Goal: Task Accomplishment & Management: Complete application form

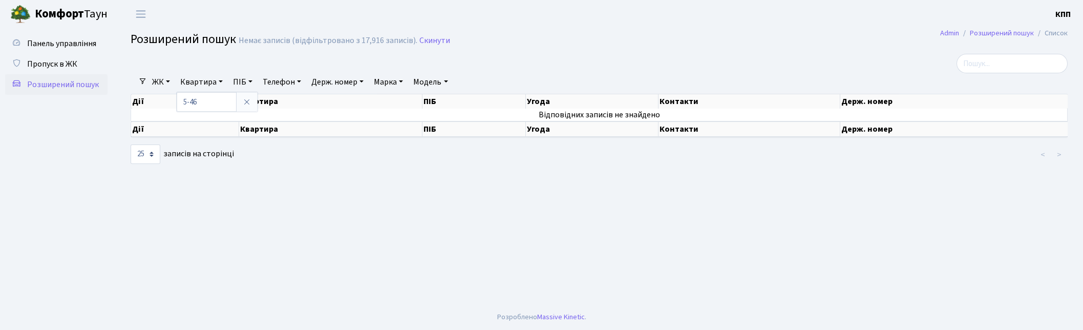
select select "25"
type input "5-46"
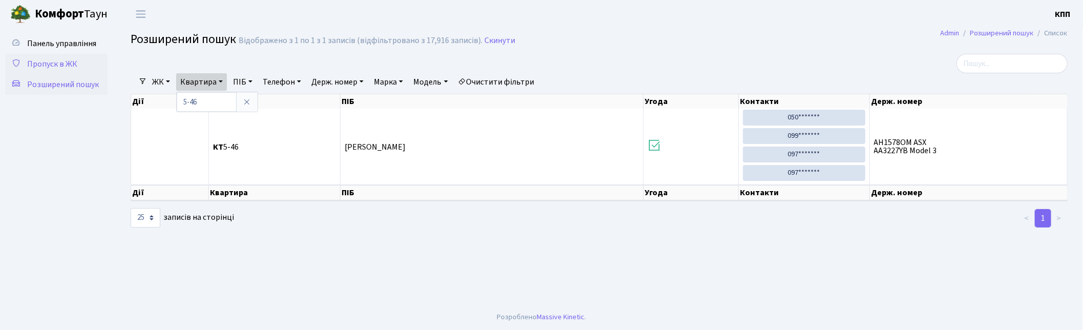
click at [52, 63] on span "Пропуск в ЖК" at bounding box center [52, 63] width 50 height 11
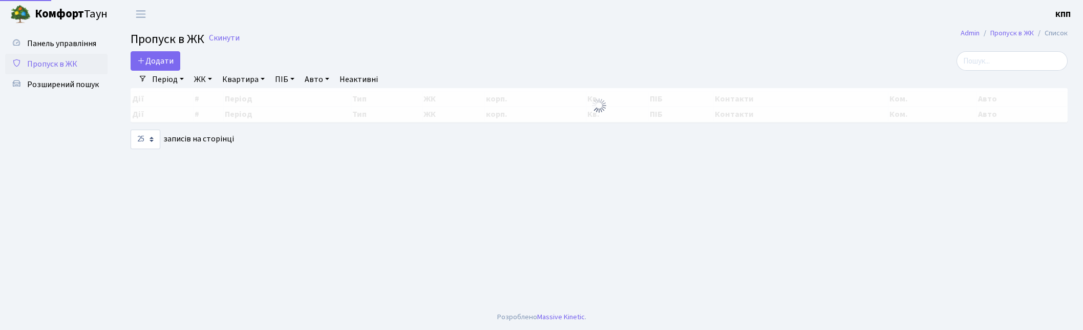
select select "25"
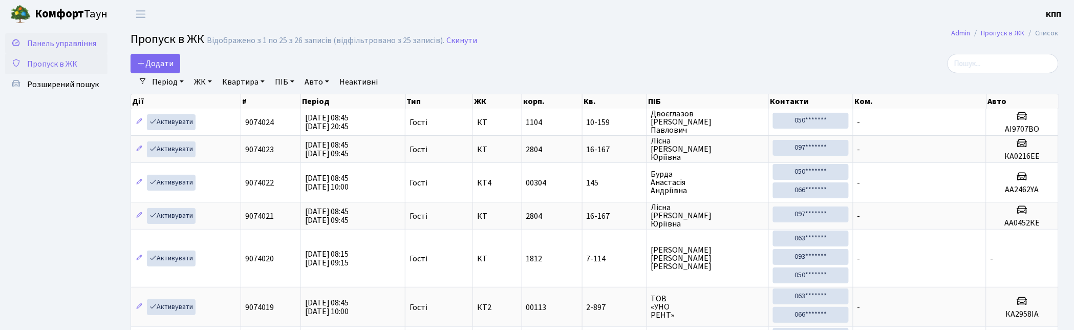
click at [79, 45] on span "Панель управління" at bounding box center [61, 43] width 69 height 11
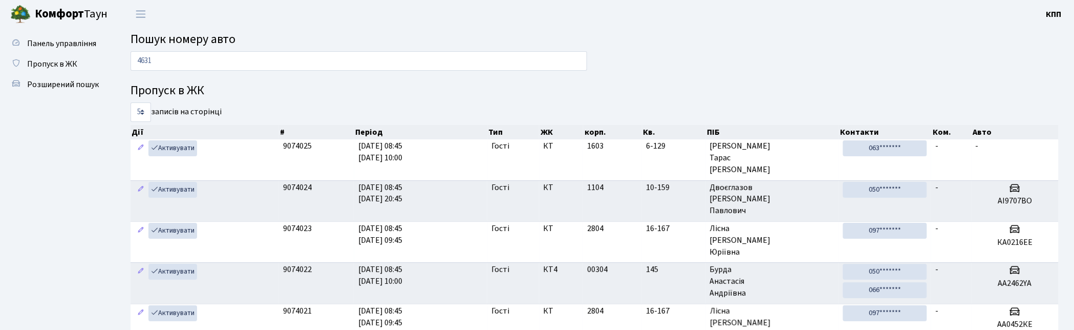
type input "4631"
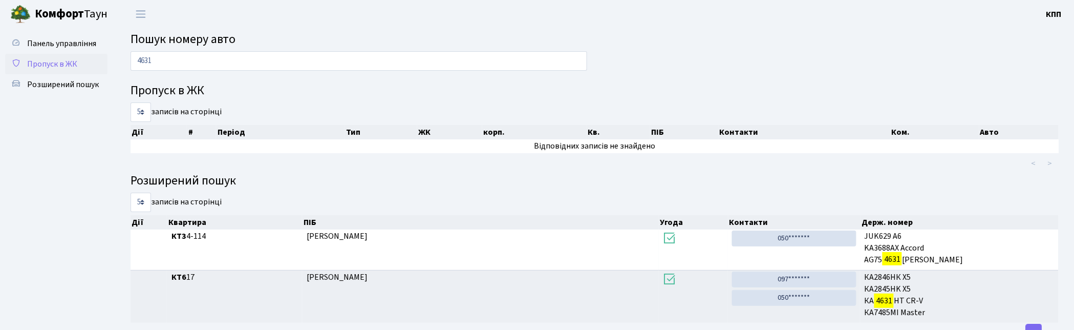
click at [52, 59] on span "Пропуск в ЖК" at bounding box center [52, 63] width 50 height 11
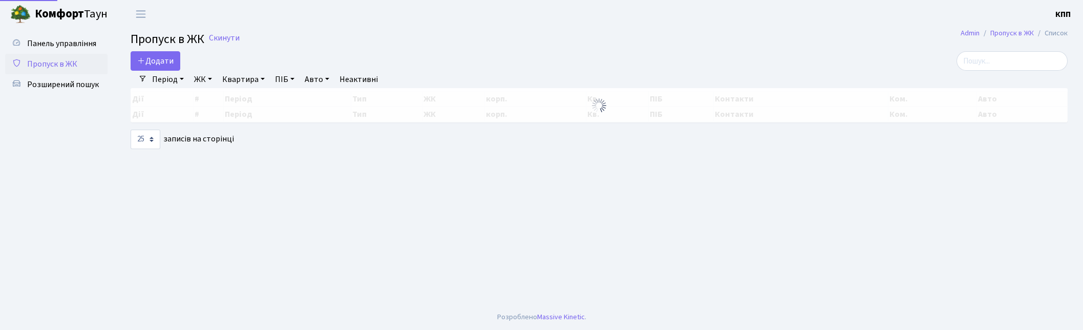
select select "25"
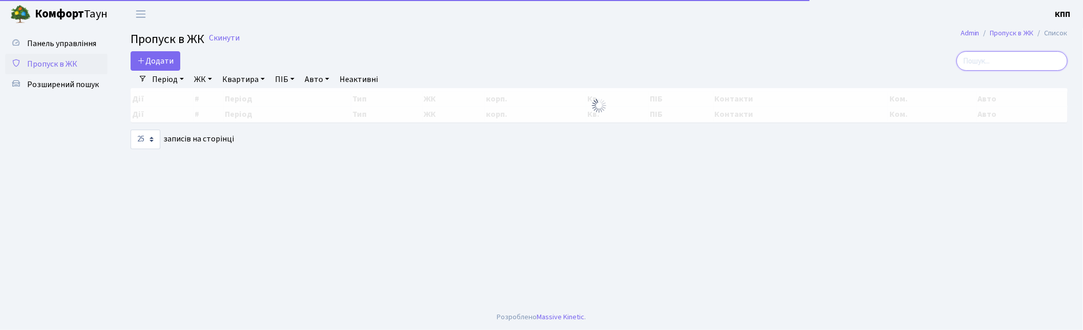
click at [1011, 62] on input "search" at bounding box center [1011, 60] width 111 height 19
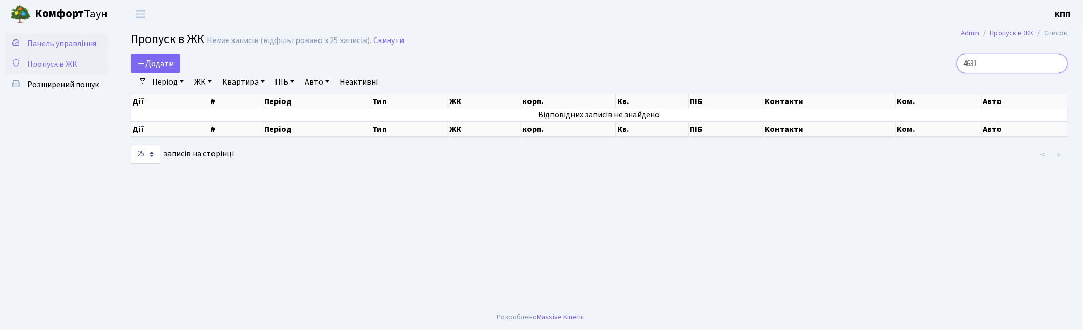
type input "4631"
click at [42, 42] on span "Панель управління" at bounding box center [61, 43] width 69 height 11
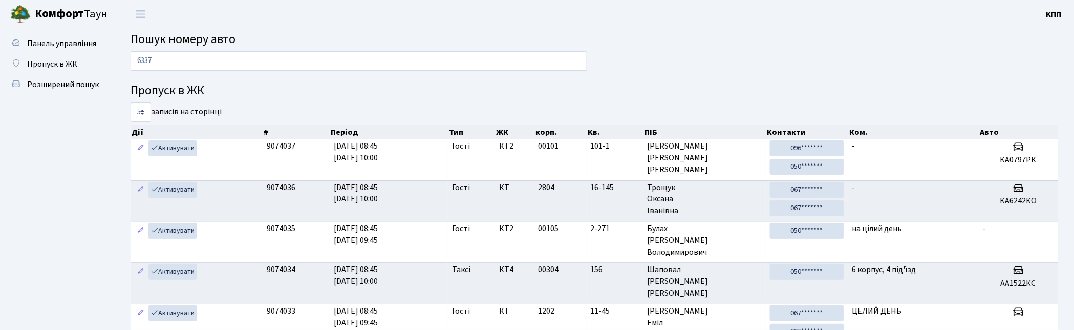
type input "6337"
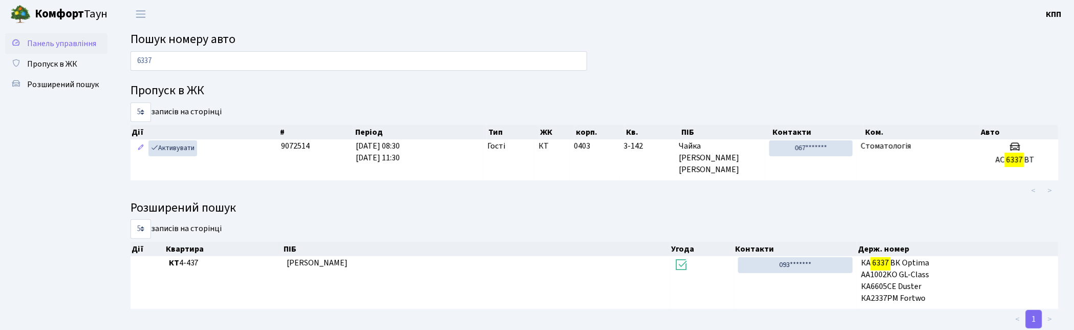
click at [58, 42] on span "Панель управління" at bounding box center [61, 43] width 69 height 11
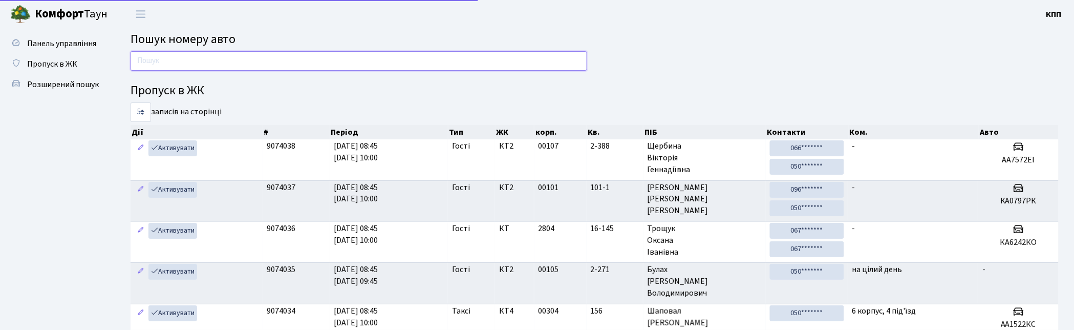
click at [219, 63] on input "text" at bounding box center [359, 60] width 457 height 19
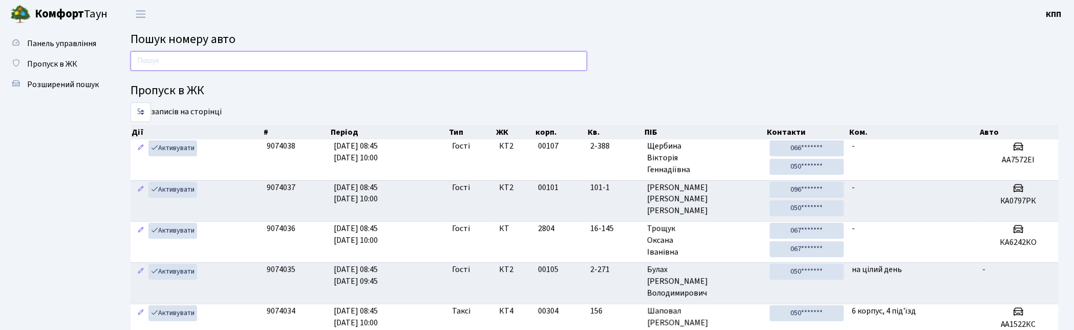
click at [212, 60] on input "text" at bounding box center [359, 60] width 457 height 19
type input "6244"
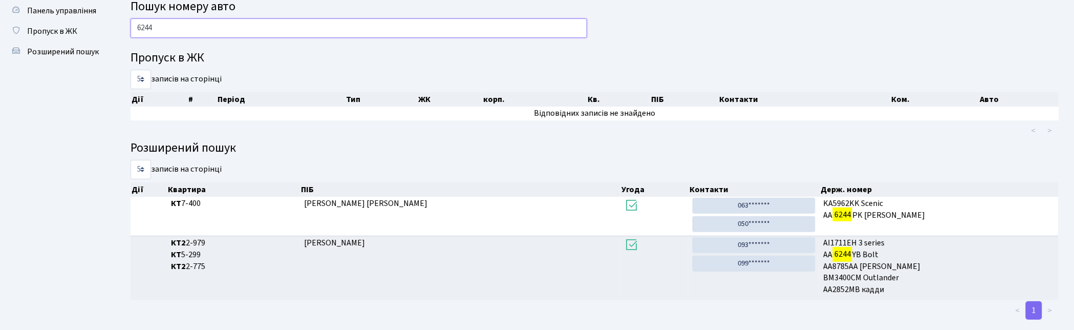
scroll to position [49, 0]
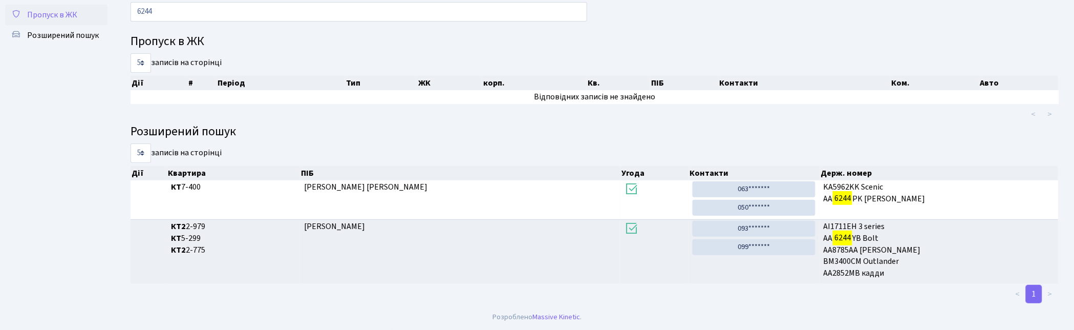
click at [55, 7] on link "Пропуск в ЖК" at bounding box center [56, 15] width 102 height 20
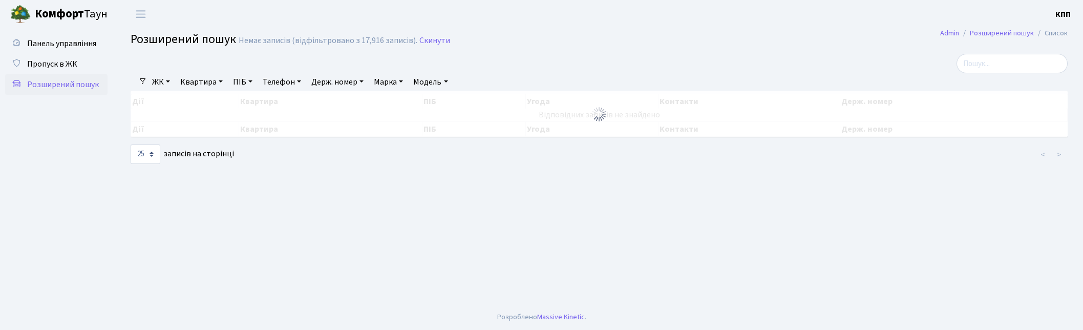
select select "25"
click at [49, 68] on span "Пропуск в ЖК" at bounding box center [52, 63] width 50 height 11
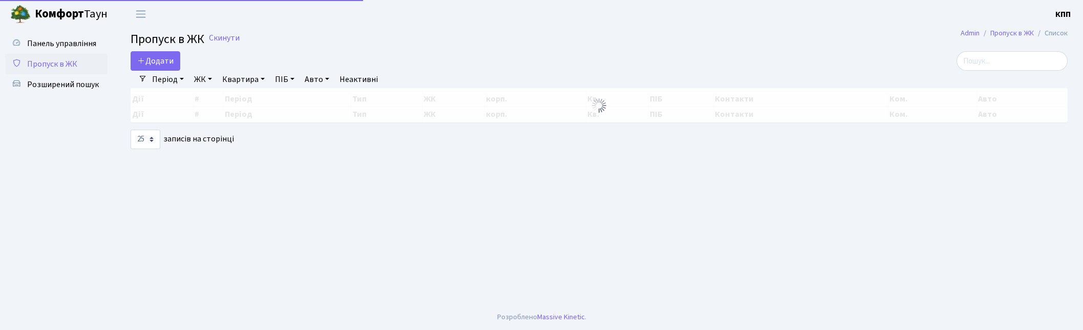
select select "25"
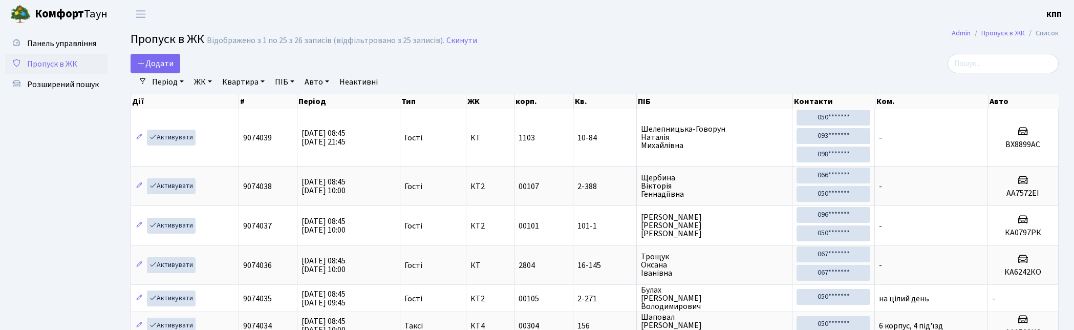
select select "25"
click at [992, 69] on input "search" at bounding box center [1003, 63] width 111 height 19
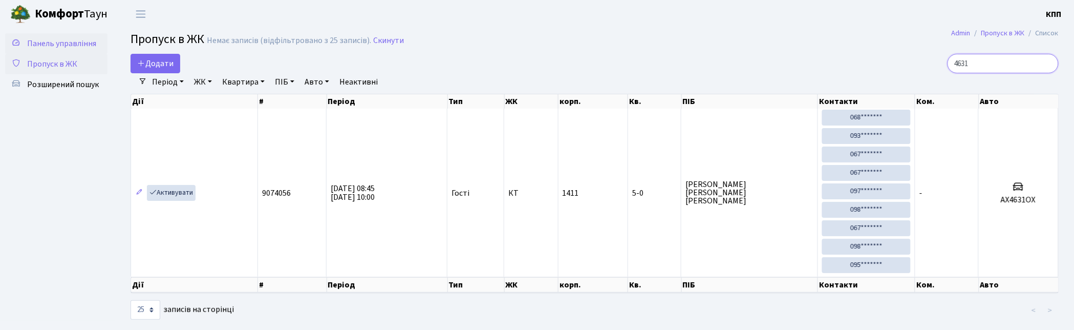
type input "4631"
click at [34, 48] on span "Панель управління" at bounding box center [61, 43] width 69 height 11
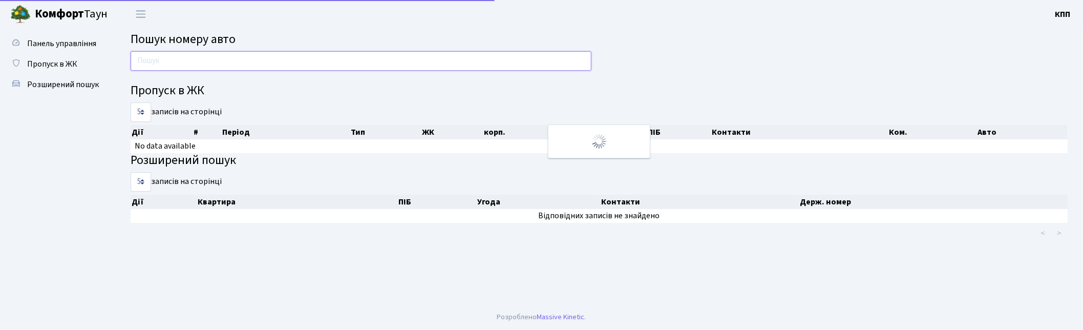
click at [161, 55] on input "text" at bounding box center [361, 60] width 461 height 19
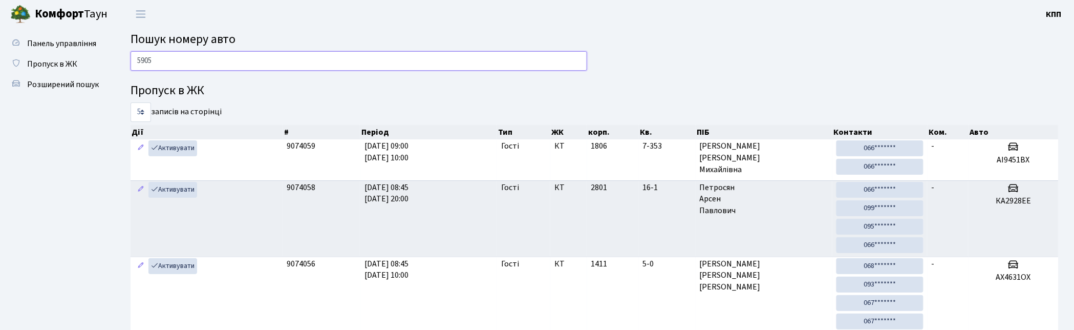
type input "5905"
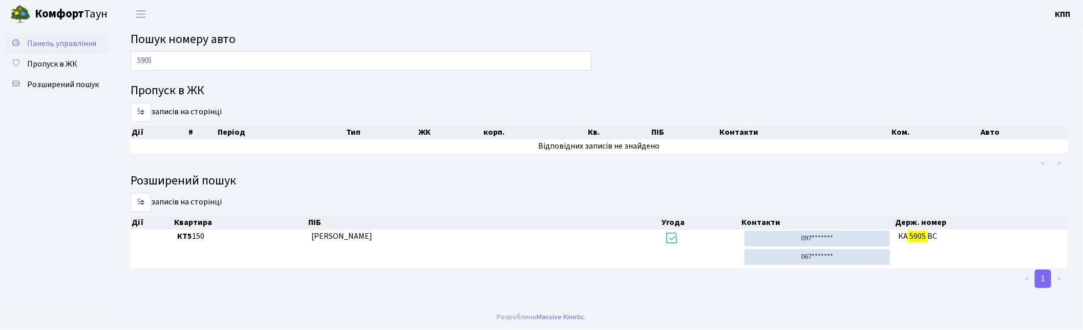
click at [44, 45] on span "Панель управління" at bounding box center [61, 43] width 69 height 11
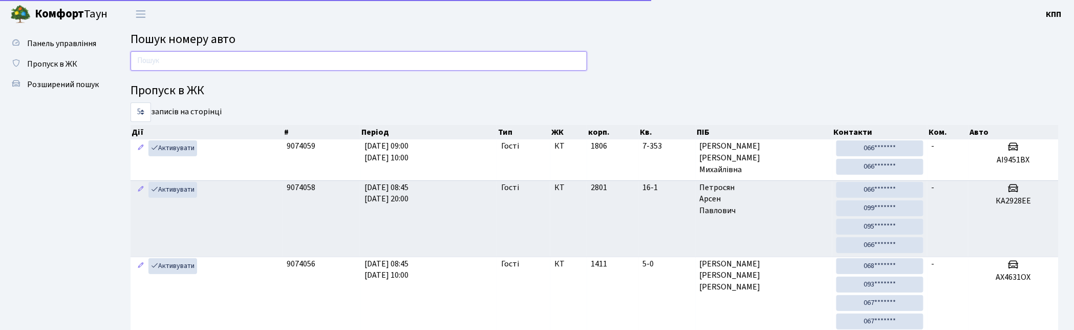
click at [152, 62] on input "text" at bounding box center [359, 60] width 457 height 19
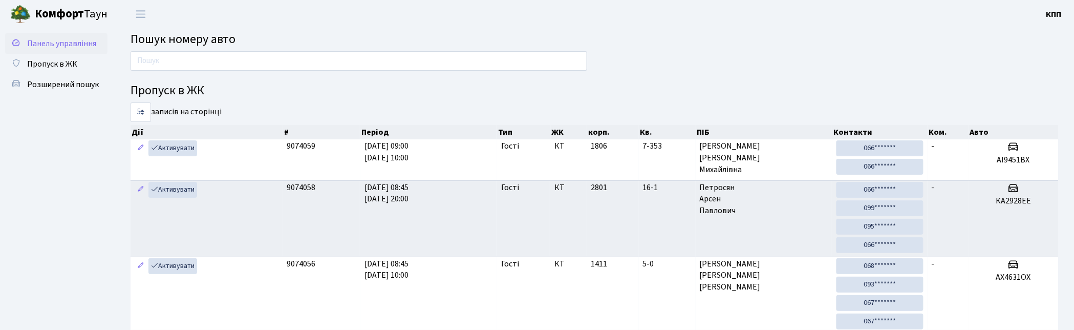
drag, startPoint x: 53, startPoint y: 68, endPoint x: 61, endPoint y: 49, distance: 20.2
click at [53, 68] on span "Пропуск в ЖК" at bounding box center [52, 63] width 50 height 11
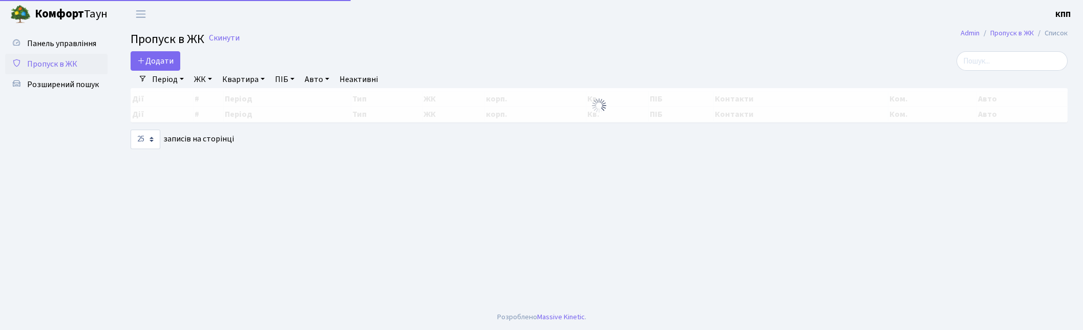
select select "25"
click at [1016, 69] on input "search" at bounding box center [1011, 60] width 111 height 19
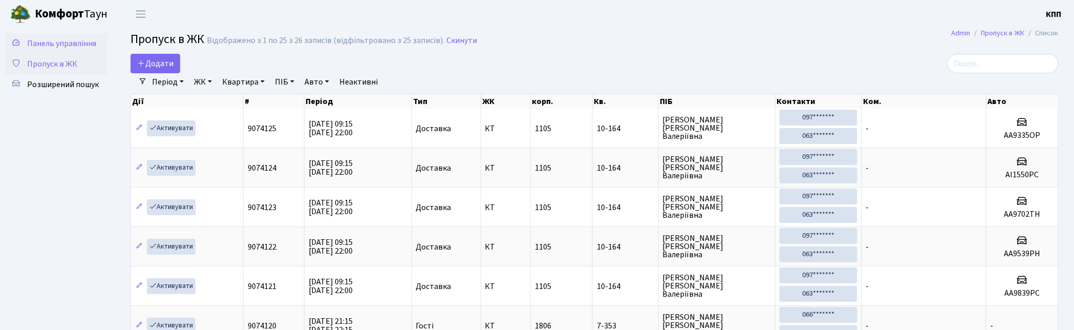
click at [61, 45] on span "Панель управління" at bounding box center [61, 43] width 69 height 11
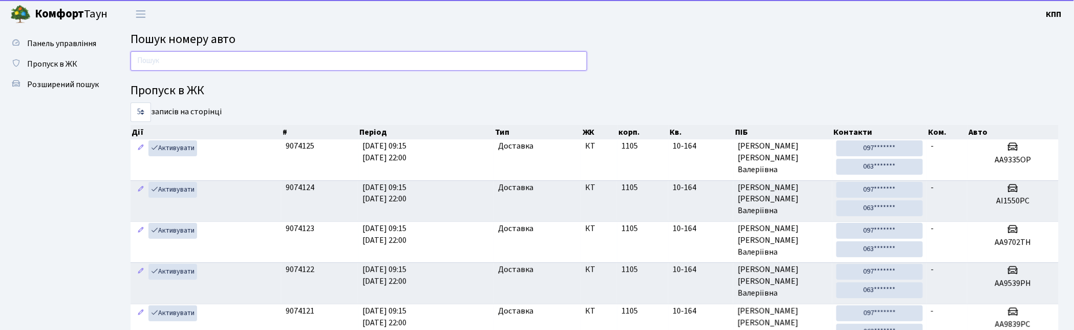
drag, startPoint x: 230, startPoint y: 60, endPoint x: 367, endPoint y: 63, distance: 136.7
click at [230, 60] on input "text" at bounding box center [359, 60] width 457 height 19
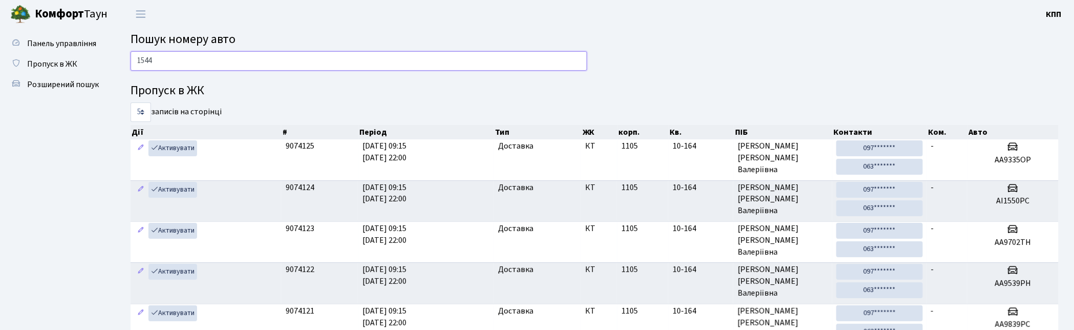
type input "1544"
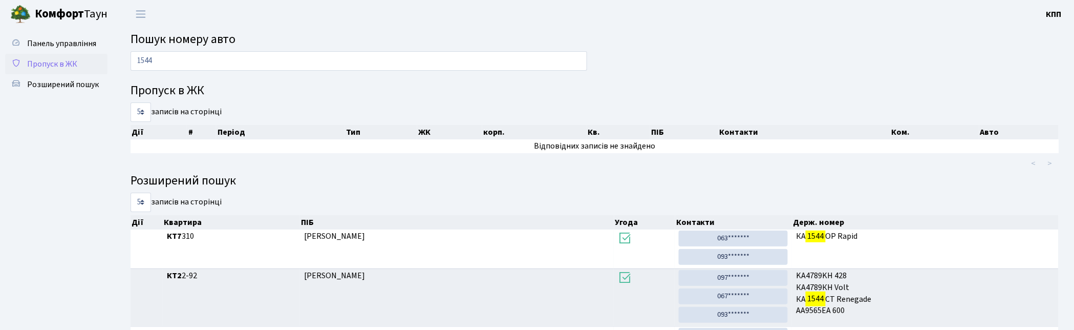
click at [48, 60] on span "Пропуск в ЖК" at bounding box center [52, 63] width 50 height 11
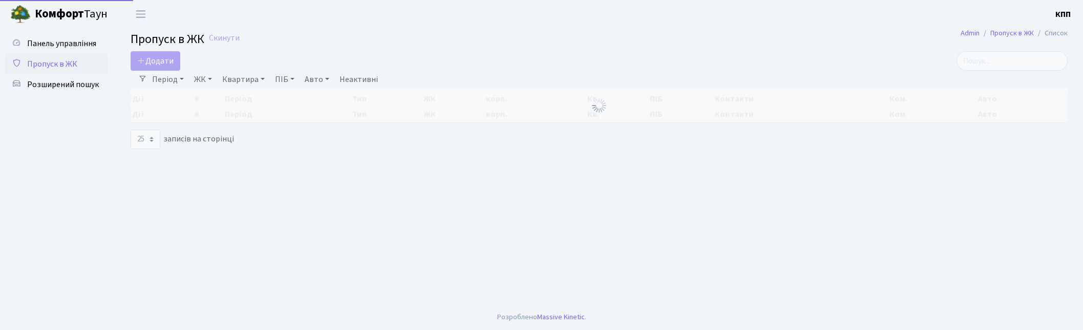
select select "25"
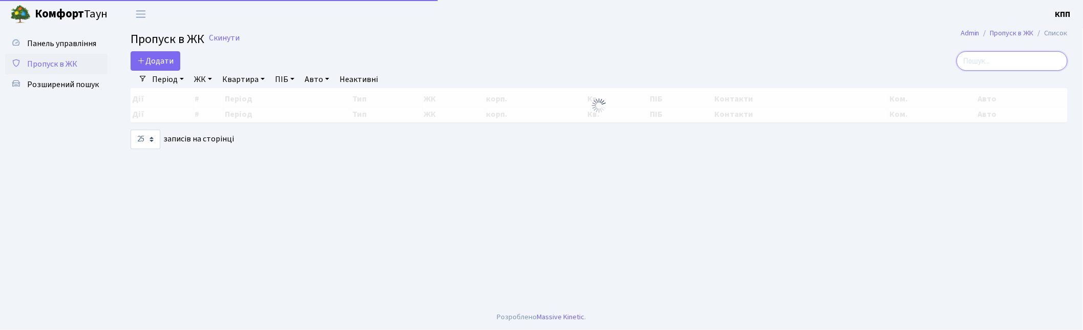
click at [1051, 63] on input "search" at bounding box center [1011, 60] width 111 height 19
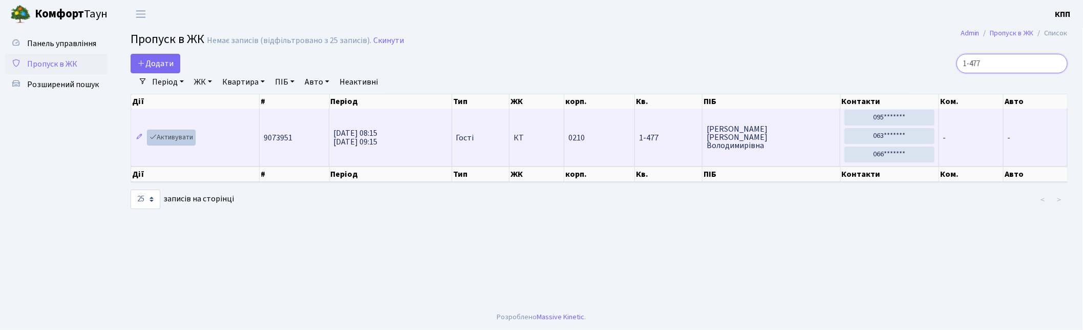
type input "1-477"
click at [170, 140] on link "Активувати" at bounding box center [171, 138] width 49 height 16
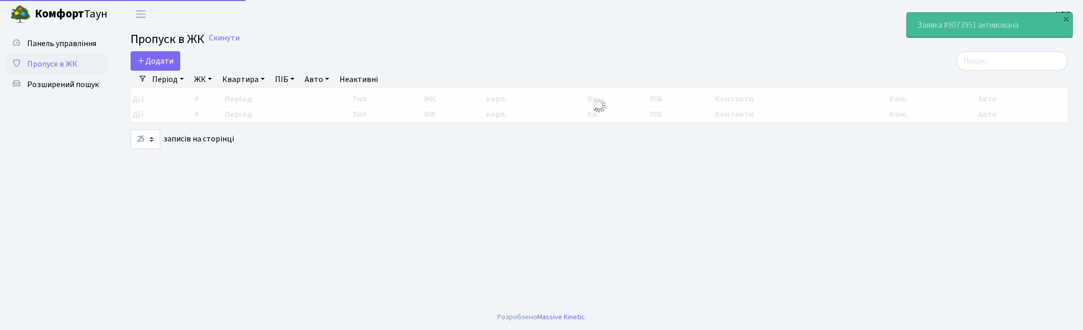
select select "25"
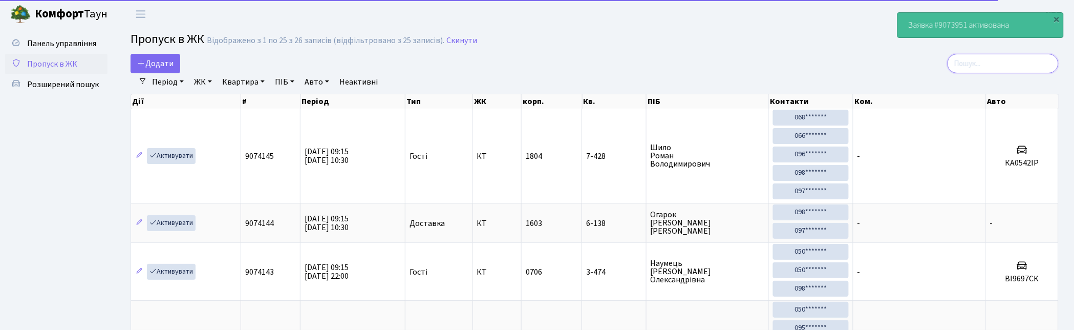
drag, startPoint x: 1017, startPoint y: 64, endPoint x: 753, endPoint y: 63, distance: 263.6
click at [1015, 65] on input "search" at bounding box center [1003, 63] width 111 height 19
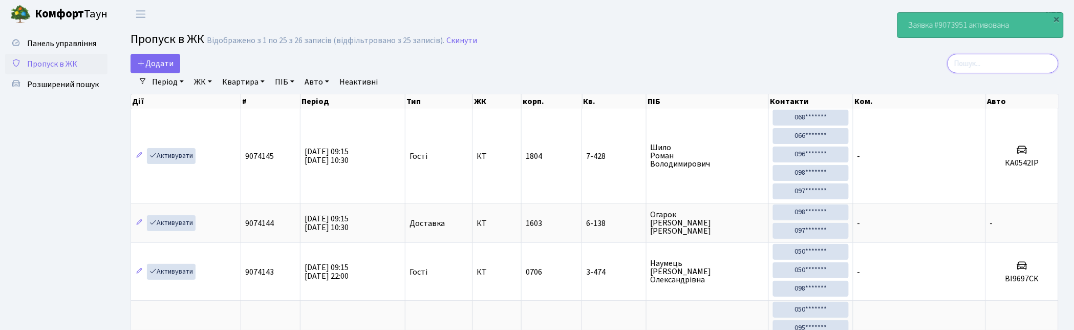
click at [999, 67] on input "search" at bounding box center [1003, 63] width 111 height 19
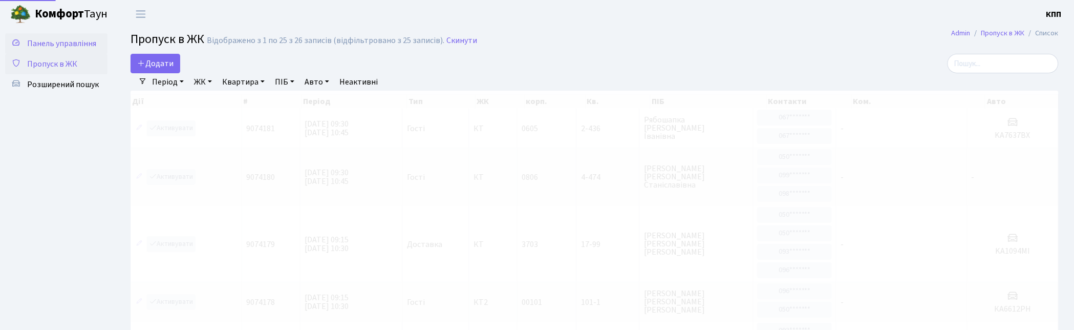
click at [67, 48] on span "Панель управління" at bounding box center [61, 43] width 69 height 11
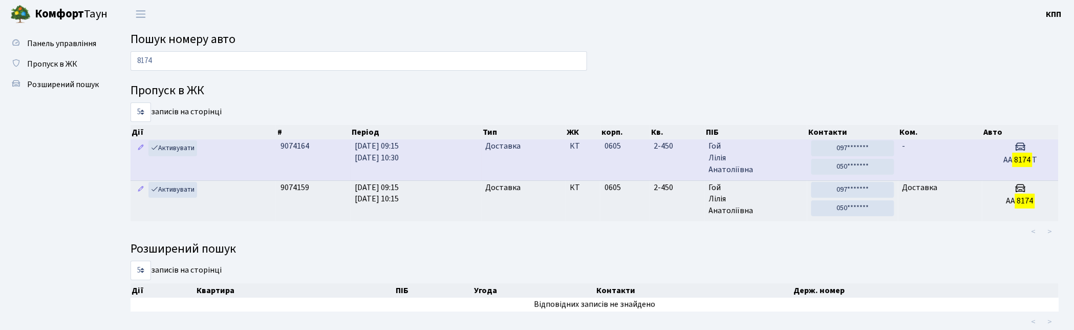
type input "8174"
click at [422, 164] on td "15.10.2025 09:15 15.10.2025 10:30" at bounding box center [416, 159] width 131 height 40
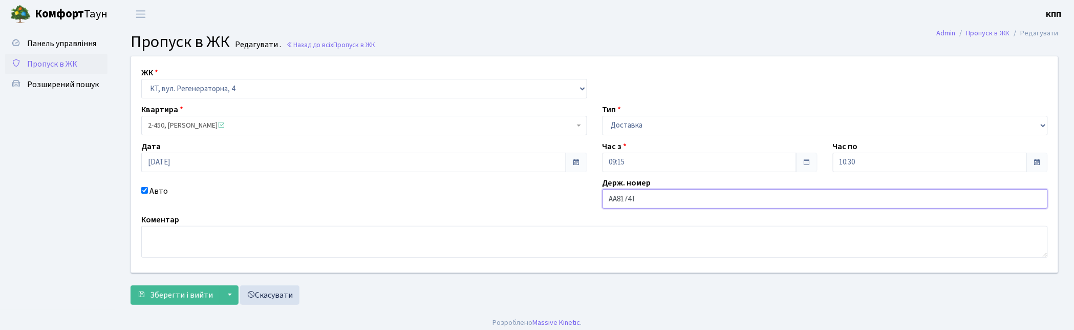
click at [673, 206] on input "АА8174Т" at bounding box center [826, 198] width 446 height 19
type input "АА8174Ті"
click at [182, 299] on span "Зберегти і вийти" at bounding box center [181, 294] width 63 height 11
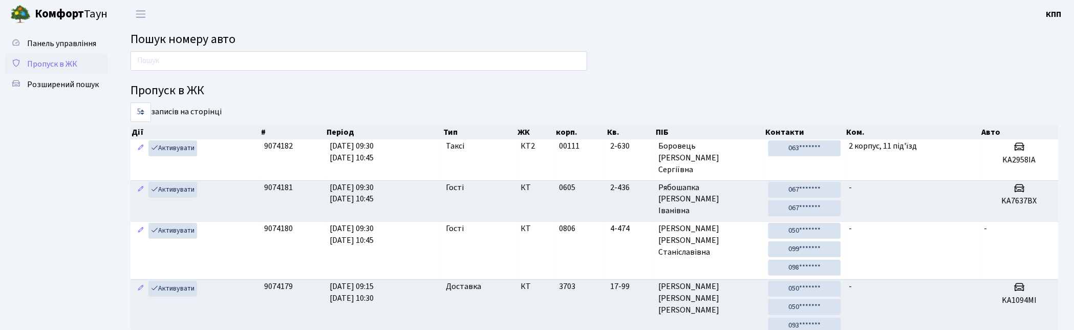
click at [73, 62] on span "Пропуск в ЖК" at bounding box center [52, 63] width 50 height 11
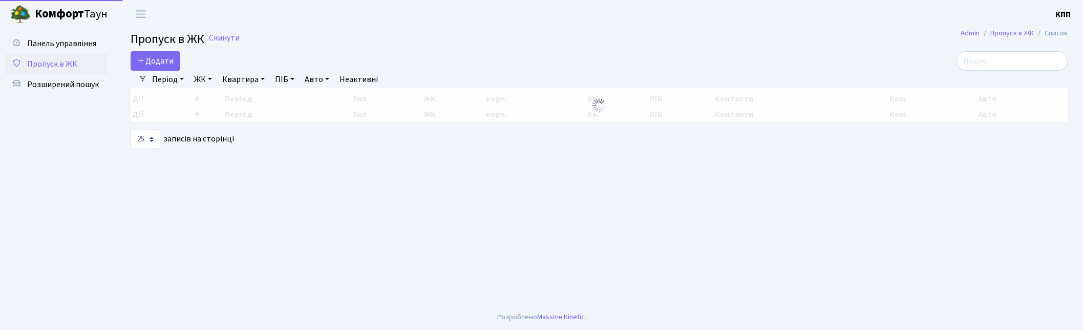
select select "25"
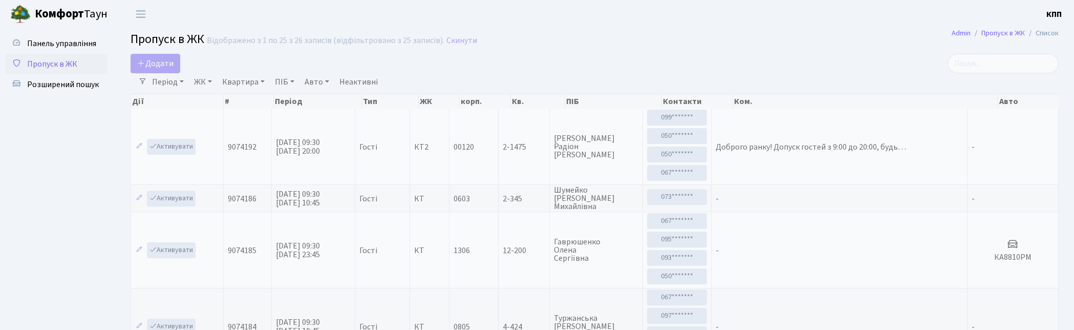
select select "25"
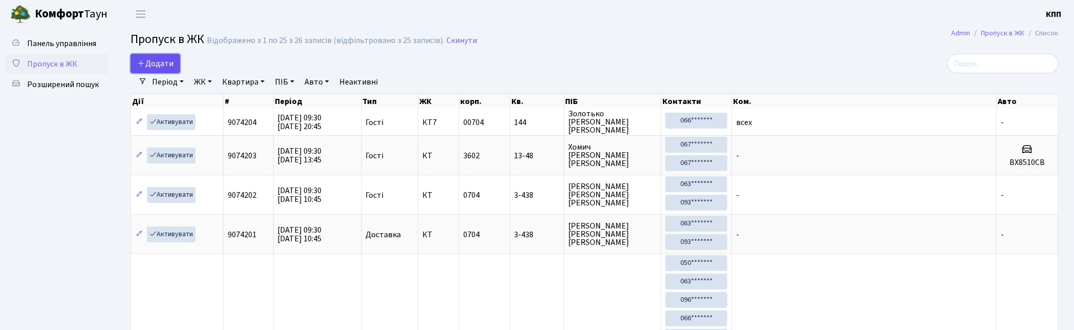
click at [179, 69] on link "Додати" at bounding box center [156, 63] width 50 height 19
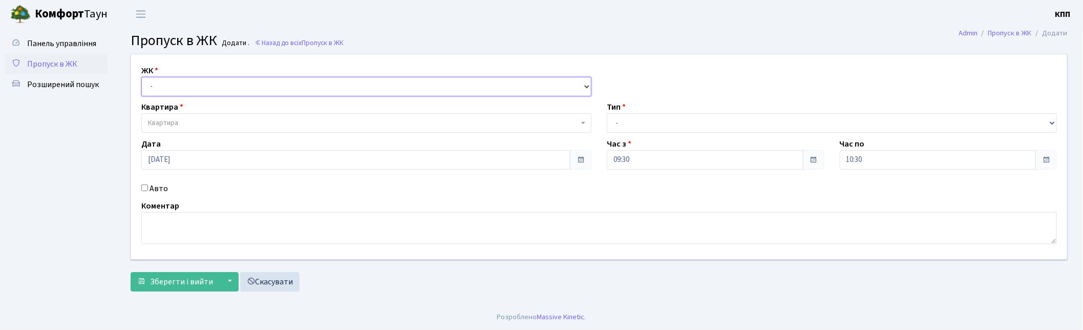
drag, startPoint x: 0, startPoint y: 0, endPoint x: 190, endPoint y: 91, distance: 210.6
click at [190, 85] on select "- КТ, вул. Регенераторна, 4 КТ2, просп. Соборності, 17 КТ3, вул. Березнева, 16 …" at bounding box center [366, 86] width 450 height 19
select select "271"
click at [141, 77] on select "- КТ, вул. Регенераторна, 4 КТ2, просп. [STREET_ADDRESS] [STREET_ADDRESS] [PERS…" at bounding box center [366, 86] width 450 height 19
select select
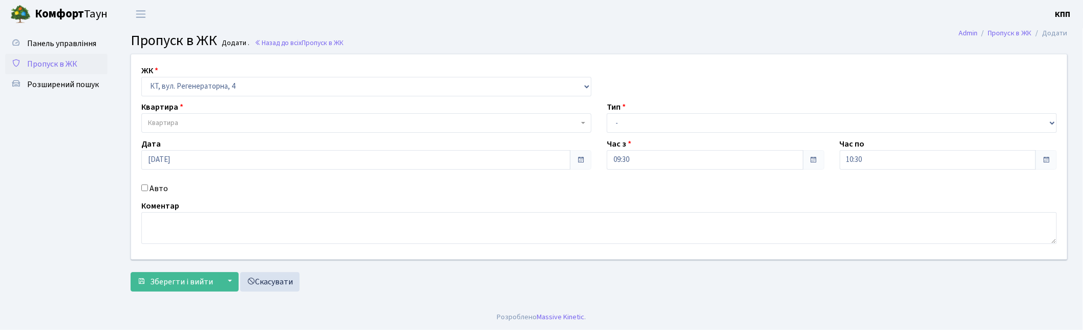
drag, startPoint x: 190, startPoint y: 123, endPoint x: 187, endPoint y: 128, distance: 6.0
click at [191, 123] on span "Квартира" at bounding box center [363, 123] width 431 height 10
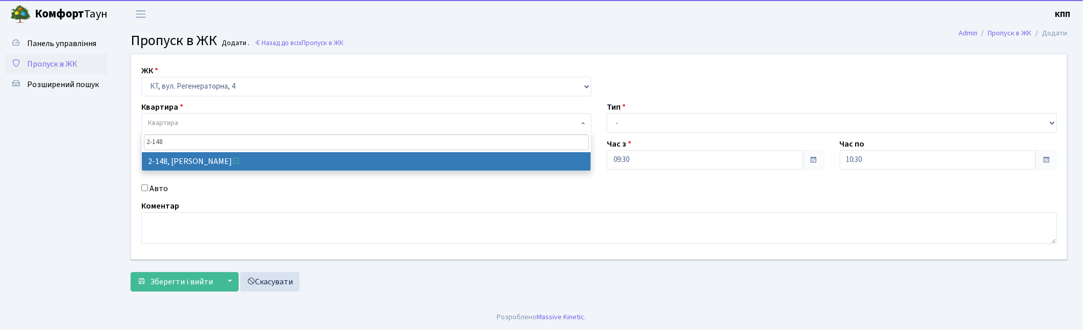
drag, startPoint x: 180, startPoint y: 143, endPoint x: 109, endPoint y: 146, distance: 71.2
click at [109, 146] on body "Комфорт Таун КПП Мій обліковий запис Вийти Панель управління Пропуск в ЖК Розши…" at bounding box center [541, 165] width 1083 height 330
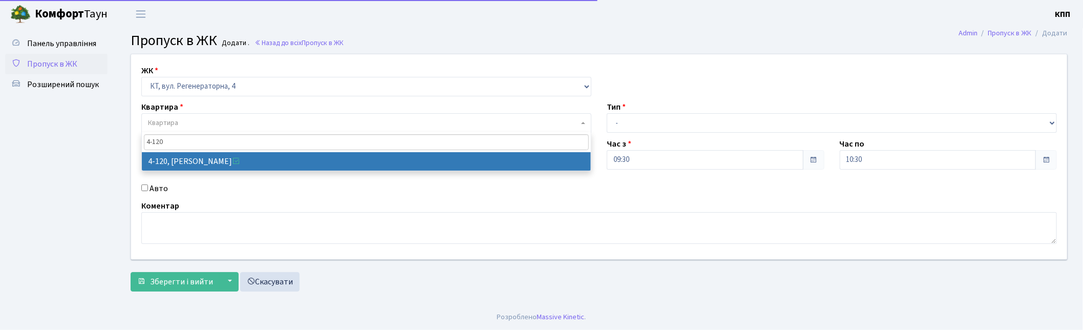
type input "4-120"
select select "1154"
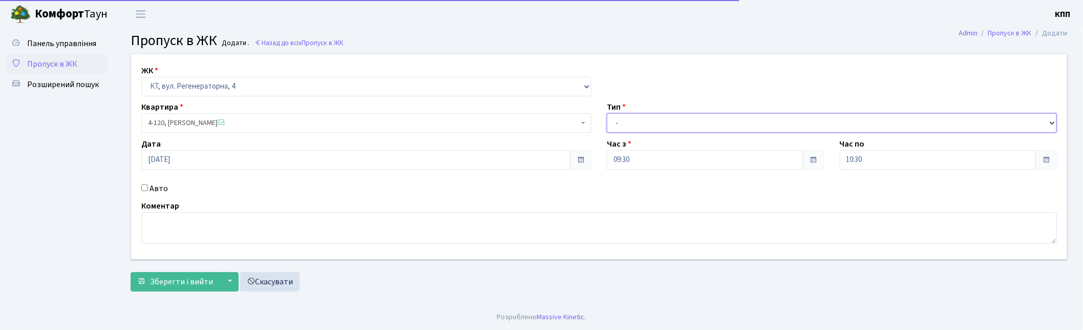
click at [653, 115] on select "- Доставка Таксі Гості Сервіс" at bounding box center [832, 122] width 450 height 19
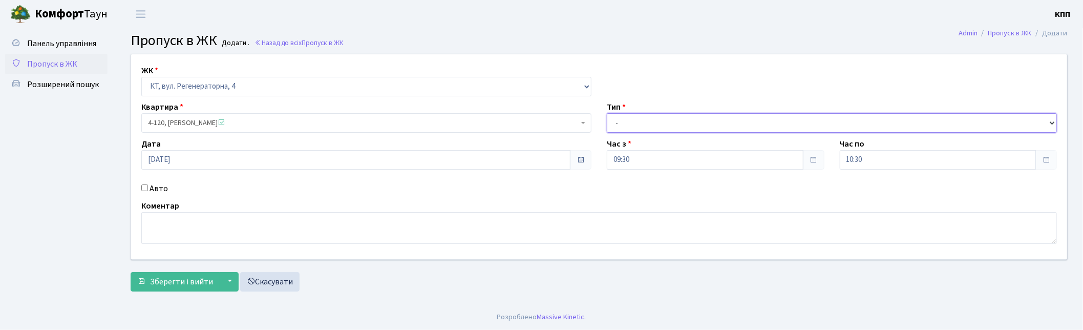
select select "3"
click at [607, 113] on select "- Доставка Таксі Гості Сервіс" at bounding box center [832, 122] width 450 height 19
click at [169, 223] on textarea at bounding box center [598, 228] width 915 height 32
type textarea "всех"
click at [183, 282] on span "Зберегти і вийти" at bounding box center [181, 281] width 63 height 11
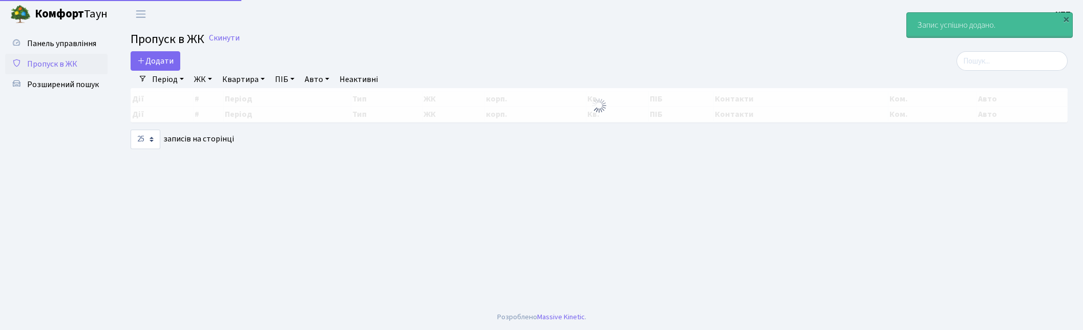
select select "25"
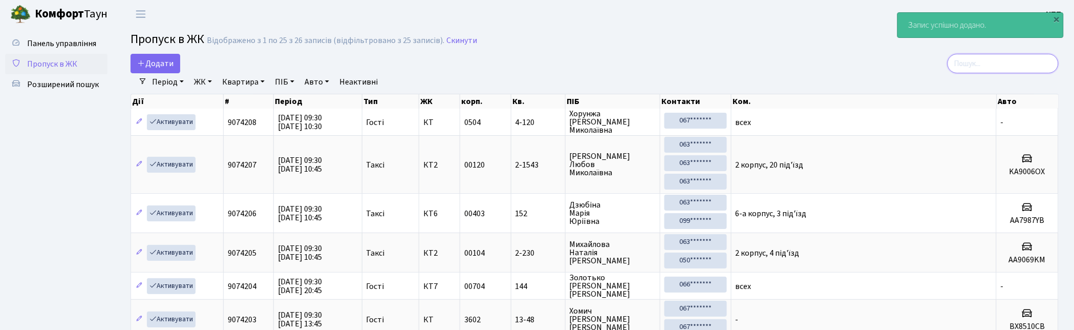
click at [1023, 62] on input "search" at bounding box center [1003, 63] width 111 height 19
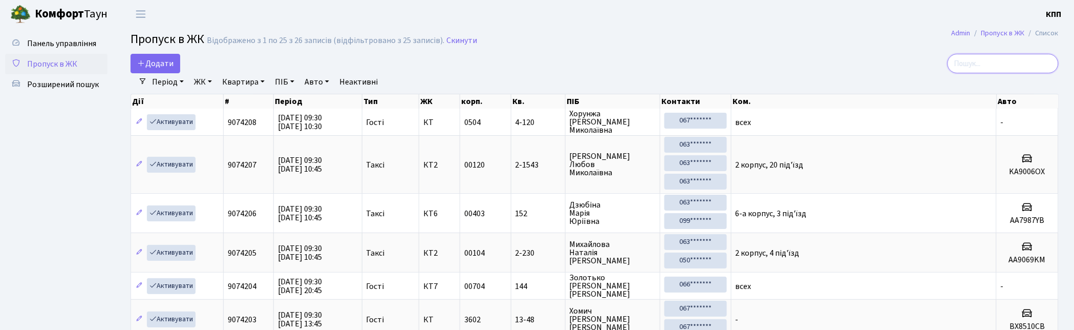
click at [975, 66] on input "search" at bounding box center [1003, 63] width 111 height 19
click at [992, 63] on input "search" at bounding box center [1003, 63] width 111 height 19
click at [1010, 65] on input "search" at bounding box center [1003, 63] width 111 height 19
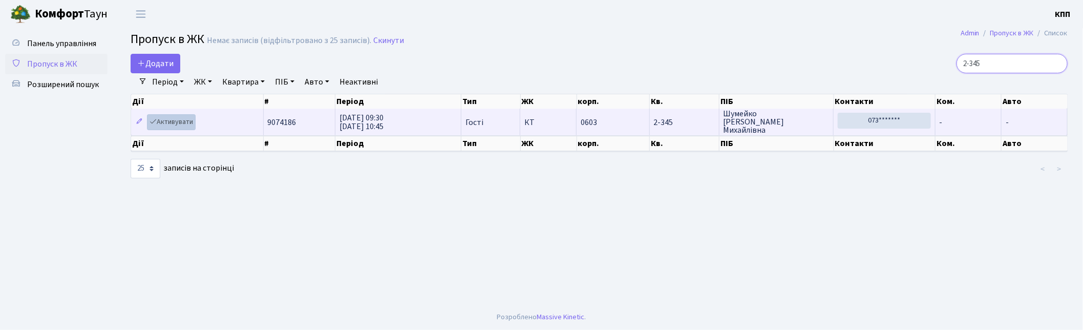
type input "2-345"
click at [156, 115] on link "Активувати" at bounding box center [171, 122] width 49 height 16
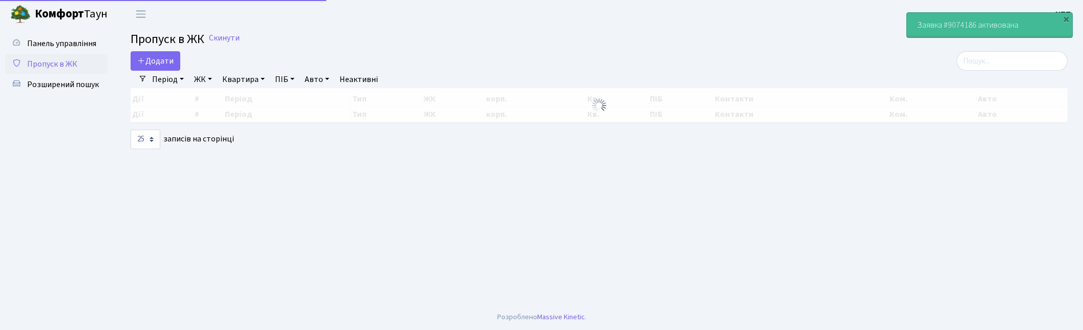
select select "25"
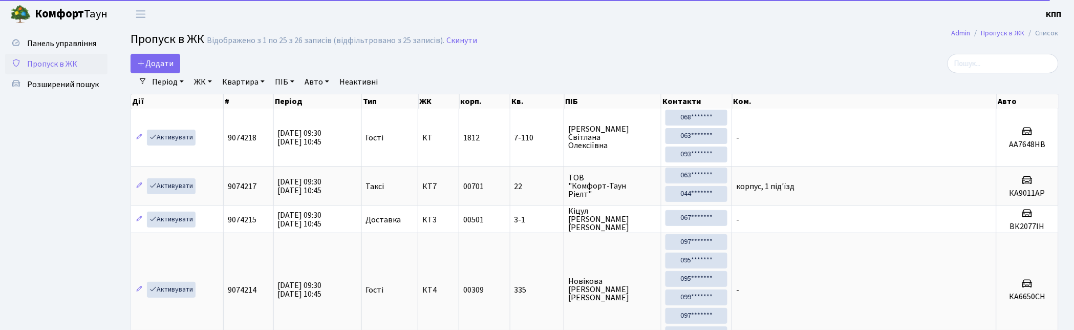
click at [72, 65] on span "Пропуск в ЖК" at bounding box center [52, 63] width 50 height 11
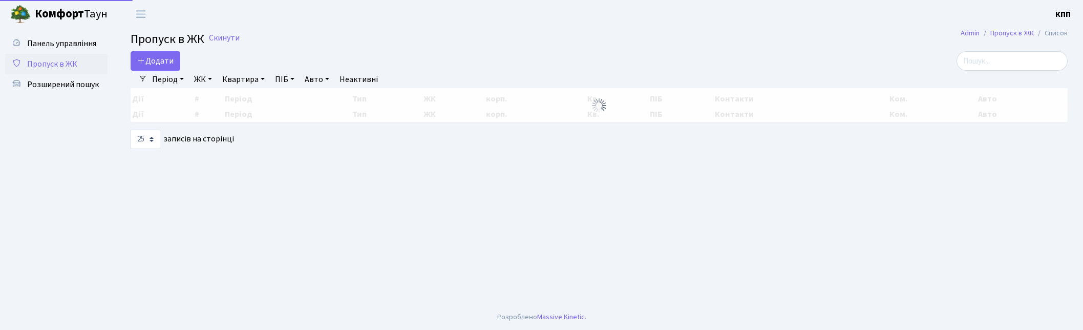
select select "25"
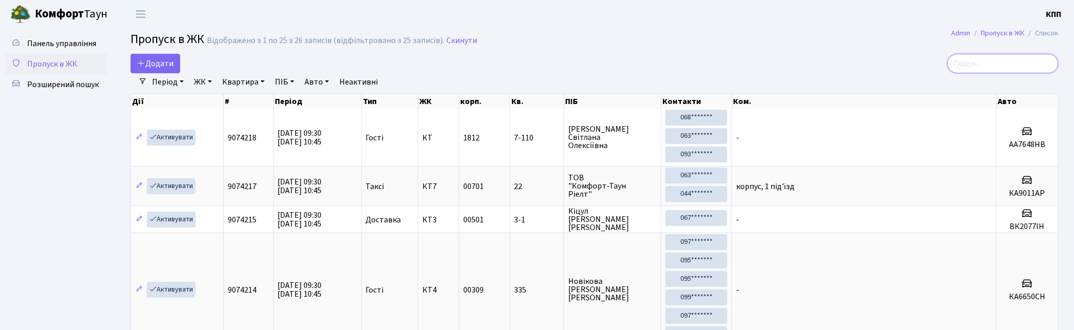
click at [1001, 66] on input "search" at bounding box center [1003, 63] width 111 height 19
click at [1000, 62] on input "search" at bounding box center [1003, 63] width 111 height 19
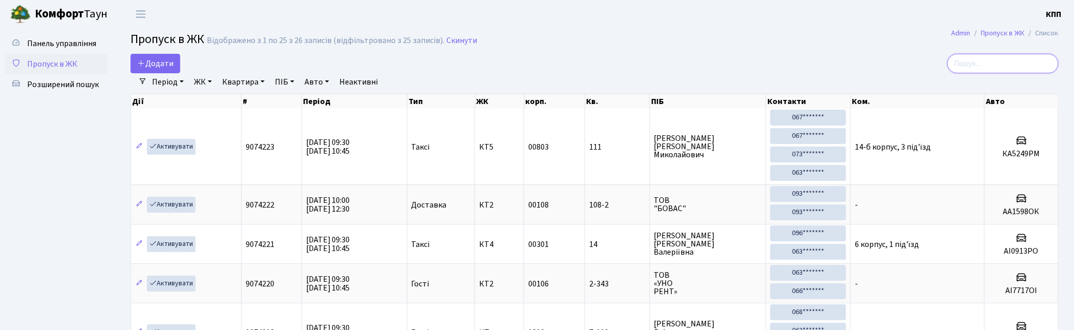
click at [994, 63] on input "search" at bounding box center [1003, 63] width 111 height 19
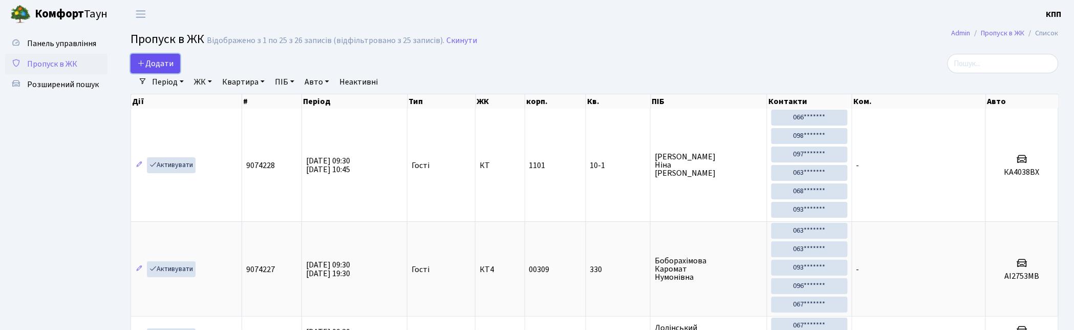
click at [152, 70] on link "Додати" at bounding box center [156, 63] width 50 height 19
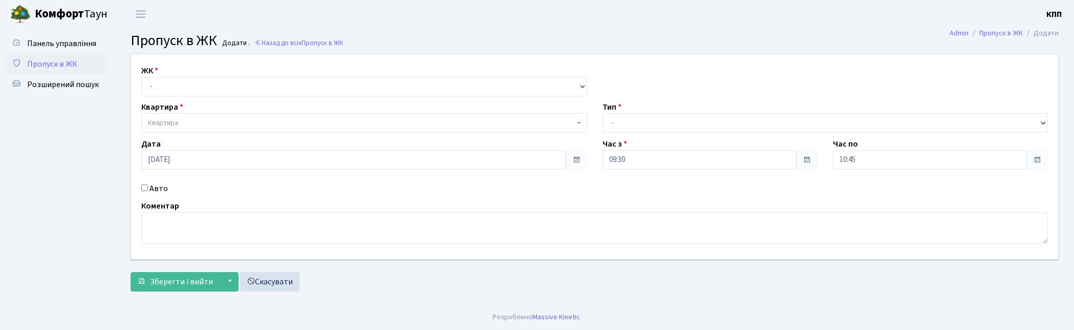
click at [204, 86] on select "- КТ, вул. Регенераторна, 4 КТ2, просп. [STREET_ADDRESS] [STREET_ADDRESS] [PERS…" at bounding box center [364, 86] width 446 height 19
select select "271"
click at [141, 77] on select "- КТ, вул. Регенераторна, 4 КТ2, просп. [STREET_ADDRESS] [STREET_ADDRESS] [PERS…" at bounding box center [366, 86] width 450 height 19
select select
click at [210, 118] on span "Квартира" at bounding box center [363, 123] width 431 height 10
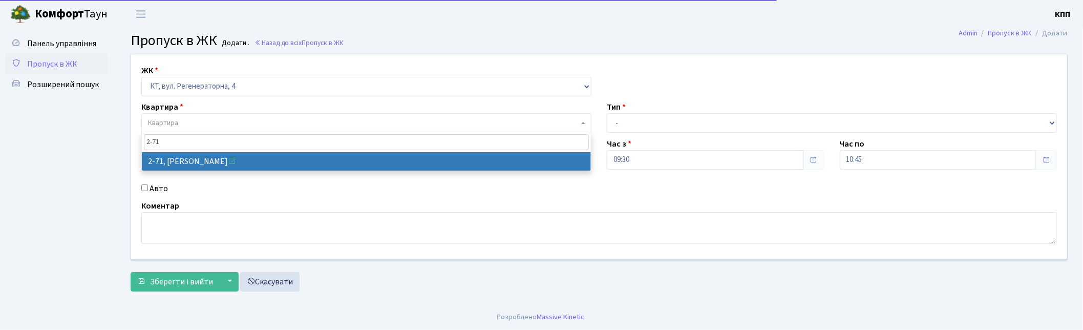
type input "2-71"
select select "640"
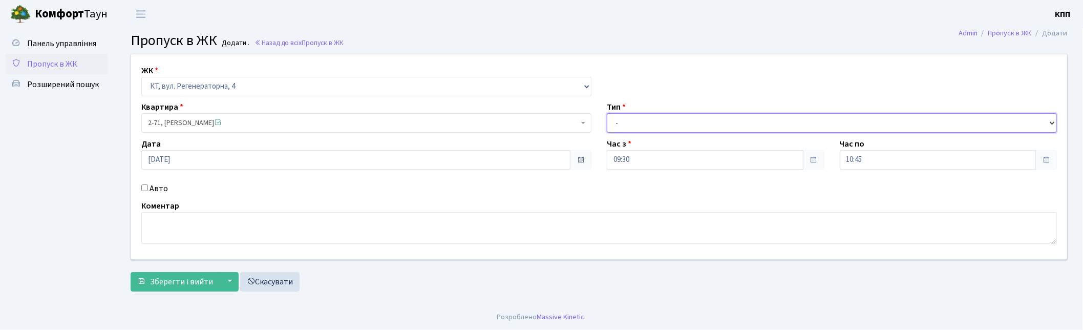
click at [659, 121] on select "- Доставка Таксі Гості Сервіс" at bounding box center [832, 122] width 450 height 19
select select "3"
click at [607, 113] on select "- Доставка Таксі Гості Сервіс" at bounding box center [832, 122] width 450 height 19
click at [166, 237] on textarea at bounding box center [598, 228] width 915 height 32
type textarea "ВСЕХ"
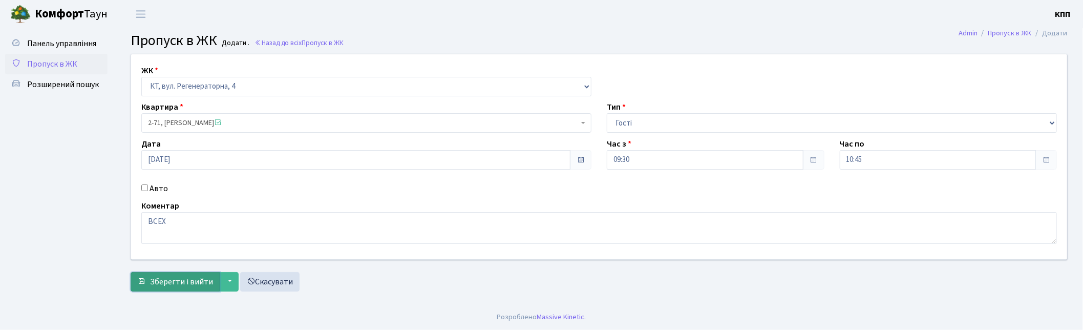
click at [161, 282] on span "Зберегти і вийти" at bounding box center [181, 281] width 63 height 11
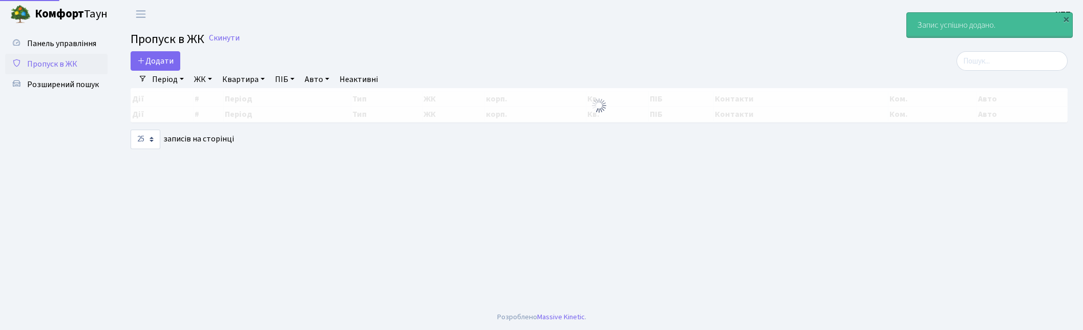
select select "25"
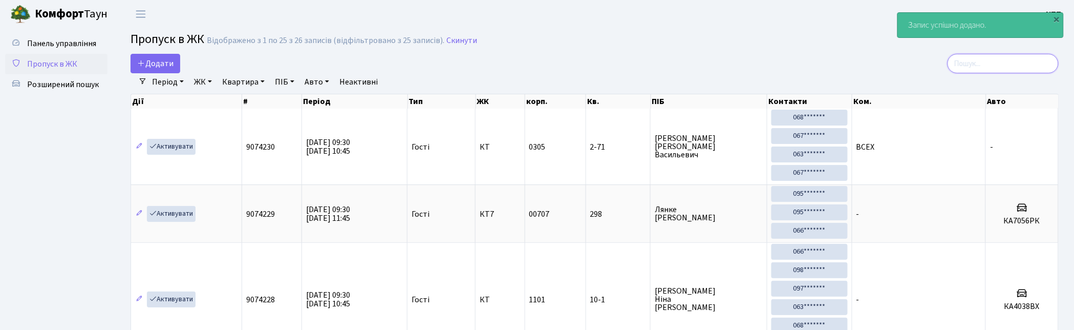
click at [1005, 66] on input "search" at bounding box center [1003, 63] width 111 height 19
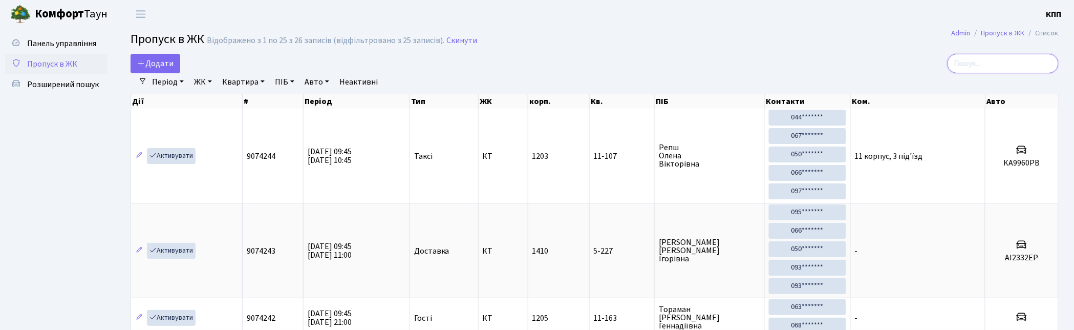
click at [990, 66] on input "search" at bounding box center [1003, 63] width 111 height 19
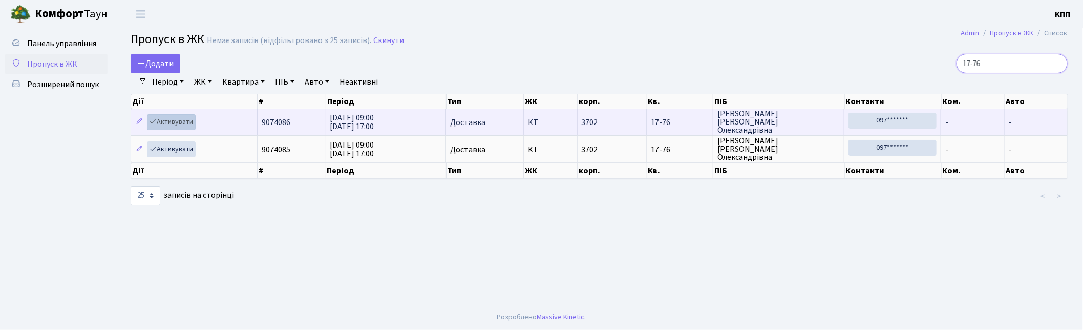
type input "17-76"
click at [181, 123] on link "Активувати" at bounding box center [171, 122] width 49 height 16
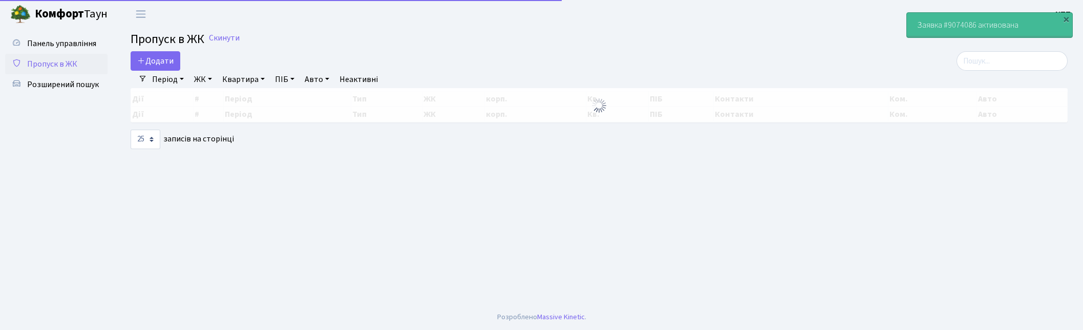
select select "25"
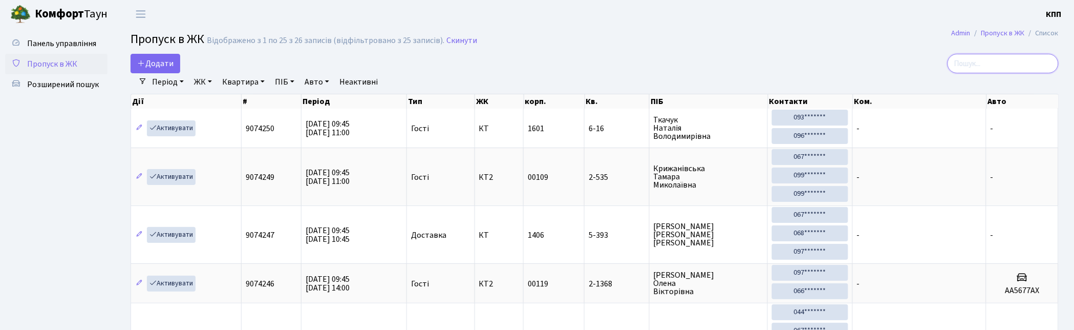
click at [1017, 66] on input "search" at bounding box center [1003, 63] width 111 height 19
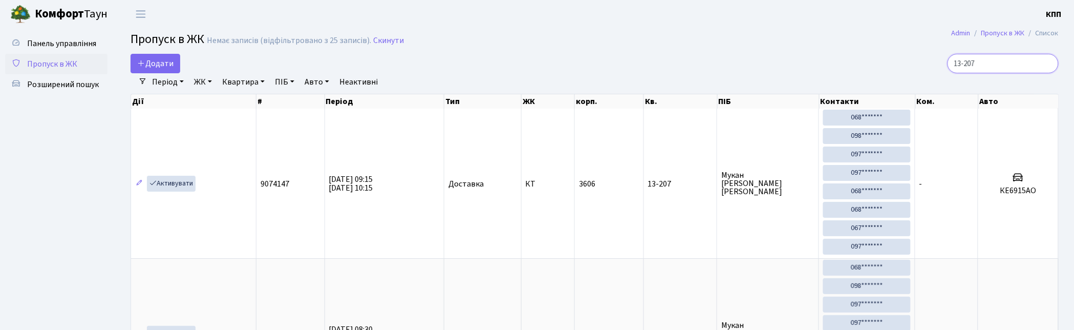
type input "13-207"
click at [62, 64] on span "Пропуск в ЖК" at bounding box center [52, 63] width 50 height 11
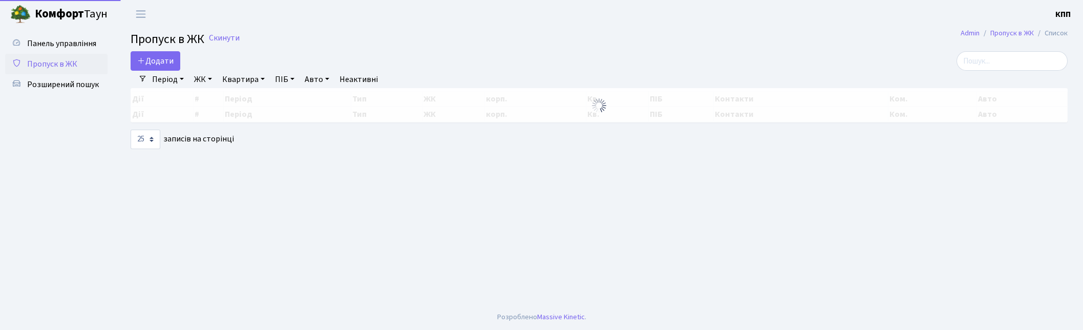
select select "25"
click at [1026, 55] on input "search" at bounding box center [1003, 60] width 111 height 19
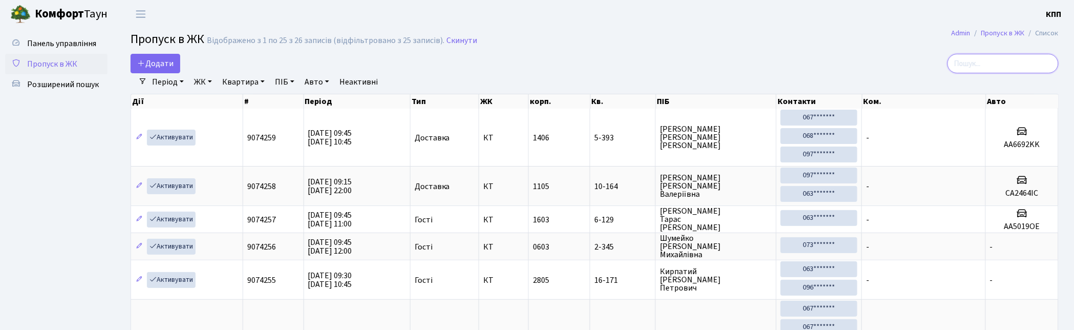
click at [1010, 65] on input "search" at bounding box center [1003, 63] width 111 height 19
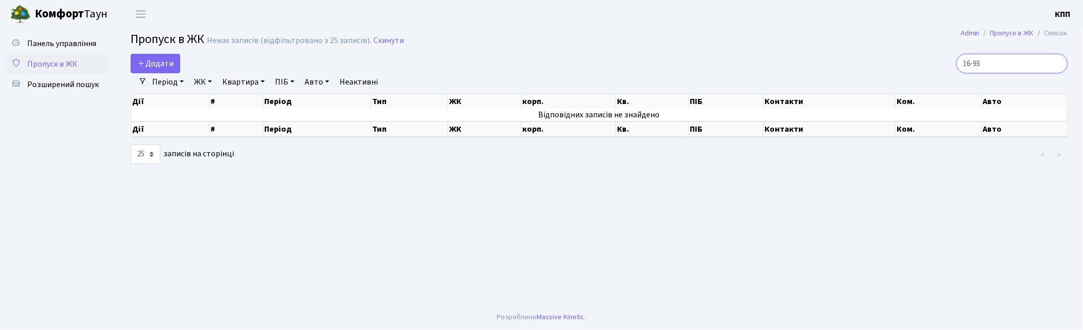
drag, startPoint x: 972, startPoint y: 70, endPoint x: 955, endPoint y: 73, distance: 17.1
click at [955, 73] on div "Додати 16-93 Фільтри Період 15.10.2025 - 15.10.2025 ЖК - КТ, вул. Регенераторна…" at bounding box center [599, 109] width 952 height 111
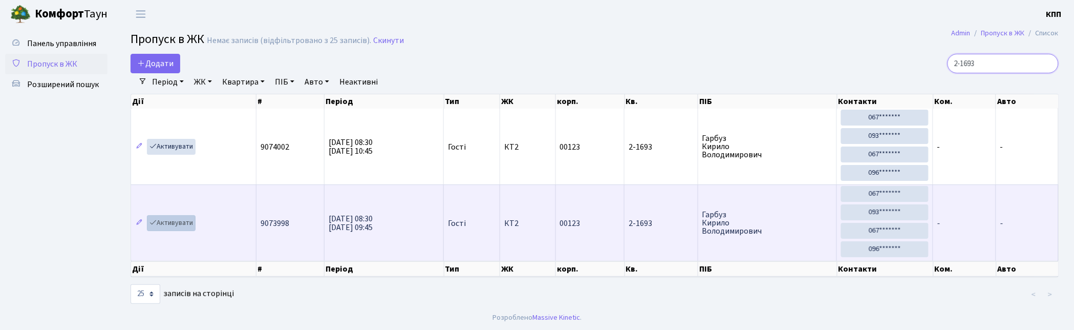
type input "2-1693"
click at [184, 224] on link "Активувати" at bounding box center [171, 223] width 49 height 16
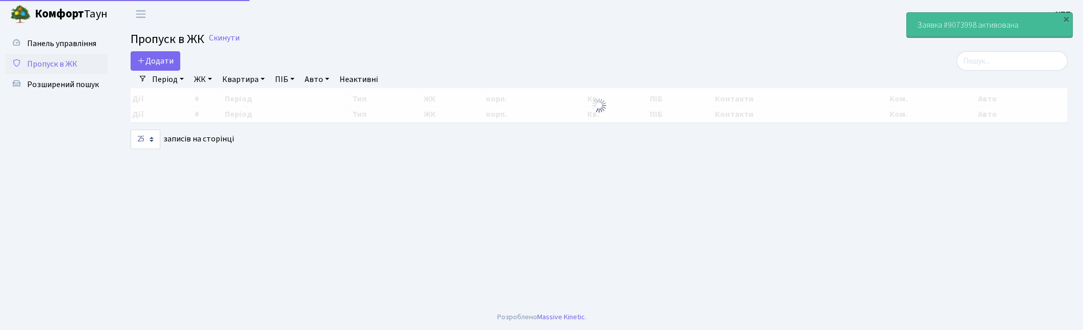
select select "25"
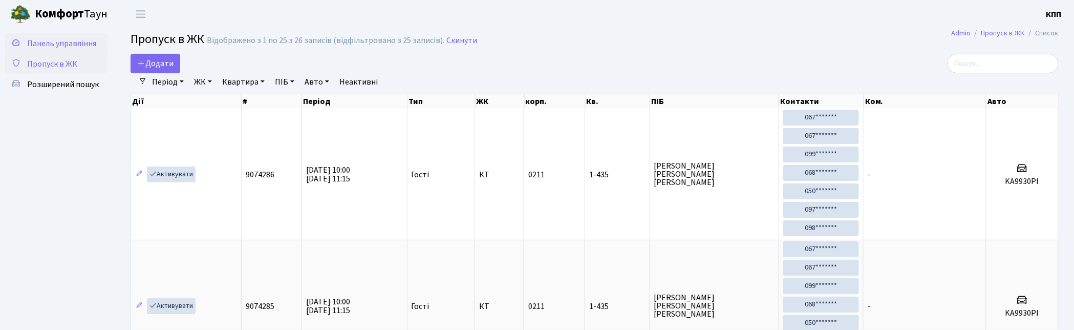
click at [54, 43] on span "Панель управління" at bounding box center [61, 43] width 69 height 11
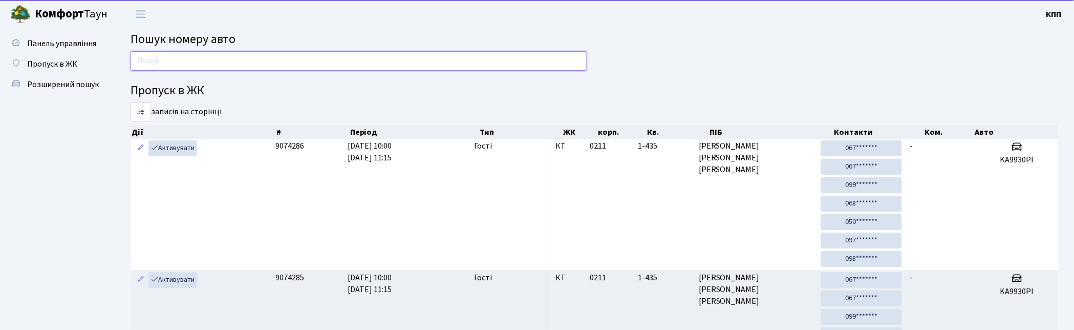
click at [303, 59] on input "text" at bounding box center [359, 60] width 457 height 19
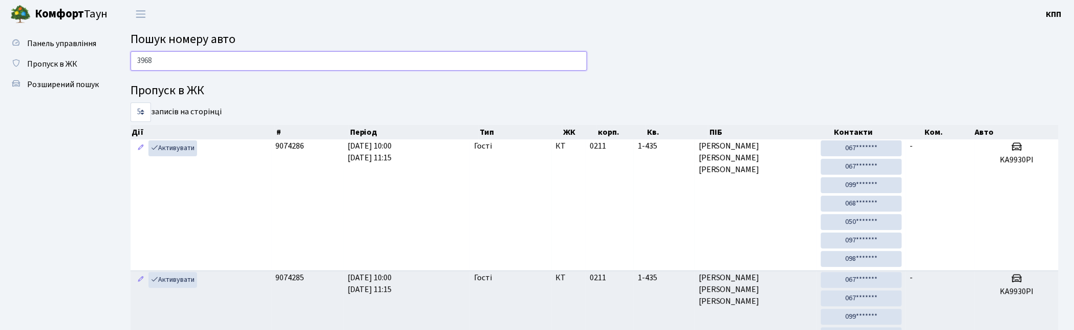
type input "3968"
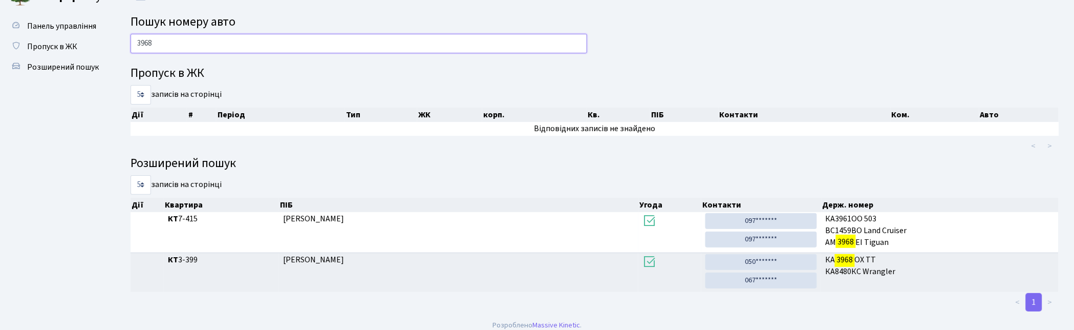
scroll to position [26, 0]
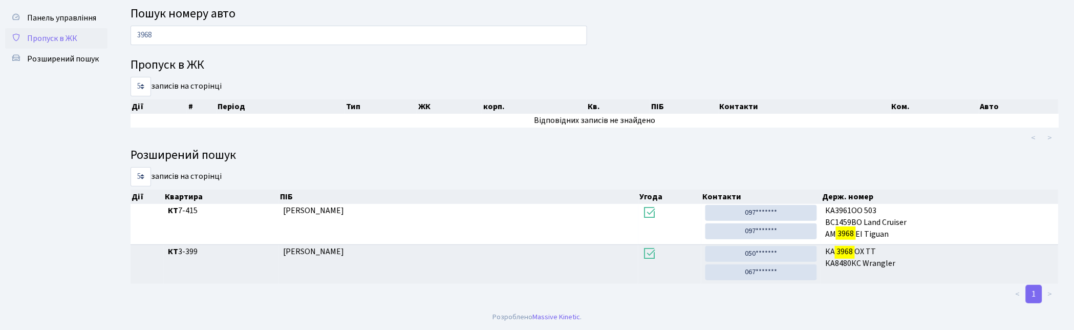
click at [66, 36] on span "Пропуск в ЖК" at bounding box center [52, 38] width 50 height 11
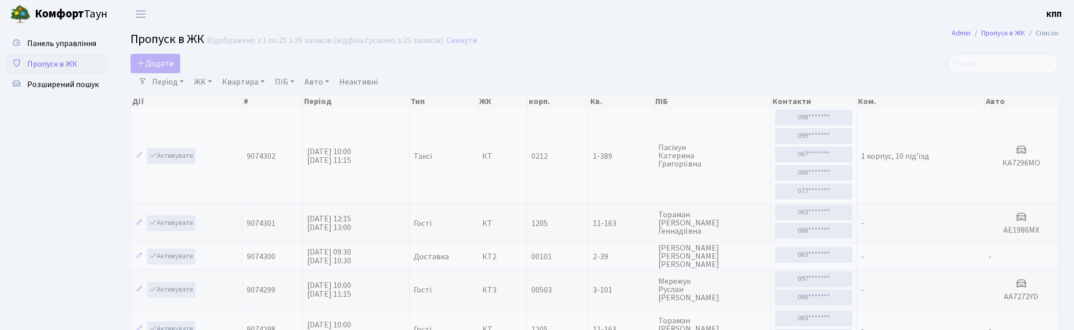
select select "25"
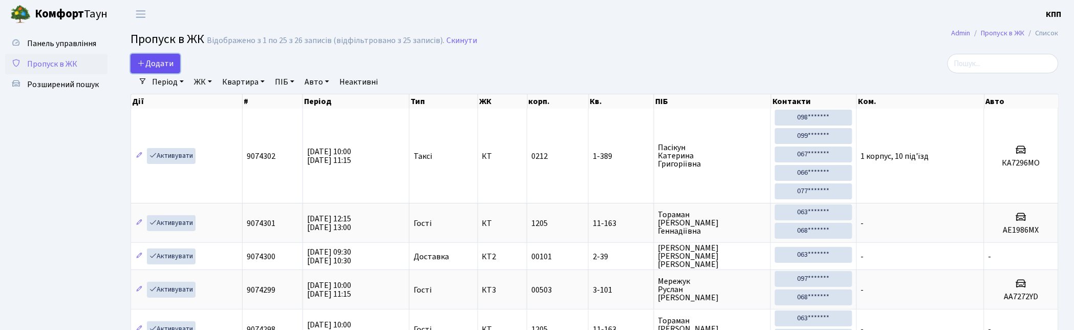
click at [167, 67] on span "Додати" at bounding box center [155, 63] width 36 height 11
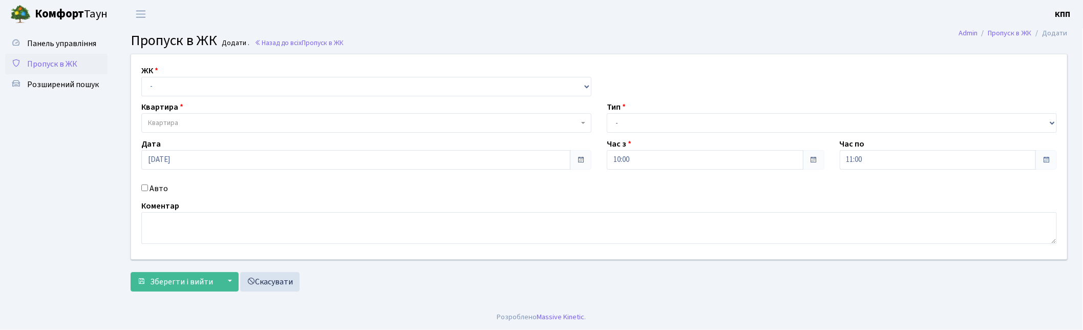
click at [149, 189] on div "Авто" at bounding box center [366, 188] width 465 height 12
click at [195, 89] on select "- КТ, вул. Регенераторна, 4 КТ2, просп. [STREET_ADDRESS] [STREET_ADDRESS] [PERS…" at bounding box center [366, 86] width 450 height 19
select select "271"
click at [141, 77] on select "- КТ, вул. Регенераторна, 4 КТ2, просп. [STREET_ADDRESS] [STREET_ADDRESS] [PERS…" at bounding box center [366, 86] width 450 height 19
select select
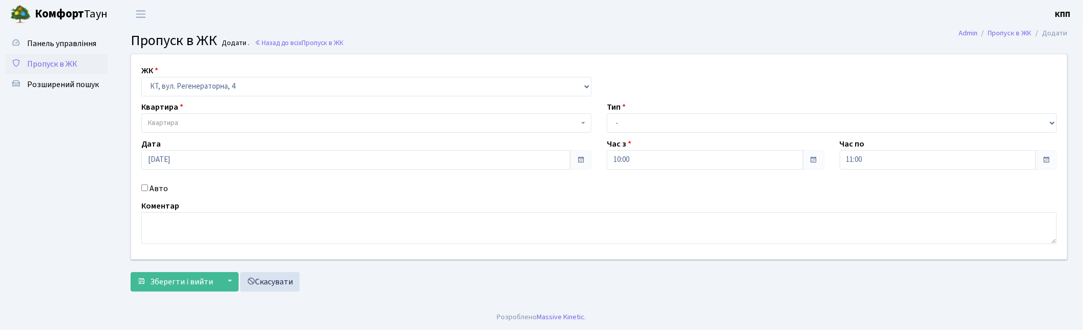
click at [203, 120] on span "Квартира" at bounding box center [363, 123] width 431 height 10
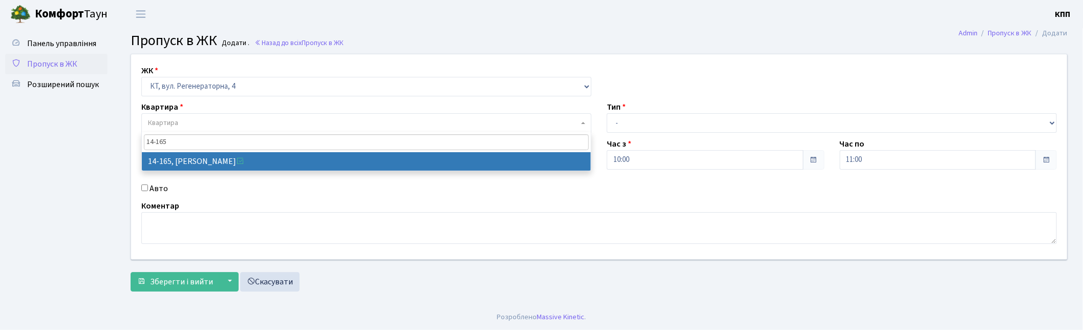
type input "14-165"
select select "7542"
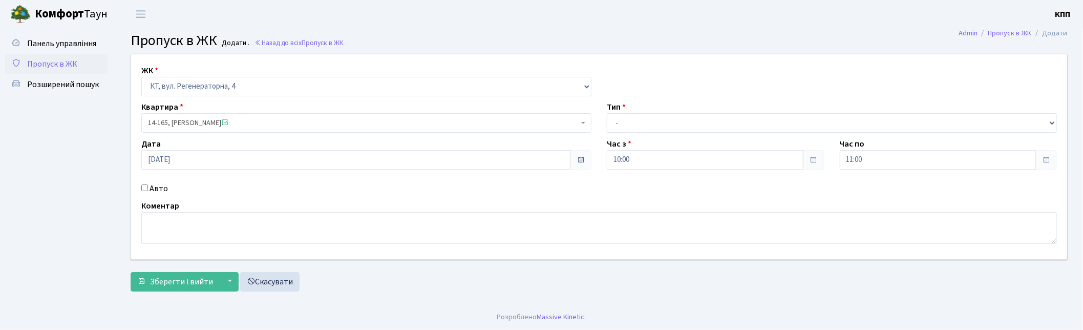
click at [155, 185] on label "Авто" at bounding box center [158, 188] width 18 height 12
click at [148, 185] on input "Авто" at bounding box center [144, 187] width 7 height 7
checkbox input "true"
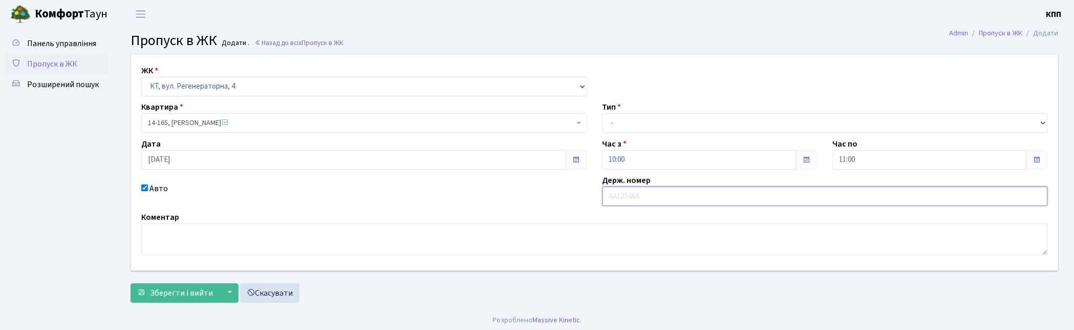
click at [632, 200] on input "text" at bounding box center [826, 195] width 446 height 19
click at [633, 128] on select "- Доставка Таксі Гості Сервіс" at bounding box center [826, 122] width 446 height 19
select select "3"
click at [603, 113] on select "- Доставка Таксі Гості Сервіс" at bounding box center [826, 122] width 446 height 19
click at [252, 237] on textarea at bounding box center [594, 239] width 907 height 32
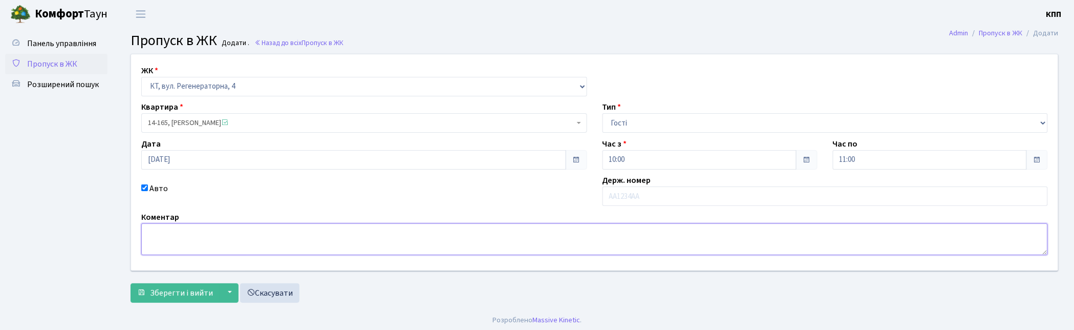
type textarea "Ц"
type textarea "ВСЕХ"
click at [152, 293] on span "Зберегти і вийти" at bounding box center [181, 292] width 63 height 11
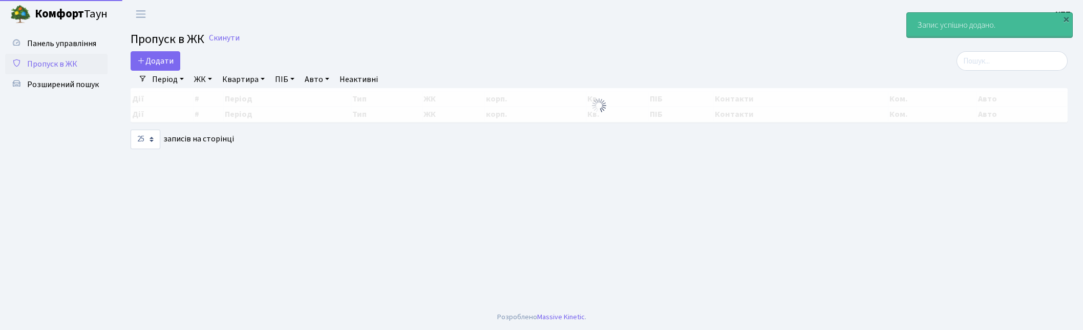
select select "25"
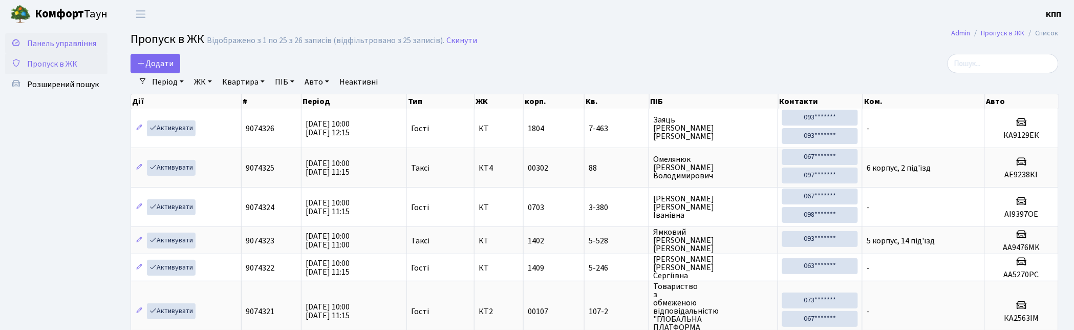
drag, startPoint x: 39, startPoint y: 47, endPoint x: 131, endPoint y: 43, distance: 91.7
click at [39, 47] on span "Панель управління" at bounding box center [61, 43] width 69 height 11
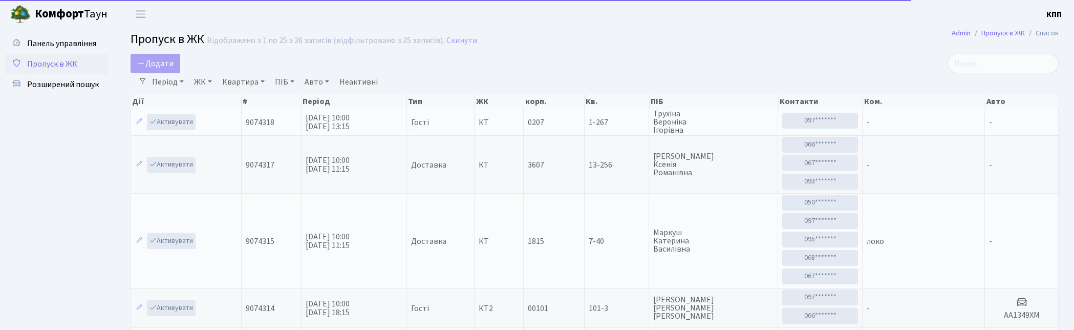
select select "25"
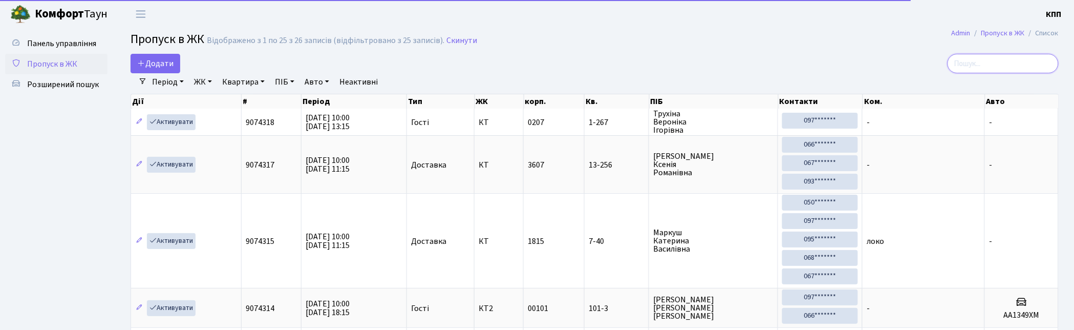
click at [1007, 65] on input "search" at bounding box center [1003, 63] width 111 height 19
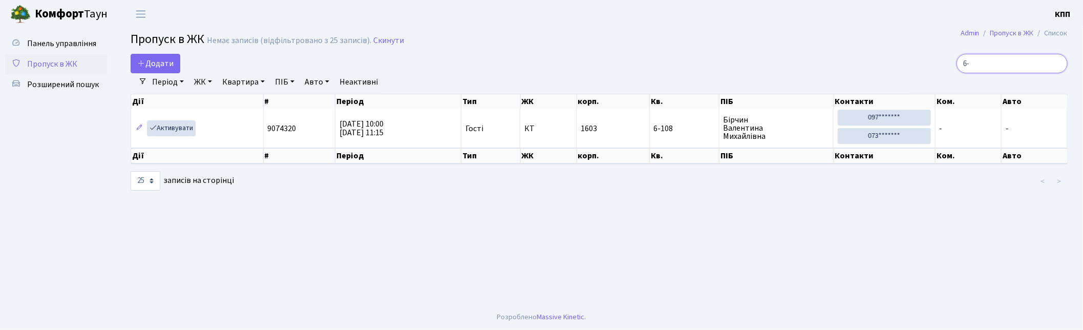
type input "6"
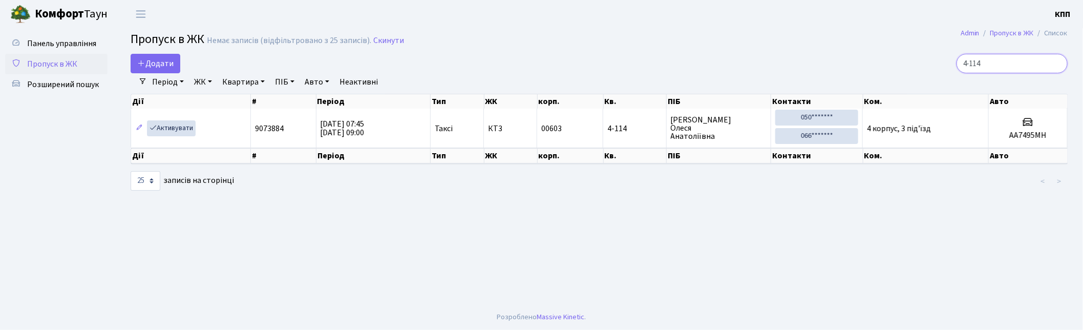
type input "4-114"
click at [155, 62] on span "Додати" at bounding box center [155, 63] width 36 height 11
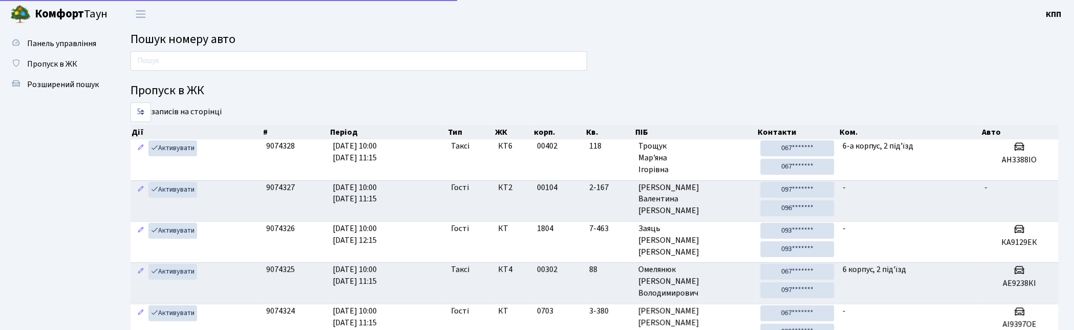
click at [222, 50] on main "Пошук номеру авто Пропуск в ЖК 5 10 25 50 записів на сторінці Дії # Період Тип …" at bounding box center [594, 241] width 959 height 427
click at [220, 60] on input "text" at bounding box center [359, 60] width 457 height 19
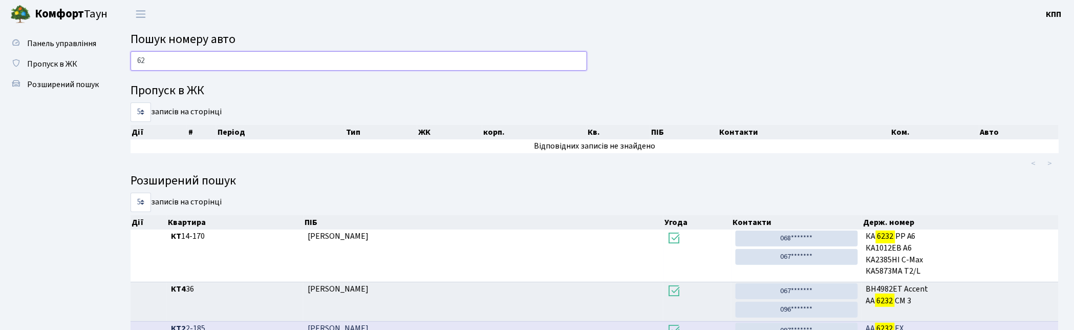
type input "6"
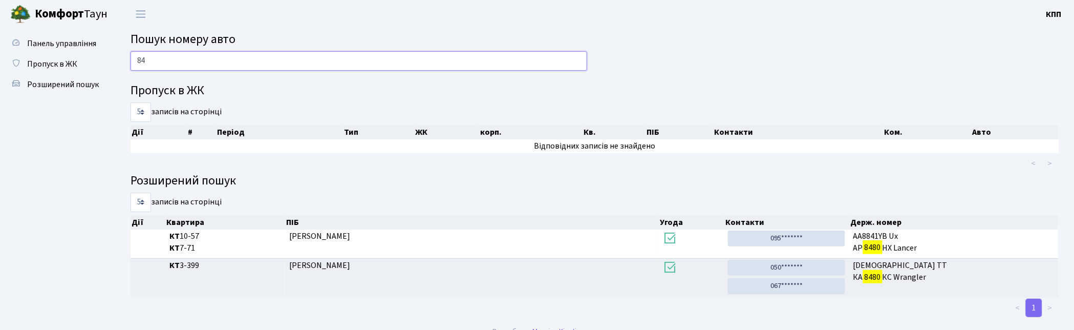
type input "8"
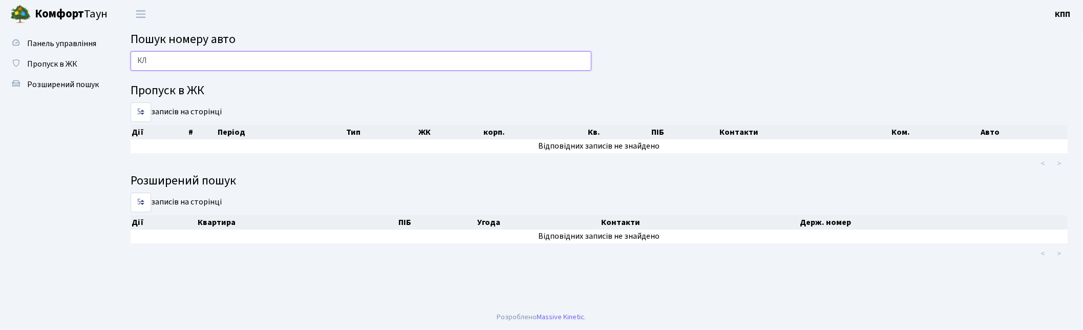
type input "[PERSON_NAME]"
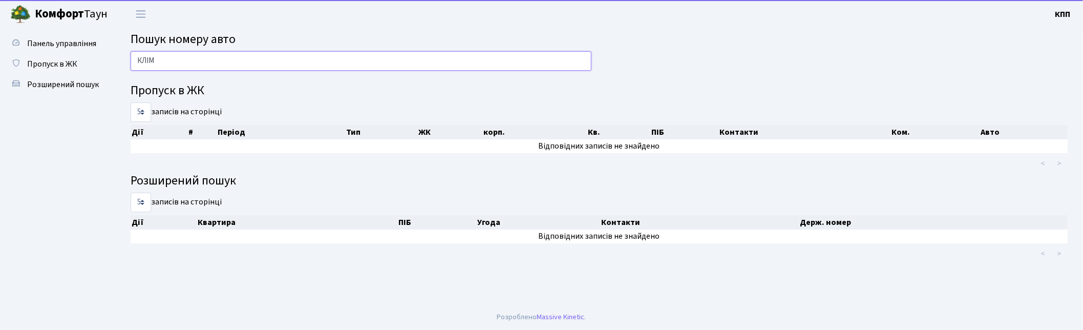
type input "КЛІМ"
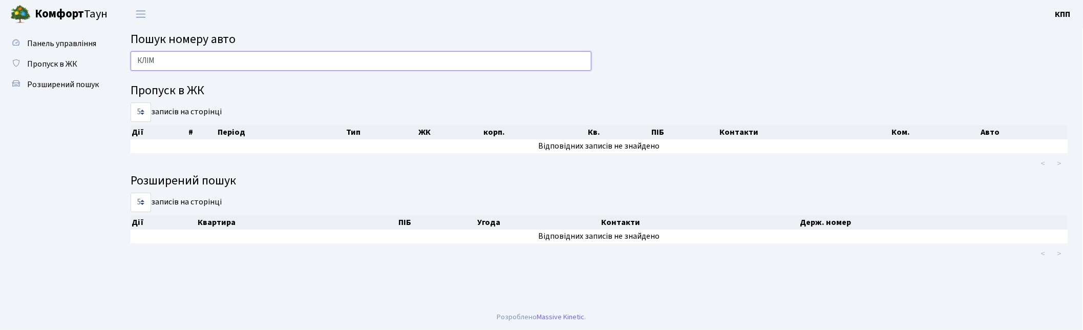
click at [205, 59] on input "КЛІМ" at bounding box center [361, 60] width 461 height 19
click at [33, 61] on span "Пропуск в ЖК" at bounding box center [52, 63] width 50 height 11
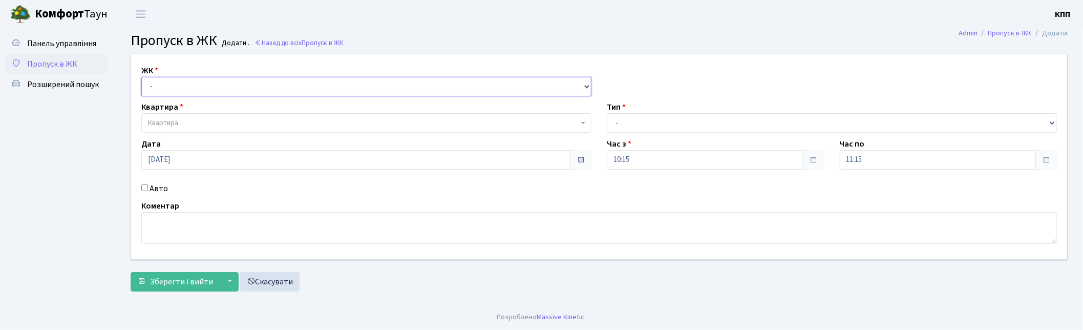
click at [217, 87] on select "- КТ, вул. Регенераторна, 4 КТ2, просп. [STREET_ADDRESS] [STREET_ADDRESS] [PERS…" at bounding box center [366, 86] width 450 height 19
select select "271"
click at [141, 77] on select "- КТ, вул. Регенераторна, 4 КТ2, просп. [STREET_ADDRESS] [STREET_ADDRESS] [PERS…" at bounding box center [366, 86] width 450 height 19
select select
click at [211, 122] on span "Квартира" at bounding box center [363, 123] width 431 height 10
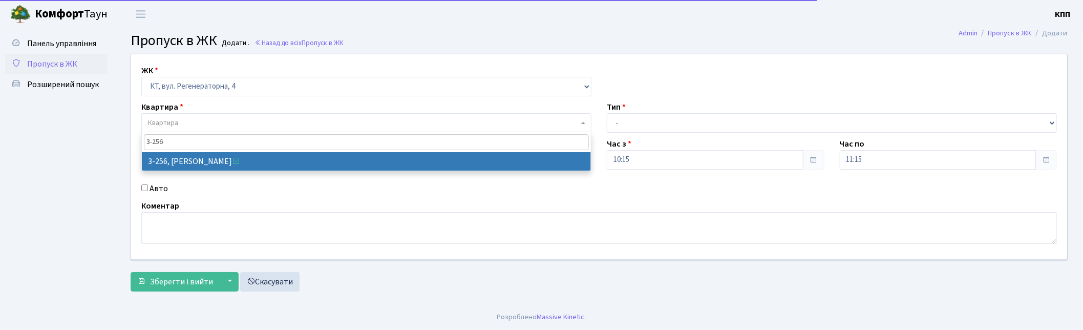
type input "3-256"
select select "778"
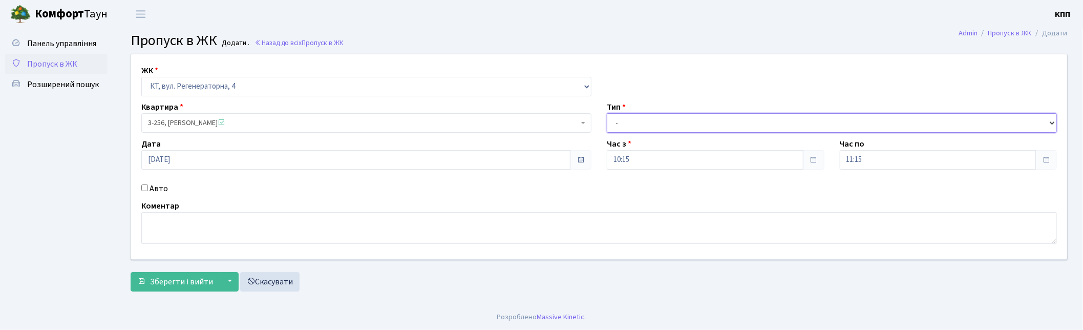
click at [689, 124] on select "- Доставка Таксі Гості Сервіс" at bounding box center [832, 122] width 450 height 19
select select "2"
click at [607, 113] on select "- Доставка Таксі Гості Сервіс" at bounding box center [832, 122] width 450 height 19
click at [149, 187] on label "Авто" at bounding box center [158, 188] width 18 height 12
click at [148, 187] on input "Авто" at bounding box center [144, 187] width 7 height 7
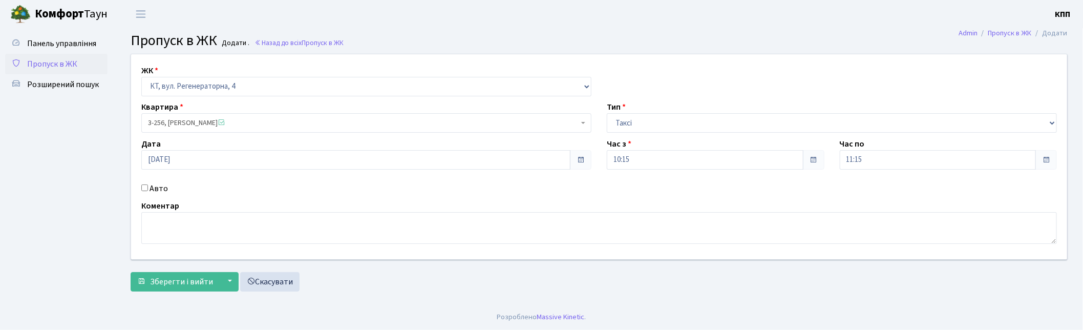
checkbox input "true"
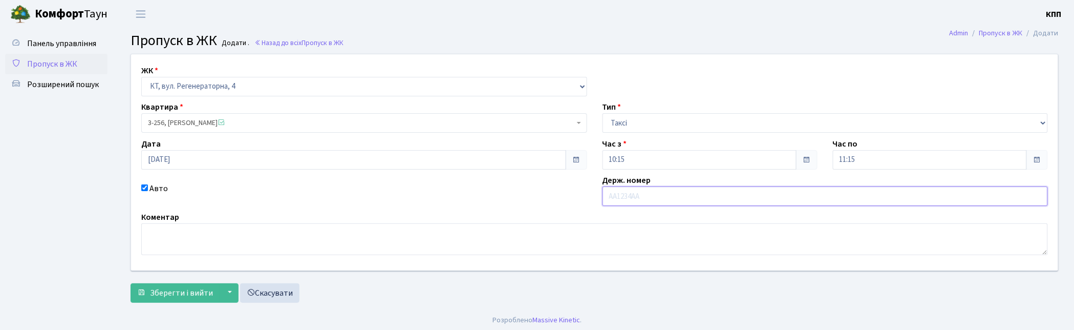
click at [657, 196] on input "text" at bounding box center [826, 195] width 446 height 19
type input "КЛІМ"
click at [152, 297] on span "Зберегти і вийти" at bounding box center [181, 292] width 63 height 11
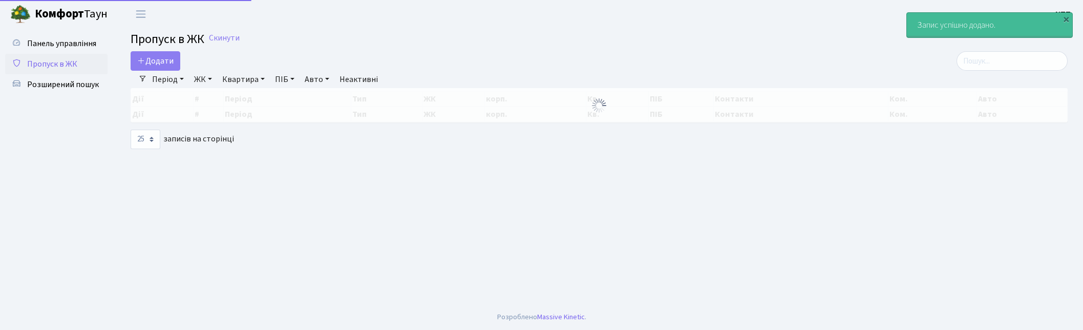
select select "25"
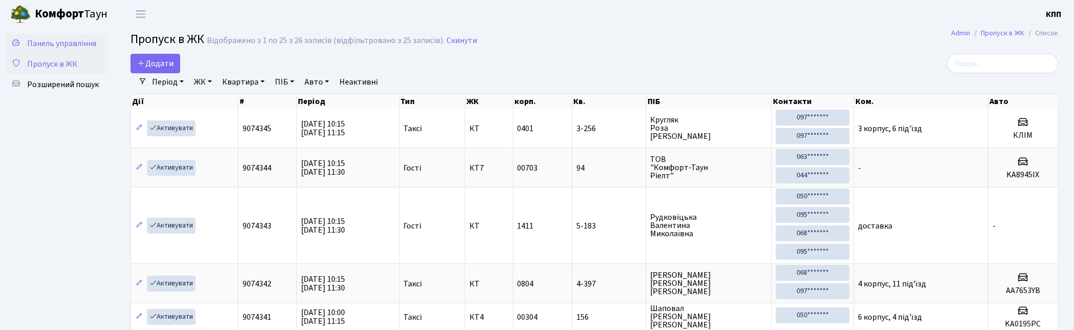
click at [77, 45] on span "Панель управління" at bounding box center [61, 43] width 69 height 11
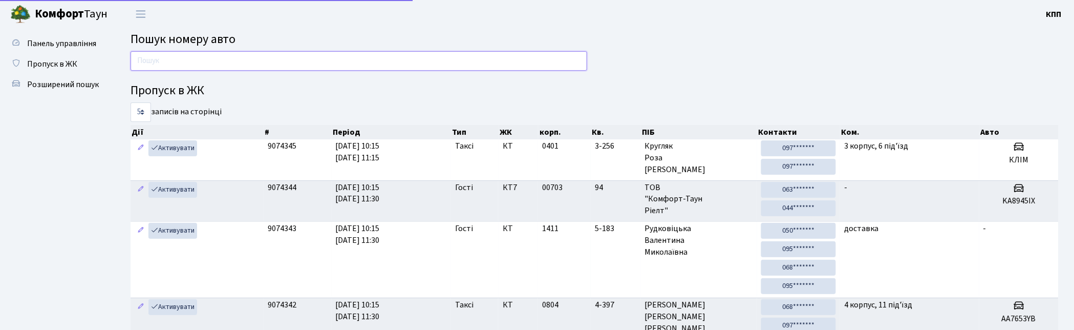
click at [176, 60] on input "text" at bounding box center [359, 60] width 457 height 19
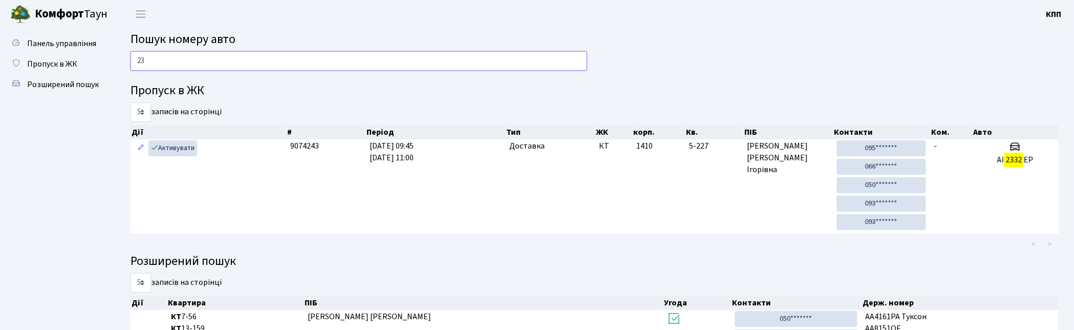
type input "2"
paste input "АА5706МС"
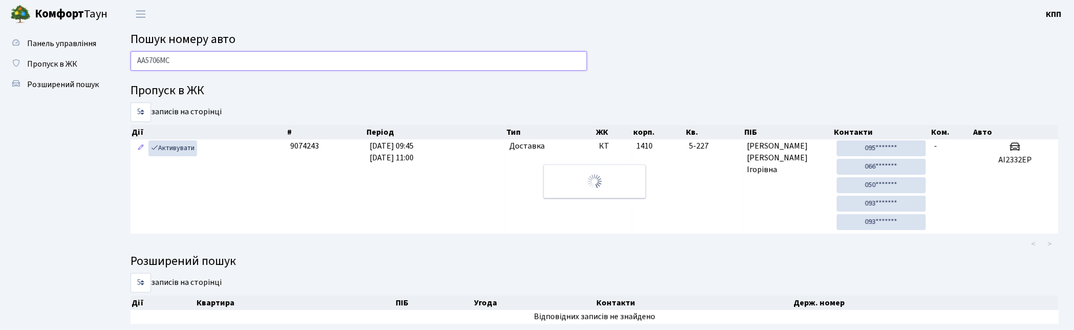
click at [185, 62] on input "АА5706МС" at bounding box center [359, 60] width 457 height 19
click at [147, 58] on input "АА5706" at bounding box center [359, 60] width 457 height 19
click at [146, 60] on input "АА5706" at bounding box center [359, 60] width 457 height 19
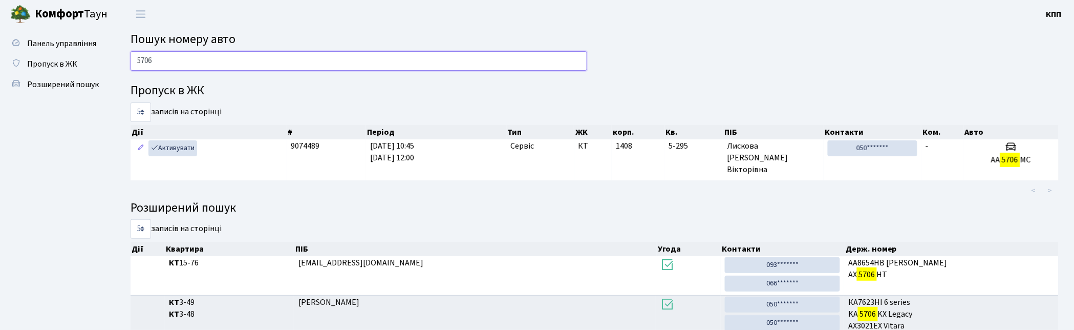
click at [472, 61] on input "5706" at bounding box center [359, 60] width 457 height 19
type input "5"
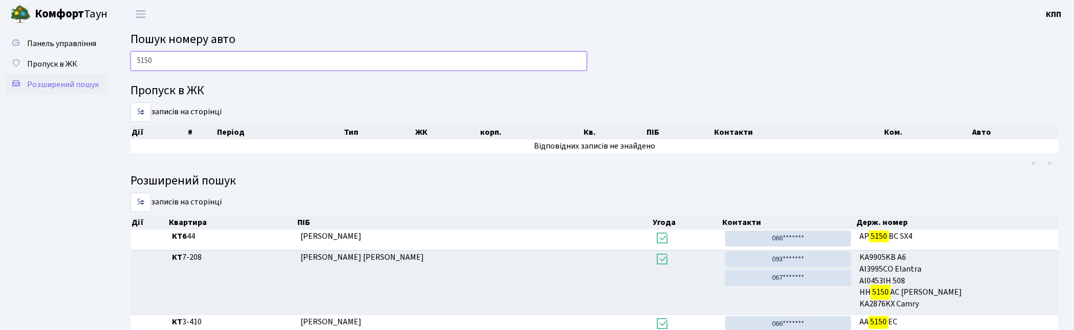
drag, startPoint x: 220, startPoint y: 58, endPoint x: 95, endPoint y: 82, distance: 127.8
click at [95, 84] on div "Панель управління Пропуск в ЖК Розширений пошук Пошук номеру авто 5150 Пропуск …" at bounding box center [537, 210] width 1074 height 364
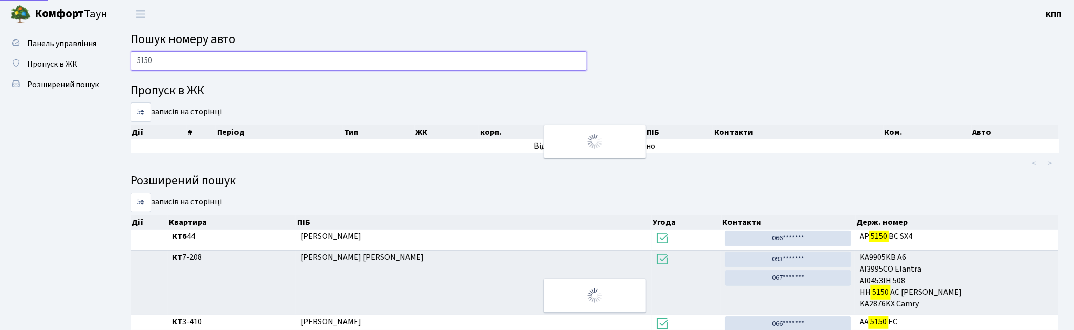
type input "5150"
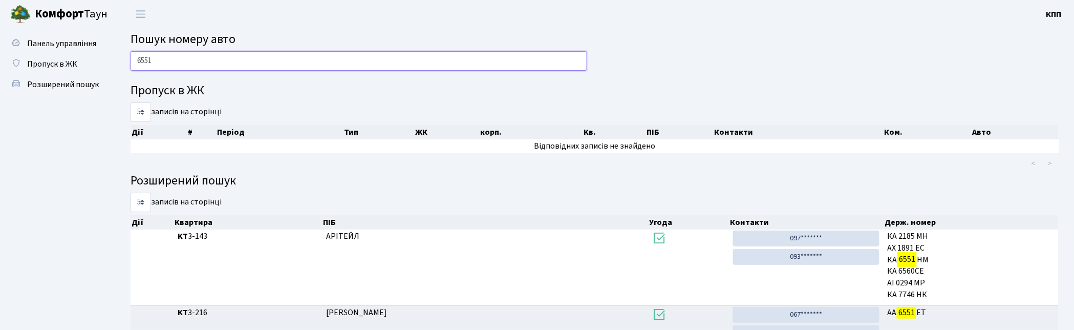
drag, startPoint x: 232, startPoint y: 57, endPoint x: 221, endPoint y: 57, distance: 11.3
click at [223, 57] on input "6551" at bounding box center [359, 60] width 457 height 19
type input "6"
paste input "5150"
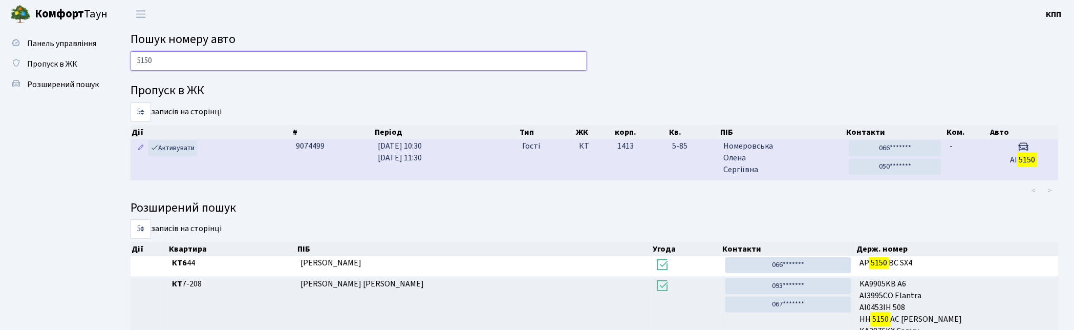
type input "5150"
click at [951, 161] on td "-" at bounding box center [968, 159] width 44 height 40
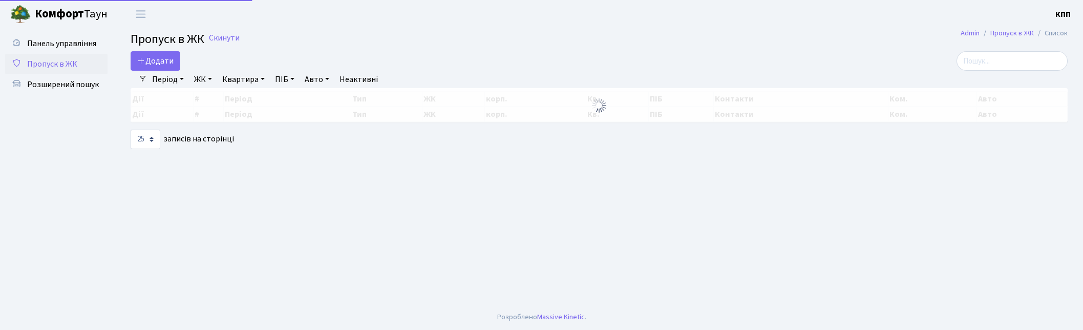
select select "25"
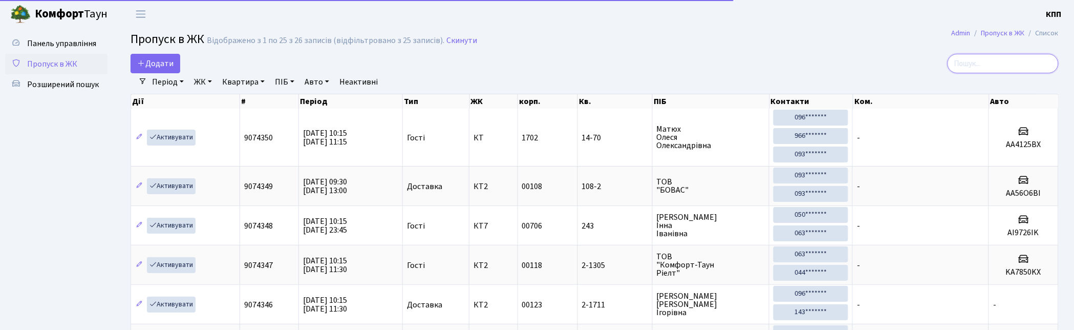
click at [989, 64] on input "search" at bounding box center [1003, 63] width 111 height 19
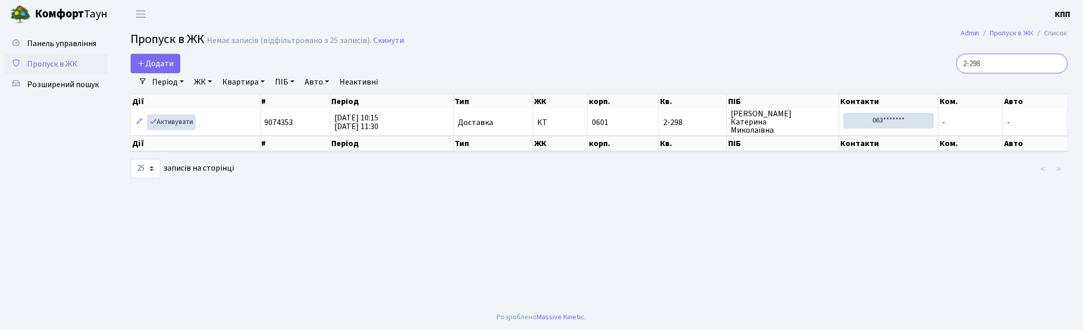
type input "2-298"
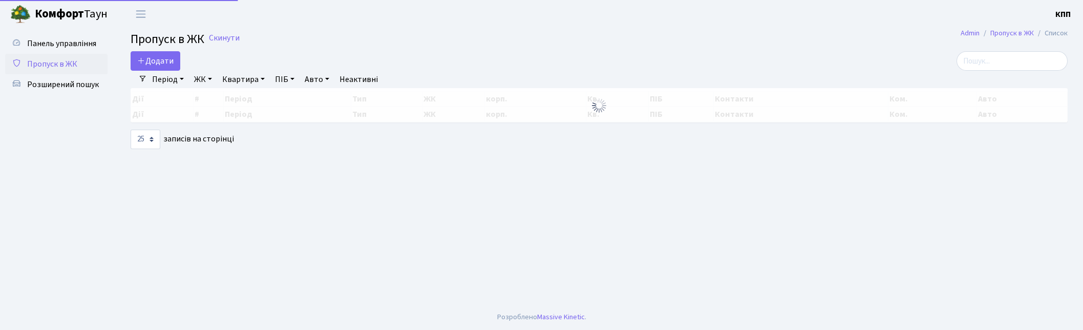
select select "25"
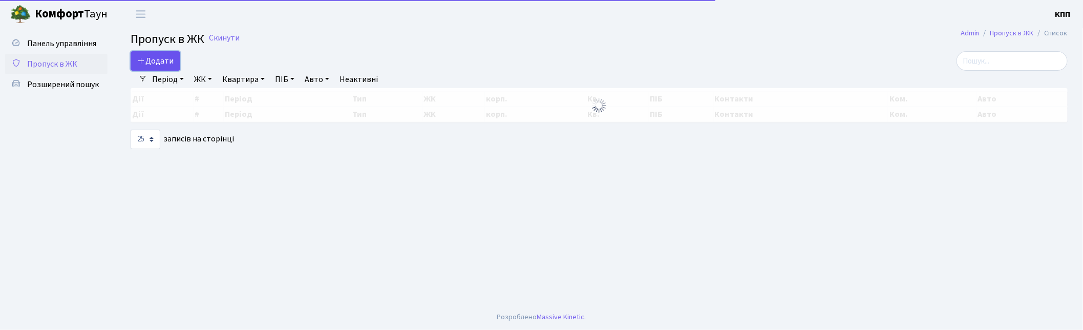
click at [158, 58] on span "Додати" at bounding box center [155, 60] width 36 height 11
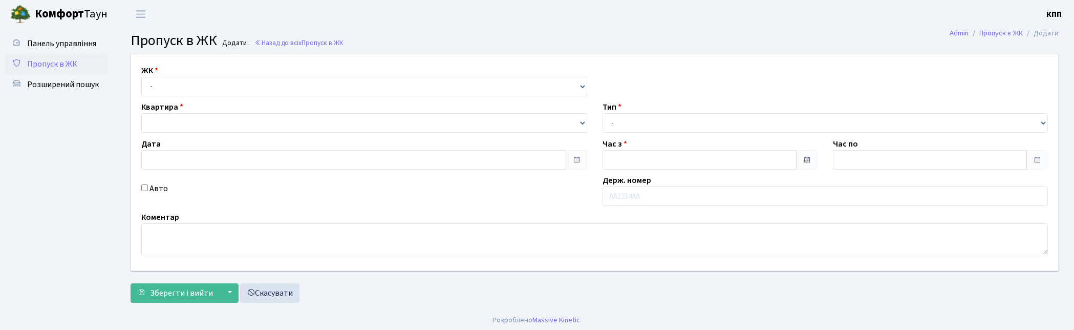
type input "[DATE]"
type input "10:30"
type input "11:30"
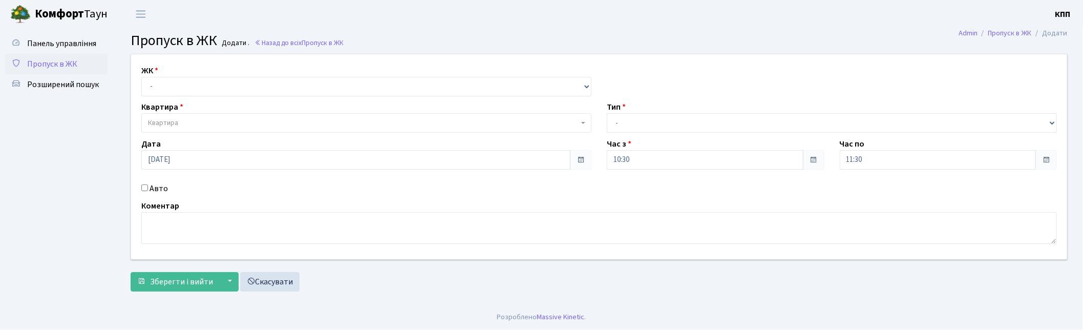
click at [152, 188] on label "Авто" at bounding box center [158, 188] width 18 height 12
click at [148, 188] on input "Авто" at bounding box center [144, 187] width 7 height 7
checkbox input "true"
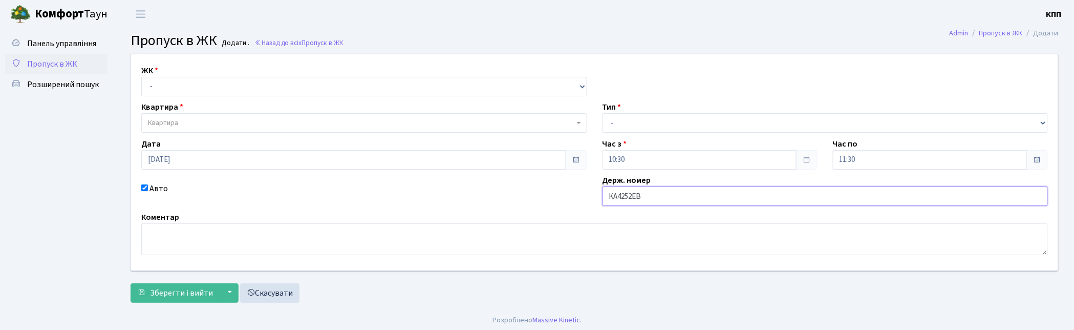
type input "КА4252ЕВ"
click at [672, 120] on select "- Доставка Таксі Гості Сервіс" at bounding box center [826, 122] width 446 height 19
select select "2"
click at [603, 113] on select "- Доставка Таксі Гості Сервіс" at bounding box center [826, 122] width 446 height 19
click at [406, 84] on select "- КТ, вул. Регенераторна, 4 КТ2, просп. [STREET_ADDRESS] [STREET_ADDRESS] [PERS…" at bounding box center [364, 86] width 446 height 19
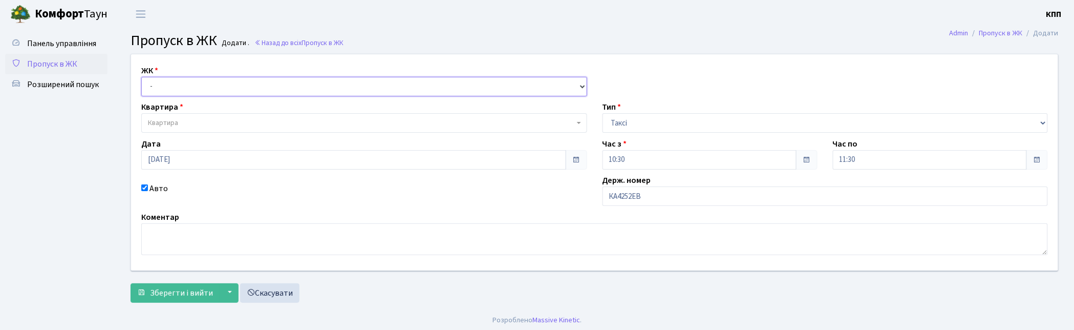
select select "271"
click at [141, 77] on select "- КТ, вул. Регенераторна, 4 КТ2, просп. [STREET_ADDRESS] [STREET_ADDRESS] [PERS…" at bounding box center [364, 86] width 446 height 19
select select
click at [350, 115] on span "Квартира" at bounding box center [364, 122] width 446 height 19
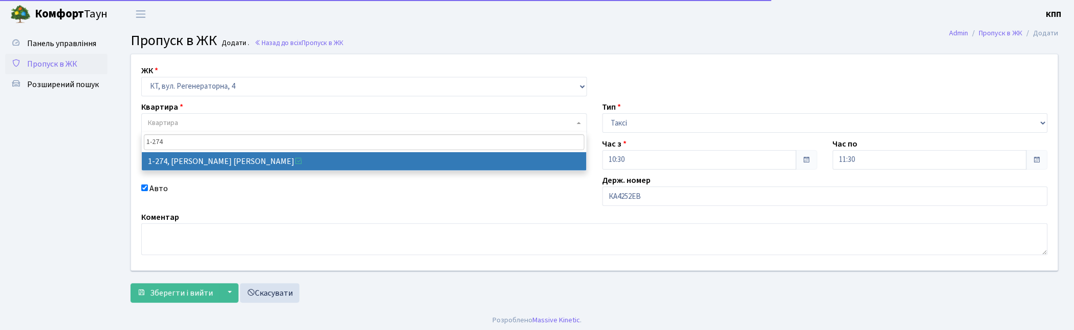
type input "1-274"
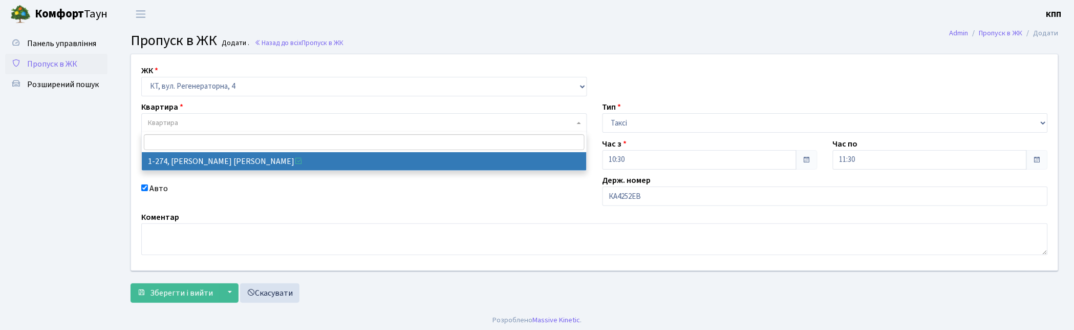
select select "274"
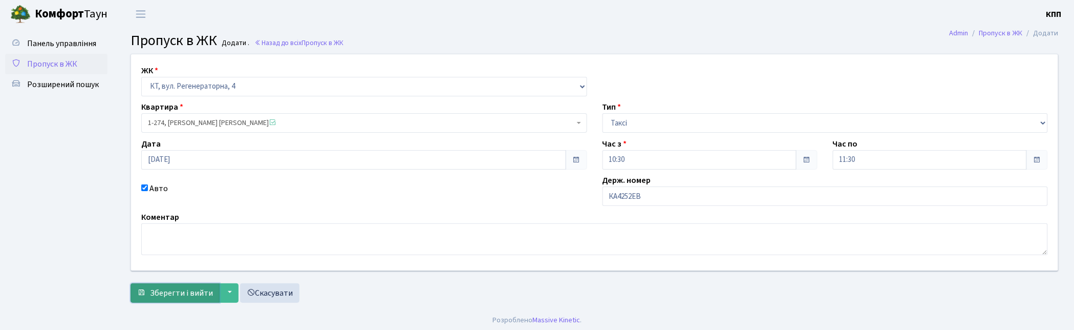
click at [187, 288] on span "Зберегти і вийти" at bounding box center [181, 292] width 63 height 11
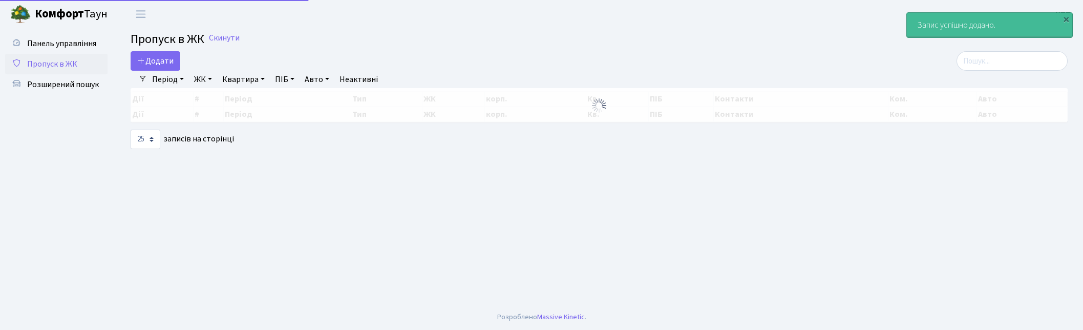
select select "25"
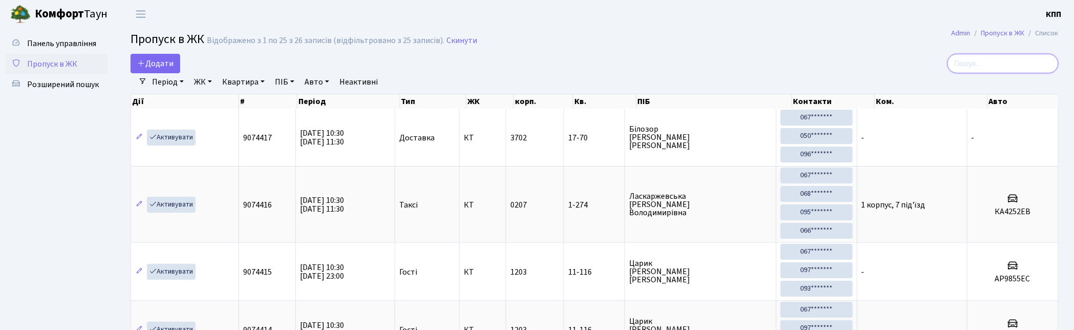
click at [981, 57] on input "search" at bounding box center [1003, 63] width 111 height 19
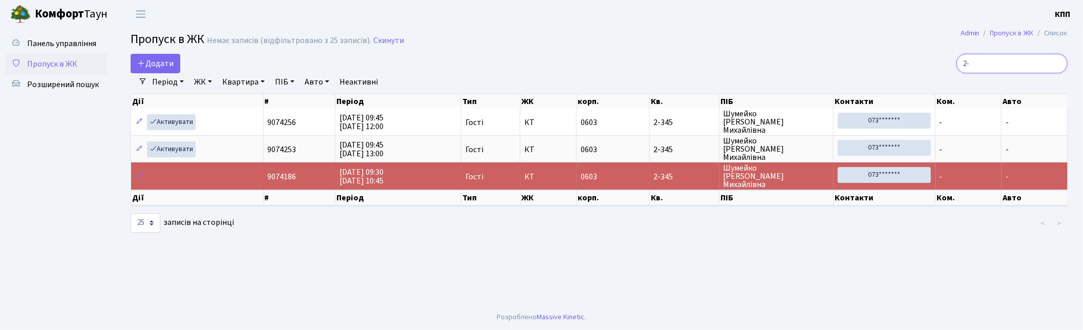
type input "2"
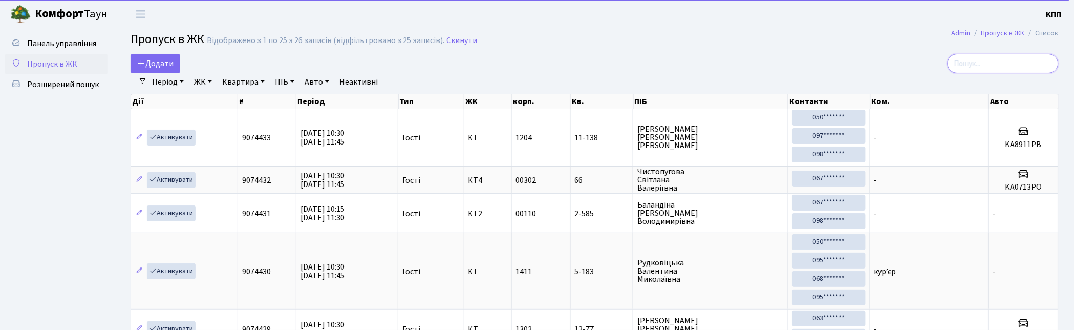
click at [1035, 63] on input "search" at bounding box center [1003, 63] width 111 height 19
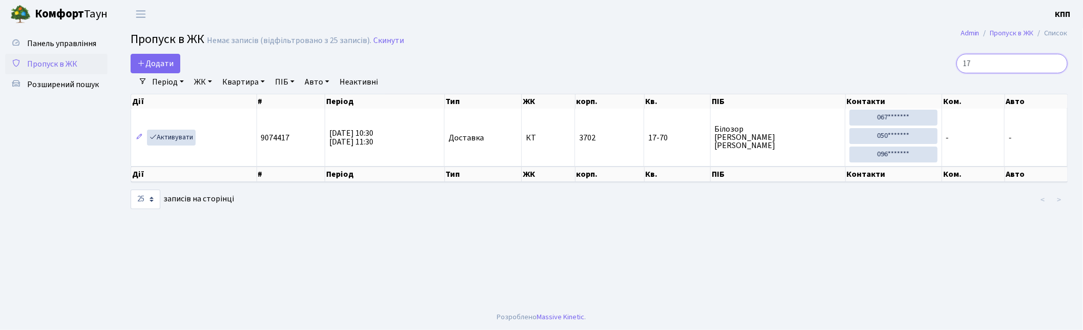
type input "1"
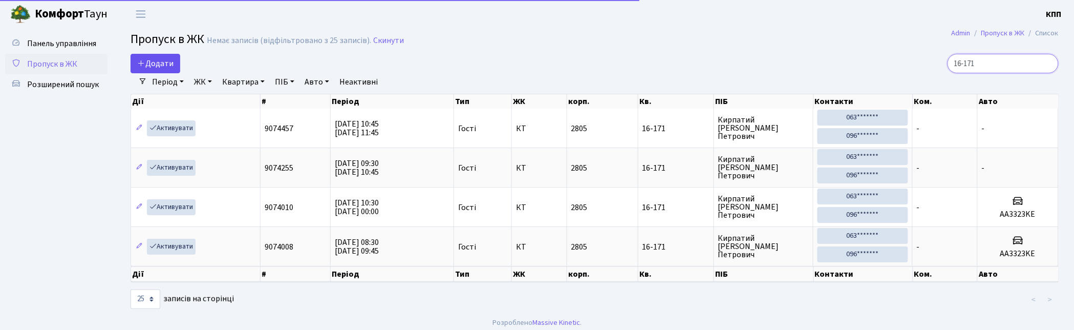
type input "16-171"
click at [160, 67] on span "Додати" at bounding box center [155, 63] width 36 height 11
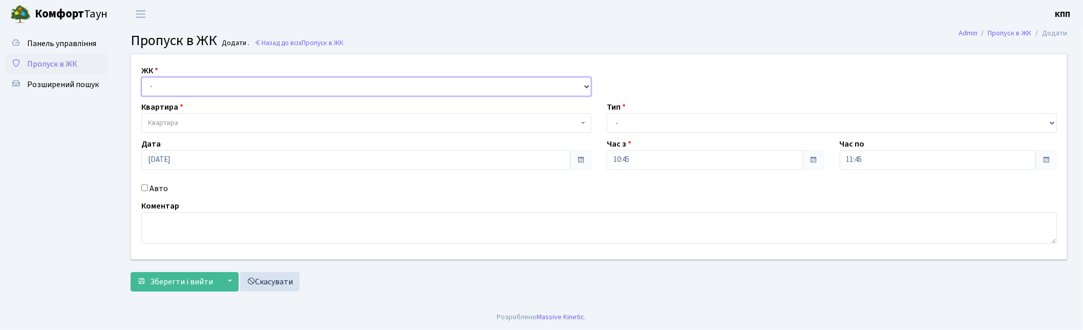
click at [256, 84] on select "- КТ, вул. Регенераторна, 4 КТ2, просп. [STREET_ADDRESS] [STREET_ADDRESS] [PERS…" at bounding box center [366, 86] width 450 height 19
select select "271"
click at [141, 77] on select "- КТ, вул. Регенераторна, 4 КТ2, просп. [STREET_ADDRESS] [STREET_ADDRESS] [PERS…" at bounding box center [366, 86] width 450 height 19
select select
click at [149, 185] on div "Авто" at bounding box center [366, 188] width 465 height 12
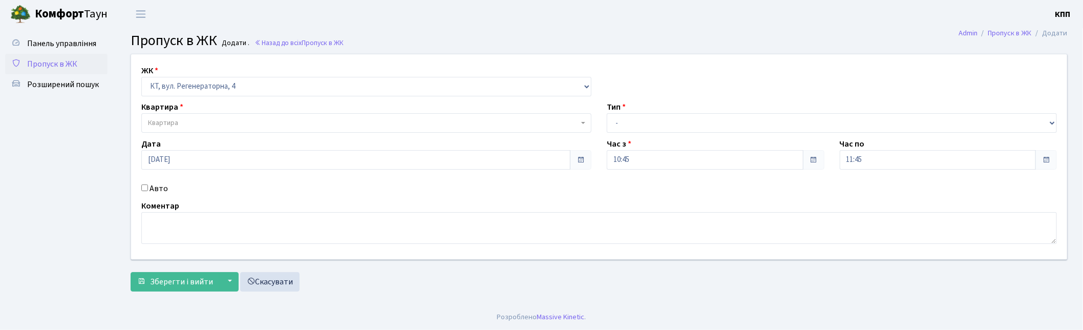
click at [148, 194] on div "Авто" at bounding box center [366, 188] width 465 height 12
click at [155, 186] on label "Авто" at bounding box center [158, 188] width 18 height 12
click at [148, 186] on input "Авто" at bounding box center [144, 187] width 7 height 7
checkbox input "true"
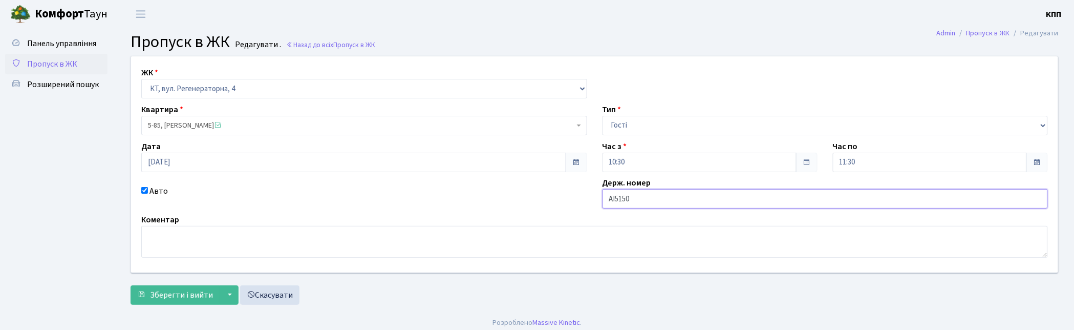
click at [688, 196] on input "АІ5150" at bounding box center [826, 198] width 446 height 19
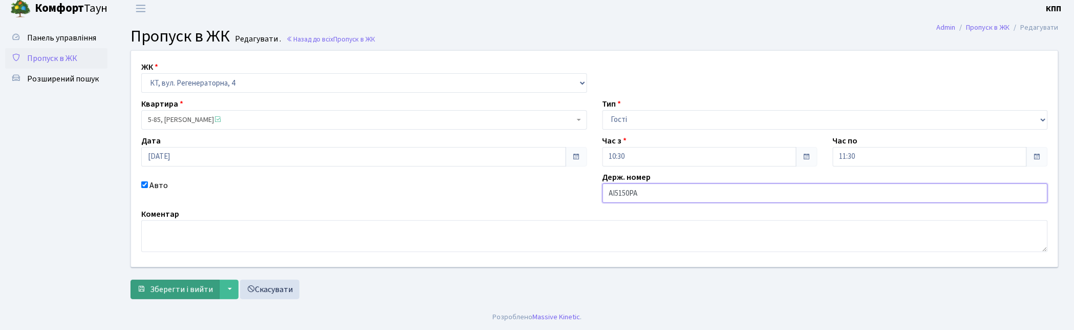
type input "АІ5150РА"
click at [170, 294] on span "Зберегти і вийти" at bounding box center [181, 289] width 63 height 11
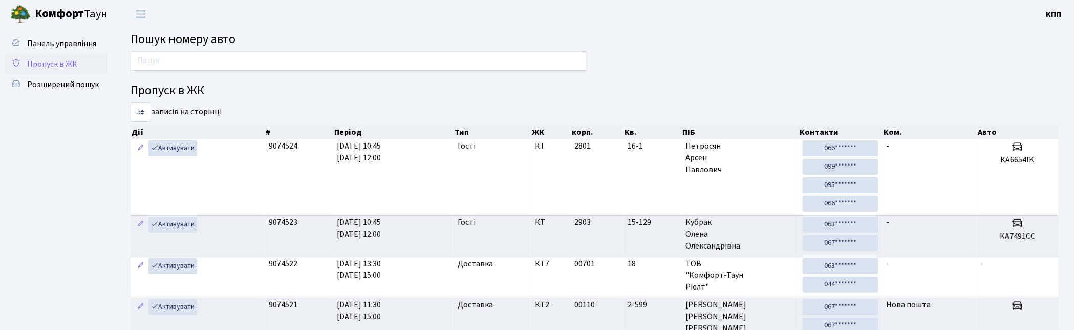
click at [37, 62] on span "Пропуск в ЖК" at bounding box center [52, 63] width 50 height 11
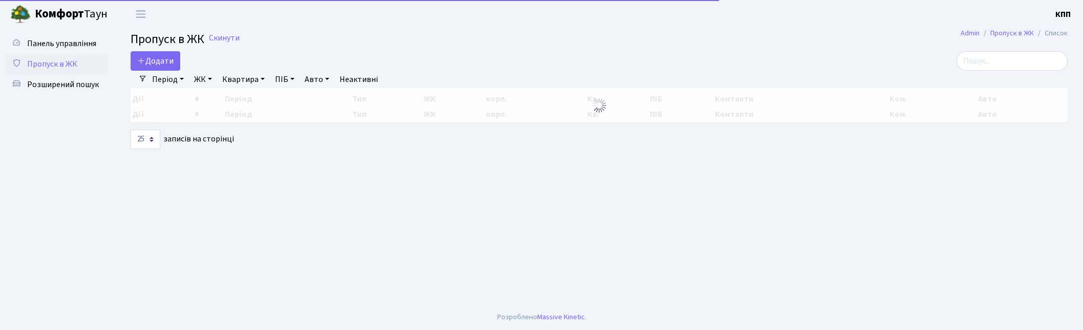
select select "25"
click at [154, 58] on span "Додати" at bounding box center [155, 60] width 36 height 11
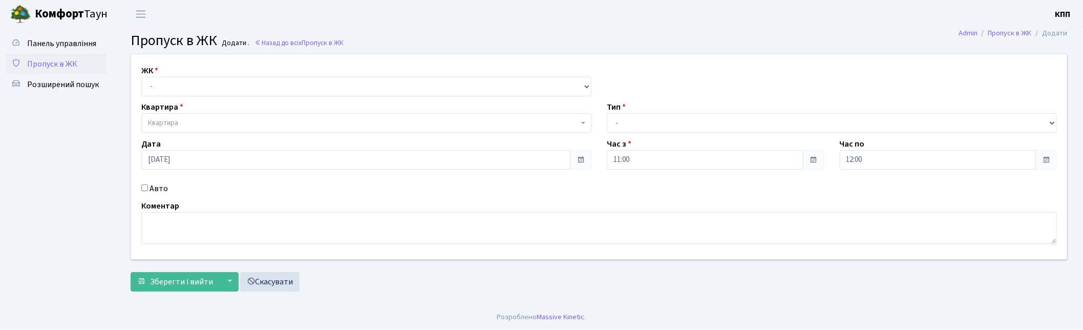
select select "271"
click at [141, 77] on select "- КТ, вул. Регенераторна, 4 КТ2, просп. [STREET_ADDRESS] [STREET_ADDRESS] [PERS…" at bounding box center [366, 86] width 450 height 19
select select
click at [203, 121] on span "Квартира" at bounding box center [363, 123] width 431 height 10
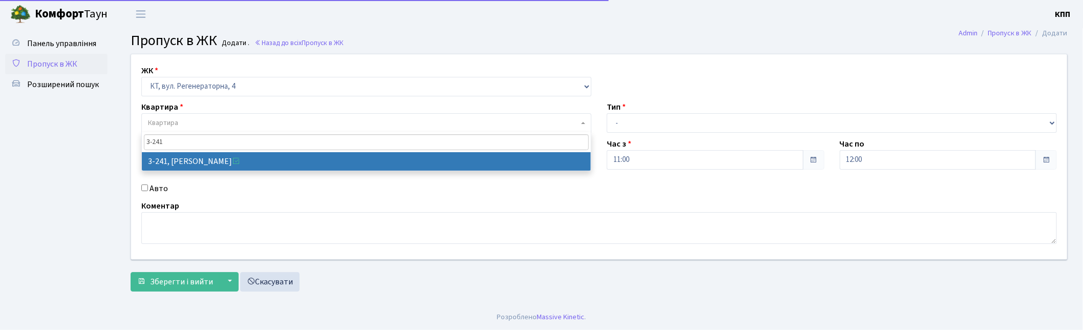
type input "3-241"
select select "742"
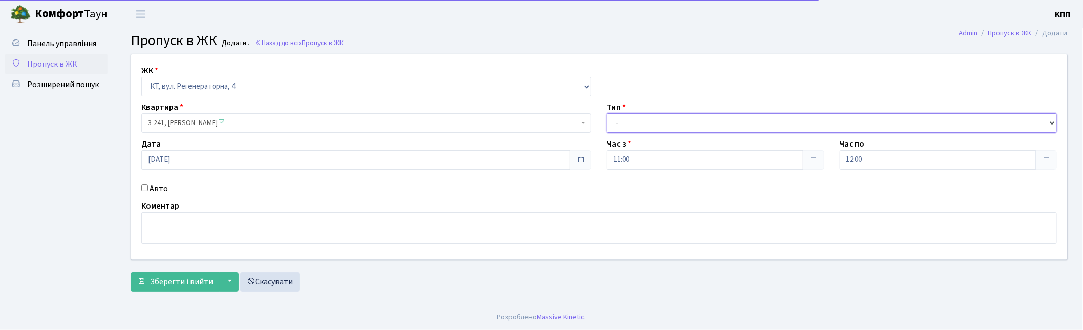
click at [668, 117] on select "- Доставка Таксі Гості Сервіс" at bounding box center [832, 122] width 450 height 19
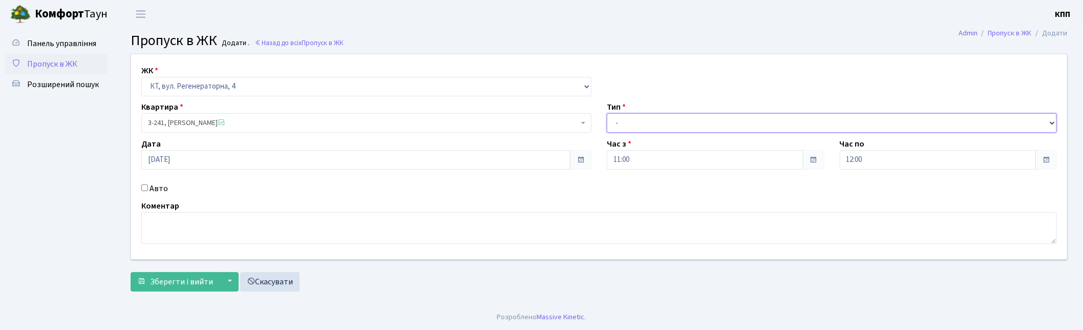
select select "2"
click at [607, 113] on select "- Доставка Таксі Гості Сервіс" at bounding box center [832, 122] width 450 height 19
click at [159, 190] on label "Авто" at bounding box center [158, 188] width 18 height 12
click at [148, 190] on input "Авто" at bounding box center [144, 187] width 7 height 7
checkbox input "true"
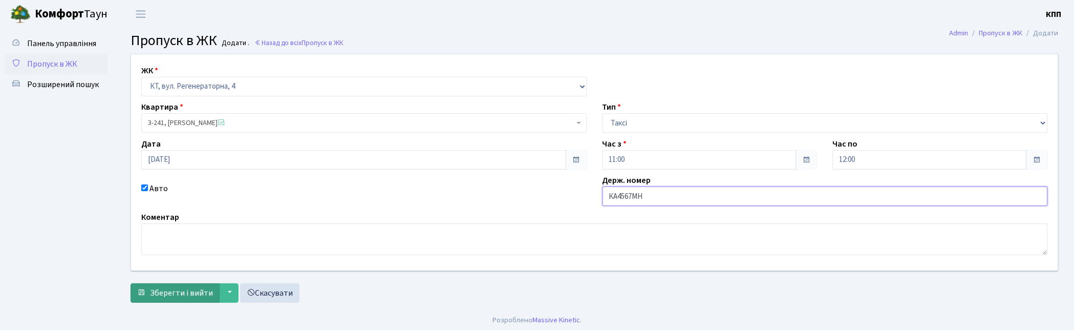
type input "КА4567МН"
click at [148, 290] on button "Зберегти і вийти" at bounding box center [175, 292] width 89 height 19
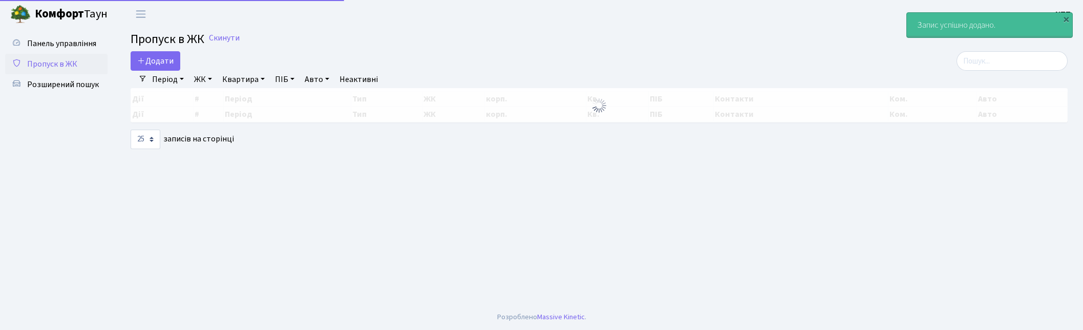
select select "25"
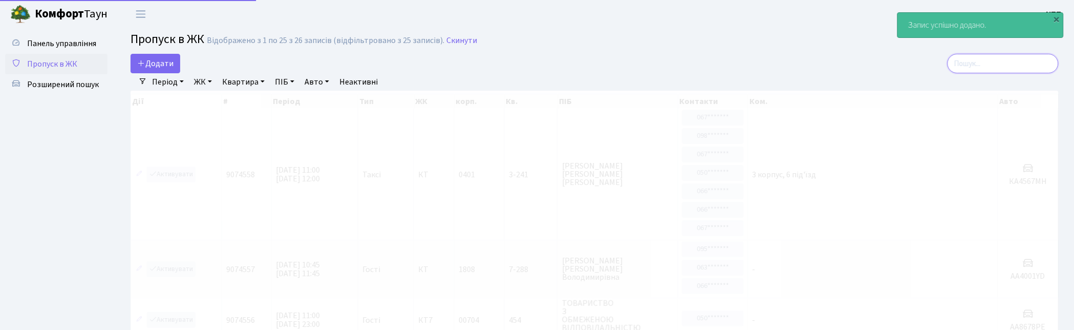
click at [1016, 64] on input "search" at bounding box center [1003, 63] width 111 height 19
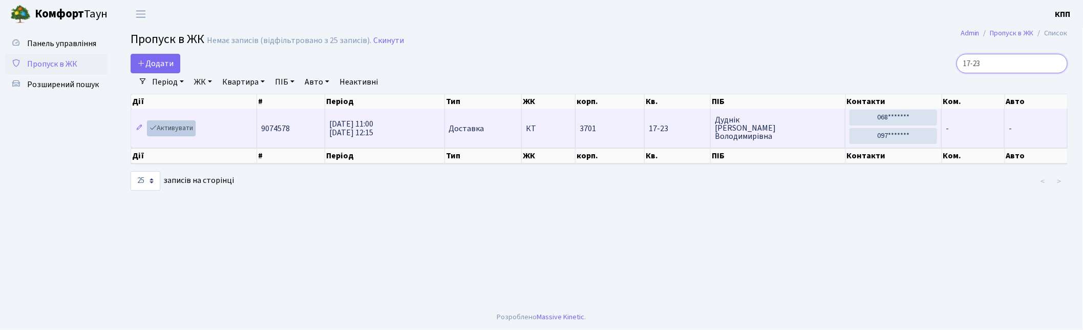
type input "17-23"
click at [163, 127] on link "Активувати" at bounding box center [171, 128] width 49 height 16
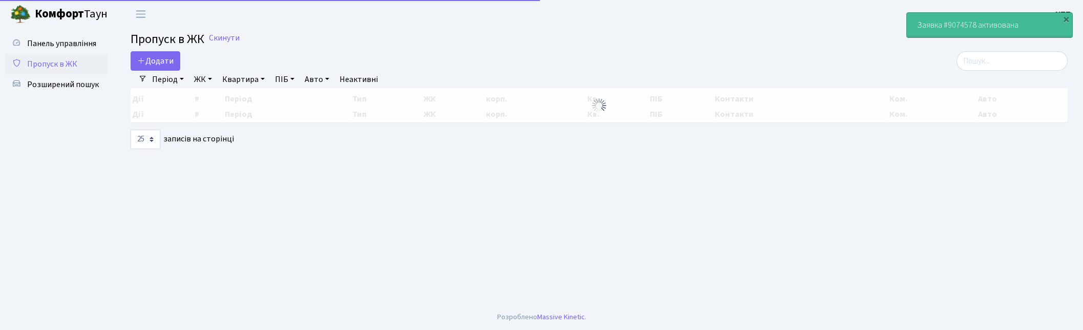
select select "25"
click at [1016, 61] on input "search" at bounding box center [1011, 60] width 111 height 19
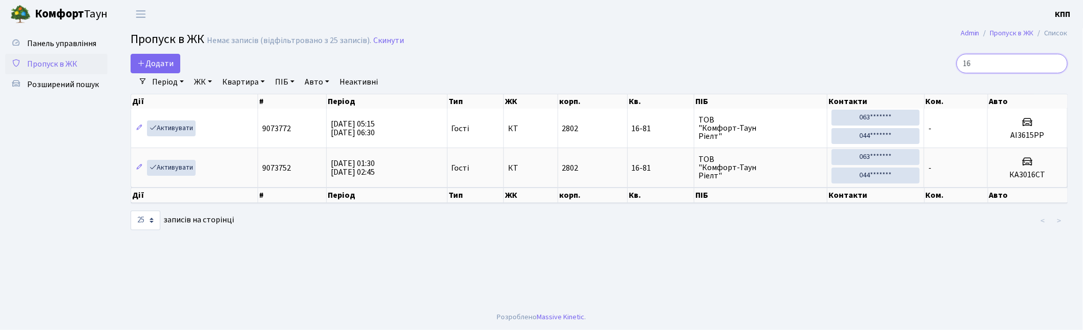
type input "1"
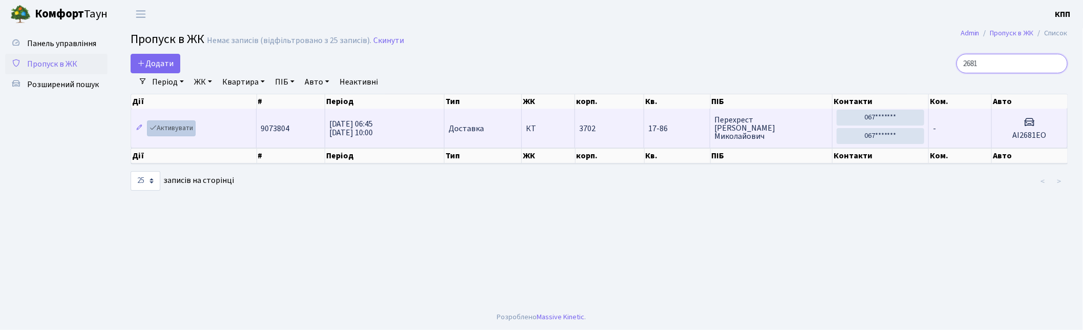
type input "2681"
click at [185, 132] on link "Активувати" at bounding box center [171, 128] width 49 height 16
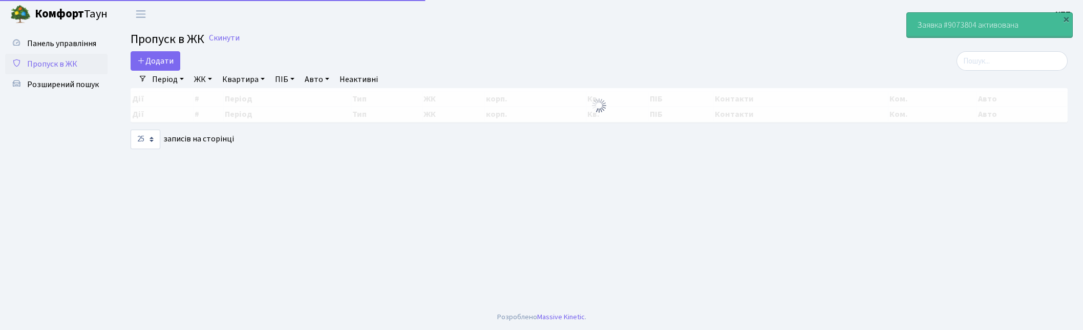
select select "25"
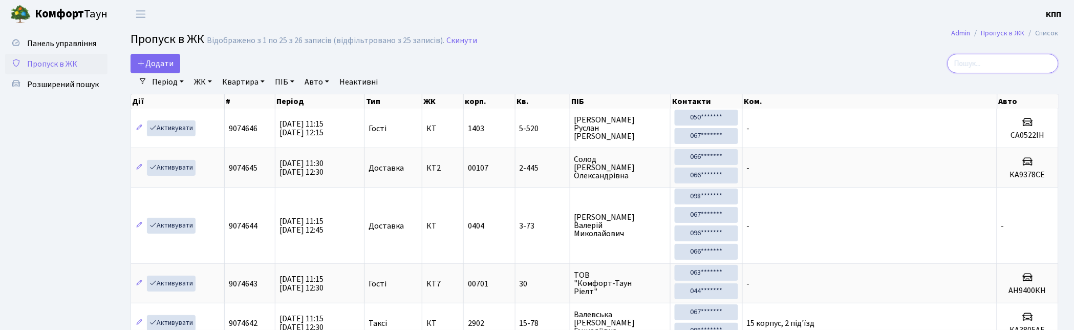
click at [978, 65] on input "search" at bounding box center [1003, 63] width 111 height 19
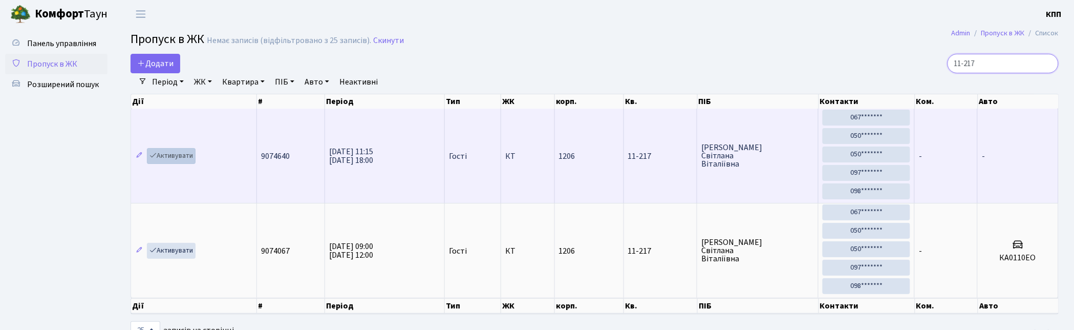
type input "11-217"
click at [185, 159] on link "Активувати" at bounding box center [171, 156] width 49 height 16
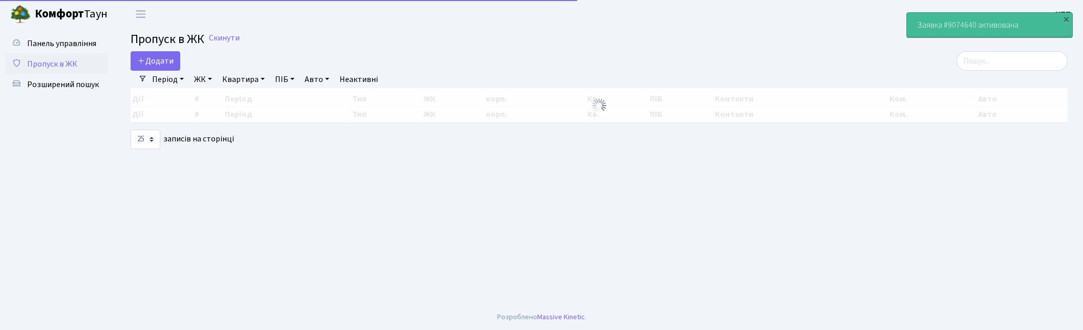
select select "25"
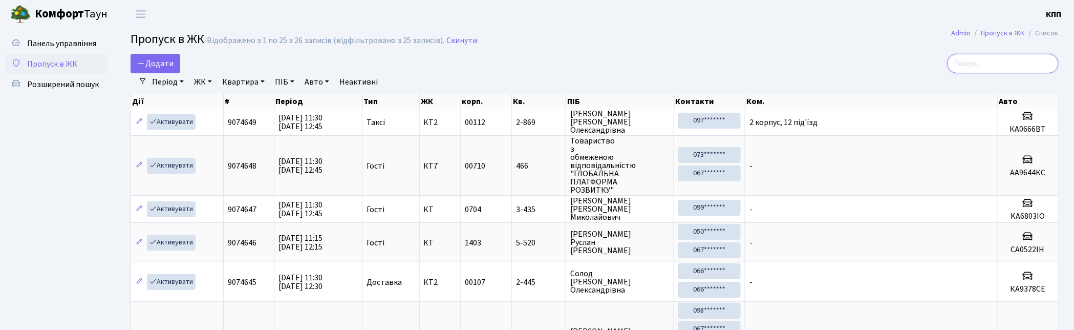
click at [988, 68] on input "search" at bounding box center [1003, 63] width 111 height 19
click at [988, 62] on input "search" at bounding box center [1003, 63] width 111 height 19
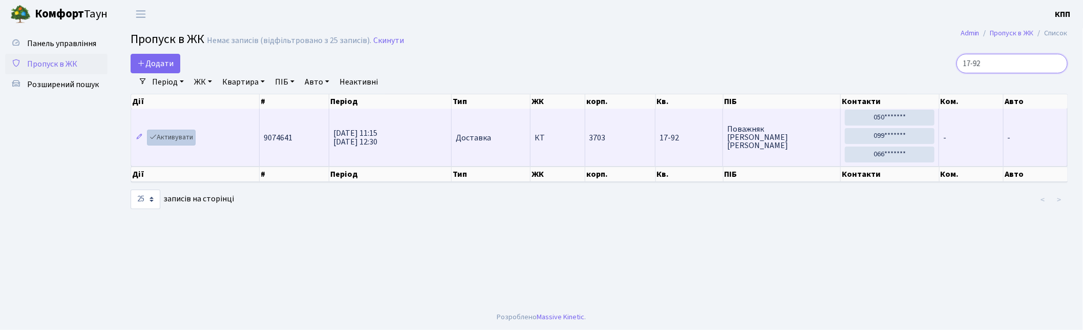
type input "17-92"
click at [182, 139] on link "Активувати" at bounding box center [171, 138] width 49 height 16
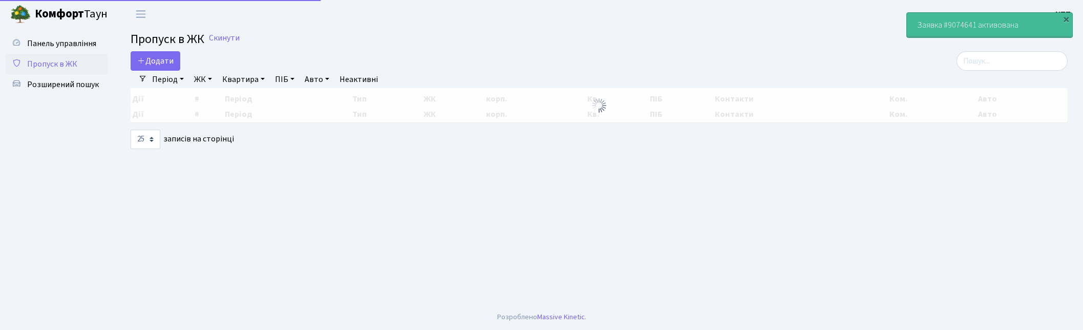
select select "25"
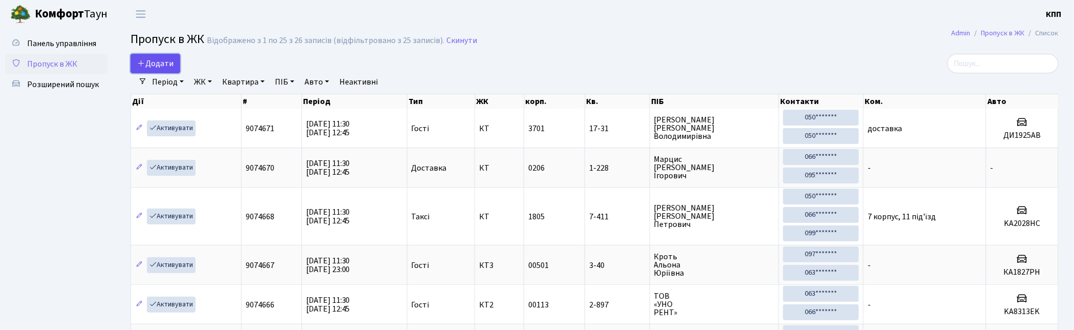
click at [142, 68] on span "Додати" at bounding box center [155, 63] width 36 height 11
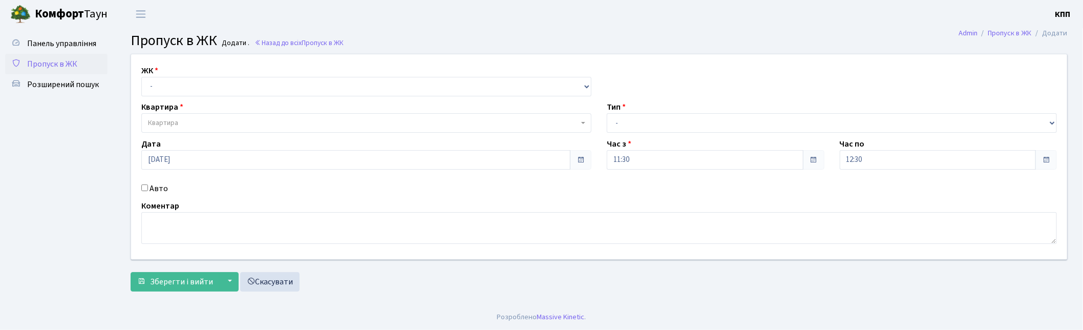
select select "271"
click at [141, 77] on select "- КТ, вул. Регенераторна, 4 КТ2, просп. [STREET_ADDRESS] [STREET_ADDRESS] [PERS…" at bounding box center [366, 86] width 450 height 19
select select
click at [208, 119] on span "Квартира" at bounding box center [363, 123] width 431 height 10
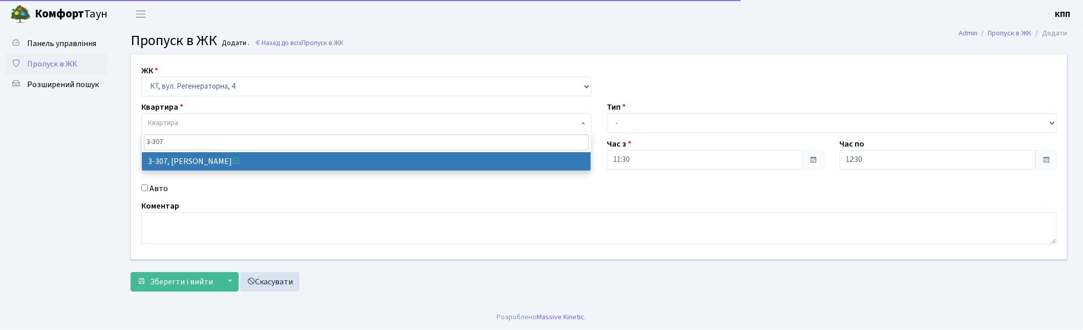
type input "3-307"
click at [224, 87] on select "- КТ, вул. Регенераторна, 4 КТ2, просп. Соборності, 17 КТ3, вул. Березнева, 16 …" at bounding box center [366, 86] width 450 height 19
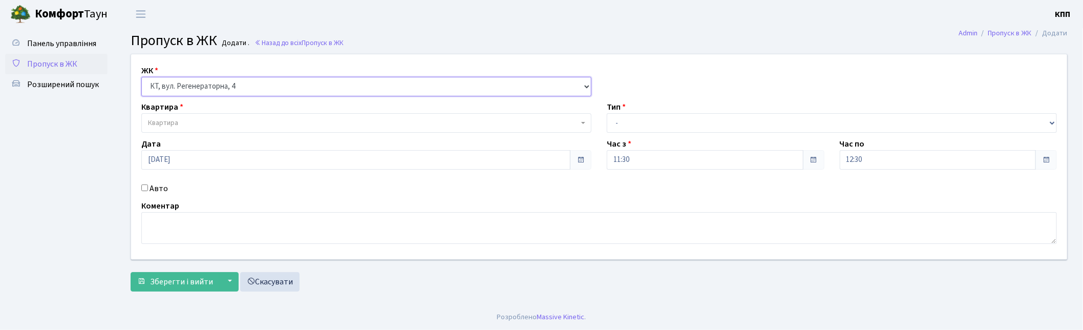
select select "295"
click at [141, 77] on select "- КТ, вул. Регенераторна, 4 КТ2, просп. Соборності, 17 КТ3, вул. Березнева, 16 …" at bounding box center [366, 86] width 450 height 19
select select
click at [216, 125] on span "Квартира" at bounding box center [363, 123] width 431 height 10
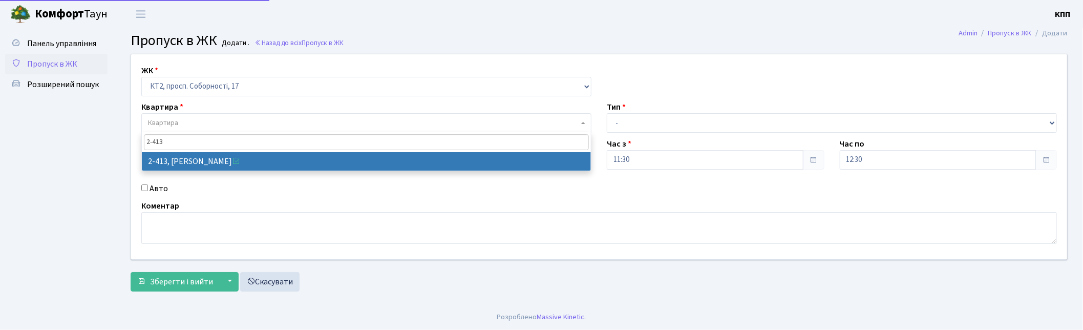
type input "2-413"
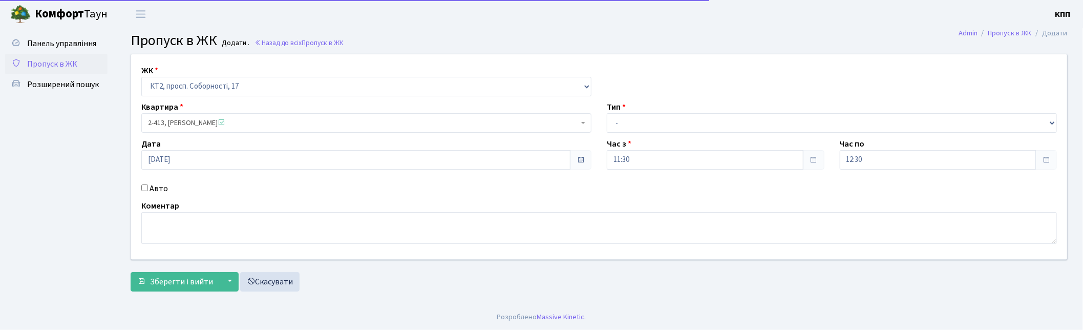
select select "15464"
click at [156, 191] on label "Авто" at bounding box center [158, 188] width 18 height 12
click at [148, 191] on input "Авто" at bounding box center [144, 187] width 7 height 7
checkbox input "true"
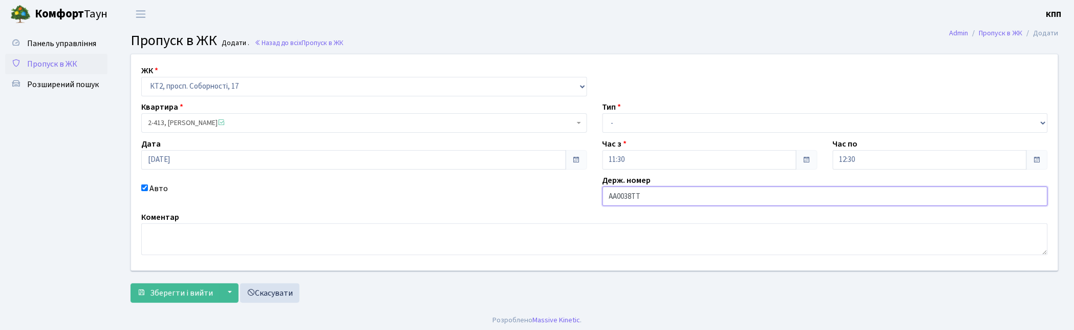
type input "АА0038ТТ"
drag, startPoint x: 682, startPoint y: 121, endPoint x: 676, endPoint y: 131, distance: 11.1
click at [681, 123] on select "- Доставка Таксі Гості Сервіс" at bounding box center [826, 122] width 446 height 19
select select "2"
click at [603, 113] on select "- Доставка Таксі Гості Сервіс" at bounding box center [826, 122] width 446 height 19
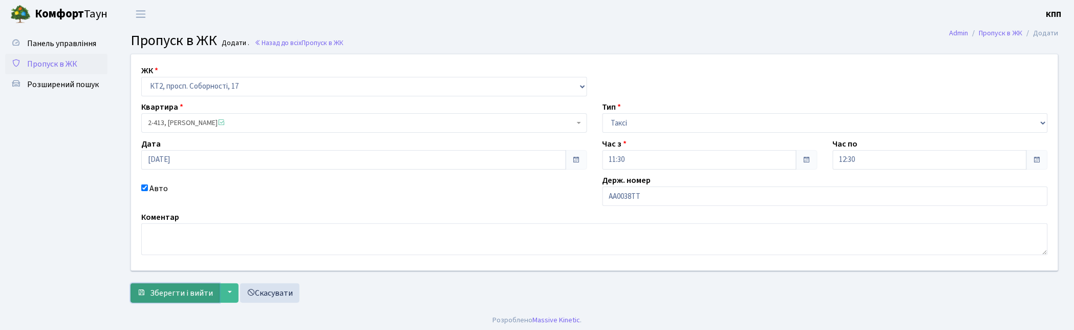
click at [183, 297] on span "Зберегти і вийти" at bounding box center [181, 292] width 63 height 11
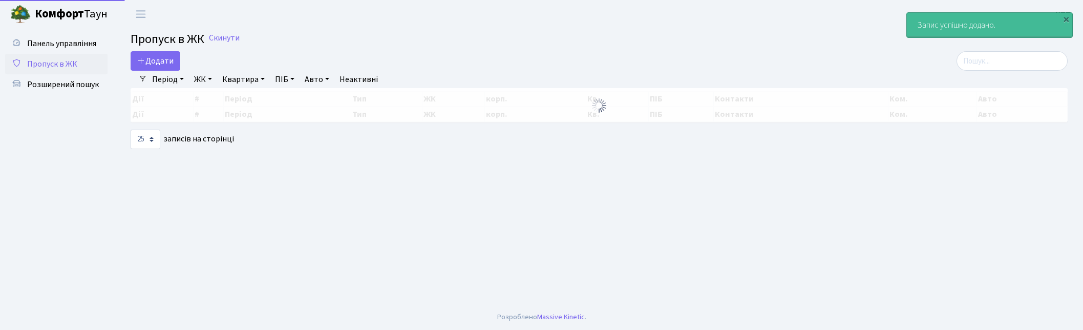
select select "25"
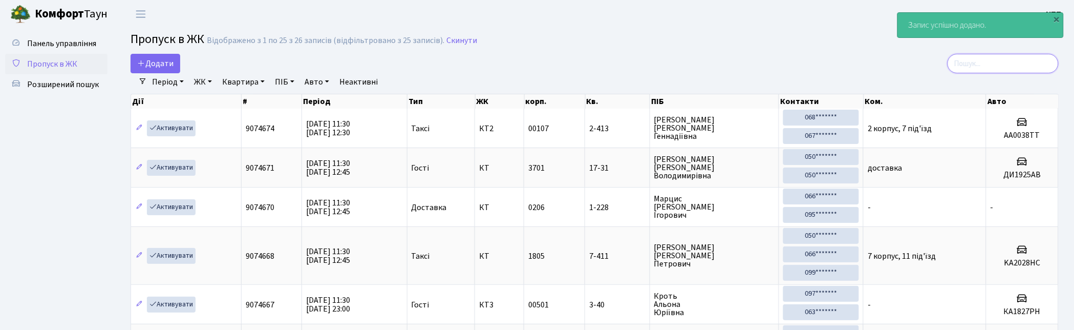
click at [1015, 65] on input "search" at bounding box center [1003, 63] width 111 height 19
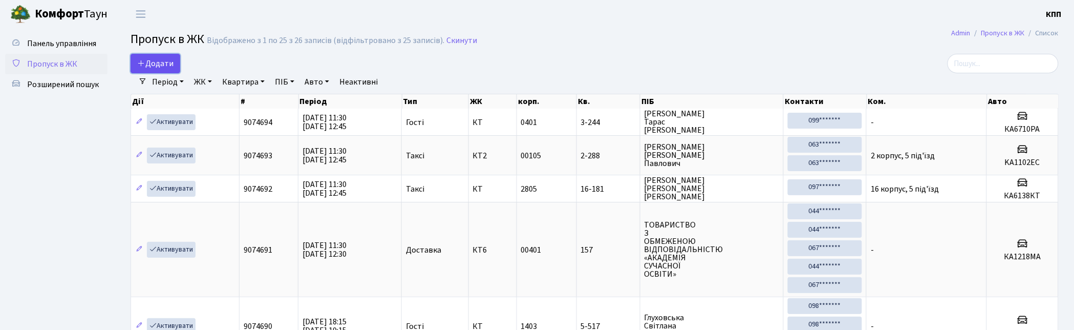
click at [160, 62] on span "Додати" at bounding box center [155, 63] width 36 height 11
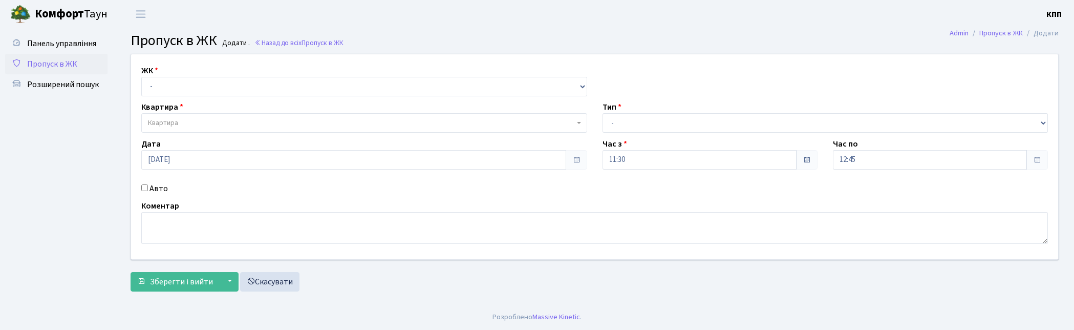
click at [187, 88] on select "- КТ, вул. Регенераторна, 4 КТ2, просп. [STREET_ADDRESS] [STREET_ADDRESS] [PERS…" at bounding box center [364, 86] width 446 height 19
select select "295"
click at [141, 77] on select "- КТ, вул. Регенераторна, 4 КТ2, просп. [STREET_ADDRESS] [STREET_ADDRESS] [PERS…" at bounding box center [366, 86] width 450 height 19
select select
drag, startPoint x: 195, startPoint y: 89, endPoint x: 195, endPoint y: 95, distance: 6.1
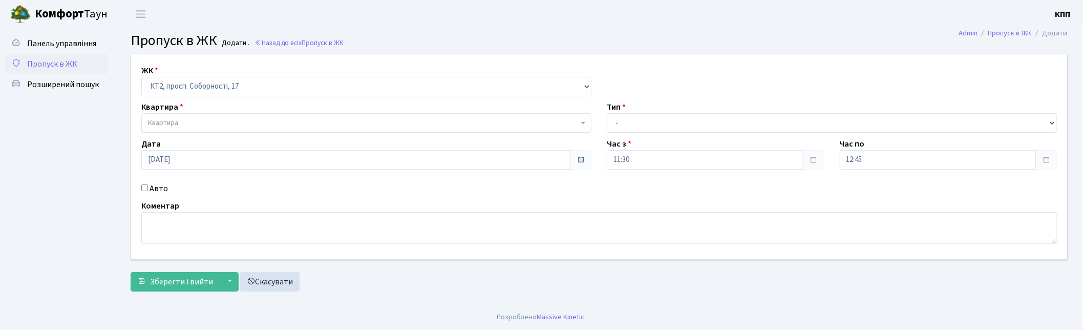
click at [195, 89] on select "- КТ, вул. Регенераторна, 4 КТ2, просп. [STREET_ADDRESS] [STREET_ADDRESS] [PERS…" at bounding box center [366, 86] width 450 height 19
select select "271"
click at [141, 77] on select "- КТ, вул. Регенераторна, 4 КТ2, просп. [STREET_ADDRESS] [STREET_ADDRESS] [PERS…" at bounding box center [366, 86] width 450 height 19
select select
click at [194, 120] on span "Квартира" at bounding box center [363, 123] width 431 height 10
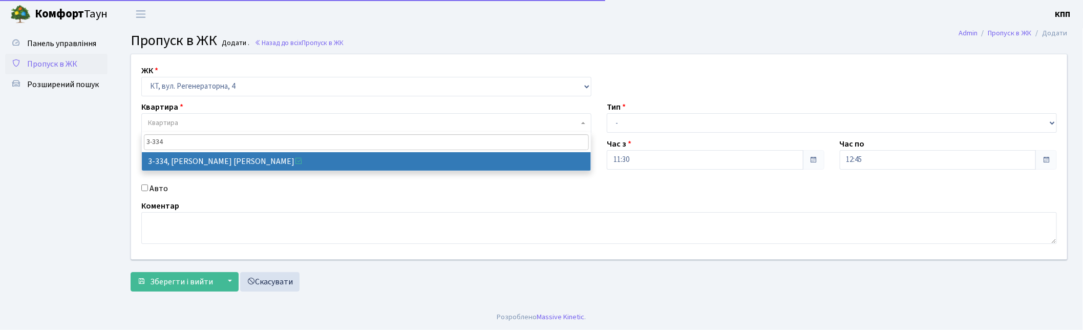
type input "3-334"
select select "1552"
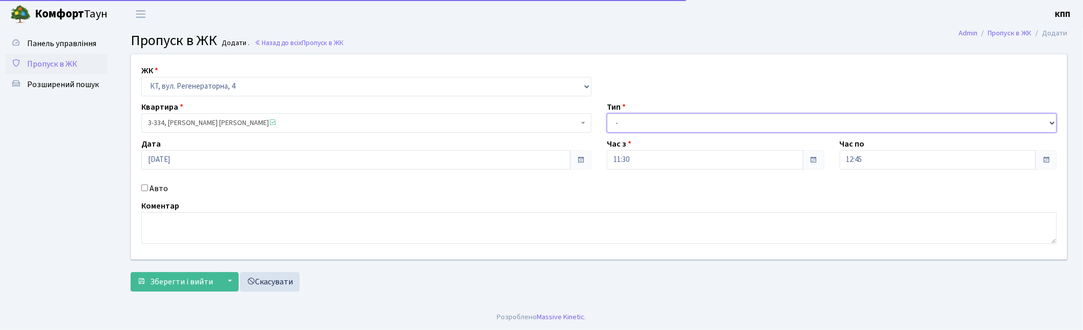
click at [661, 130] on select "- Доставка Таксі Гості Сервіс" at bounding box center [832, 122] width 450 height 19
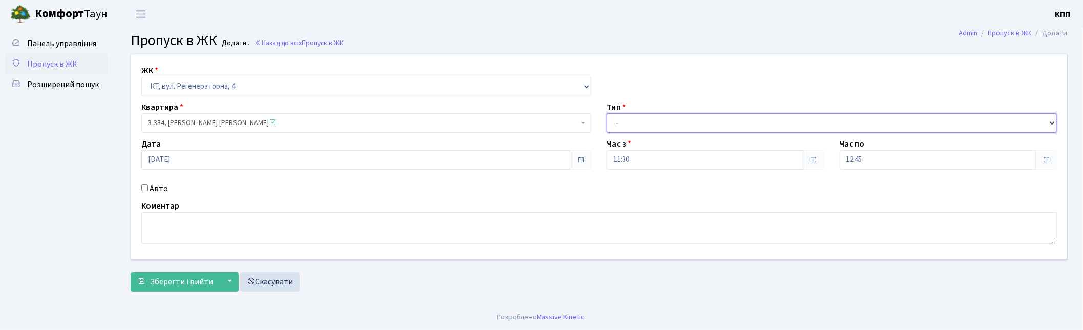
select select "2"
click at [607, 113] on select "- Доставка Таксі Гості Сервіс" at bounding box center [832, 122] width 450 height 19
click at [152, 189] on label "Авто" at bounding box center [158, 188] width 18 height 12
click at [148, 189] on input "Авто" at bounding box center [144, 187] width 7 height 7
checkbox input "true"
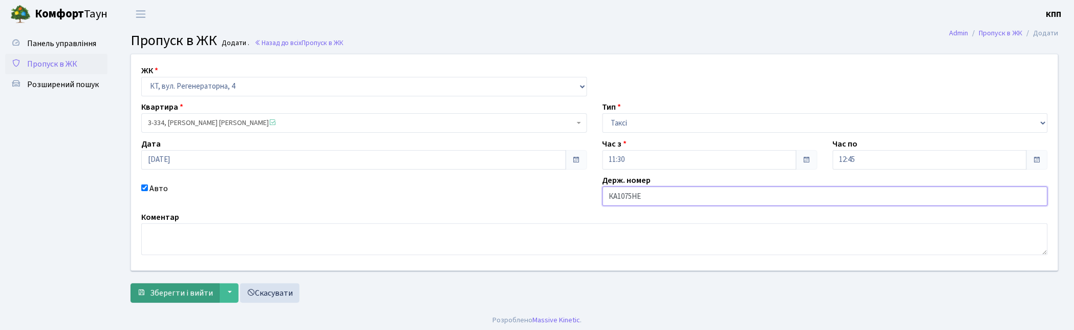
type input "КА1075НЕ"
click at [176, 298] on span "Зберегти і вийти" at bounding box center [181, 292] width 63 height 11
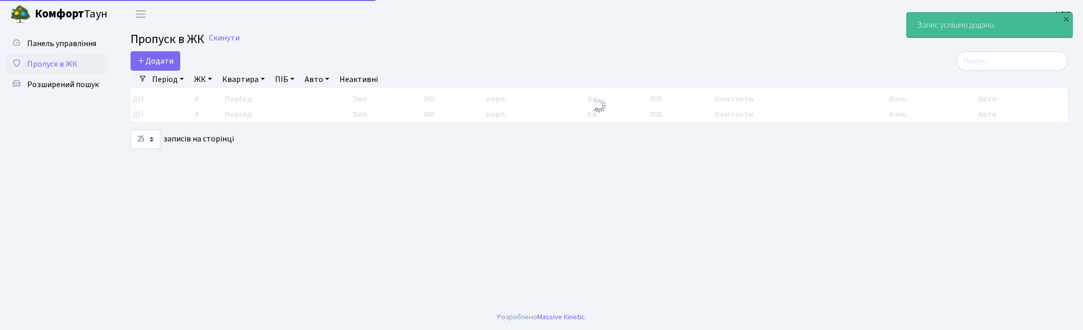
select select "25"
click at [1006, 63] on input "search" at bounding box center [1011, 60] width 111 height 19
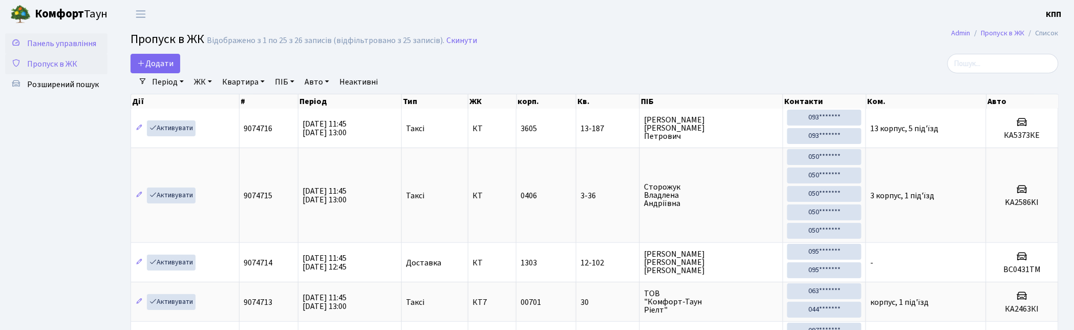
click at [57, 45] on span "Панель управління" at bounding box center [61, 43] width 69 height 11
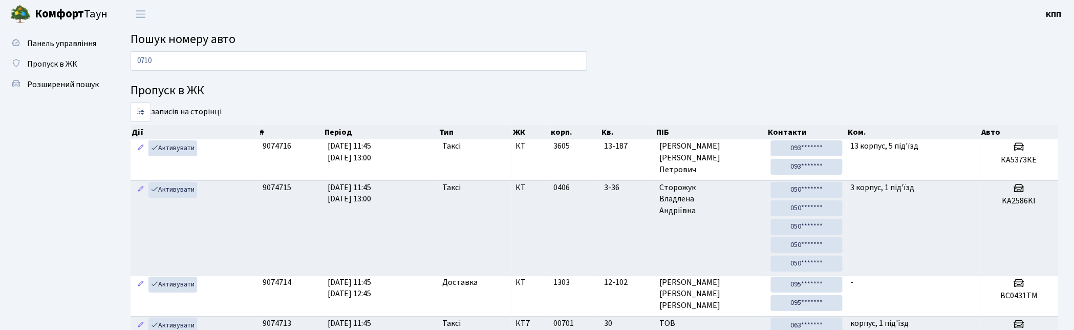
type input "0710"
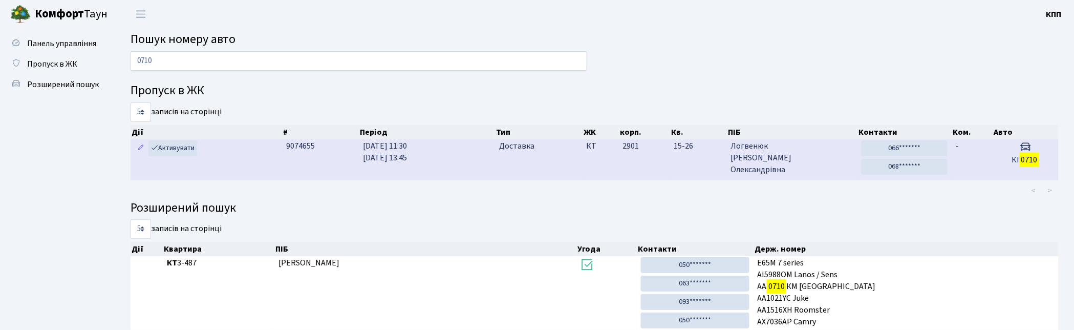
click at [655, 160] on td "2901" at bounding box center [643, 159] width 51 height 40
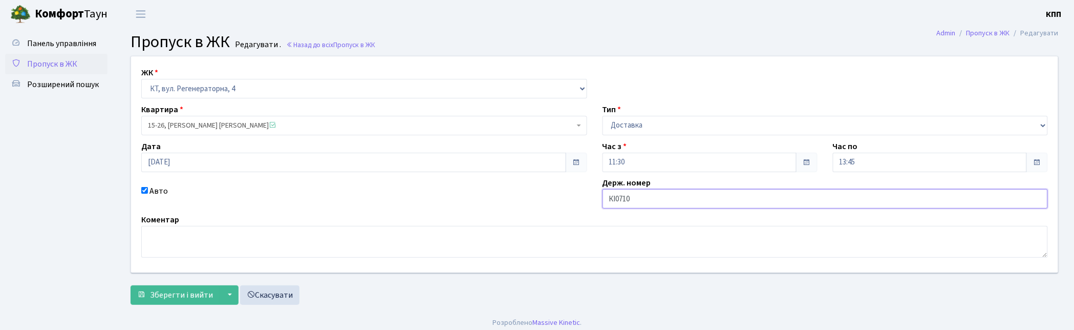
click at [687, 197] on input "КІ0710" at bounding box center [826, 198] width 446 height 19
type input "КІ0710РА"
click at [178, 303] on button "Зберегти і вийти" at bounding box center [175, 294] width 89 height 19
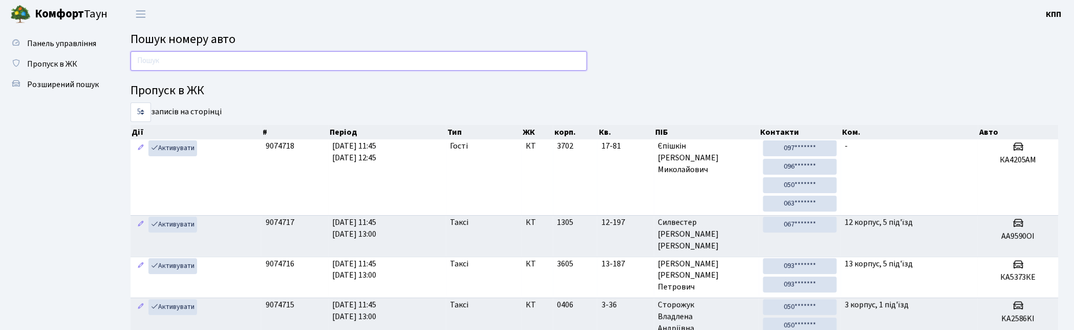
click at [260, 63] on input "text" at bounding box center [359, 60] width 457 height 19
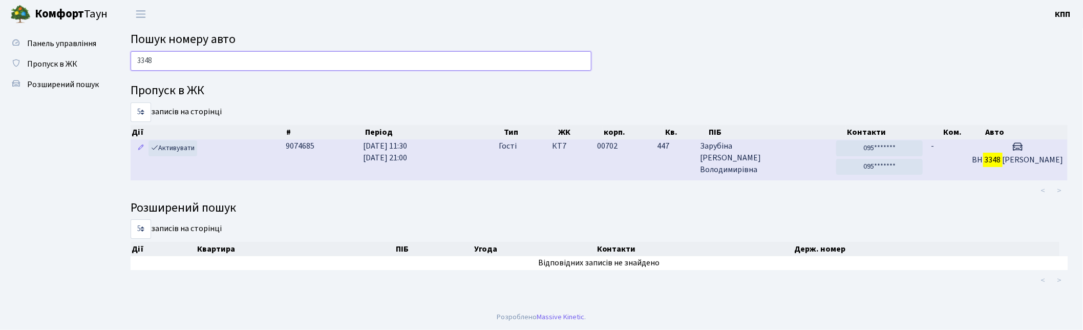
type input "3348"
click at [653, 164] on td "00702" at bounding box center [623, 159] width 60 height 40
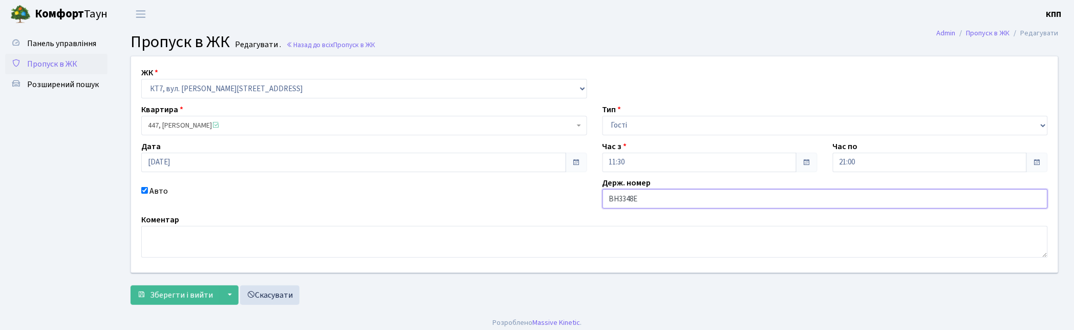
click at [677, 196] on input "ВН3348Е" at bounding box center [826, 198] width 446 height 19
type input "ВН3348ЕВ"
click at [192, 297] on span "Зберегти і вийти" at bounding box center [181, 294] width 63 height 11
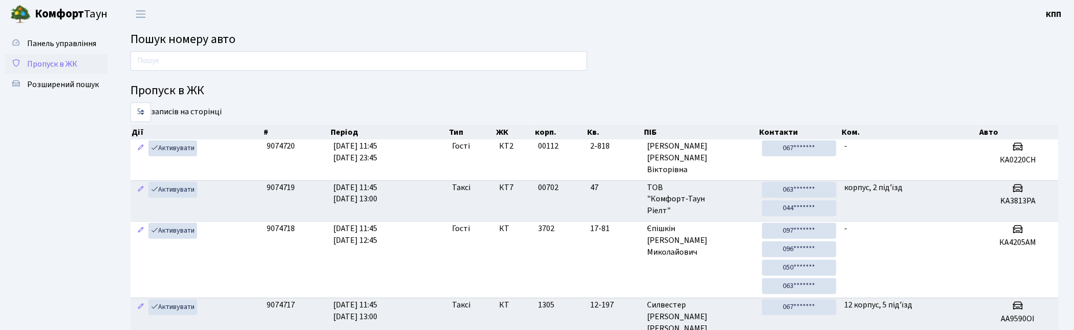
click at [47, 59] on span "Пропуск в ЖК" at bounding box center [52, 63] width 50 height 11
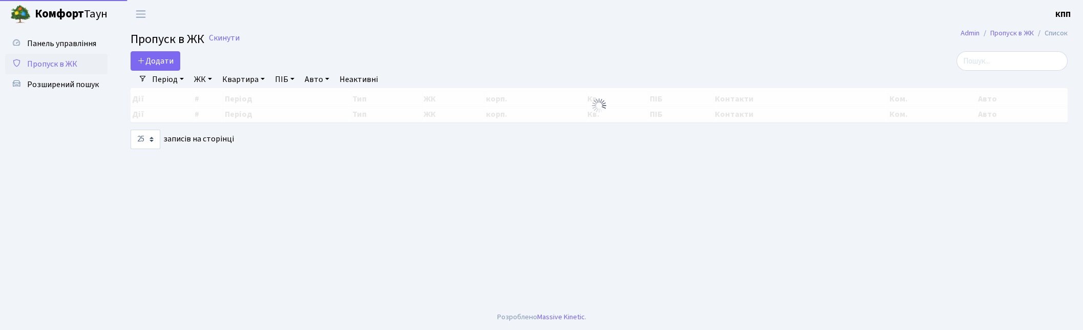
select select "25"
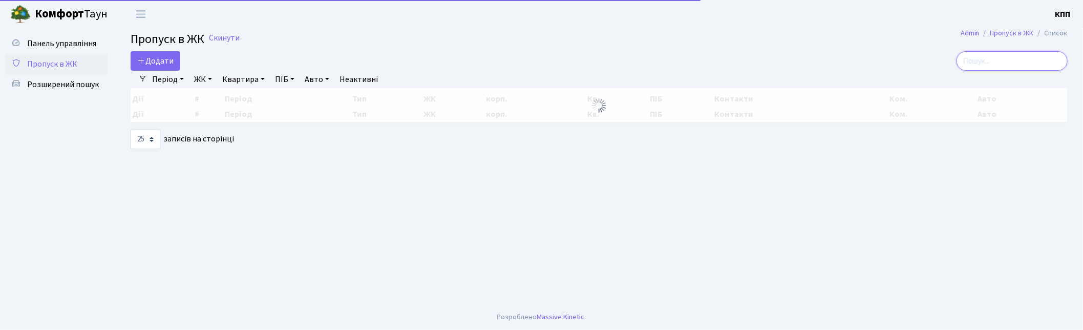
click at [1001, 55] on input "search" at bounding box center [1011, 60] width 111 height 19
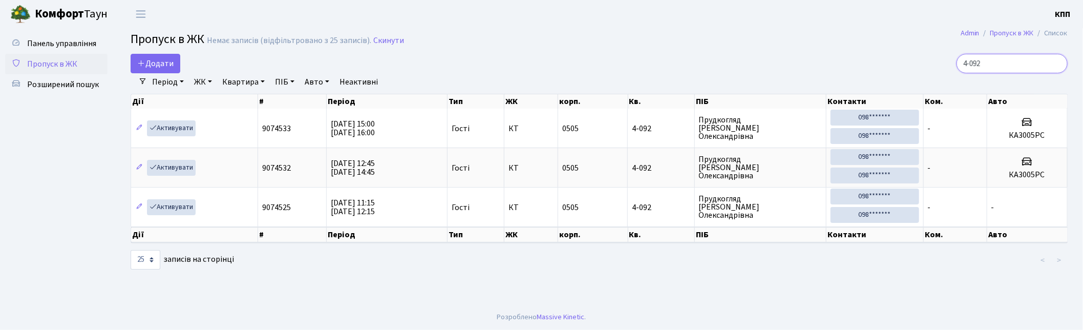
type input "4-092"
click at [63, 58] on span "Пропуск в ЖК" at bounding box center [52, 63] width 50 height 11
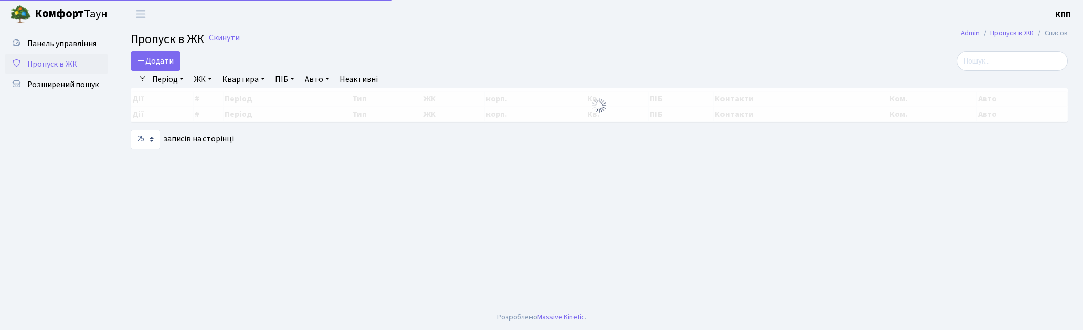
select select "25"
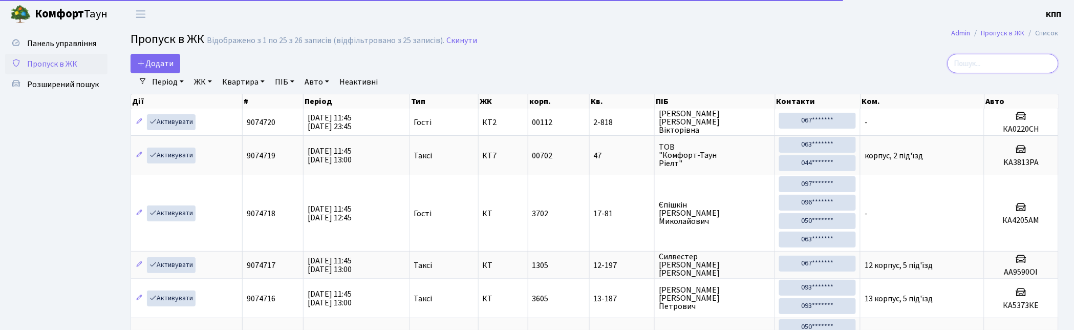
click at [1005, 59] on input "search" at bounding box center [1003, 63] width 111 height 19
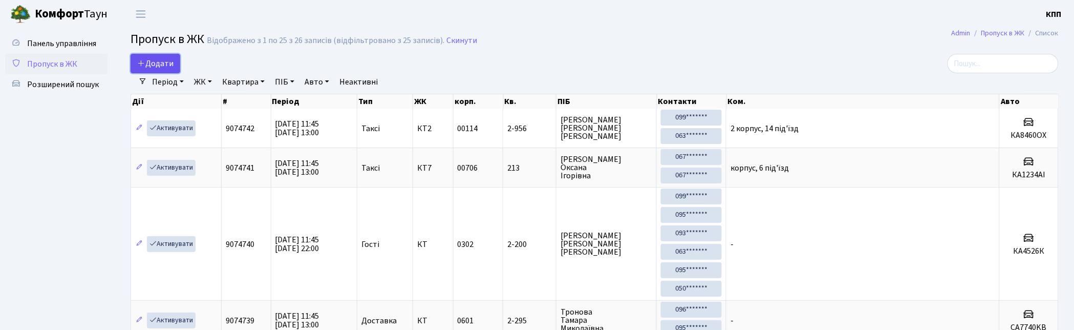
click at [168, 67] on span "Додати" at bounding box center [155, 63] width 36 height 11
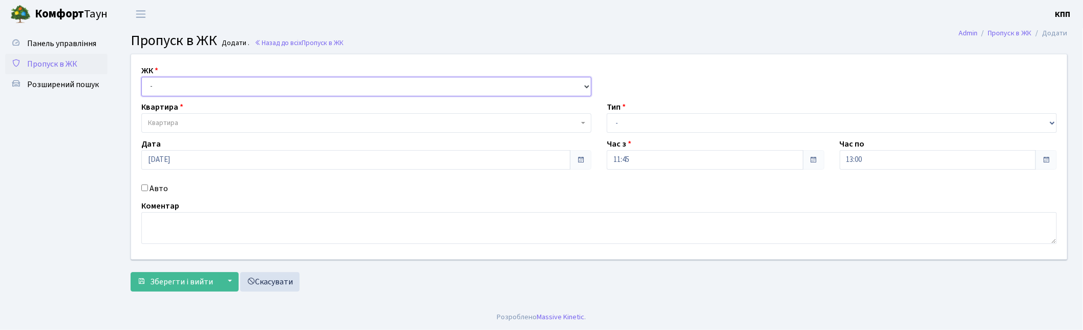
click at [191, 89] on select "- КТ, вул. Регенераторна, 4 КТ2, просп. [STREET_ADDRESS] [STREET_ADDRESS] [PERS…" at bounding box center [366, 86] width 450 height 19
select select "271"
click at [141, 77] on select "- КТ, вул. Регенераторна, 4 КТ2, просп. Соборності, 17 КТ3, вул. Березнева, 16 …" at bounding box center [366, 86] width 450 height 19
select select
click at [205, 126] on span "Квартира" at bounding box center [363, 123] width 431 height 10
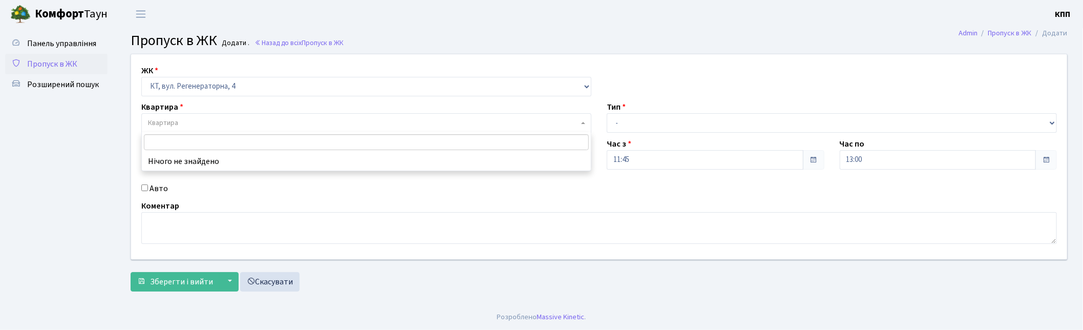
click at [156, 186] on label "Авто" at bounding box center [158, 188] width 18 height 12
click at [148, 186] on input "Авто" at bounding box center [144, 187] width 7 height 7
checkbox input "true"
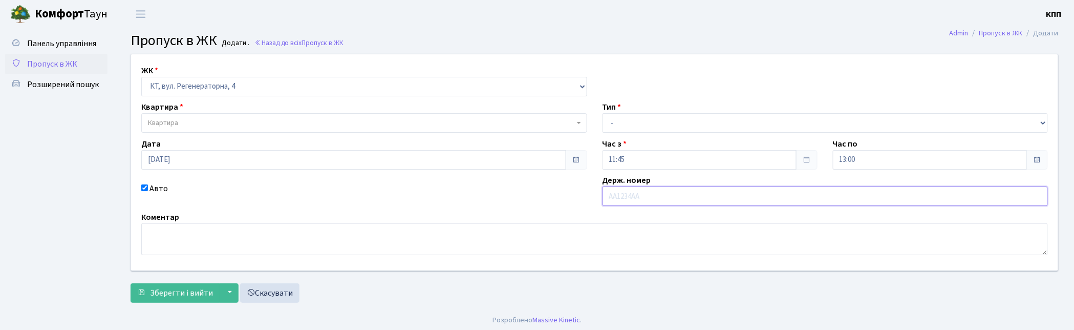
click at [661, 198] on input "text" at bounding box center [826, 195] width 446 height 19
type input "КА1075НЕ"
click at [633, 128] on select "- Доставка Таксі Гості Сервіс" at bounding box center [826, 122] width 446 height 19
select select "3"
click at [603, 113] on select "- Доставка Таксі Гості Сервіс" at bounding box center [826, 122] width 446 height 19
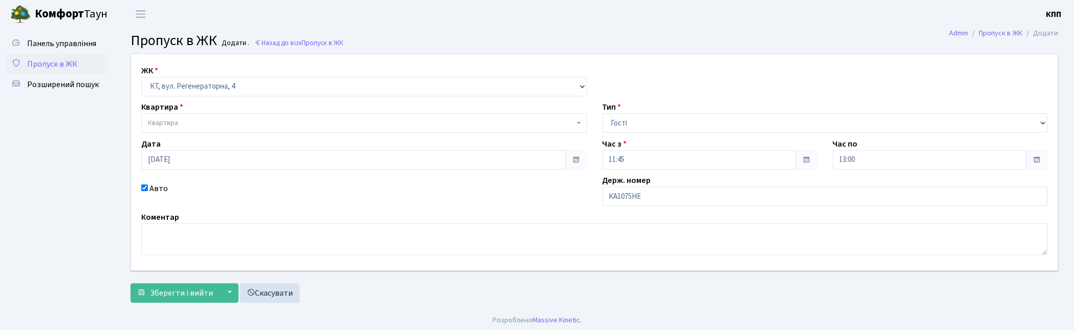
click at [181, 124] on span "Квартира" at bounding box center [361, 123] width 426 height 10
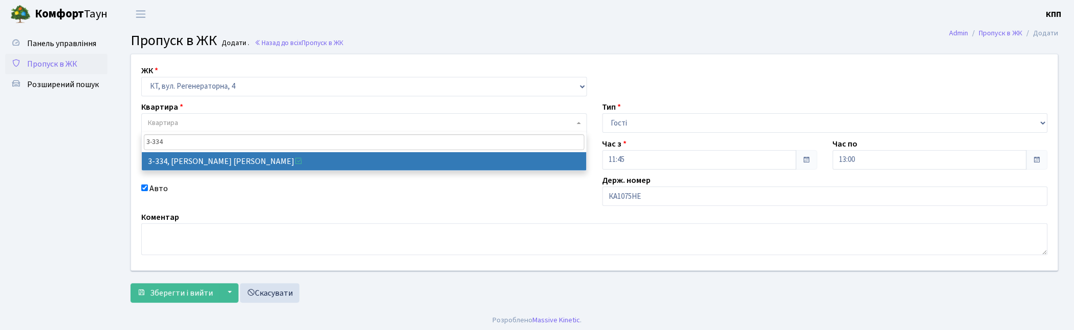
type input "3-334"
select select "1552"
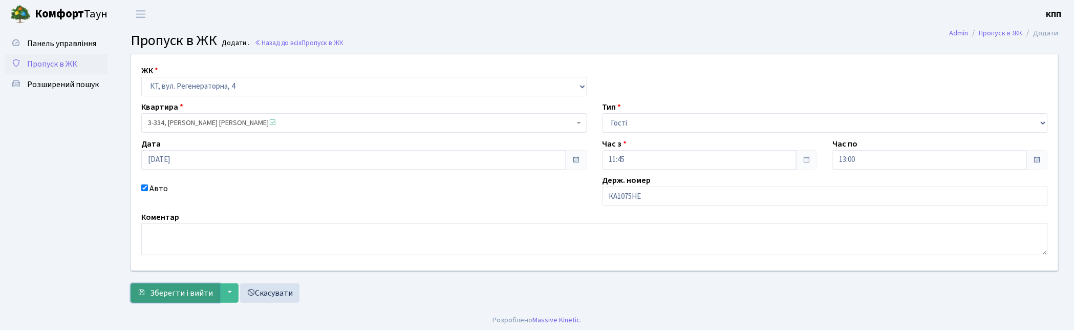
click at [178, 293] on span "Зберегти і вийти" at bounding box center [181, 292] width 63 height 11
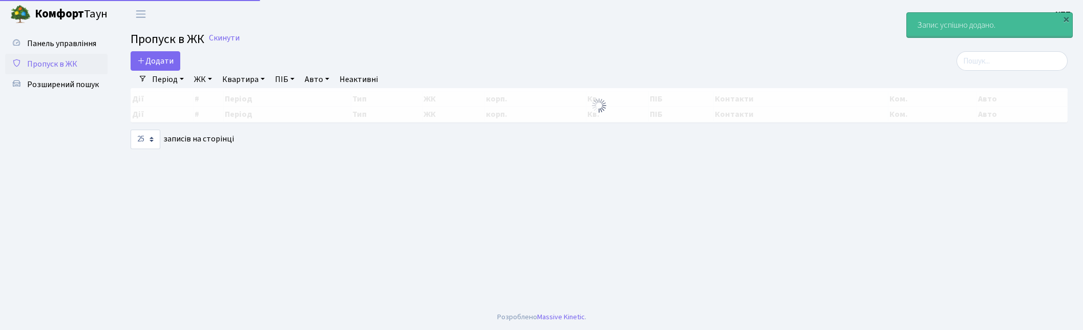
select select "25"
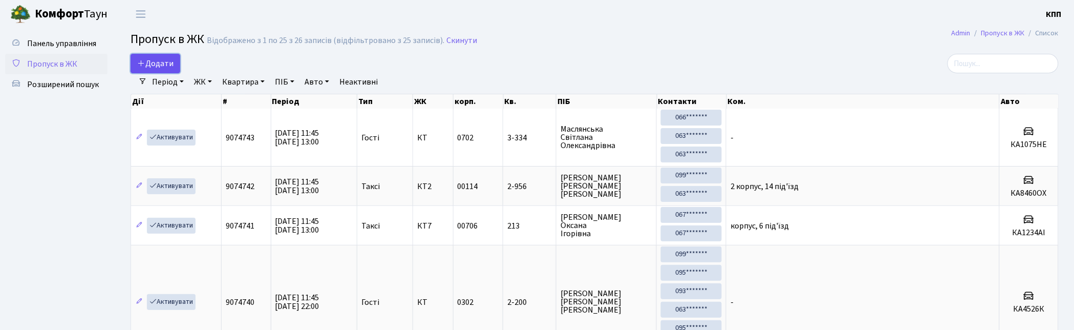
click at [149, 54] on link "Додати" at bounding box center [156, 63] width 50 height 19
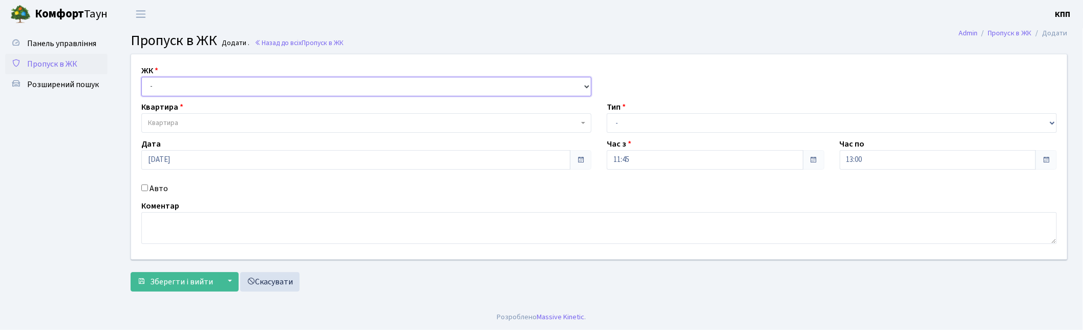
drag, startPoint x: 0, startPoint y: 0, endPoint x: 181, endPoint y: 92, distance: 202.8
click at [181, 80] on select "- КТ, вул. Регенераторна, 4 КТ2, просп. [STREET_ADDRESS] [STREET_ADDRESS] [PERS…" at bounding box center [366, 86] width 450 height 19
select select "271"
click at [141, 77] on select "- КТ, вул. Регенераторна, 4 КТ2, просп. [STREET_ADDRESS] [STREET_ADDRESS] [PERS…" at bounding box center [366, 86] width 450 height 19
select select
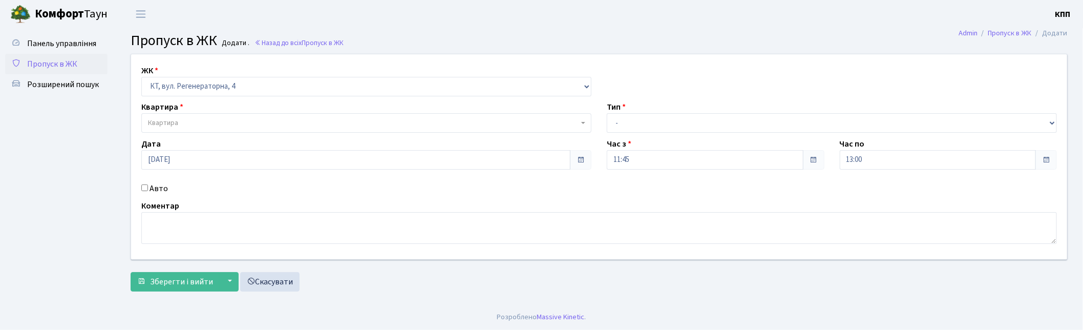
click at [180, 121] on span "Квартира" at bounding box center [363, 123] width 431 height 10
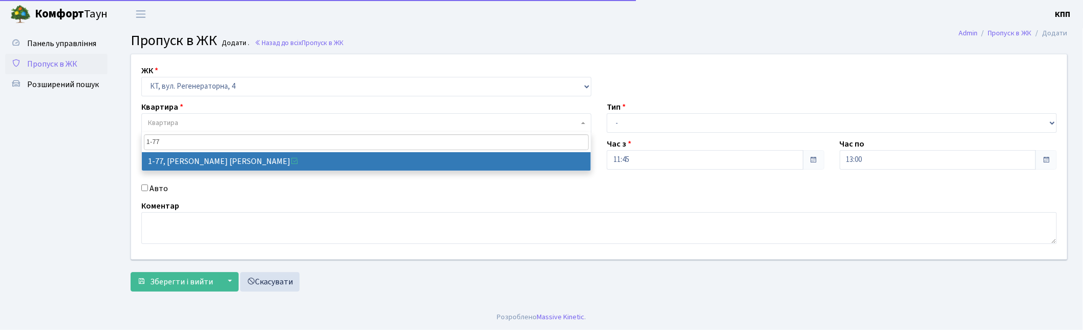
type input "1-77"
select select "77"
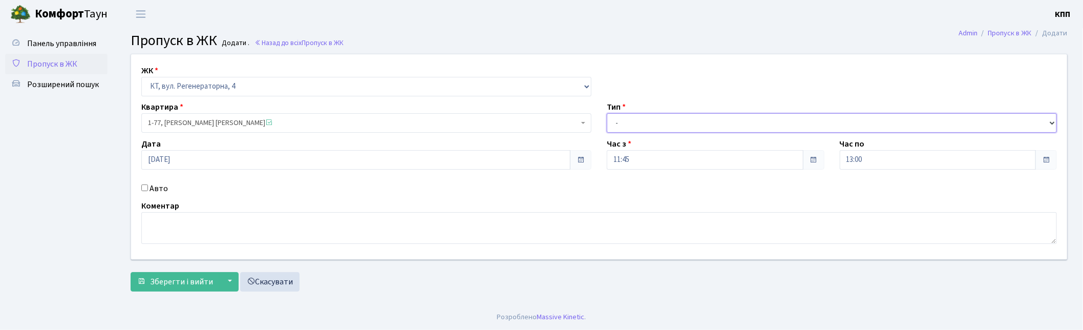
drag, startPoint x: 655, startPoint y: 125, endPoint x: 659, endPoint y: 132, distance: 7.1
click at [655, 125] on select "- Доставка Таксі Гості Сервіс" at bounding box center [832, 122] width 450 height 19
select select "3"
click at [607, 113] on select "- Доставка Таксі Гості Сервіс" at bounding box center [832, 122] width 450 height 19
click at [152, 223] on textarea at bounding box center [598, 228] width 915 height 32
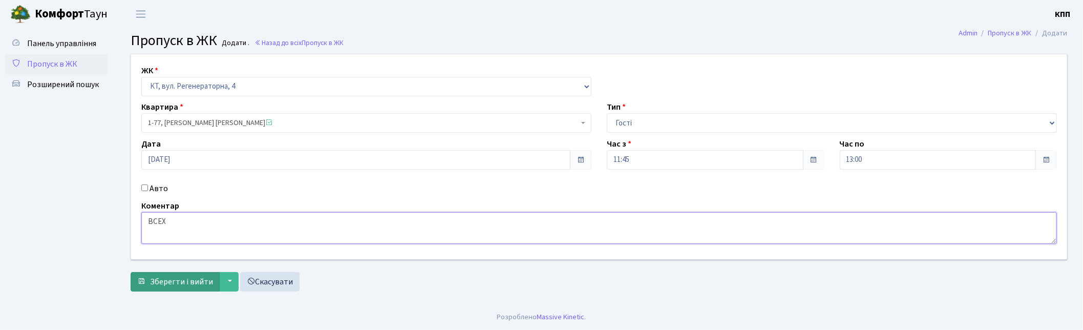
type textarea "ВСЕХ"
click at [159, 276] on span "Зберегти і вийти" at bounding box center [181, 281] width 63 height 11
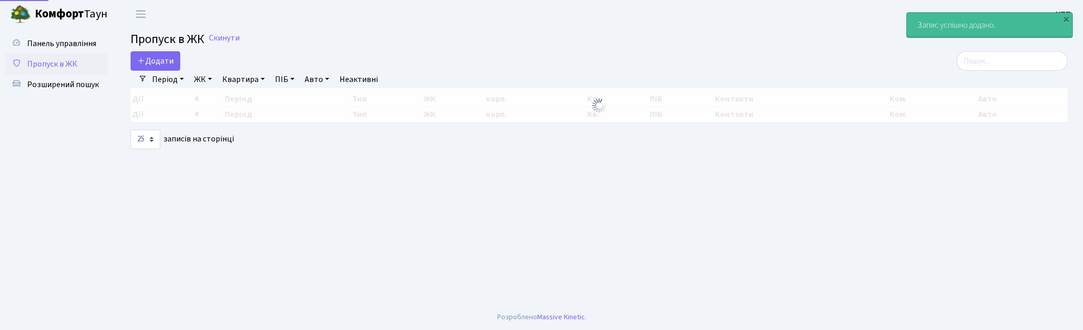
select select "25"
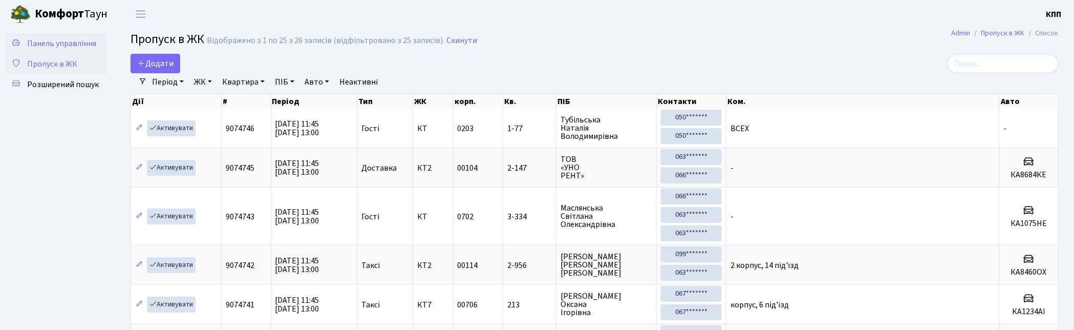
click at [78, 42] on span "Панель управління" at bounding box center [61, 43] width 69 height 11
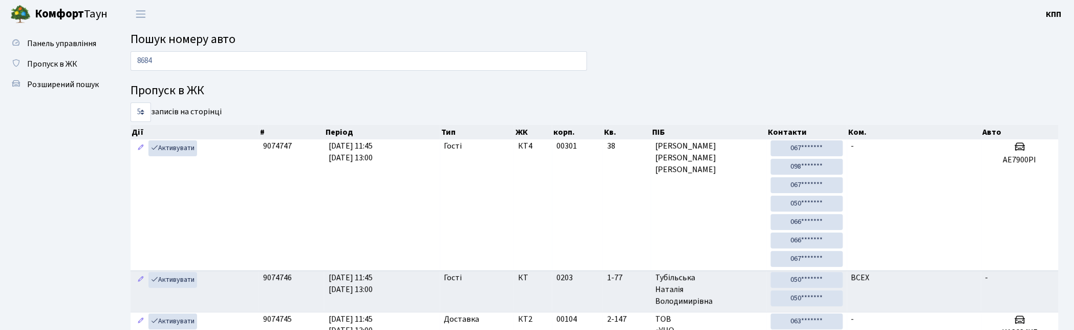
type input "8684"
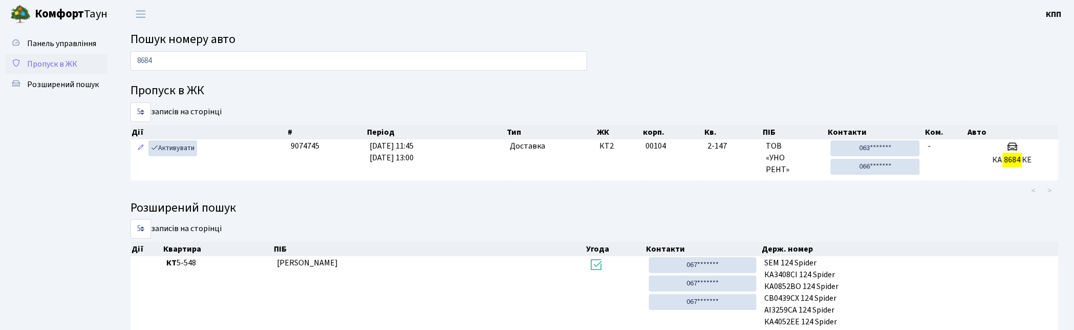
click at [54, 67] on span "Пропуск в ЖК" at bounding box center [52, 63] width 50 height 11
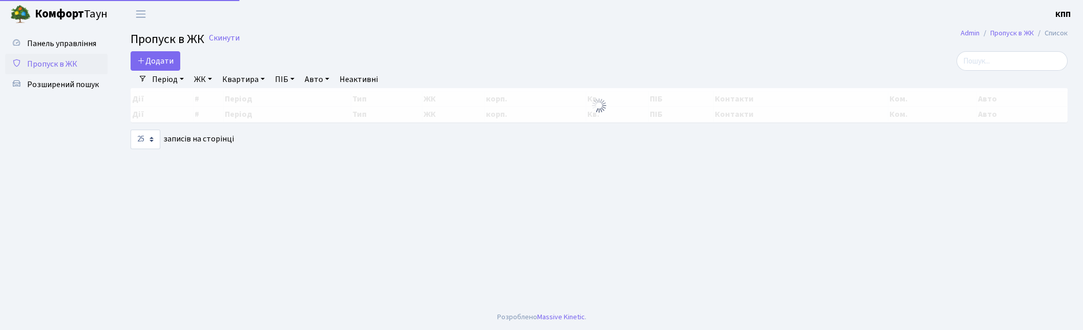
select select "25"
click at [63, 48] on span "Панель управління" at bounding box center [61, 43] width 69 height 11
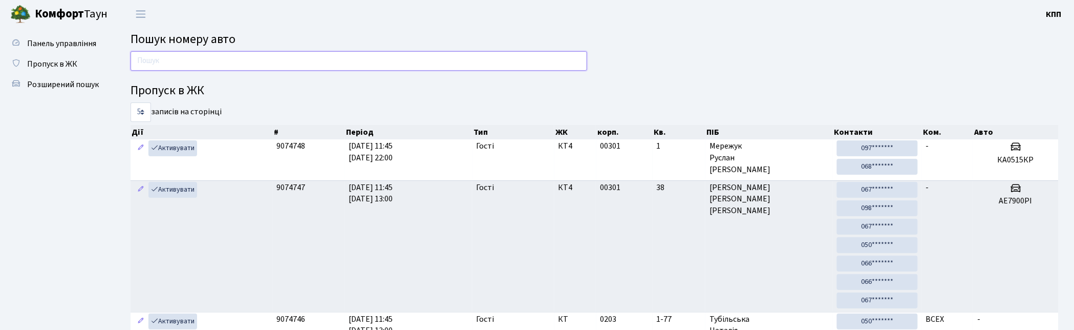
click at [398, 57] on input "text" at bounding box center [359, 60] width 457 height 19
type input "5648"
click at [69, 40] on span "Панель управління" at bounding box center [61, 43] width 69 height 11
click at [62, 63] on span "Пропуск в ЖК" at bounding box center [52, 63] width 50 height 11
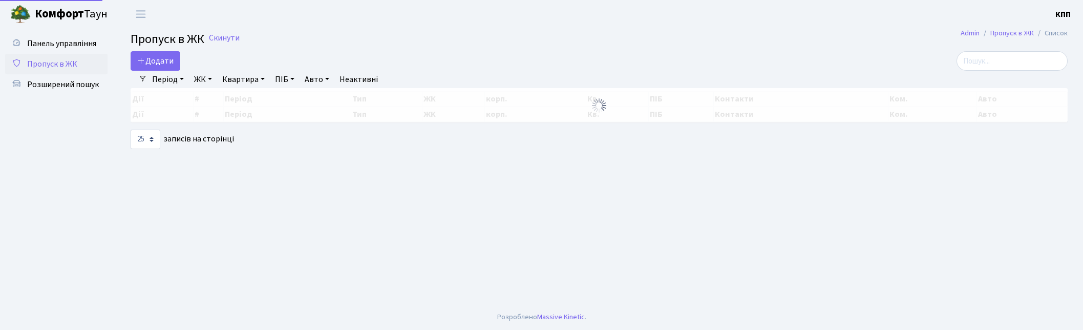
select select "25"
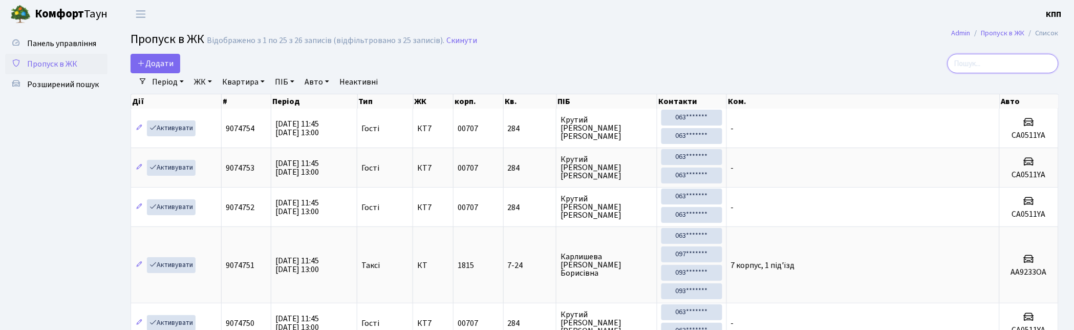
click at [983, 55] on input "search" at bounding box center [1003, 63] width 111 height 19
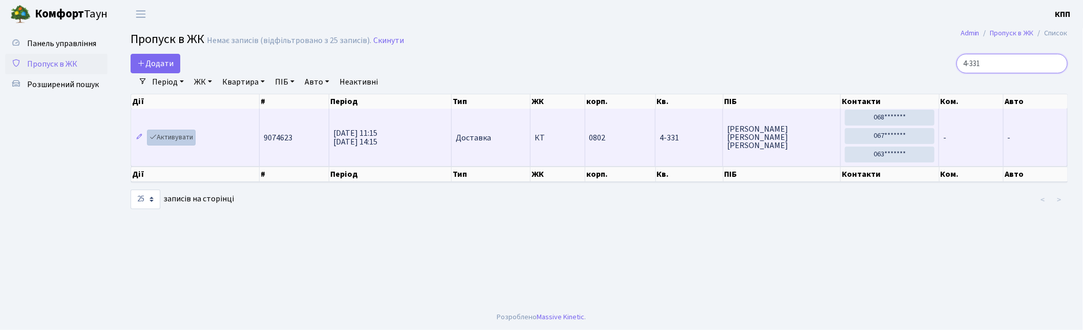
type input "4-331"
click at [178, 140] on link "Активувати" at bounding box center [171, 138] width 49 height 16
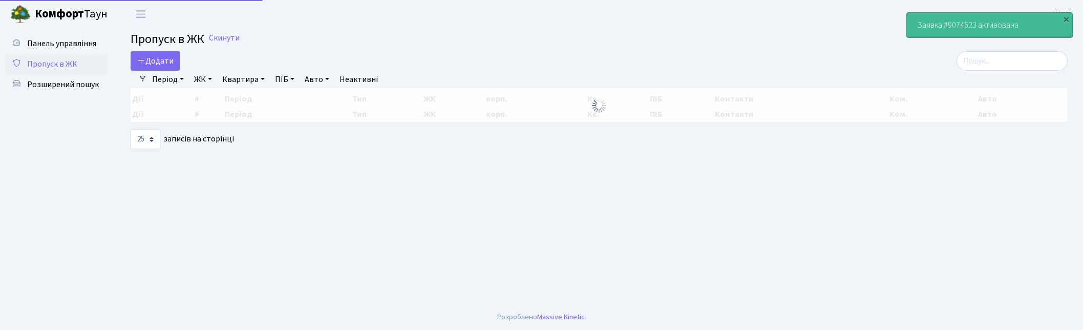
select select "25"
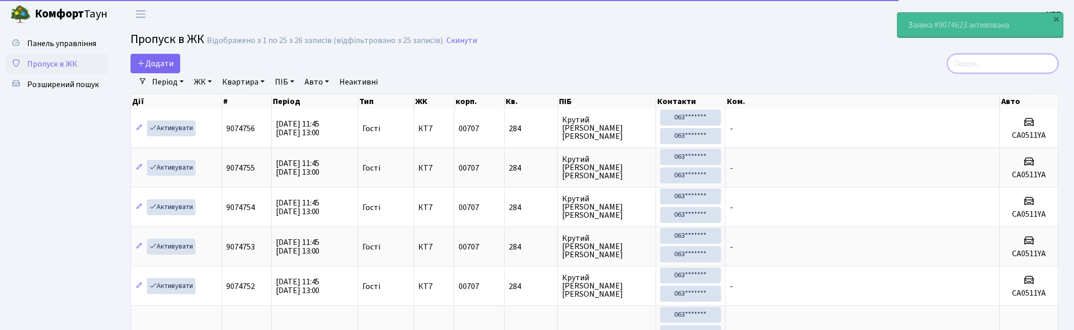
click at [1005, 62] on input "search" at bounding box center [1003, 63] width 111 height 19
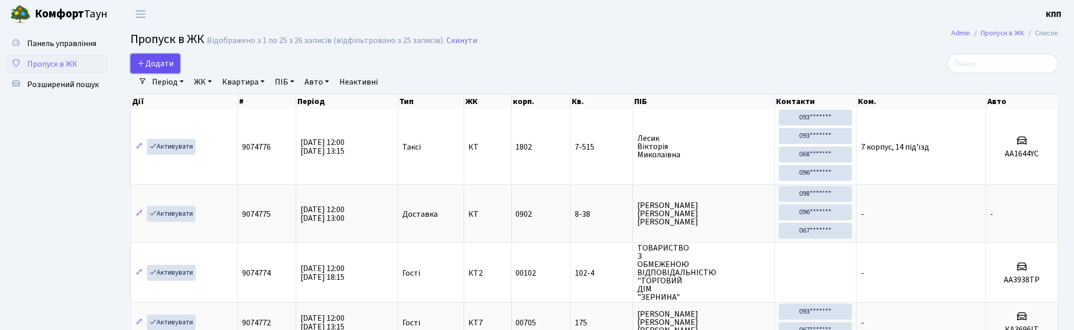
click at [164, 60] on span "Додати" at bounding box center [155, 63] width 36 height 11
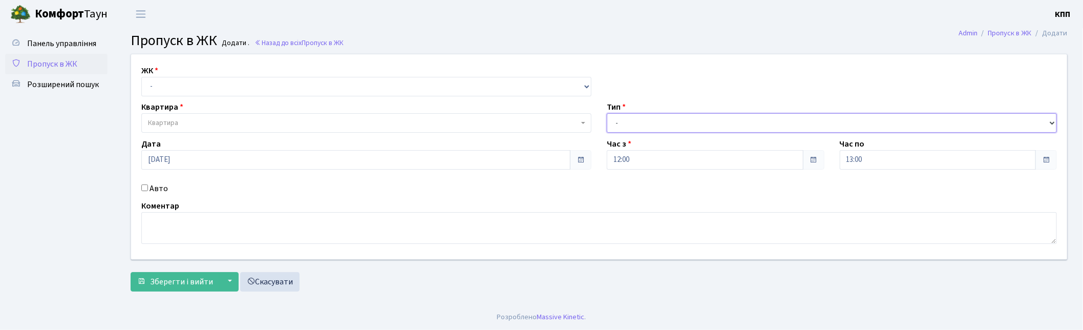
click at [654, 124] on select "- Доставка Таксі Гості Сервіс" at bounding box center [832, 122] width 450 height 19
click at [301, 83] on select "- КТ, вул. Регенераторна, 4 КТ2, просп. [STREET_ADDRESS] [STREET_ADDRESS] [PERS…" at bounding box center [366, 86] width 450 height 19
select select "271"
click at [141, 77] on select "- КТ, вул. Регенераторна, 4 КТ2, просп. [STREET_ADDRESS] [STREET_ADDRESS] [PERS…" at bounding box center [366, 86] width 450 height 19
select select
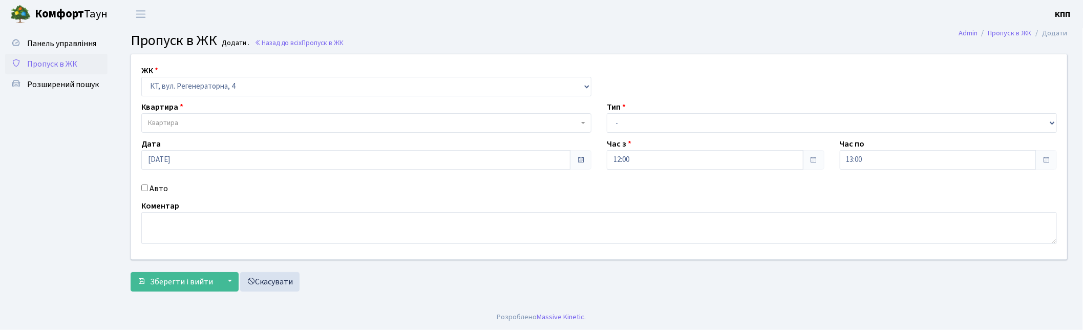
click at [268, 121] on span "Квартира" at bounding box center [363, 123] width 431 height 10
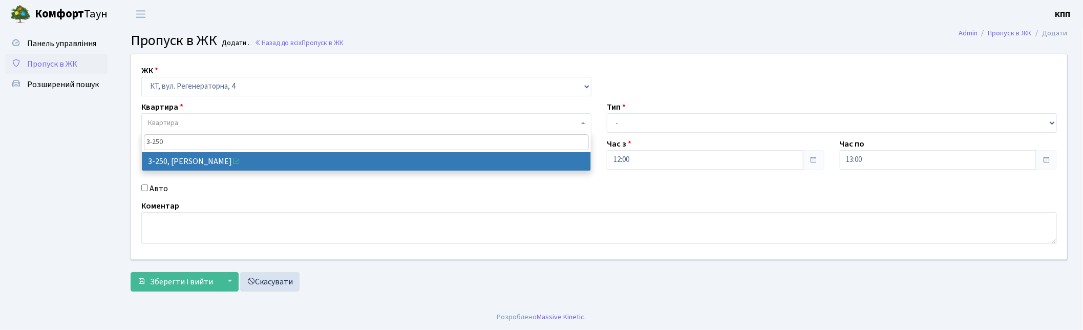
type input "3-250"
select select "773"
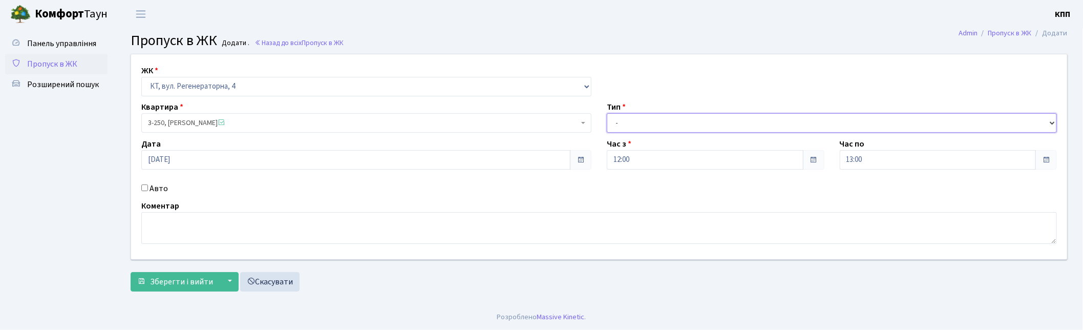
drag, startPoint x: 717, startPoint y: 121, endPoint x: 707, endPoint y: 126, distance: 10.3
click at [717, 121] on select "- Доставка Таксі Гості Сервіс" at bounding box center [832, 122] width 450 height 19
select select "1"
click at [607, 113] on select "- Доставка Таксі Гості Сервіс" at bounding box center [832, 122] width 450 height 19
click at [173, 278] on span "Зберегти і вийти" at bounding box center [181, 281] width 63 height 11
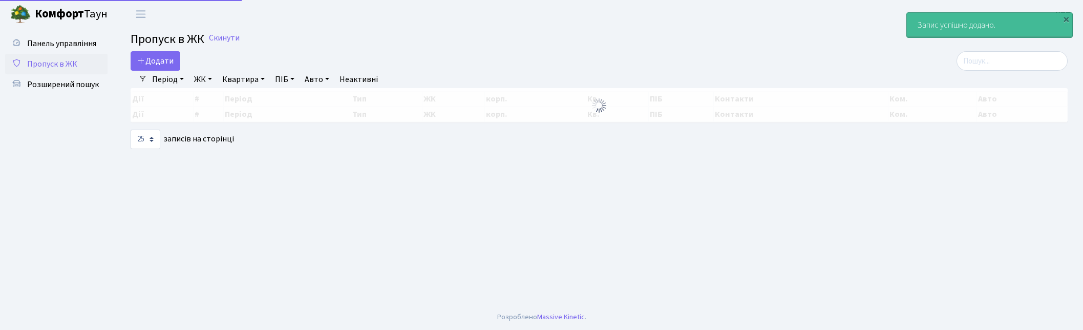
select select "25"
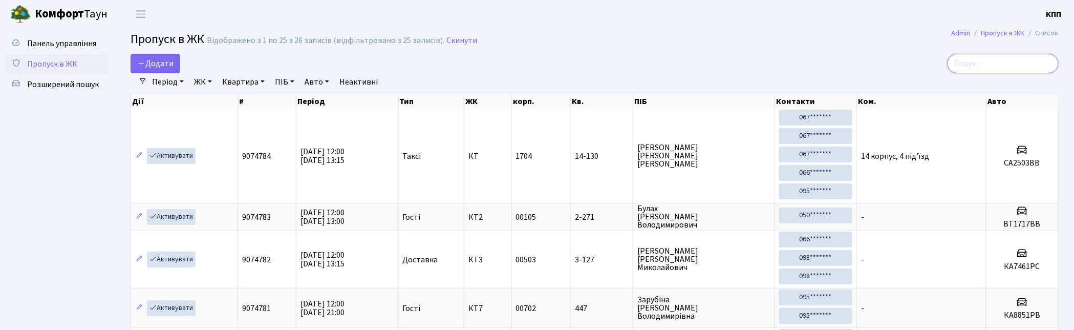
click at [996, 54] on input "search" at bounding box center [1003, 63] width 111 height 19
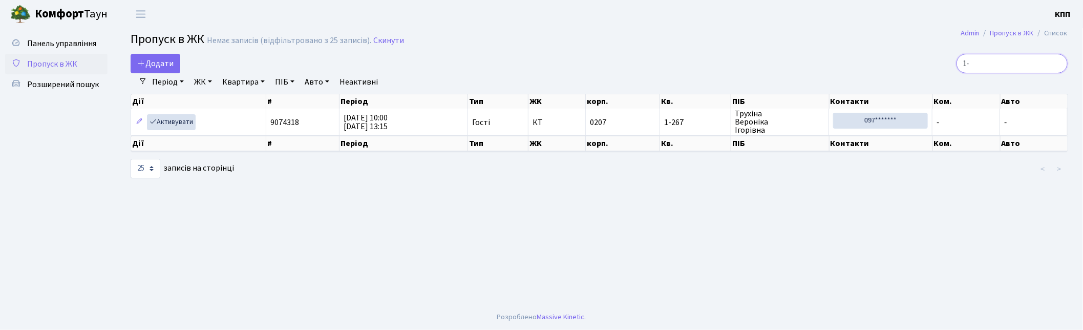
type input "1"
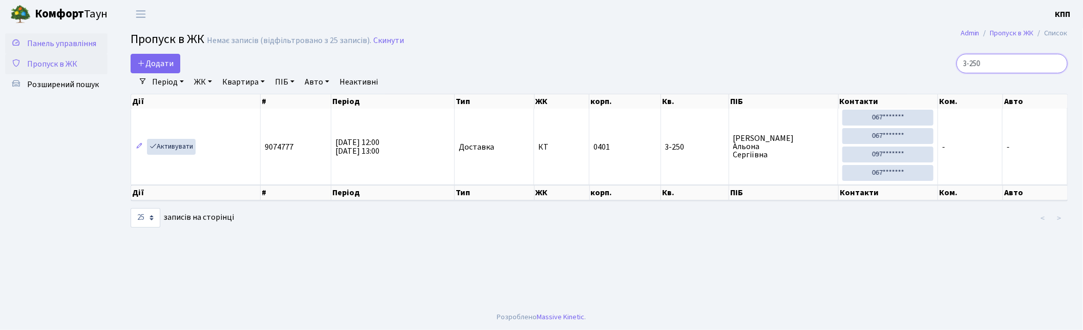
type input "3-250"
click at [55, 47] on span "Панель управління" at bounding box center [61, 43] width 69 height 11
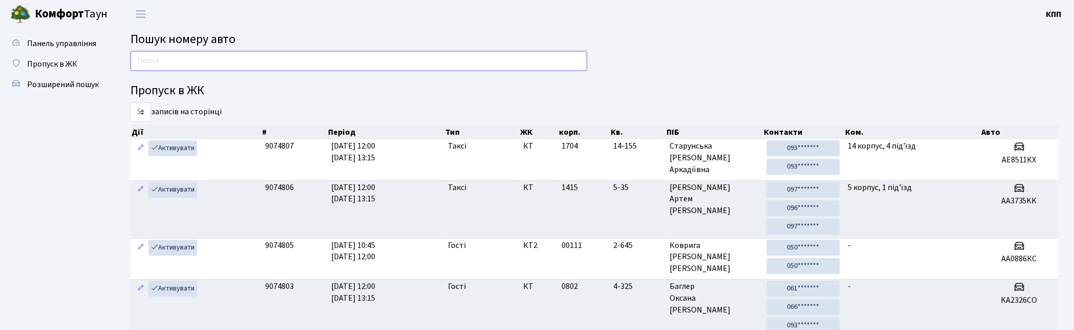
click at [252, 62] on input "text" at bounding box center [359, 60] width 457 height 19
drag, startPoint x: 325, startPoint y: 77, endPoint x: 324, endPoint y: 65, distance: 12.3
click at [324, 75] on div "Пропуск в ЖК 5 10 25 50 записів на сторінці Дії # Період Тип ЖК корп. Кв. ПІБ К…" at bounding box center [594, 269] width 943 height 437
click at [328, 58] on input "text" at bounding box center [359, 60] width 457 height 19
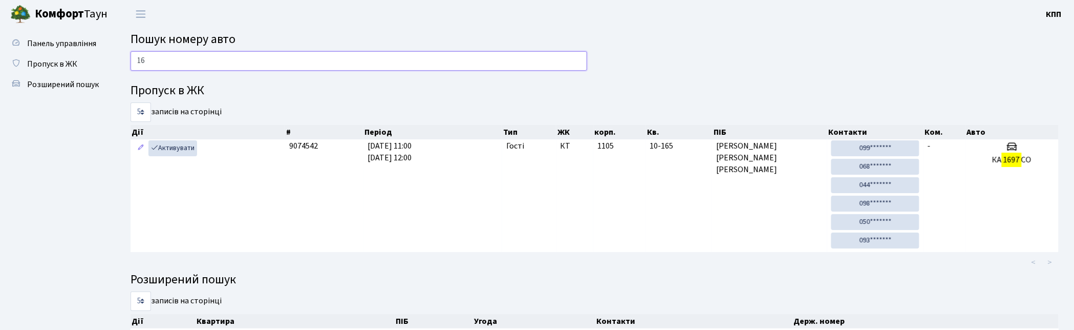
type input "1"
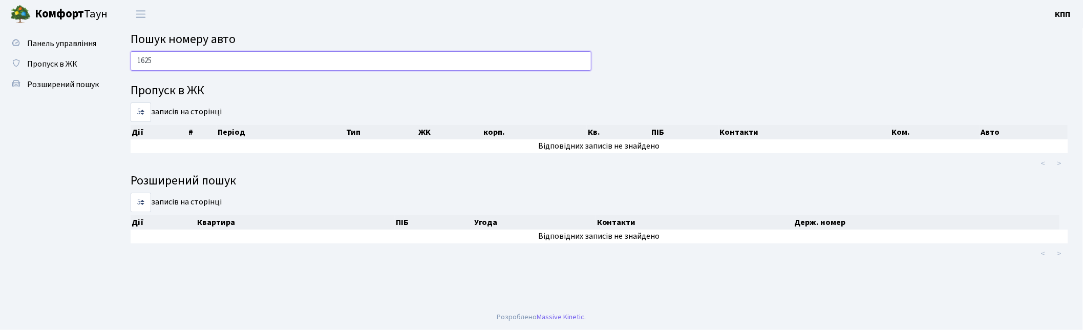
click at [297, 62] on input "1625" at bounding box center [361, 60] width 461 height 19
type input "1625"
click at [186, 57] on input "1625" at bounding box center [361, 60] width 461 height 19
click at [78, 48] on span "Панель управління" at bounding box center [61, 43] width 69 height 11
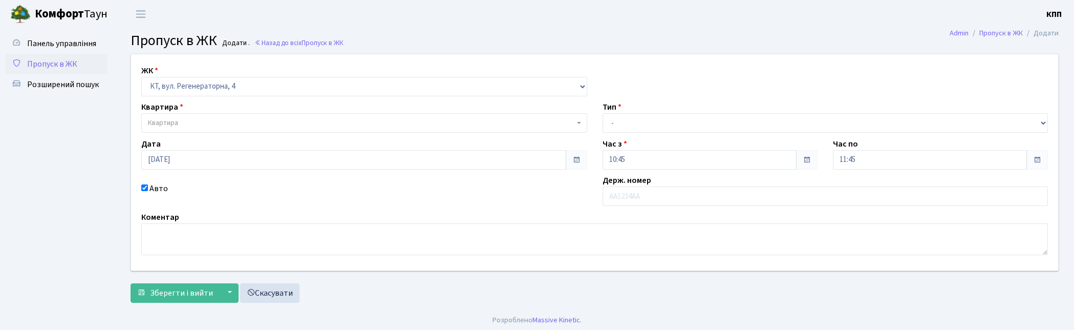
select select "271"
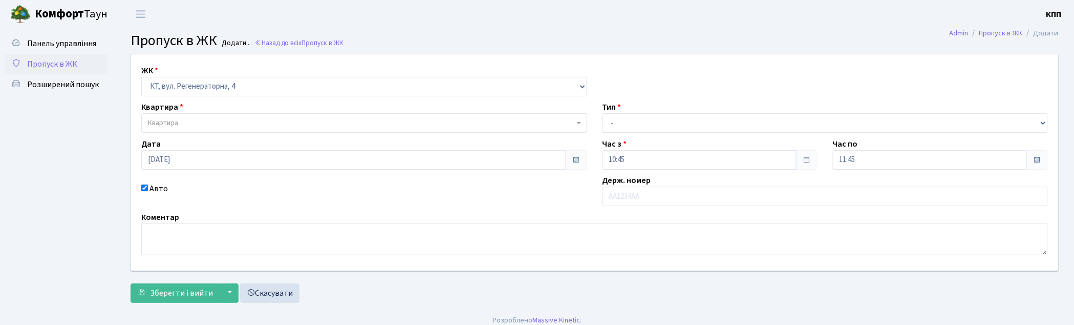
click at [80, 63] on link "Пропуск в ЖК" at bounding box center [56, 64] width 102 height 20
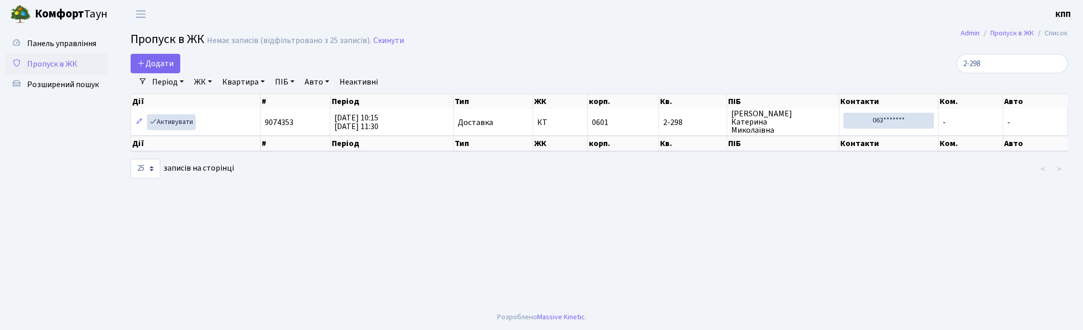
select select "25"
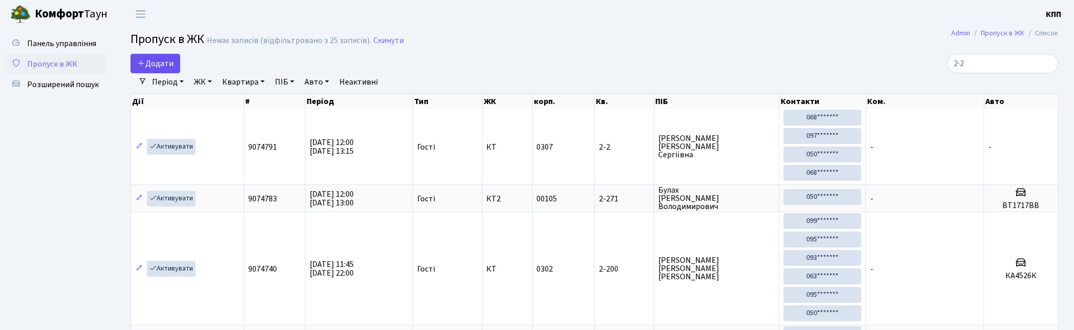
type input "2-2"
click at [169, 67] on span "Додати" at bounding box center [155, 63] width 36 height 11
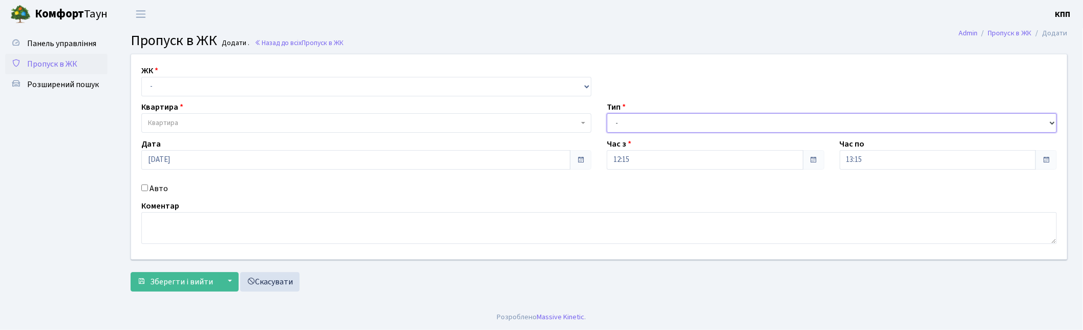
click at [653, 123] on select "- Доставка Таксі Гості Сервіс" at bounding box center [832, 122] width 450 height 19
select select "1"
click at [607, 113] on select "- Доставка Таксі Гості Сервіс" at bounding box center [832, 122] width 450 height 19
click at [383, 91] on select "- КТ, вул. Регенераторна, 4 КТ2, просп. Соборності, 17 КТ3, вул. Березнева, 16 …" at bounding box center [366, 86] width 450 height 19
select select "271"
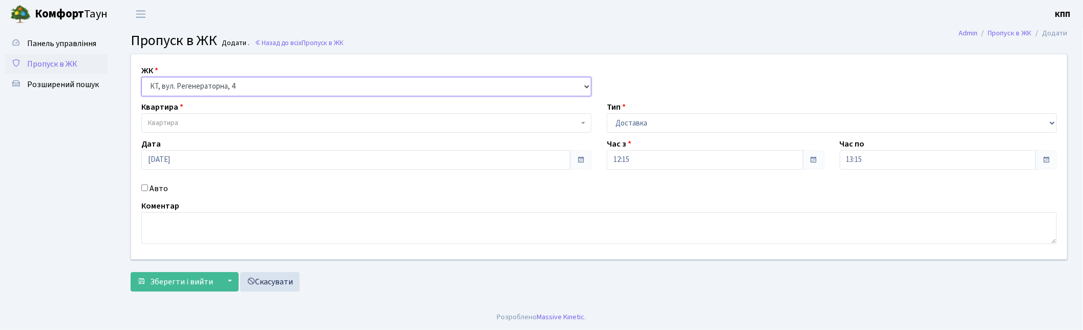
click at [141, 77] on select "- КТ, вул. Регенераторна, 4 КТ2, просп. Соборності, 17 КТ3, вул. Березнева, 16 …" at bounding box center [366, 86] width 450 height 19
select select
click at [300, 123] on span "Квартира" at bounding box center [363, 123] width 431 height 10
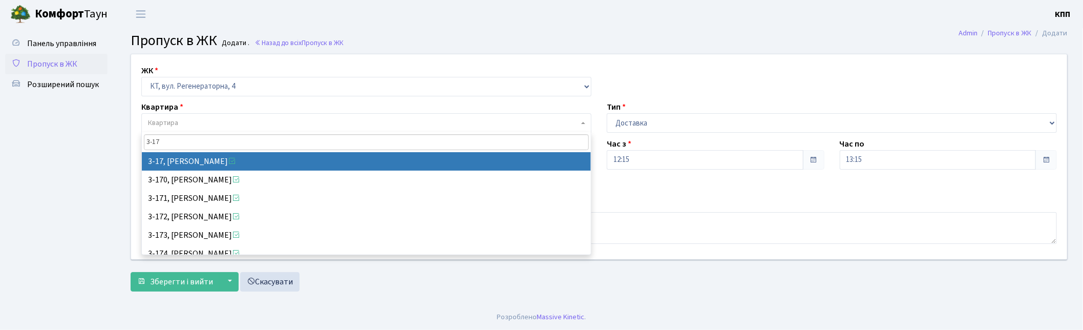
type input "3-17"
select select "988"
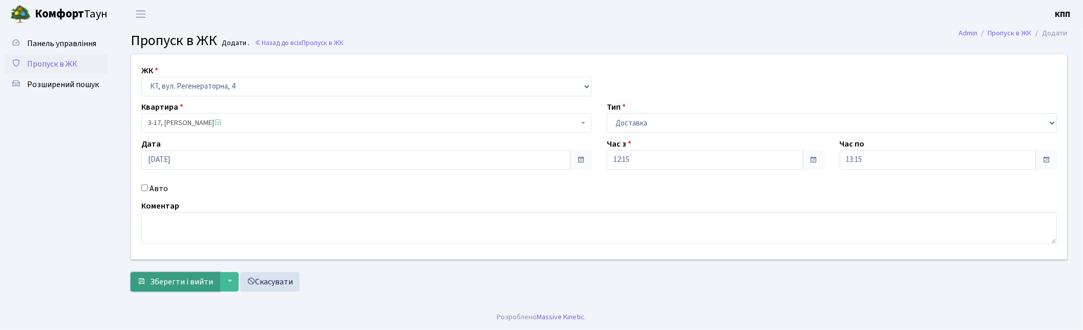
click at [203, 282] on span "Зберегти і вийти" at bounding box center [181, 281] width 63 height 11
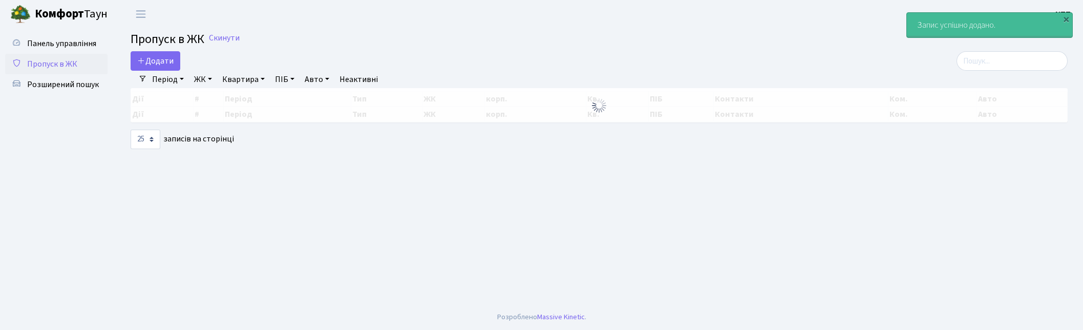
select select "25"
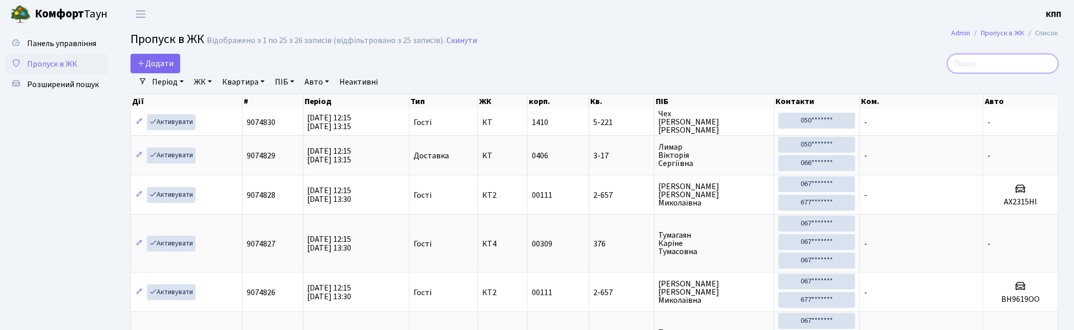
click at [1029, 69] on input "search" at bounding box center [1003, 63] width 111 height 19
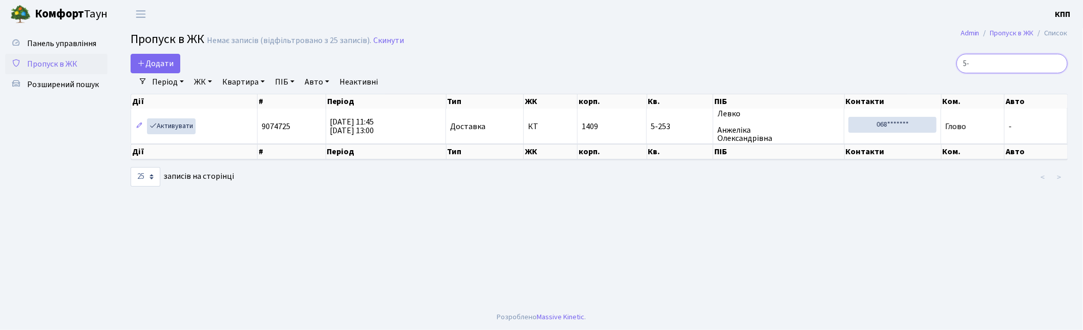
type input "5"
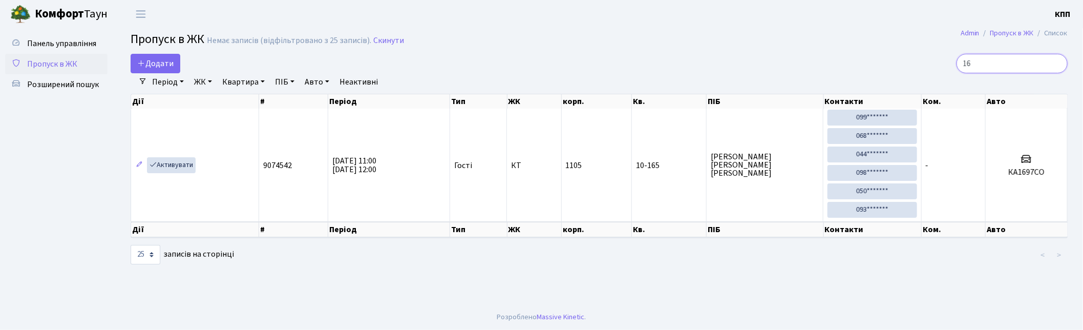
type input "1"
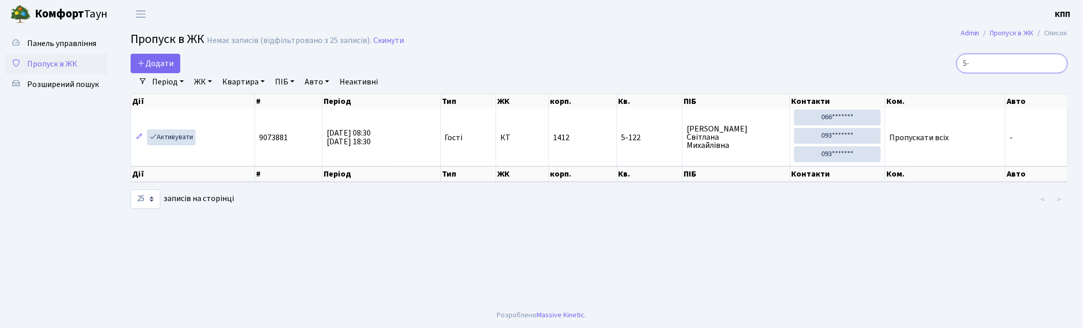
type input "5"
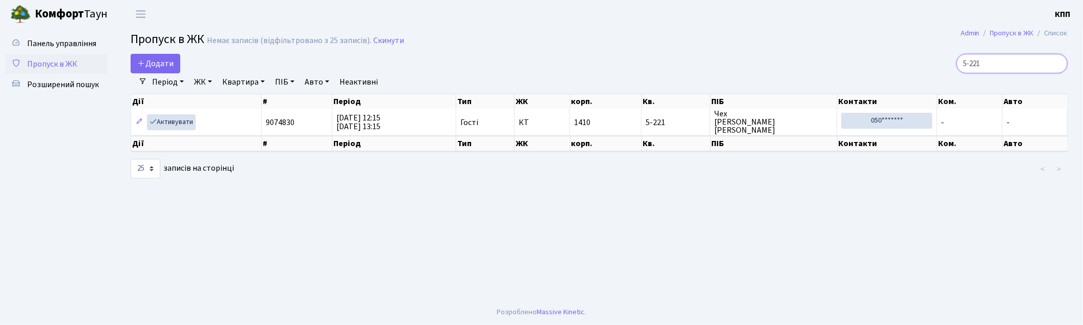
click at [1006, 67] on input "5-221" at bounding box center [1011, 63] width 111 height 19
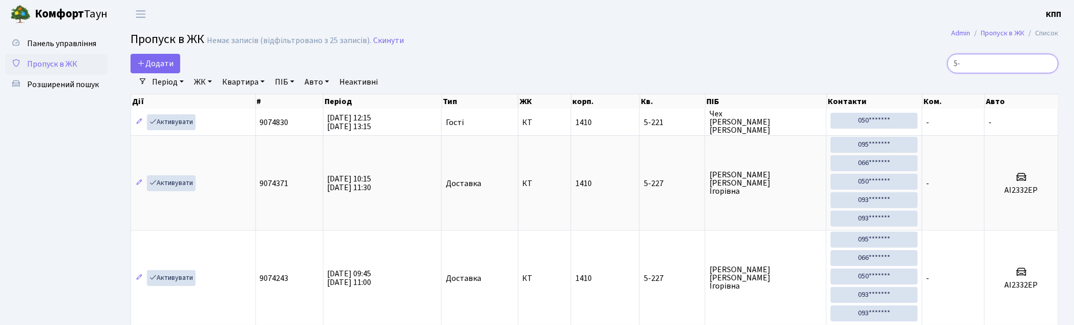
type input "5"
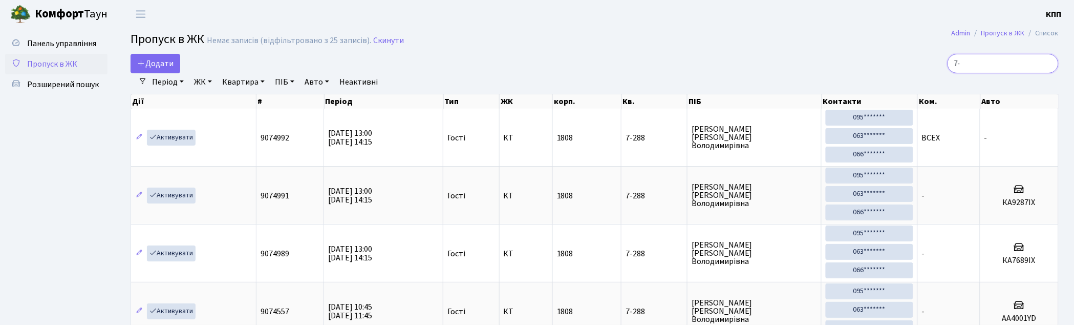
type input "7"
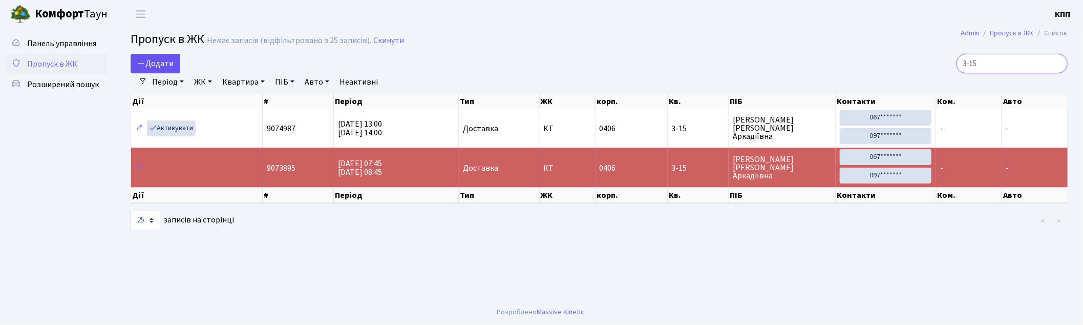
type input "3-15"
click at [159, 69] on span "Додати" at bounding box center [155, 63] width 36 height 11
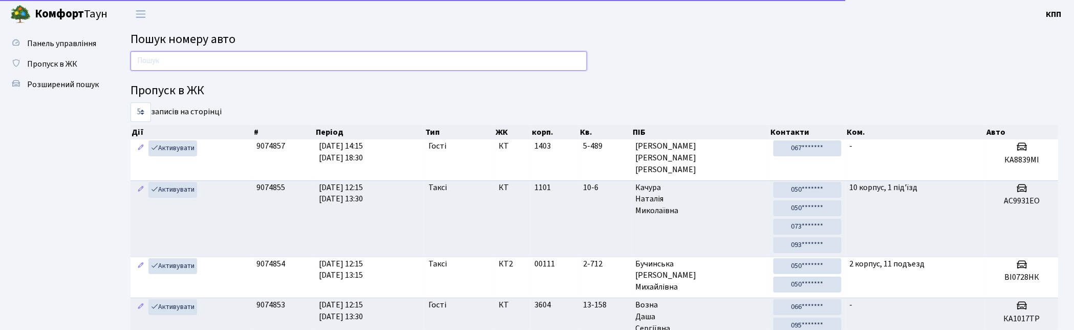
click at [207, 63] on input "text" at bounding box center [359, 60] width 457 height 19
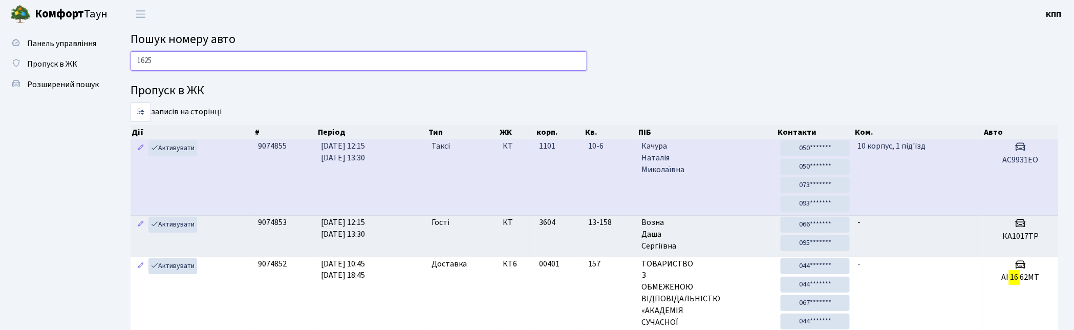
type input "1625"
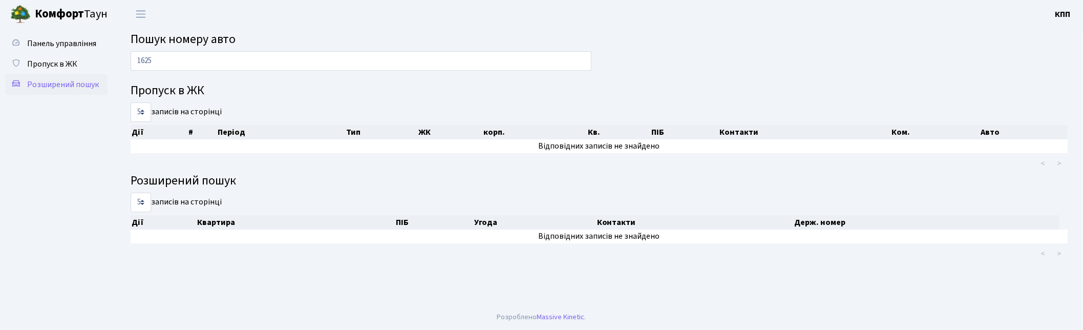
click at [72, 79] on span "Розширений пошук" at bounding box center [63, 84] width 72 height 11
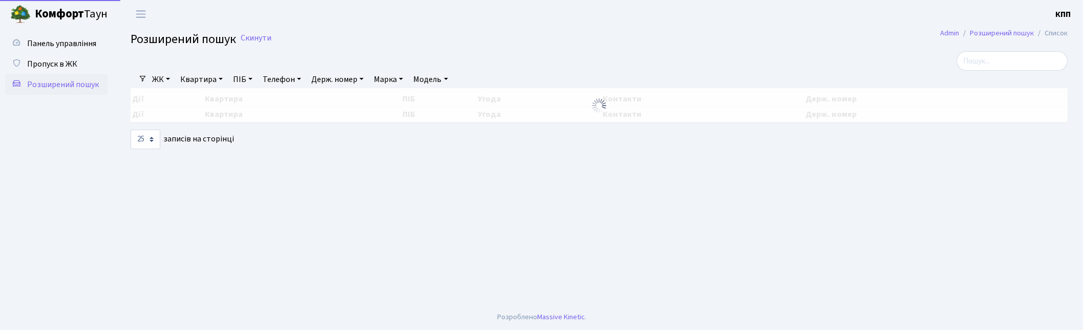
select select "25"
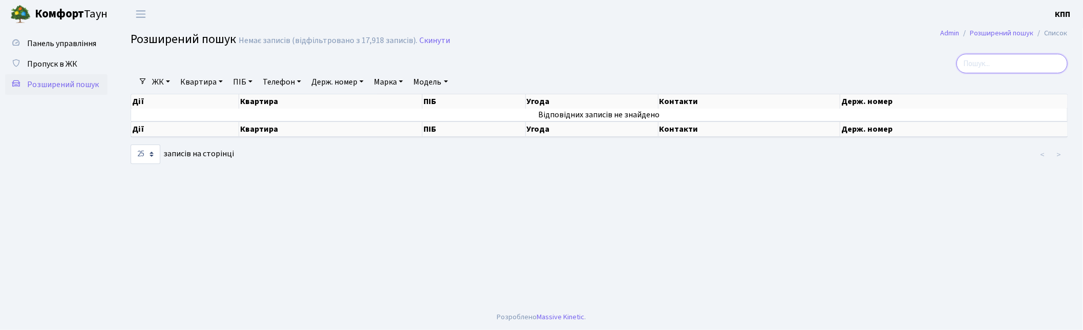
click at [1001, 69] on input "search" at bounding box center [1011, 63] width 111 height 19
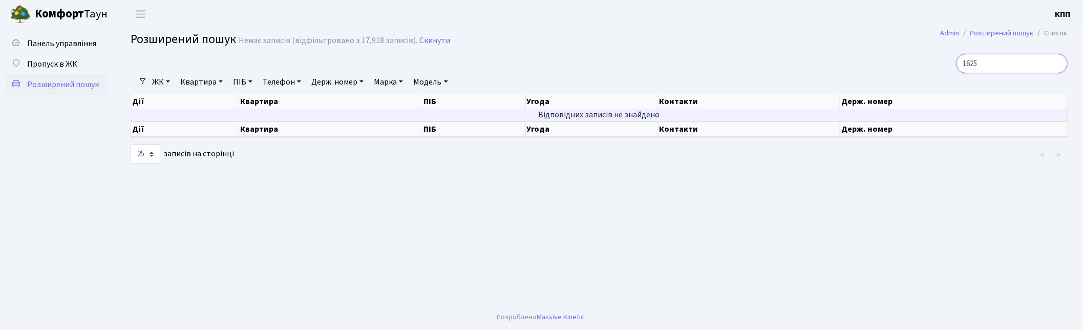
type input "1625"
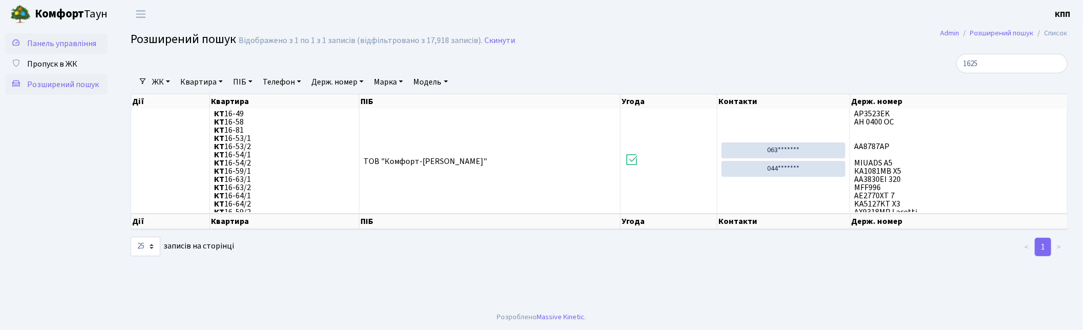
click at [90, 47] on span "Панель управління" at bounding box center [61, 43] width 69 height 11
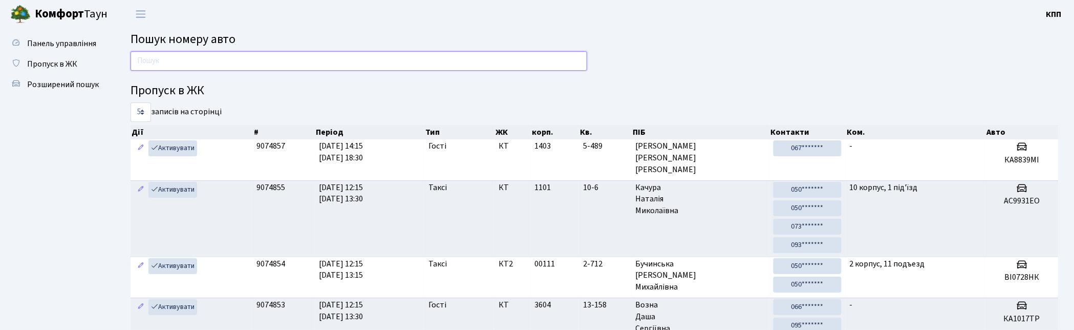
click at [345, 52] on input "text" at bounding box center [359, 60] width 457 height 19
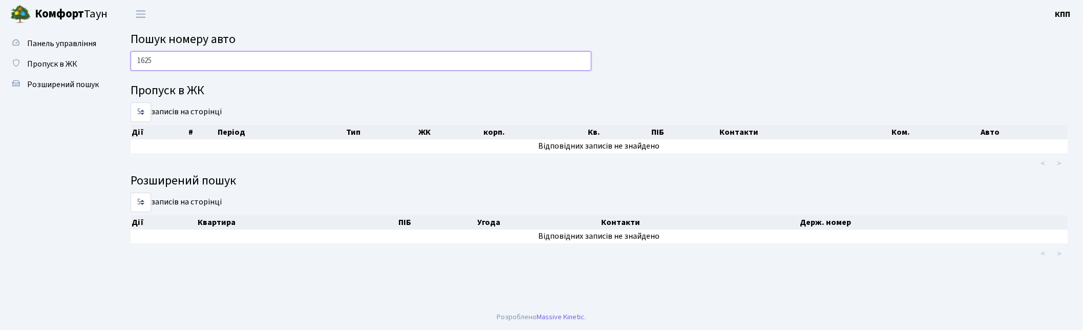
click at [345, 56] on input "1625" at bounding box center [361, 60] width 461 height 19
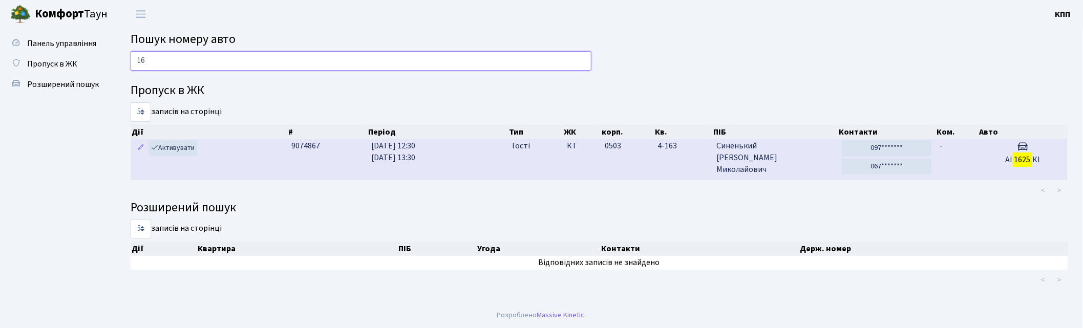
type input "1"
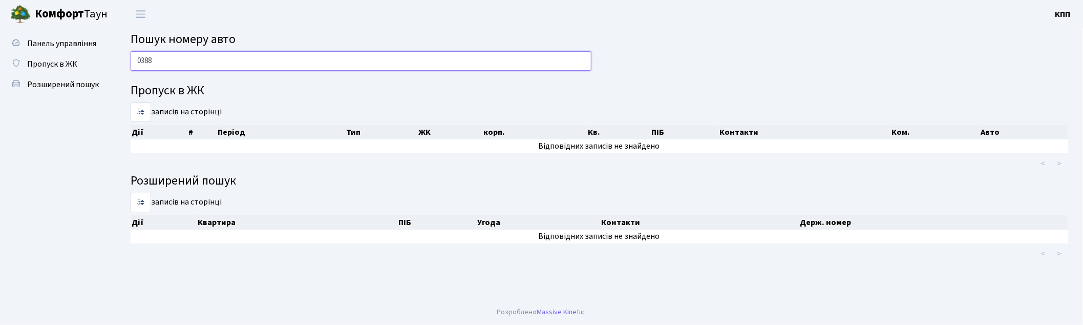
click at [191, 60] on input "0388" at bounding box center [361, 60] width 461 height 19
type input "0"
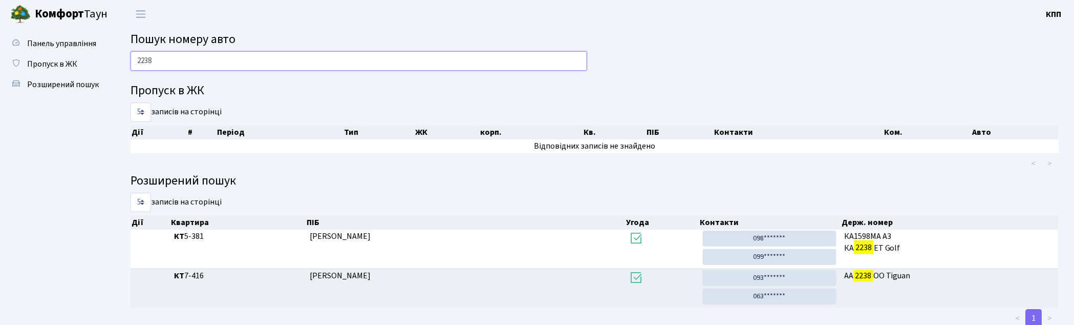
click at [190, 66] on input "2238" at bounding box center [359, 60] width 457 height 19
type input "2"
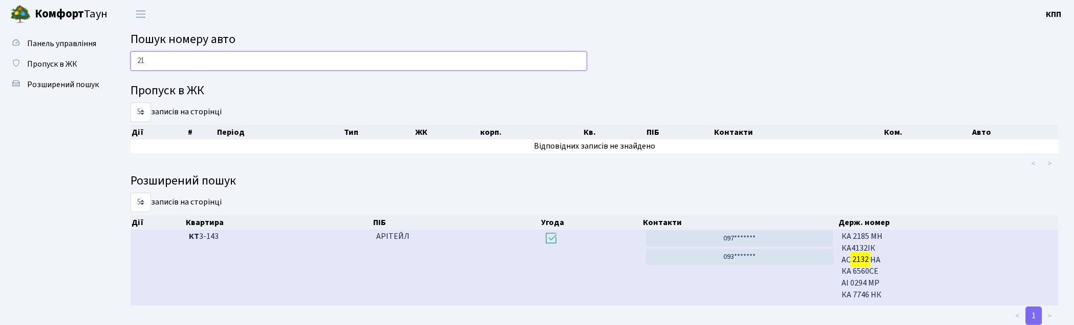
type input "2"
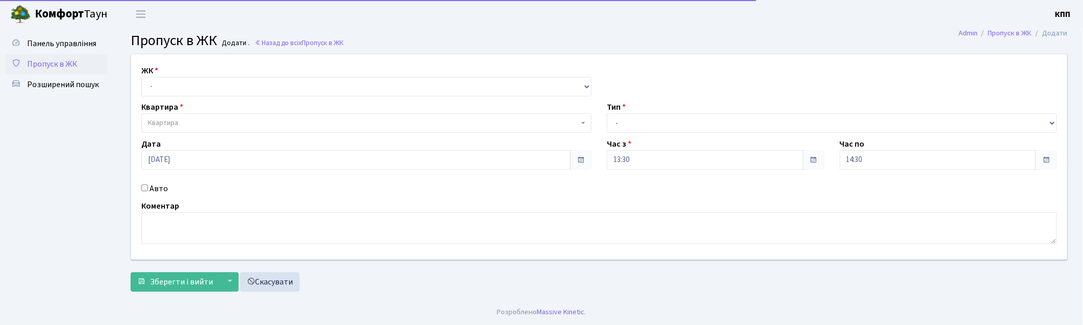
click at [151, 186] on label "Авто" at bounding box center [158, 188] width 18 height 12
click at [148, 186] on input "Авто" at bounding box center [144, 187] width 7 height 7
checkbox input "true"
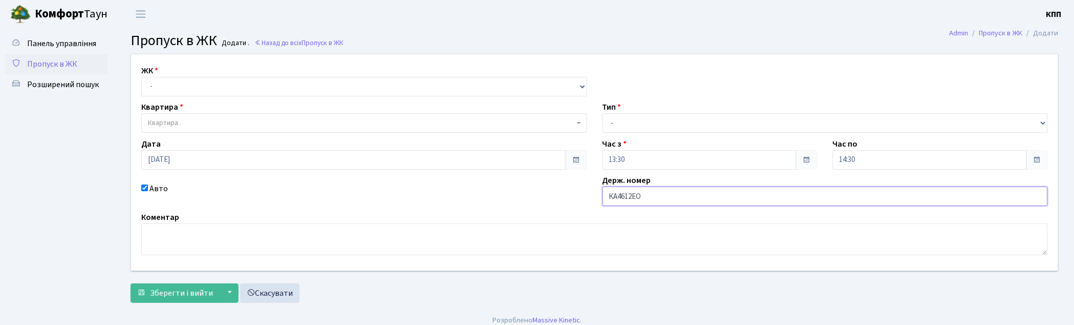
type input "КА4612ЕО"
click at [626, 121] on select "- Доставка Таксі Гості Сервіс" at bounding box center [826, 122] width 446 height 19
select select "2"
click at [603, 113] on select "- Доставка Таксі Гості Сервіс" at bounding box center [826, 122] width 446 height 19
drag, startPoint x: 295, startPoint y: 77, endPoint x: 289, endPoint y: 85, distance: 10.7
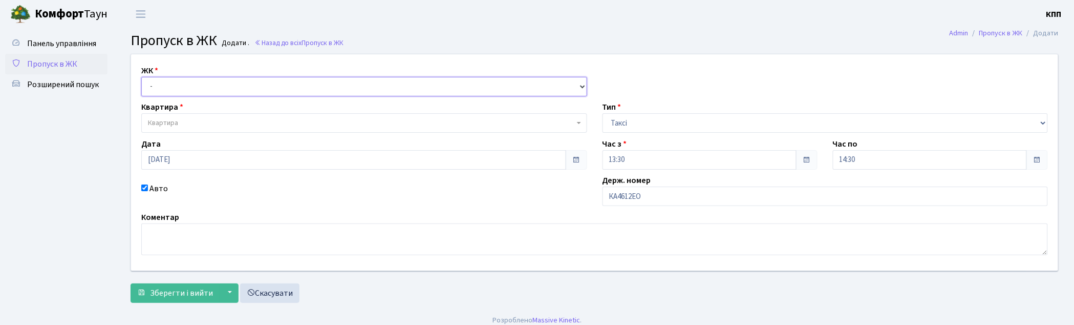
click at [293, 79] on select "- КТ, вул. Регенераторна, 4 КТ2, просп. Соборності, 17 КТ3, вул. Березнева, 16 …" at bounding box center [364, 86] width 446 height 19
select select "271"
click at [141, 77] on select "- КТ, вул. Регенераторна, 4 КТ2, просп. [STREET_ADDRESS] [STREET_ADDRESS] [PERS…" at bounding box center [364, 86] width 446 height 19
select select
click at [239, 122] on span "Квартира" at bounding box center [361, 123] width 426 height 10
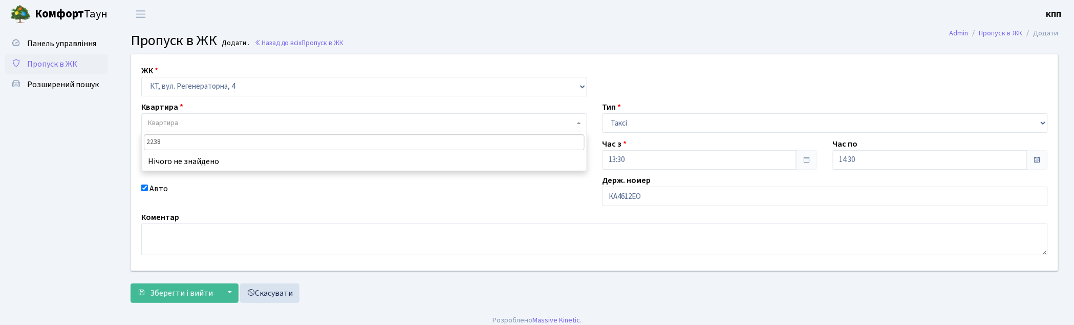
click at [180, 138] on input "2238" at bounding box center [364, 142] width 441 height 16
type input "2"
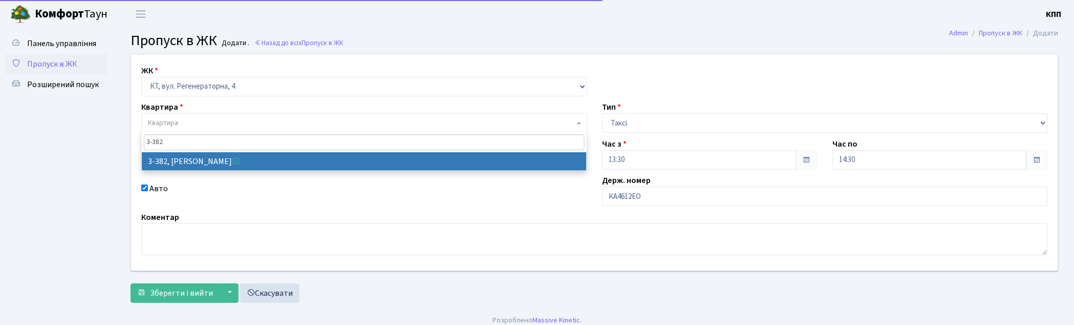
type input "3-382"
select select "1600"
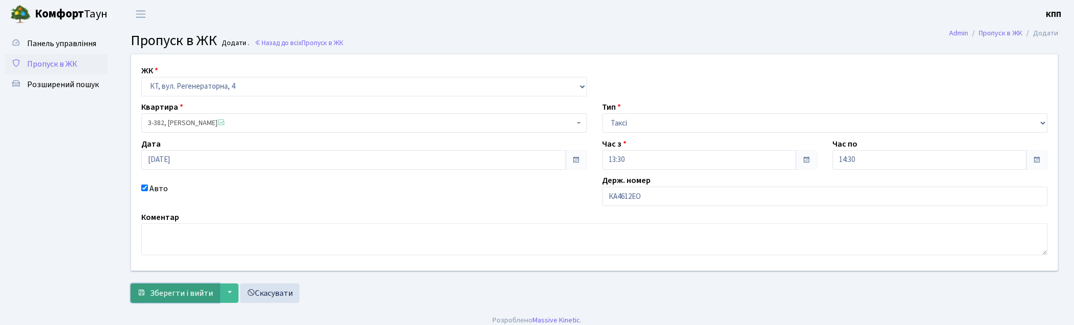
click at [187, 287] on span "Зберегти і вийти" at bounding box center [181, 292] width 63 height 11
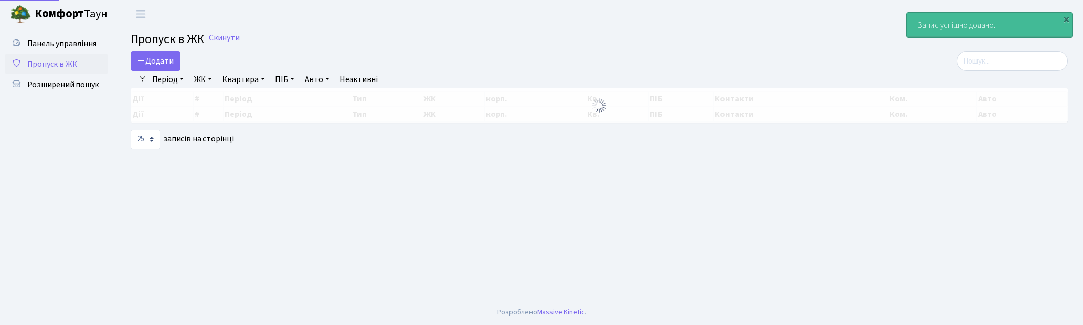
select select "25"
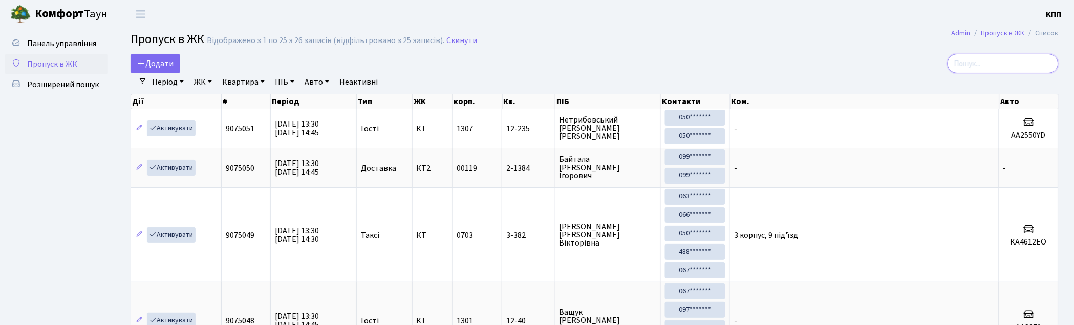
click at [1035, 57] on input "search" at bounding box center [1003, 63] width 111 height 19
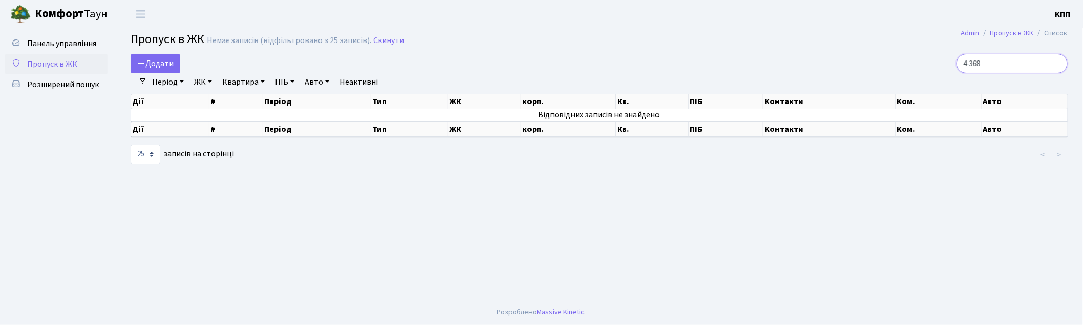
click at [980, 60] on input "4-368" at bounding box center [1011, 63] width 111 height 19
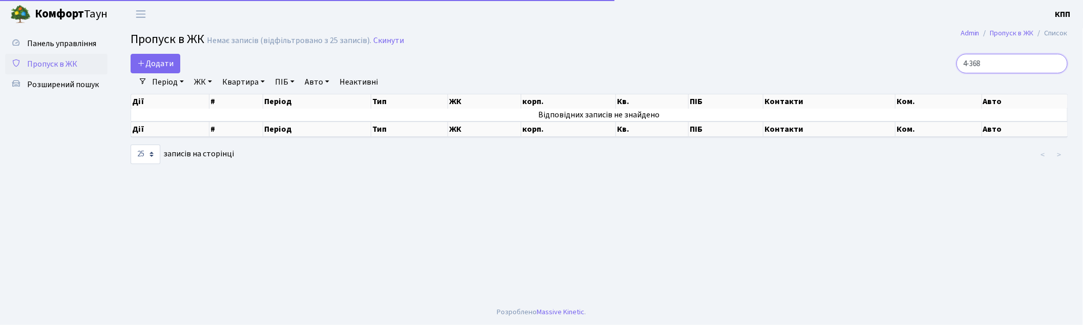
click at [978, 61] on input "4-368" at bounding box center [1011, 63] width 111 height 19
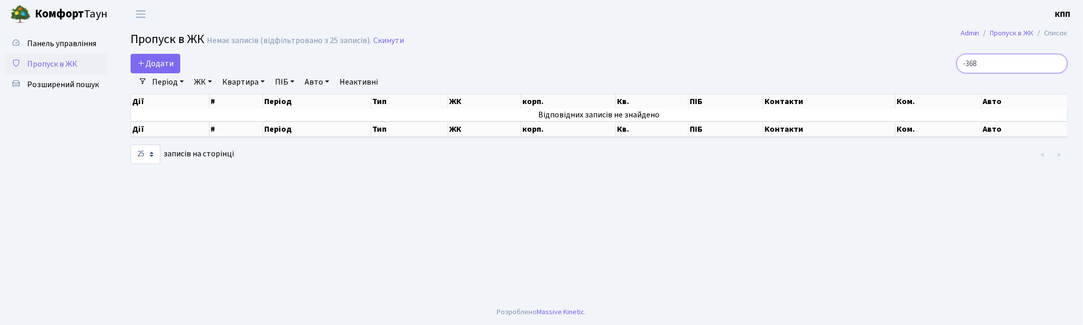
type input "3-368"
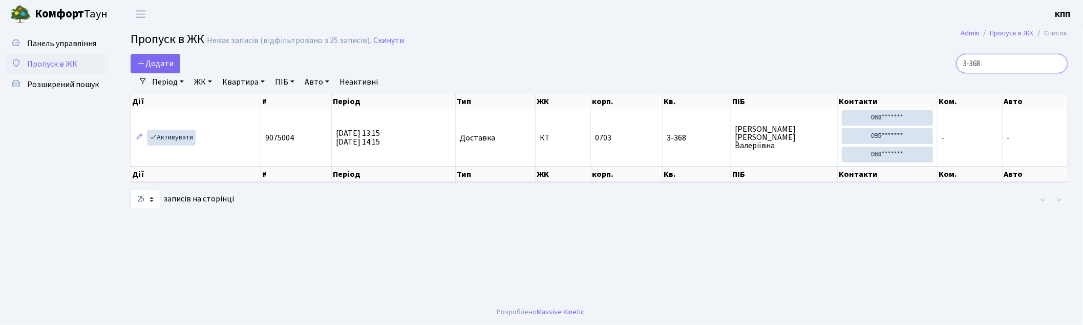
click at [1058, 64] on input "3-368" at bounding box center [1011, 63] width 111 height 19
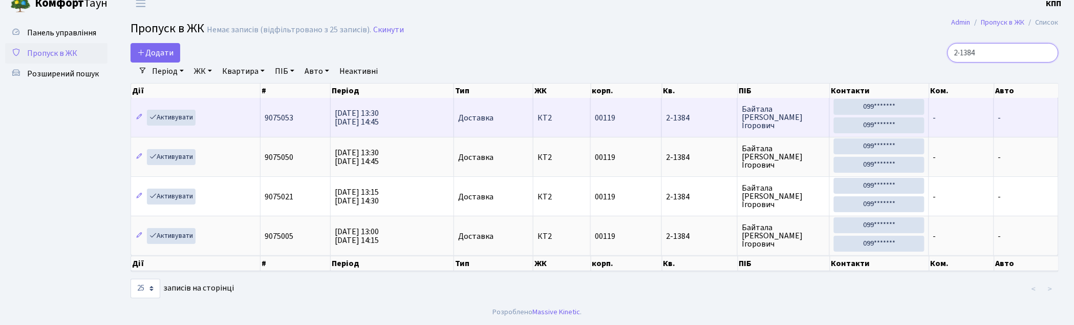
scroll to position [2, 0]
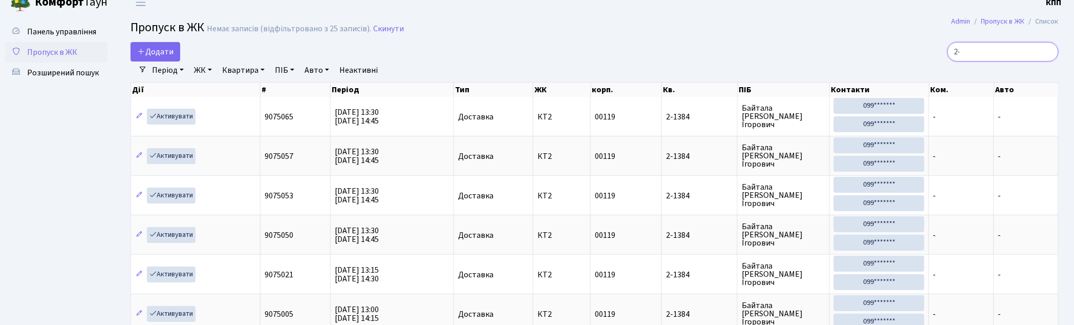
type input "2"
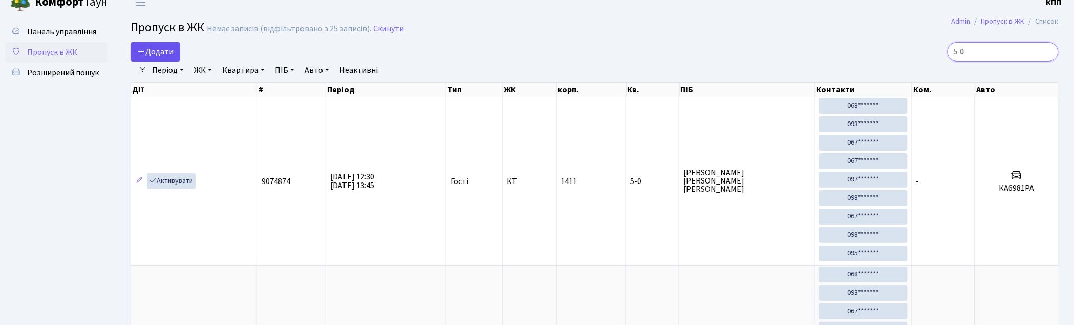
type input "5-0"
click at [161, 46] on span "Додати" at bounding box center [155, 51] width 36 height 11
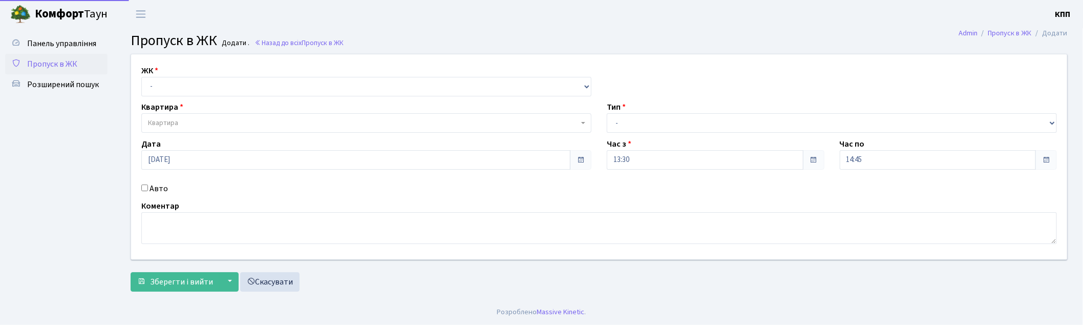
click at [156, 192] on label "Авто" at bounding box center [158, 188] width 18 height 12
click at [148, 191] on input "Авто" at bounding box center [144, 187] width 7 height 7
checkbox input "true"
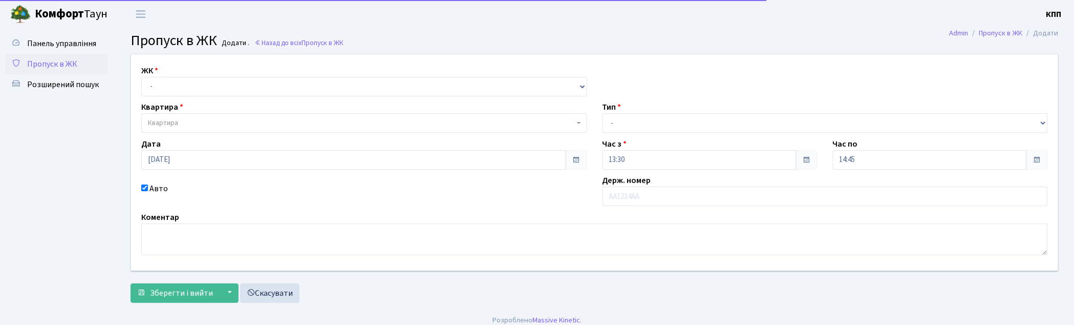
drag, startPoint x: 155, startPoint y: 191, endPoint x: 149, endPoint y: 187, distance: 7.7
click at [149, 187] on div "Авто" at bounding box center [364, 194] width 461 height 24
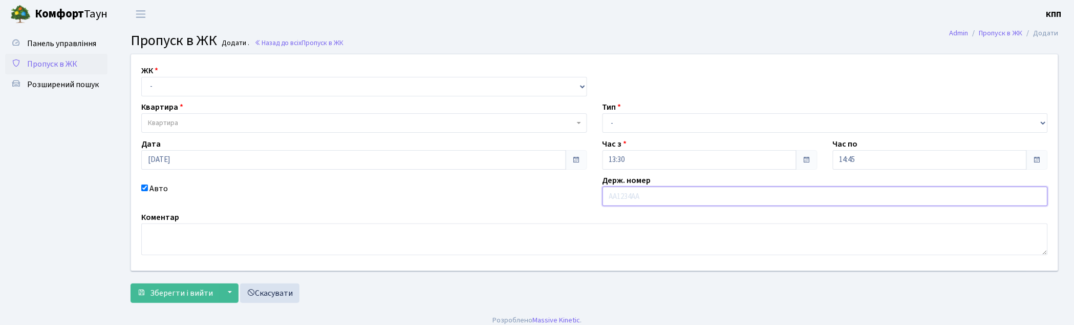
click at [649, 195] on input "text" at bounding box center [826, 195] width 446 height 19
type input "КА1753НВ"
click at [677, 116] on select "- Доставка Таксі Гості Сервіс" at bounding box center [826, 122] width 446 height 19
select select "2"
click at [603, 113] on select "- Доставка Таксі Гості Сервіс" at bounding box center [826, 122] width 446 height 19
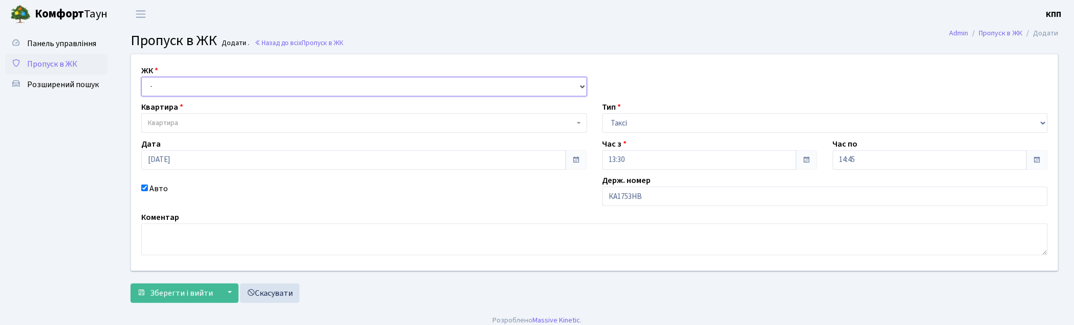
click at [289, 85] on select "- КТ, вул. Регенераторна, 4 КТ2, просп. Соборності, 17 КТ3, вул. Березнева, 16 …" at bounding box center [364, 86] width 446 height 19
select select "271"
click at [141, 77] on select "- КТ, вул. Регенераторна, 4 КТ2, просп. Соборності, 17 КТ3, вул. Березнева, 16 …" at bounding box center [364, 86] width 446 height 19
select select
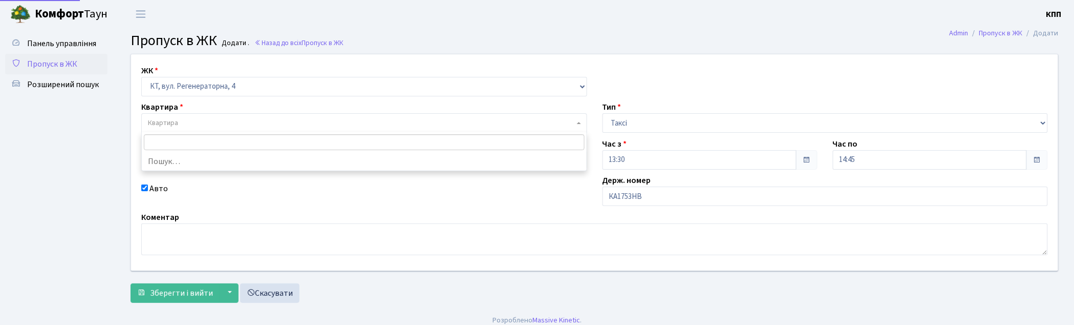
click at [183, 116] on span "Квартира" at bounding box center [364, 122] width 446 height 19
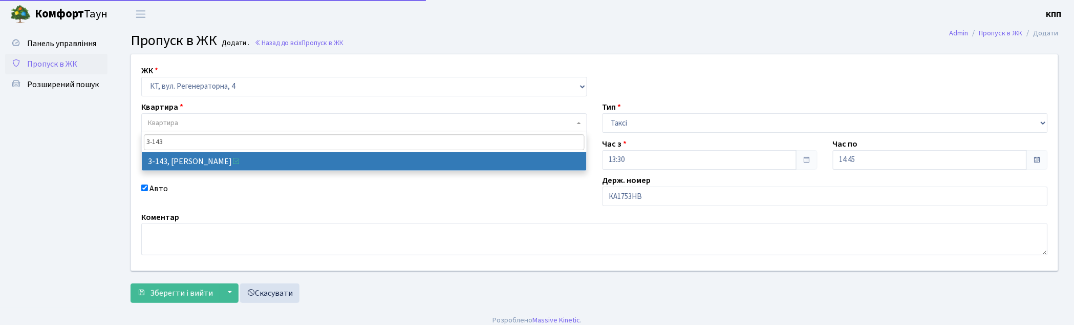
type input "3-143"
select select "810"
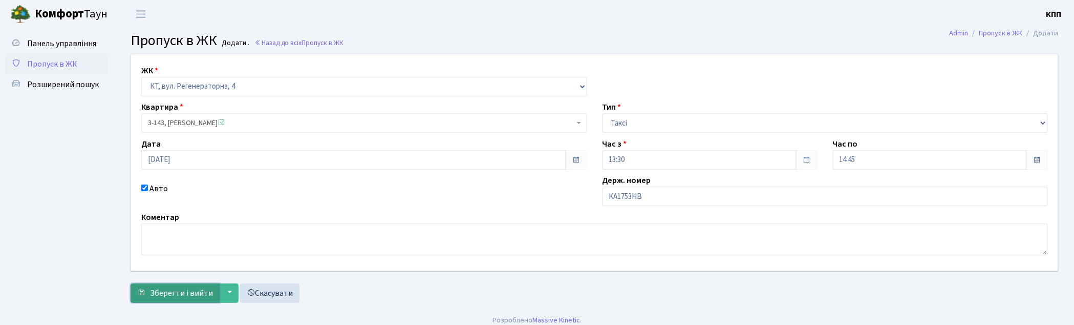
click at [176, 291] on span "Зберегти і вийти" at bounding box center [181, 292] width 63 height 11
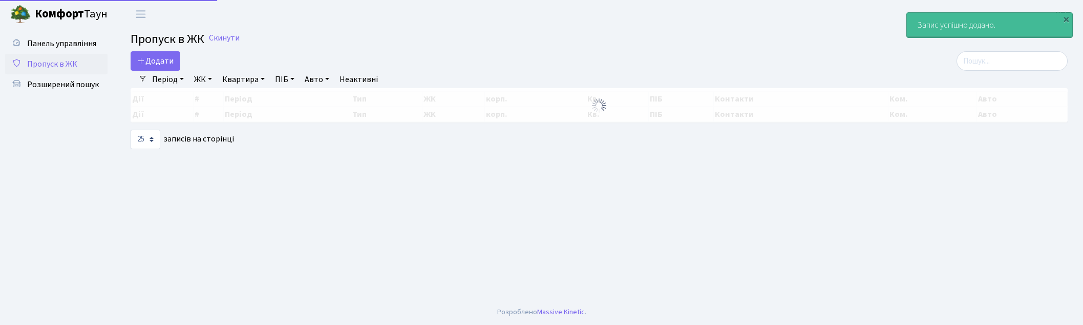
select select "25"
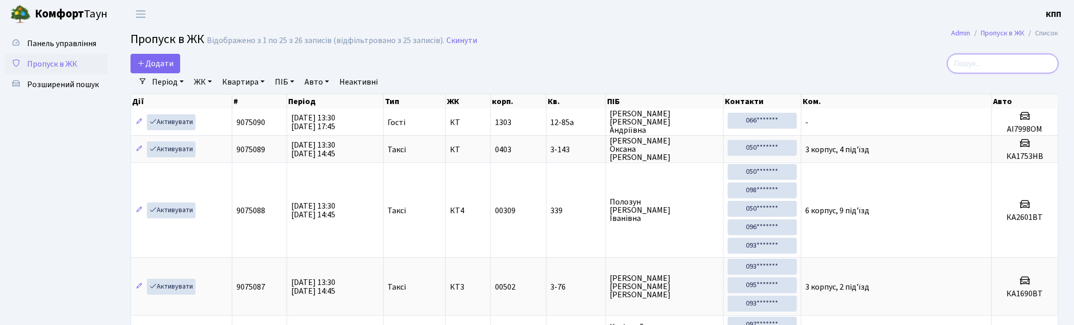
click at [1026, 68] on input "search" at bounding box center [1003, 63] width 111 height 19
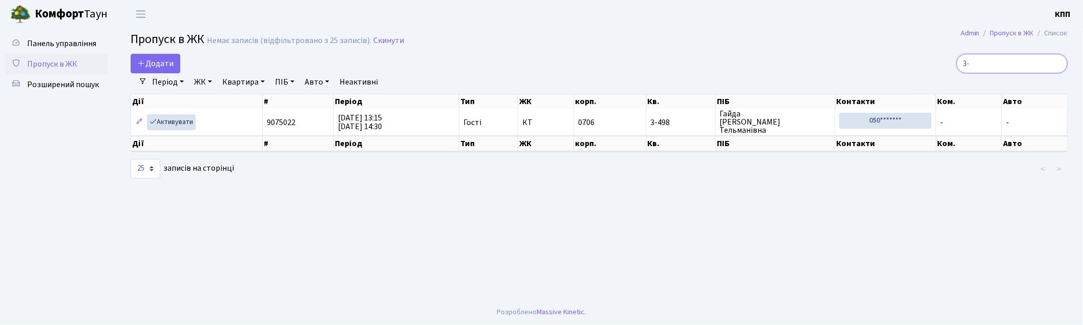
type input "3"
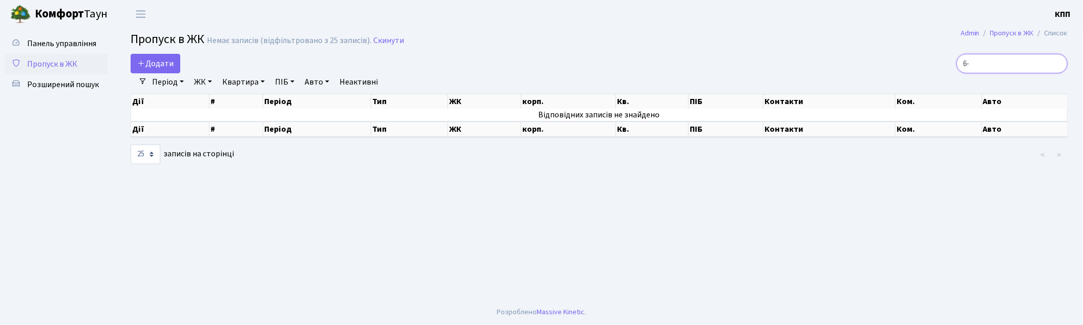
type input "6"
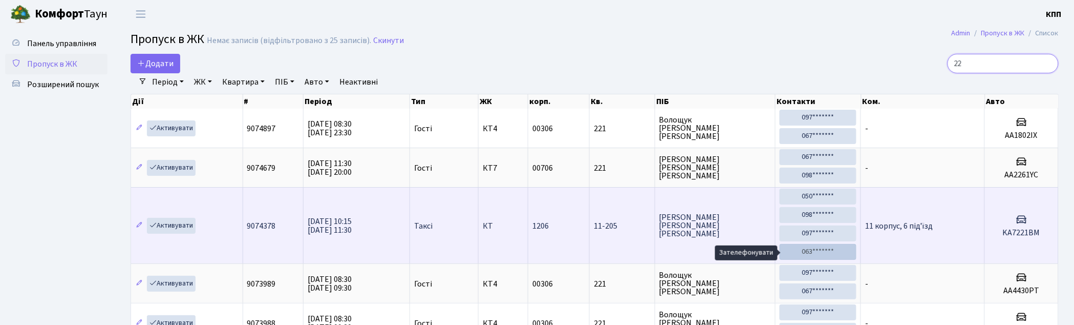
type input "2"
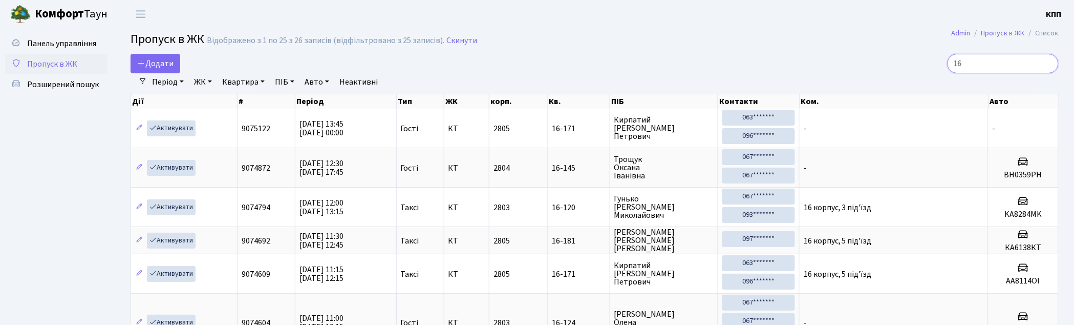
type input "1"
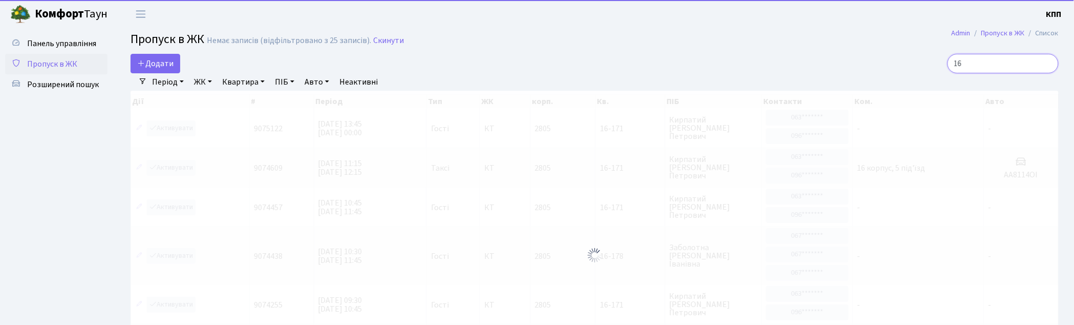
type input "1"
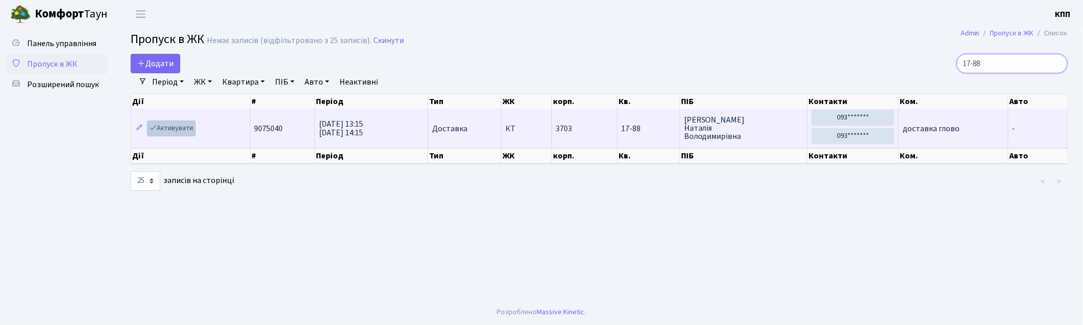
type input "17-88"
click at [169, 130] on link "Активувати" at bounding box center [171, 128] width 49 height 16
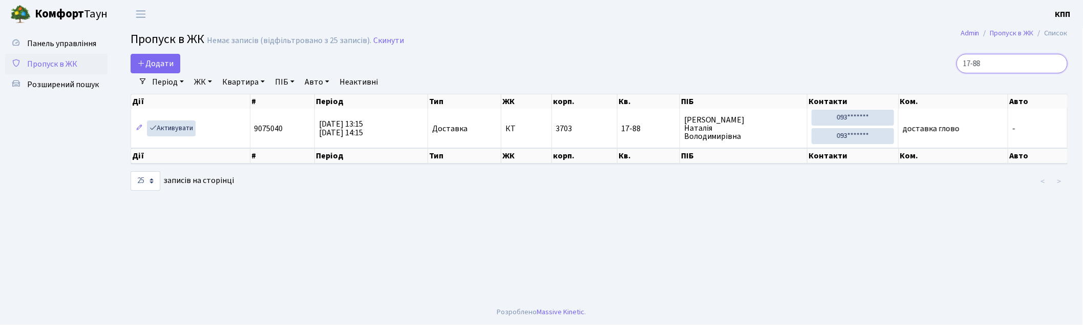
click at [1003, 63] on input "17-88" at bounding box center [1011, 63] width 111 height 19
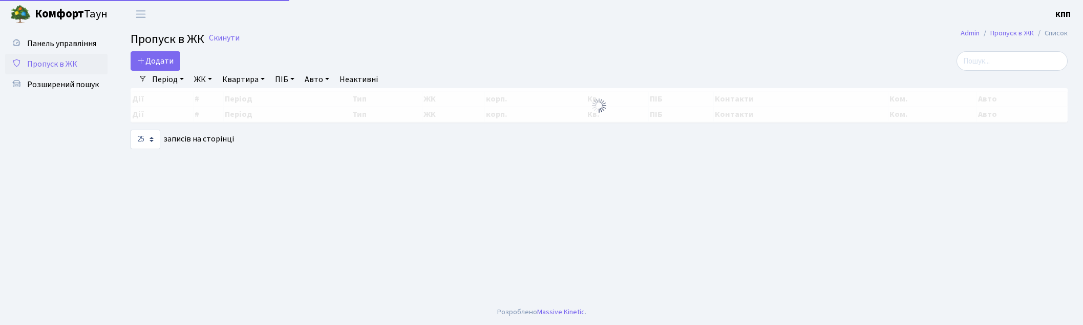
select select "25"
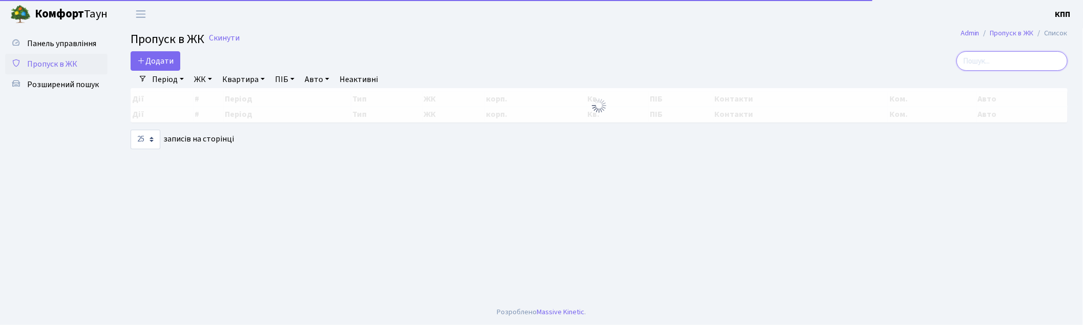
click at [1029, 63] on input "search" at bounding box center [1011, 60] width 111 height 19
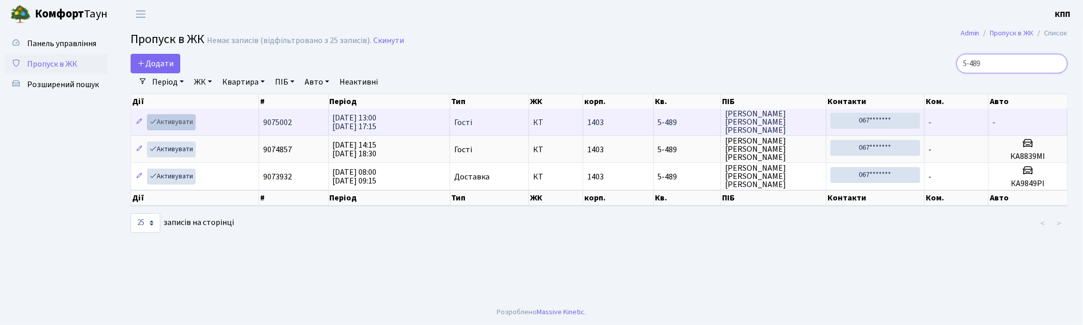
type input "5-489"
click at [182, 119] on link "Активувати" at bounding box center [171, 122] width 49 height 16
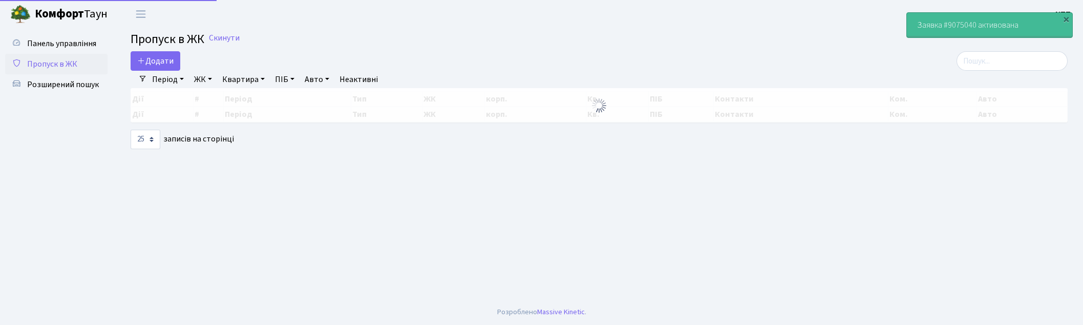
select select "25"
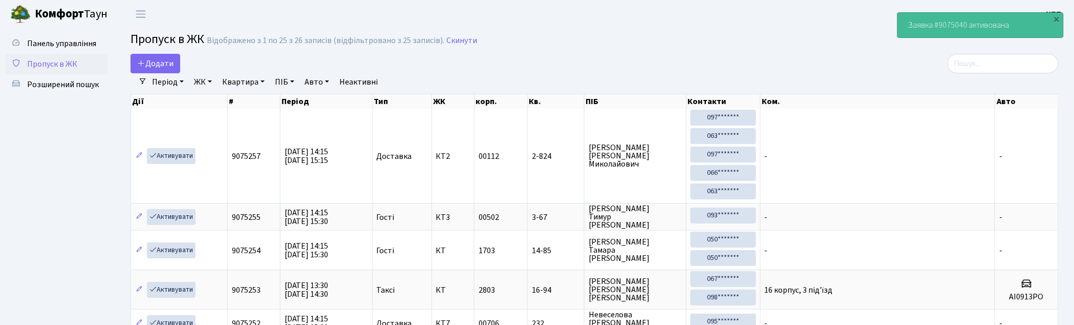
click at [57, 57] on link "Пропуск в ЖК" at bounding box center [56, 64] width 102 height 20
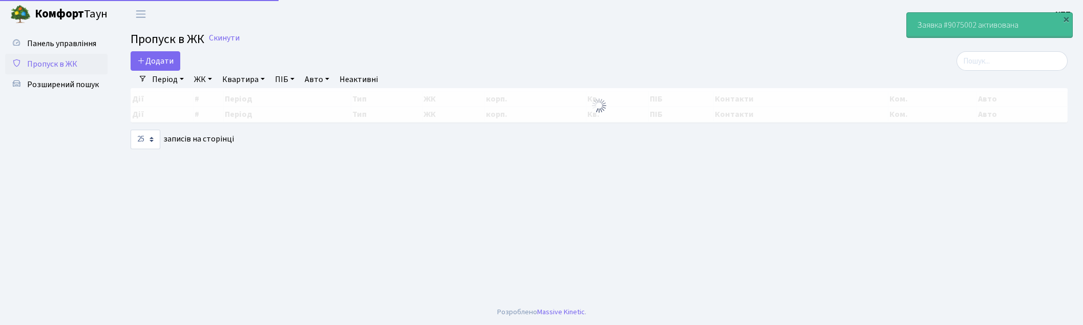
select select "25"
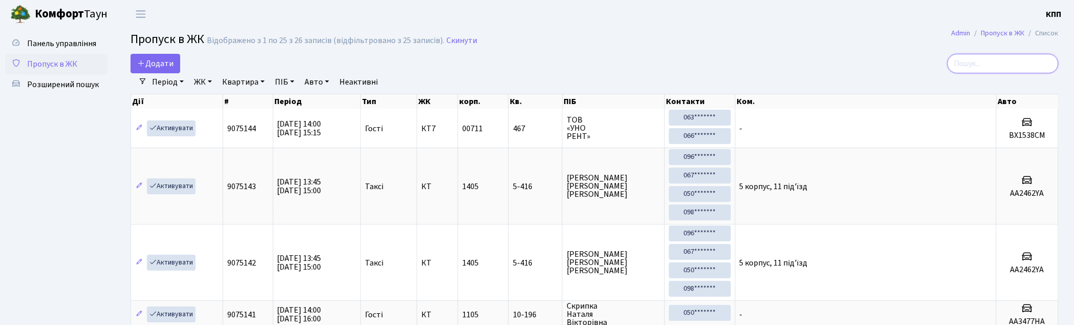
click at [1000, 66] on input "search" at bounding box center [1003, 63] width 111 height 19
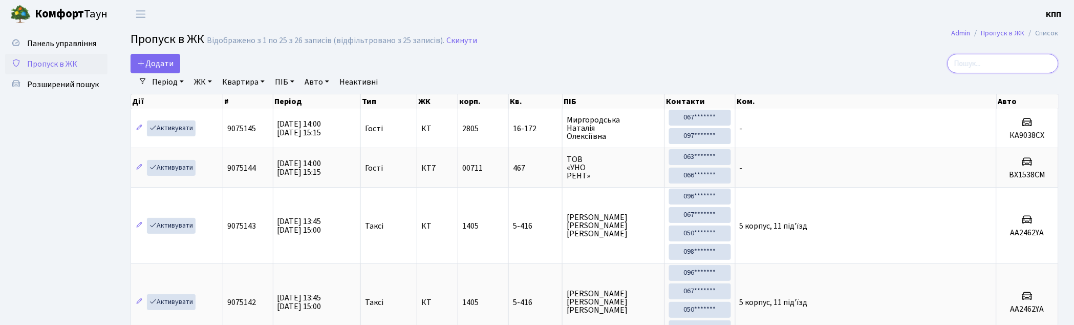
click at [980, 67] on input "search" at bounding box center [1003, 63] width 111 height 19
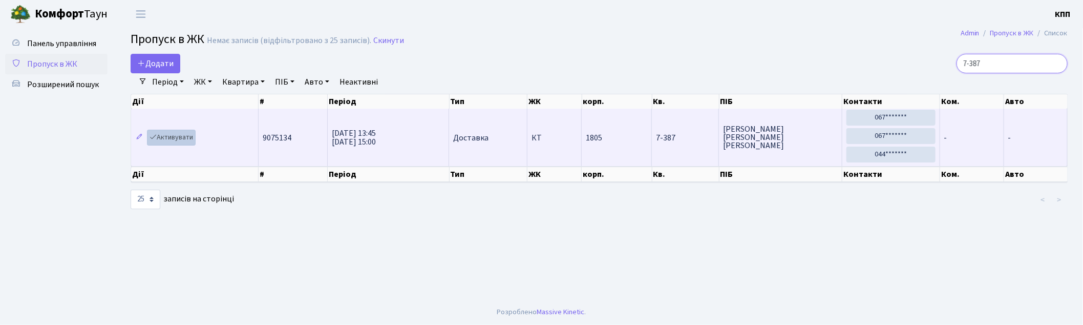
type input "7-387"
click at [171, 140] on link "Активувати" at bounding box center [171, 138] width 49 height 16
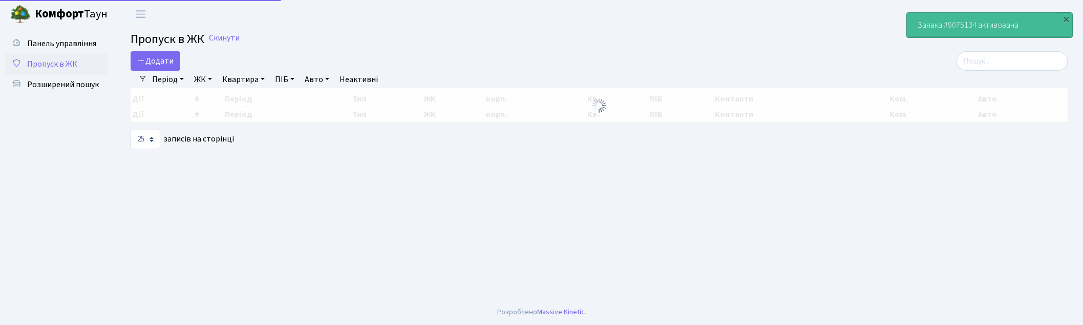
select select "25"
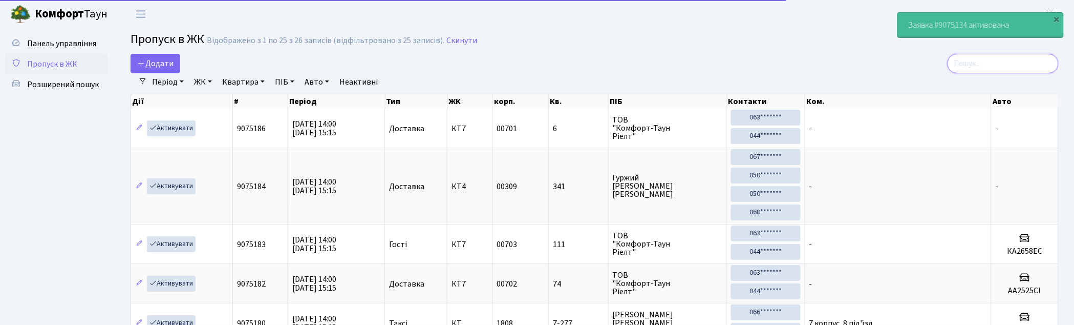
click at [1012, 69] on input "search" at bounding box center [1003, 63] width 111 height 19
click at [1004, 64] on input "search" at bounding box center [1003, 63] width 111 height 19
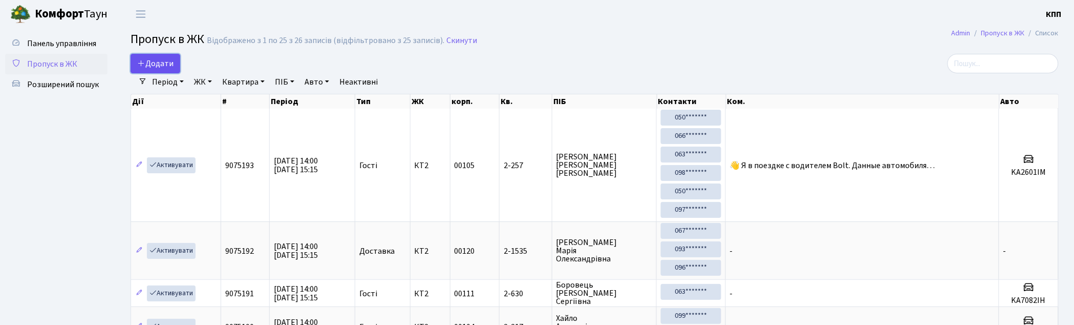
click at [164, 70] on link "Додати" at bounding box center [156, 63] width 50 height 19
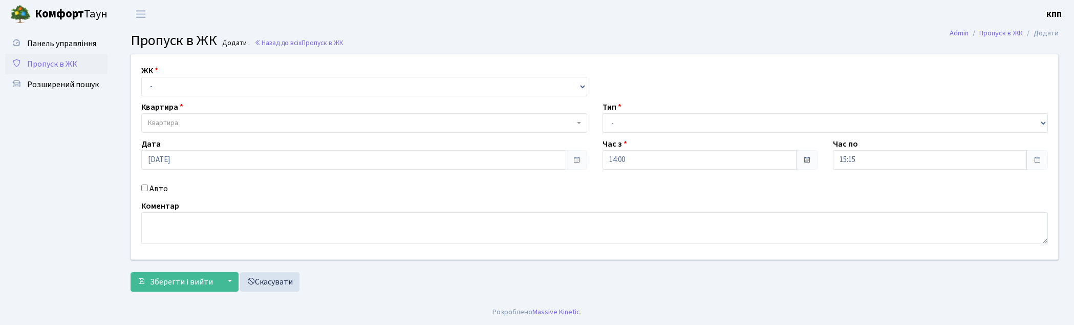
click at [204, 93] on select "- КТ, вул. Регенераторна, 4 КТ2, просп. [STREET_ADDRESS] [STREET_ADDRESS] [PERS…" at bounding box center [364, 86] width 446 height 19
select select "271"
click at [141, 77] on select "- КТ, вул. Регенераторна, 4 КТ2, просп. Соборності, 17 КТ3, вул. Березнева, 16 …" at bounding box center [366, 86] width 450 height 19
select select
click at [195, 122] on span "Квартира" at bounding box center [363, 123] width 431 height 10
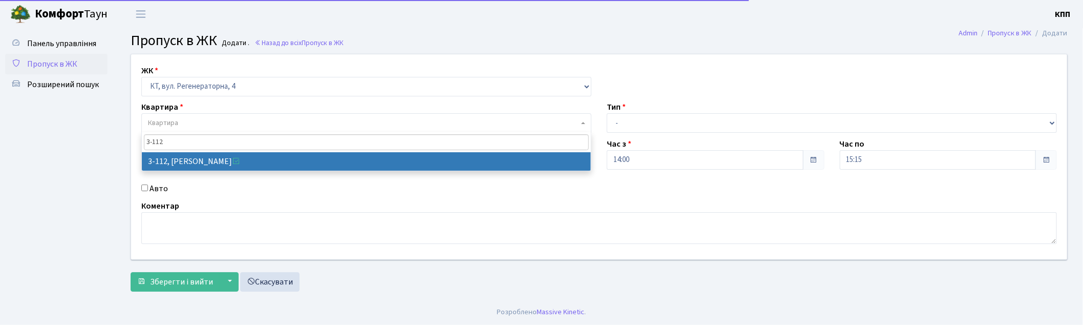
type input "3-112"
select select "921"
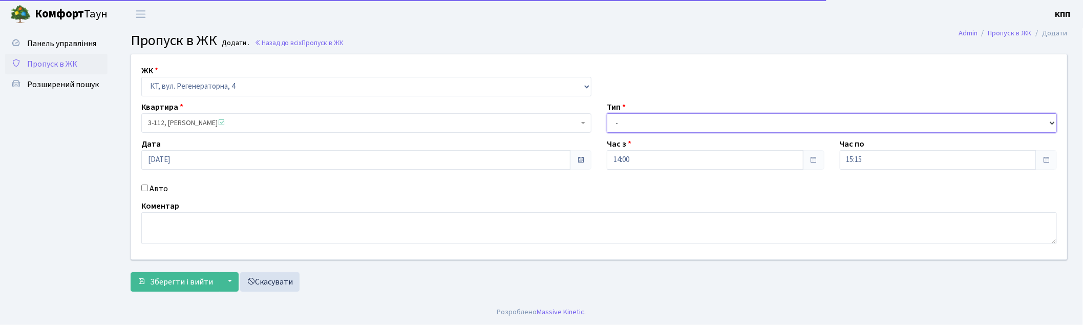
click at [620, 122] on select "- Доставка Таксі Гості Сервіс" at bounding box center [832, 122] width 450 height 19
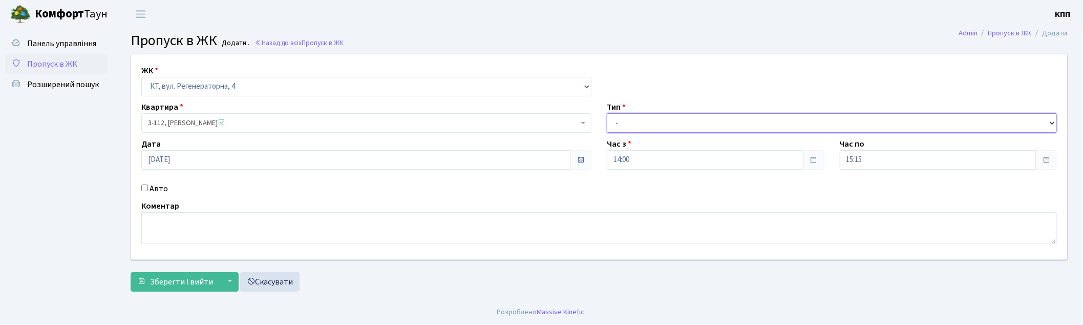
select select "3"
click at [607, 113] on select "- Доставка Таксі Гості Сервіс" at bounding box center [832, 122] width 450 height 19
click at [156, 185] on label "Авто" at bounding box center [158, 188] width 18 height 12
click at [148, 185] on input "Авто" at bounding box center [144, 187] width 7 height 7
checkbox input "true"
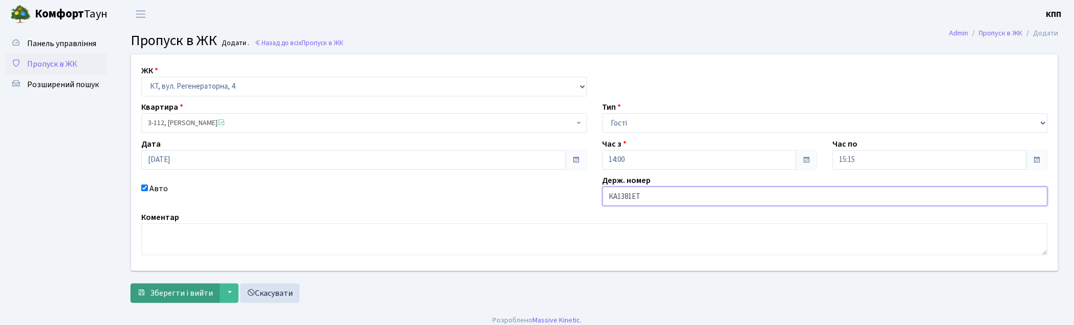
type input "КА1381ЕТ"
click at [195, 295] on span "Зберегти і вийти" at bounding box center [181, 292] width 63 height 11
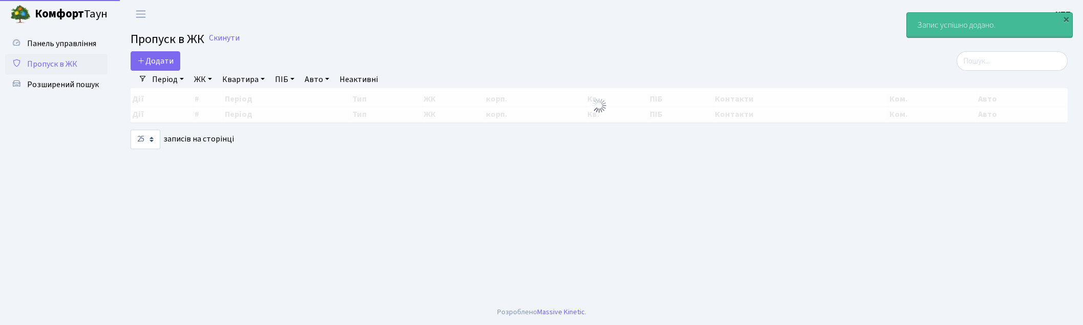
select select "25"
click at [1011, 58] on input "search" at bounding box center [1011, 60] width 111 height 19
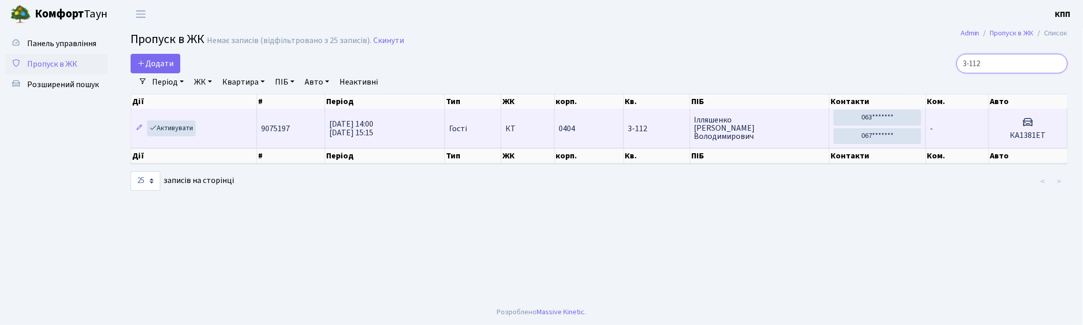
type input "3-112"
click at [942, 130] on td "-" at bounding box center [957, 128] width 63 height 39
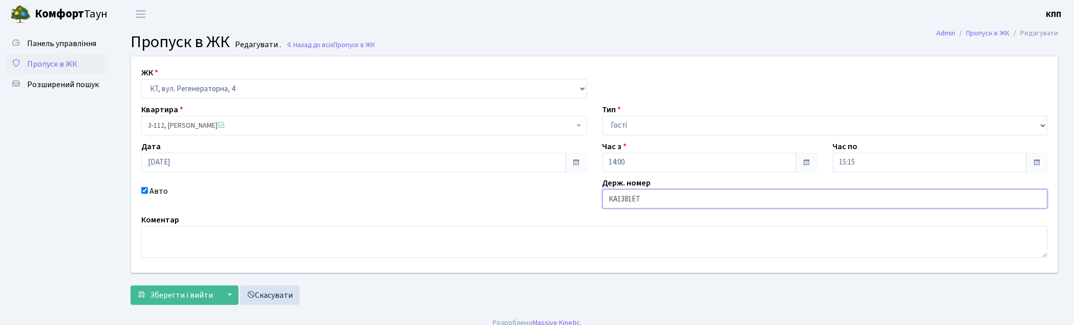
click at [632, 206] on input "КА1381ЕТ" at bounding box center [826, 198] width 446 height 19
type input "КА1317ЕТ"
click at [659, 124] on select "- Доставка Таксі Гості Сервіс" at bounding box center [826, 125] width 446 height 19
select select "18"
click at [603, 116] on select "- Доставка Таксі Гості Сервіс" at bounding box center [826, 125] width 446 height 19
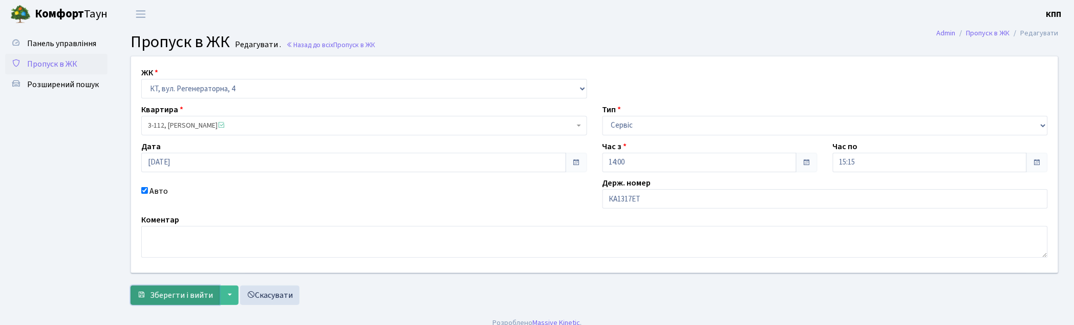
click at [164, 292] on span "Зберегти і вийти" at bounding box center [181, 294] width 63 height 11
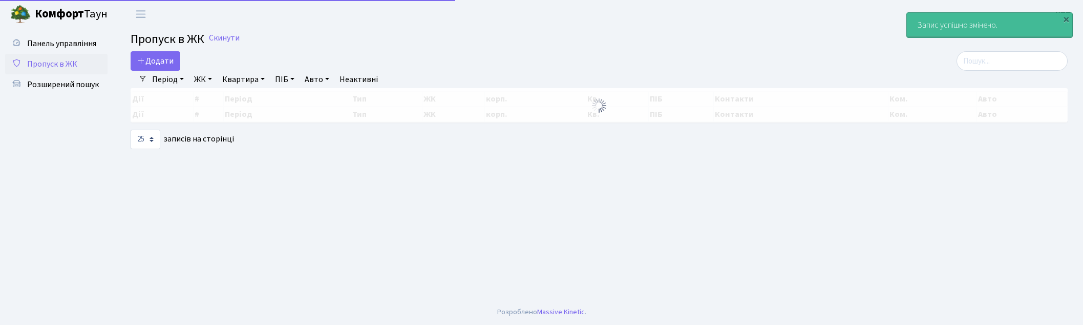
select select "25"
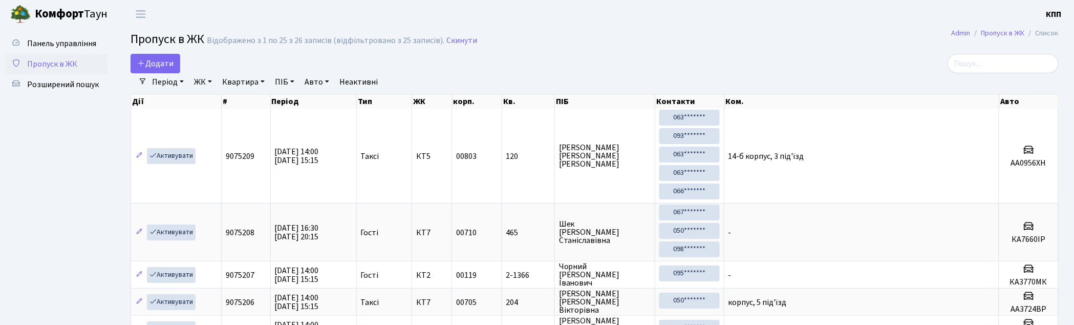
click at [77, 46] on span "Панель управління" at bounding box center [61, 43] width 69 height 11
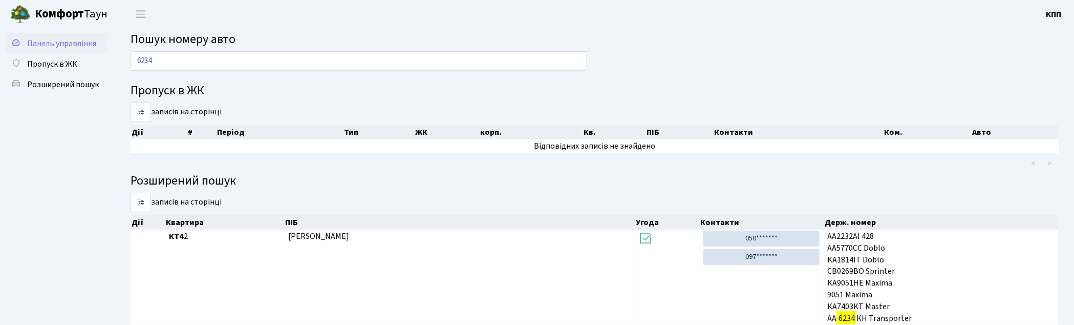
type input "6234"
click at [72, 45] on span "Панель управління" at bounding box center [61, 43] width 69 height 11
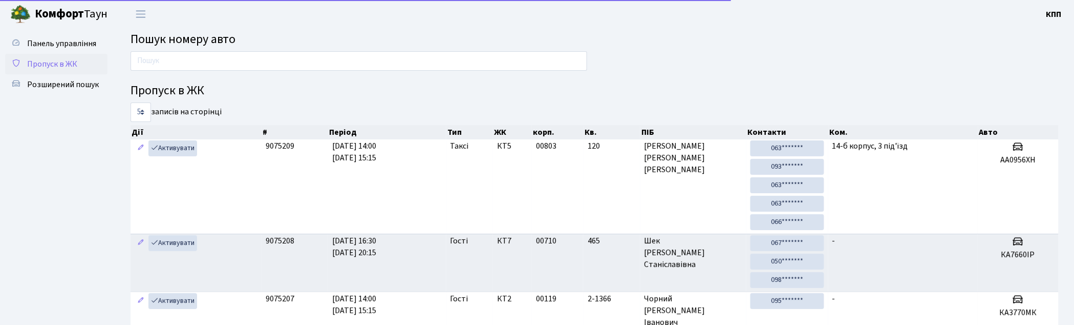
click at [44, 57] on link "Пропуск в ЖК" at bounding box center [56, 64] width 102 height 20
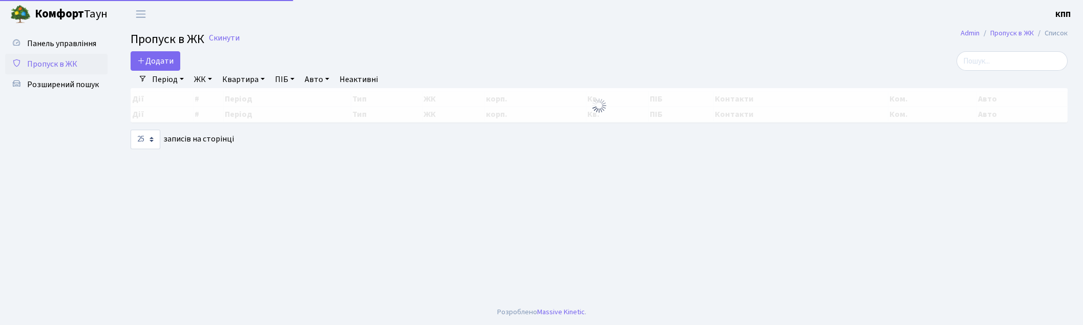
select select "25"
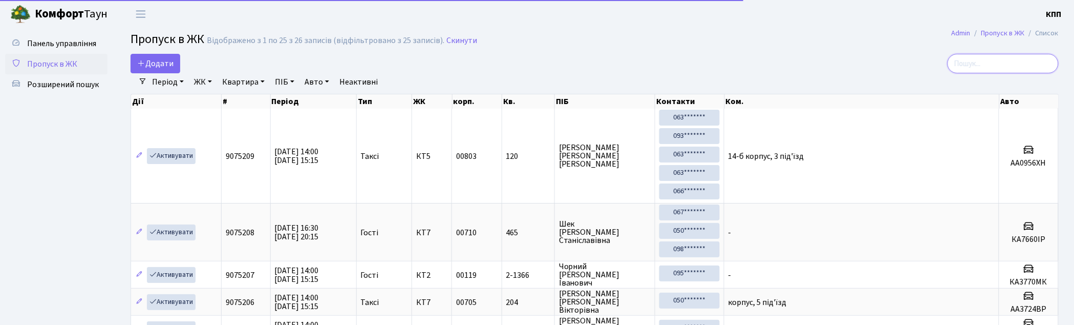
click at [1011, 59] on input "search" at bounding box center [1003, 63] width 111 height 19
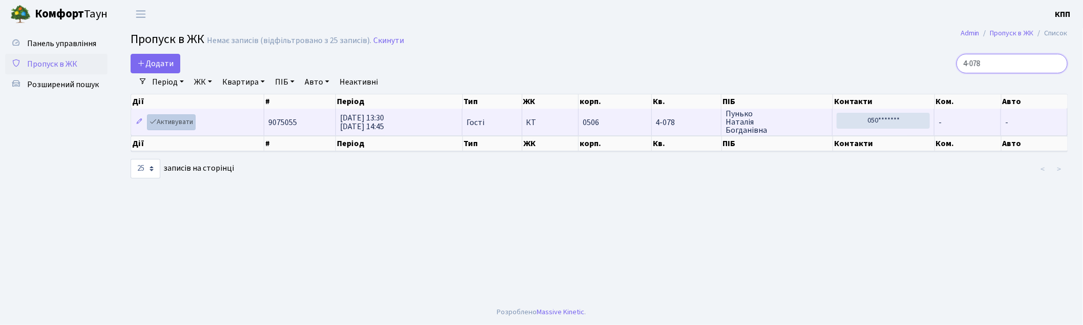
type input "4-078"
click at [167, 121] on link "Активувати" at bounding box center [171, 122] width 49 height 16
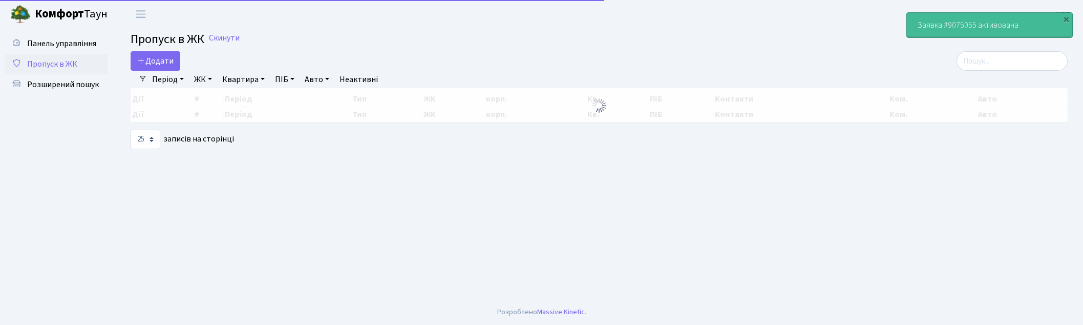
select select "25"
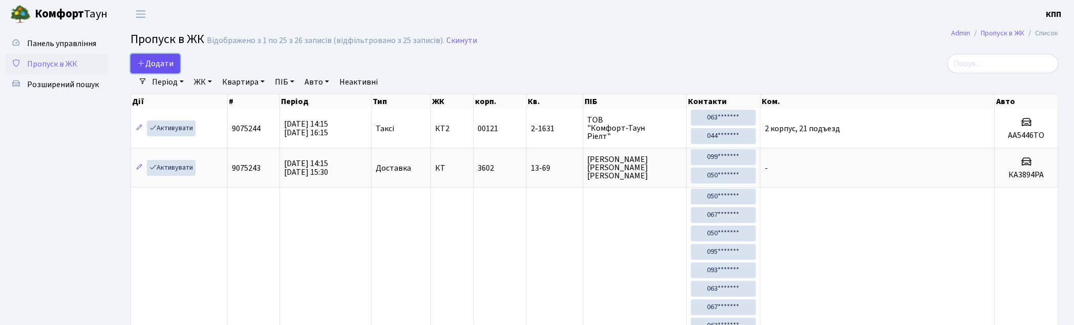
click at [134, 62] on link "Додати" at bounding box center [156, 63] width 50 height 19
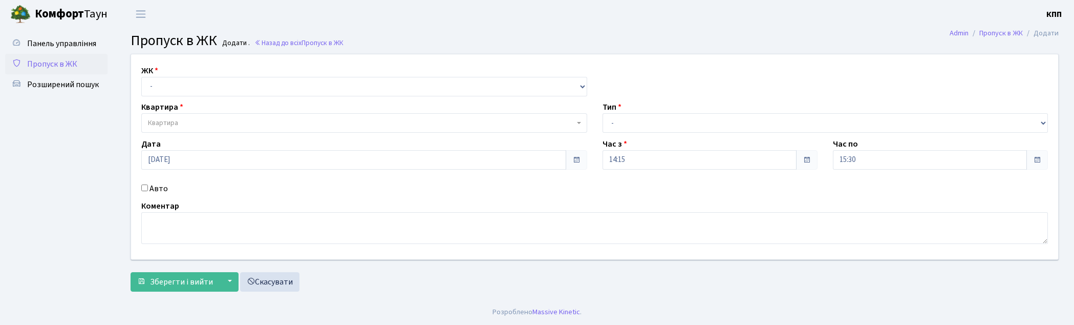
click at [191, 99] on div "ЖК - КТ, вул. Регенераторна, 4 КТ2, просп. [STREET_ADDRESS] [STREET_ADDRESS] [P…" at bounding box center [594, 156] width 942 height 205
click at [191, 95] on select "- КТ, вул. Регенераторна, 4 КТ2, просп. Соборності, 17 КТ3, вул. Березнева, 16 …" at bounding box center [366, 86] width 450 height 19
select select "271"
click at [141, 77] on select "- КТ, вул. Регенераторна, 4 КТ2, просп. Соборності, 17 КТ3, вул. Березнева, 16 …" at bounding box center [366, 86] width 450 height 19
select select
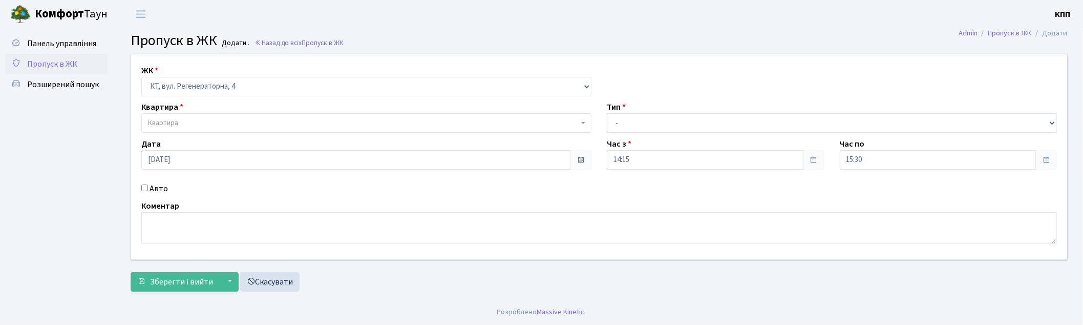
click at [185, 118] on span "Квартира" at bounding box center [363, 123] width 431 height 10
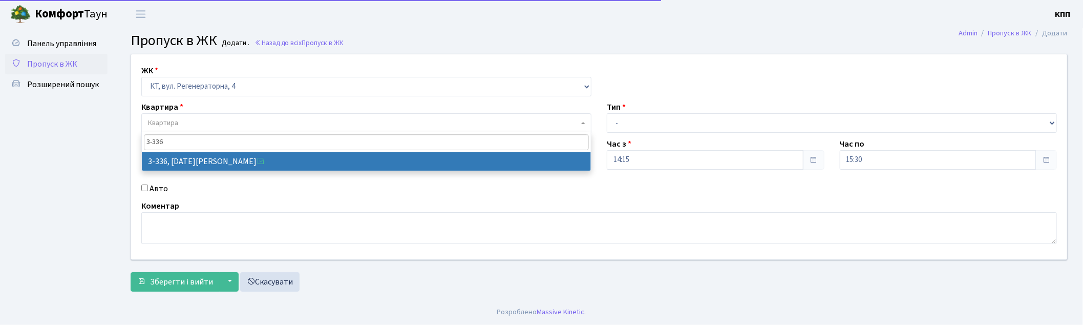
type input "3-336"
select select "1554"
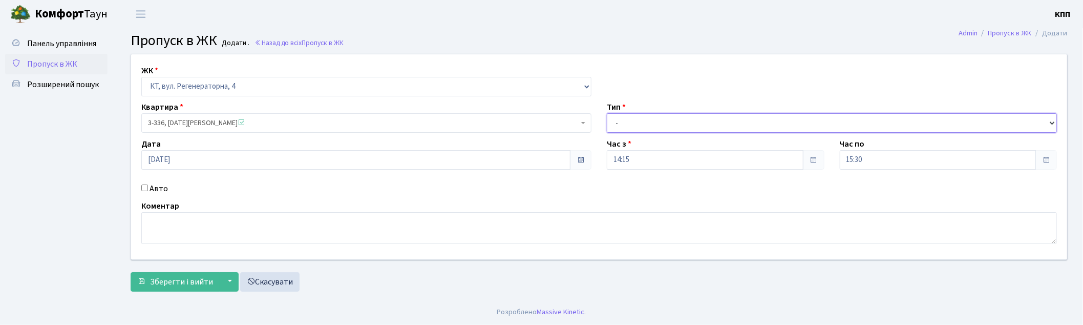
click at [661, 125] on select "- Доставка Таксі Гості Сервіс" at bounding box center [832, 122] width 450 height 19
select select "3"
click at [607, 113] on select "- Доставка Таксі Гості Сервіс" at bounding box center [832, 122] width 450 height 19
click at [157, 184] on label "Авто" at bounding box center [158, 188] width 18 height 12
click at [148, 184] on input "Авто" at bounding box center [144, 187] width 7 height 7
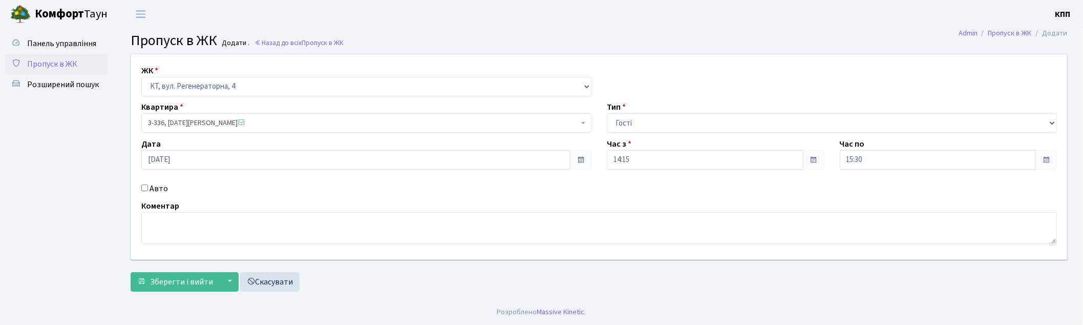
checkbox input "true"
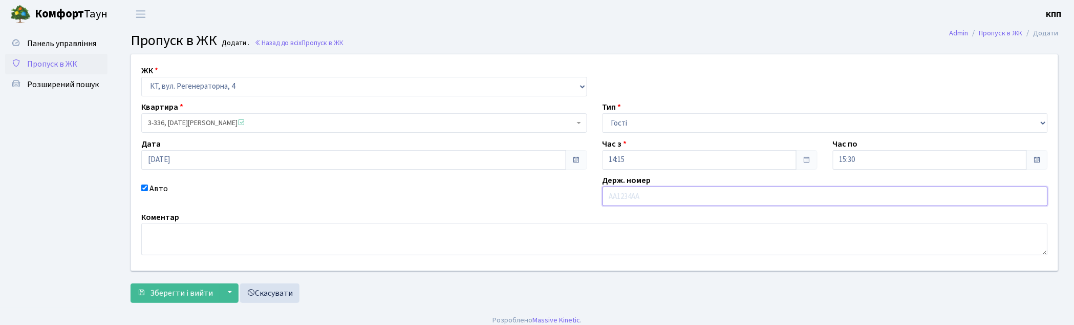
click at [638, 195] on input "text" at bounding box center [826, 195] width 446 height 19
type input "КА1333АР"
click at [188, 290] on span "Зберегти і вийти" at bounding box center [181, 292] width 63 height 11
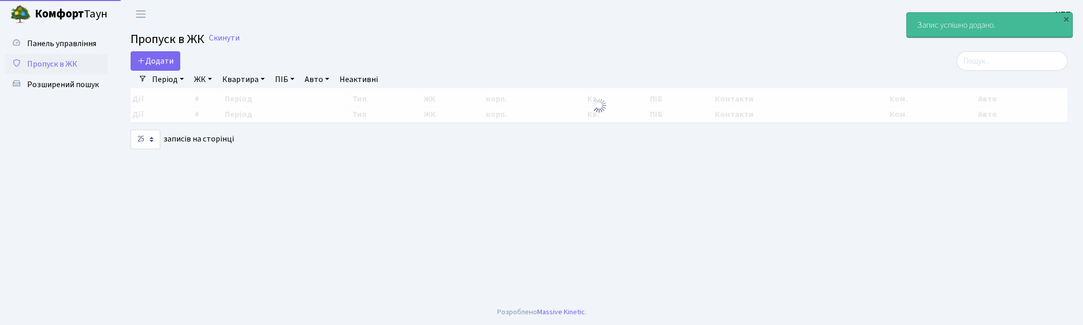
select select "25"
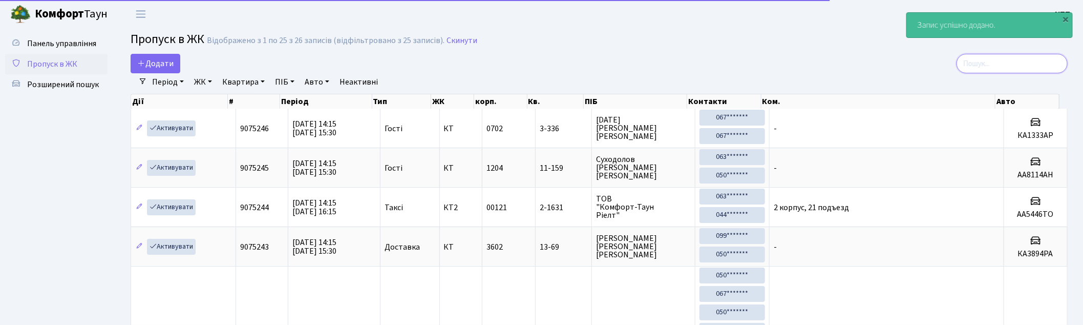
click at [1025, 56] on input "search" at bounding box center [1011, 63] width 111 height 19
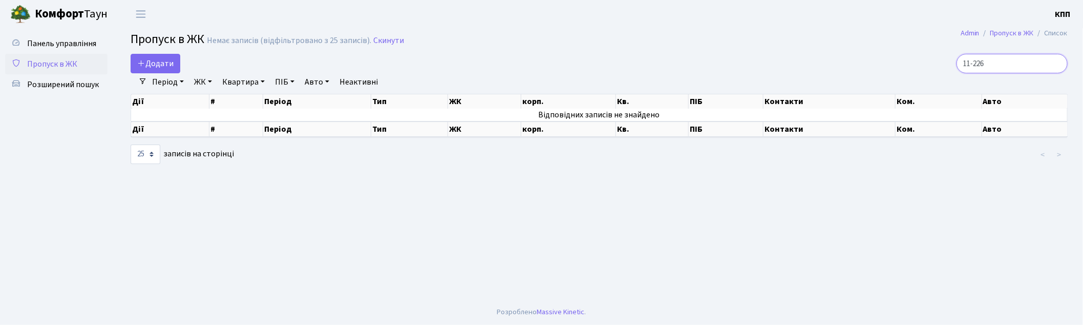
drag, startPoint x: 1010, startPoint y: 60, endPoint x: 932, endPoint y: 70, distance: 77.8
click at [932, 70] on div "11-226" at bounding box center [916, 63] width 302 height 19
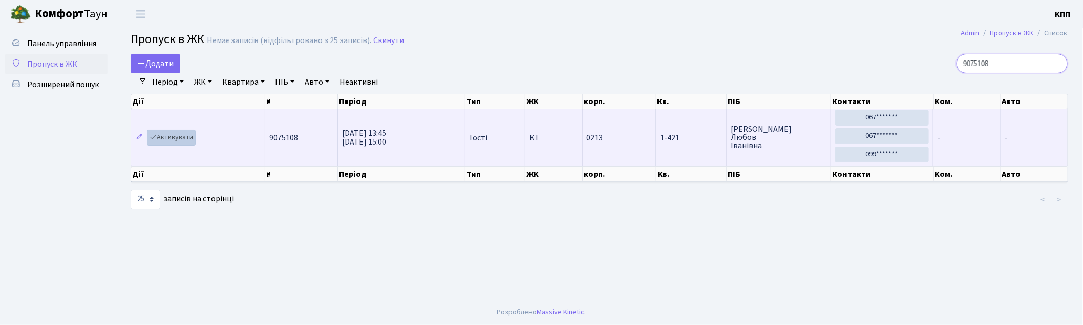
type input "9075108"
click at [167, 140] on link "Активувати" at bounding box center [171, 138] width 49 height 16
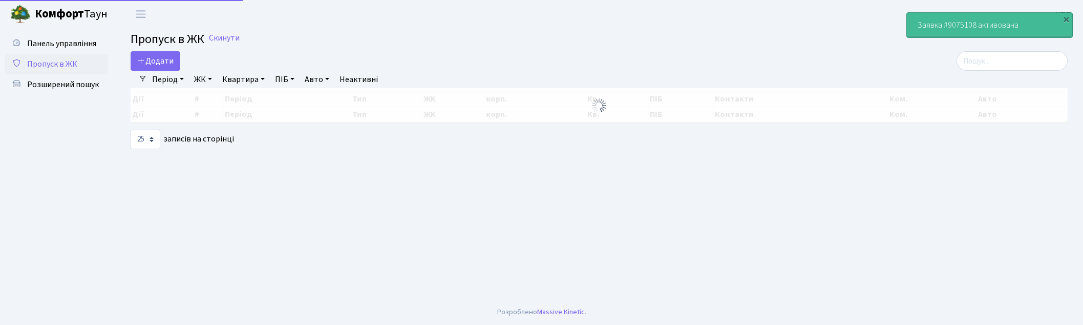
select select "25"
click at [1025, 52] on input "search" at bounding box center [1011, 60] width 111 height 19
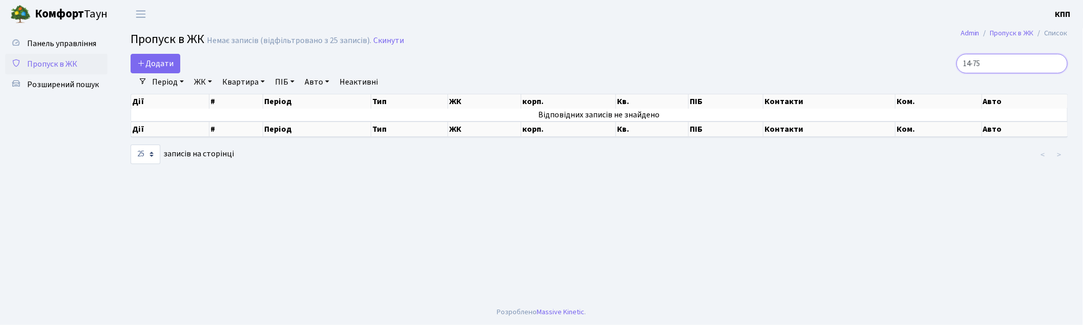
drag, startPoint x: 861, startPoint y: 74, endPoint x: 843, endPoint y: 75, distance: 18.0
click at [843, 75] on div "Додати 14-75 Фільтри Період [DATE] - [DATE] ЖК - КТ, вул. Регенераторна, 4 КТ2,…" at bounding box center [599, 109] width 952 height 111
type input "423"
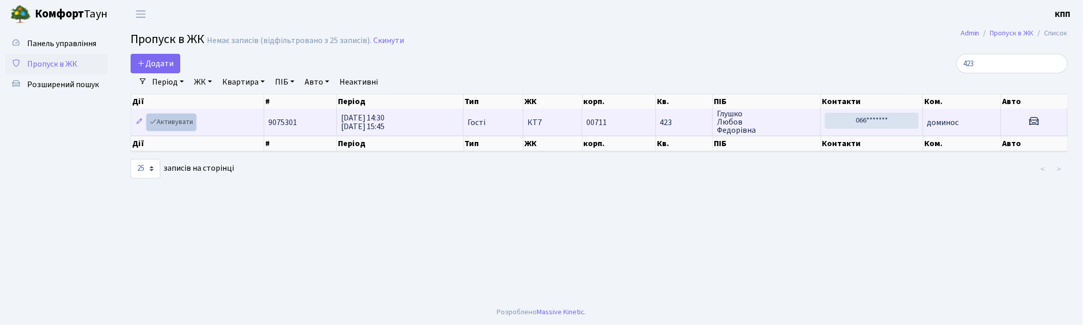
click at [180, 125] on link "Активувати" at bounding box center [171, 122] width 49 height 16
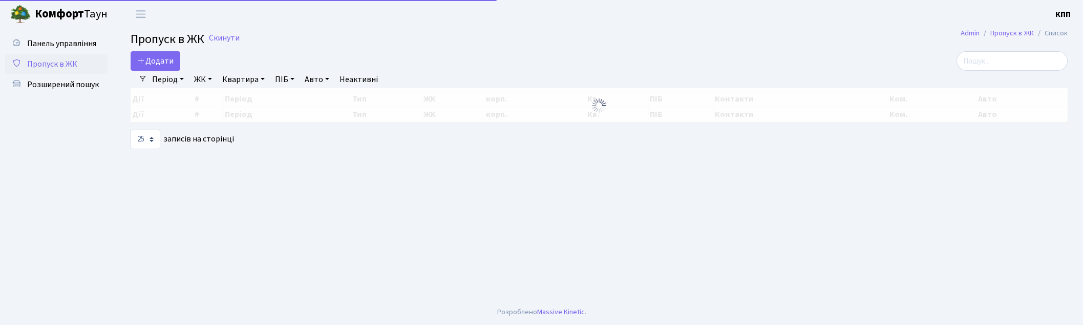
select select "25"
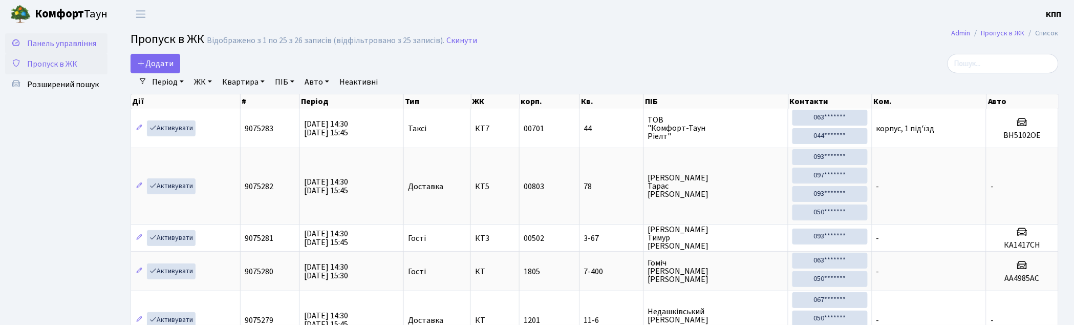
click at [67, 40] on span "Панель управління" at bounding box center [61, 43] width 69 height 11
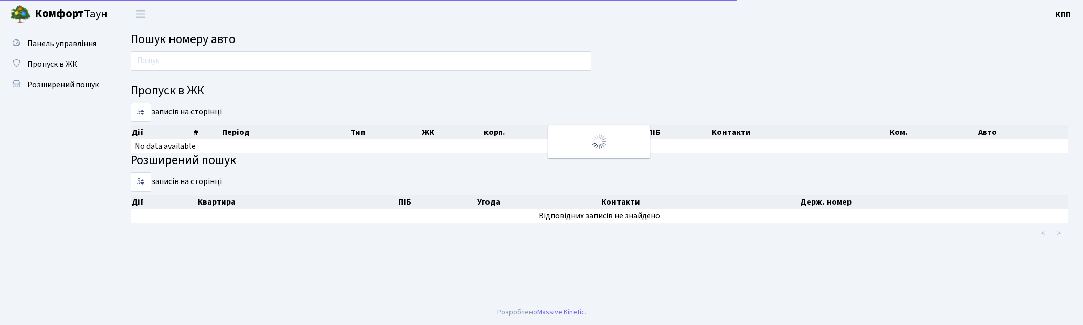
click at [163, 59] on input "text" at bounding box center [361, 60] width 461 height 19
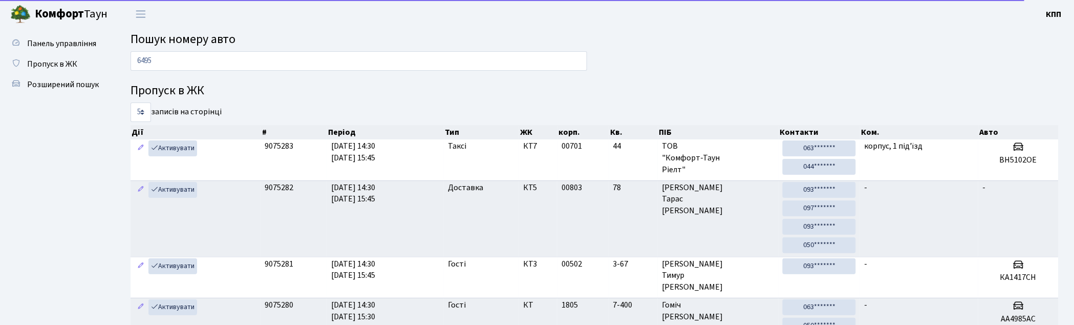
type input "6495"
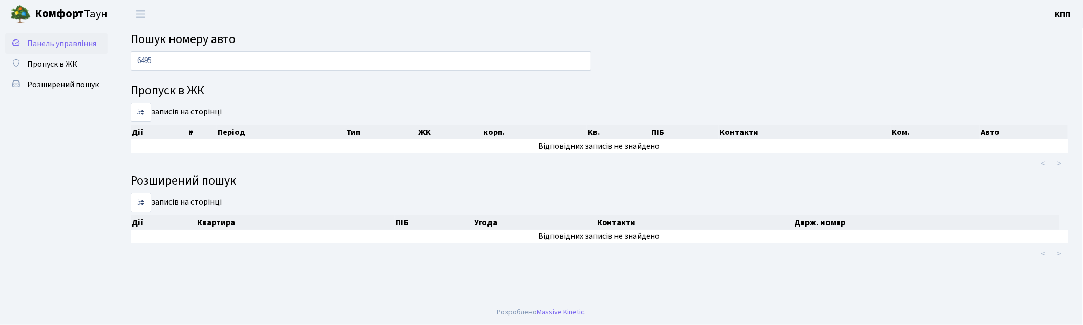
click at [60, 38] on span "Панель управління" at bounding box center [61, 43] width 69 height 11
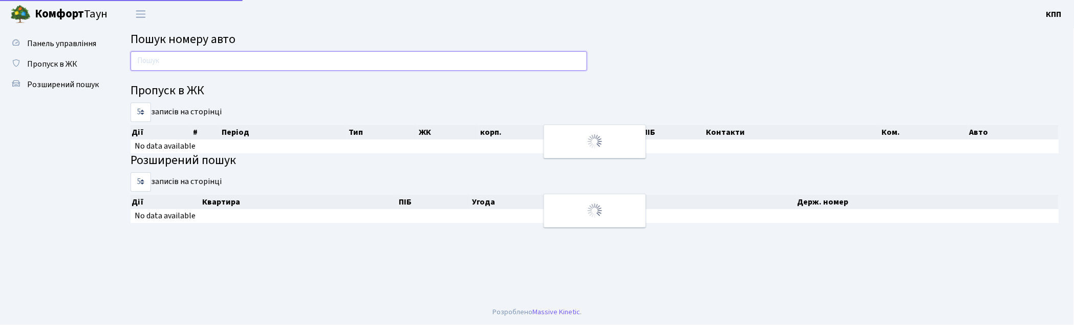
drag, startPoint x: 0, startPoint y: 0, endPoint x: 183, endPoint y: 58, distance: 192.2
click at [183, 58] on input "text" at bounding box center [359, 60] width 457 height 19
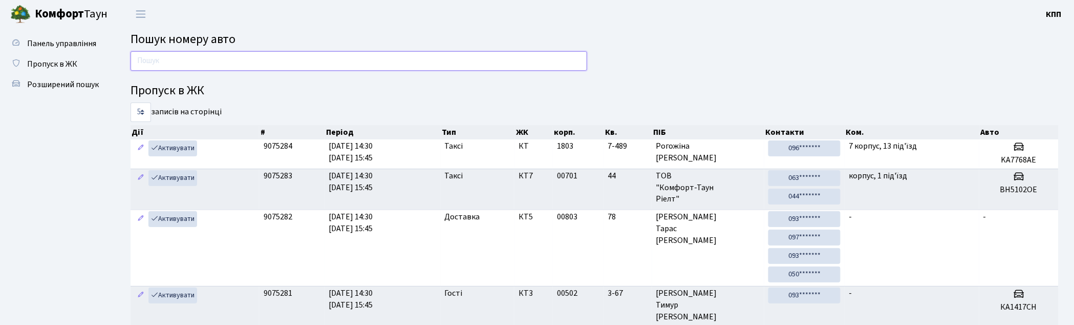
click at [351, 58] on input "text" at bounding box center [359, 60] width 457 height 19
click at [47, 58] on span "Пропуск в ЖК" at bounding box center [52, 63] width 50 height 11
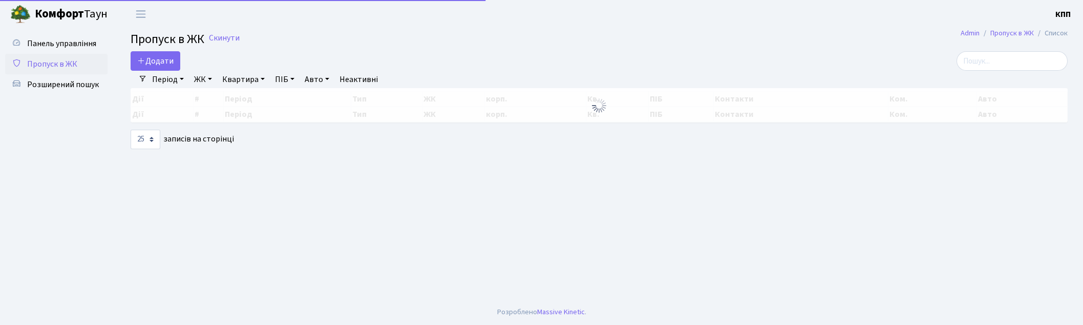
select select "25"
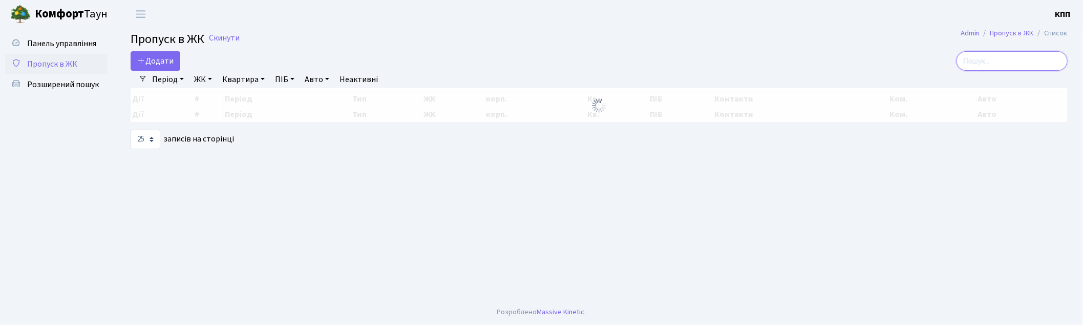
click at [993, 57] on input "search" at bounding box center [1011, 60] width 111 height 19
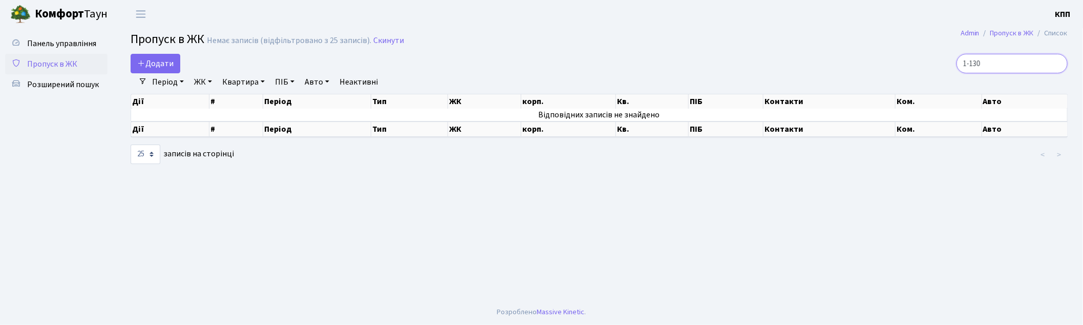
click at [1005, 67] on input "1-130" at bounding box center [1011, 63] width 111 height 19
drag, startPoint x: 1010, startPoint y: 62, endPoint x: 826, endPoint y: 92, distance: 185.7
click at [826, 92] on div "Додати 1-130 Фільтри Період 15.10.2025 - 15.10.2025 ЖК - КТ, вул. Регенераторна…" at bounding box center [599, 109] width 952 height 111
type input "1-130"
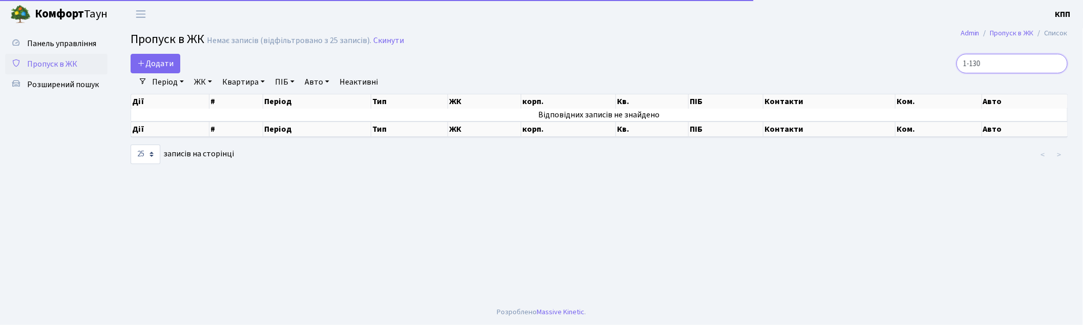
click at [1019, 61] on input "1-130" at bounding box center [1011, 63] width 111 height 19
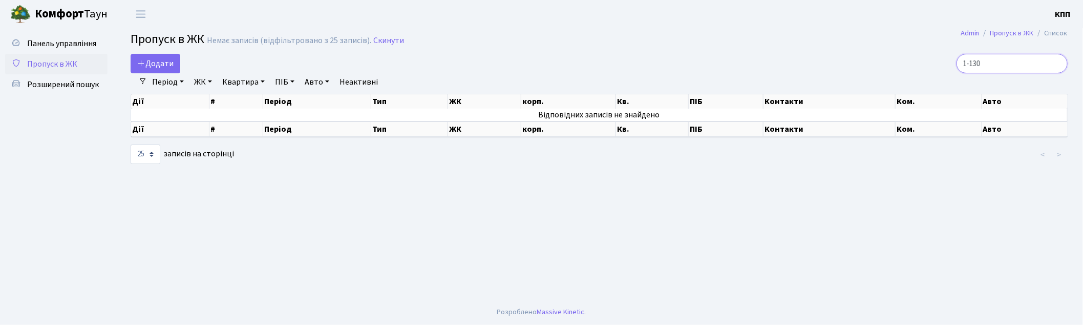
drag, startPoint x: 1010, startPoint y: 61, endPoint x: 916, endPoint y: 49, distance: 94.6
click at [918, 50] on main "Admin Пропуск в ЖК Список Пропуск в ЖК Немає записів (відфільтровано з 25 запис…" at bounding box center [599, 163] width 968 height 271
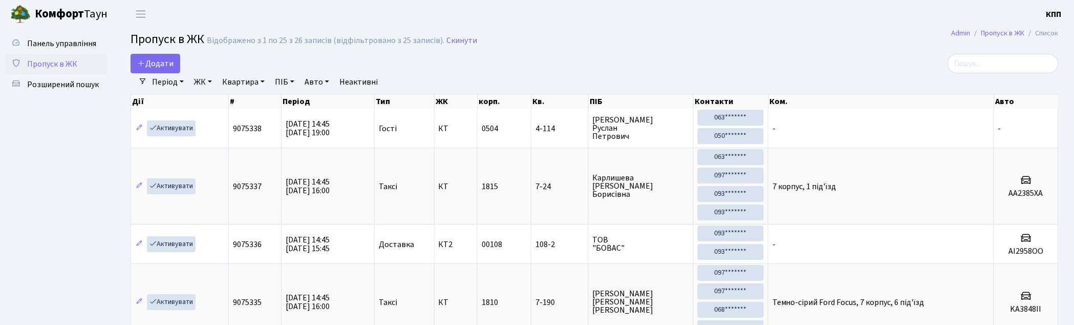
click at [47, 61] on span "Пропуск в ЖК" at bounding box center [52, 63] width 50 height 11
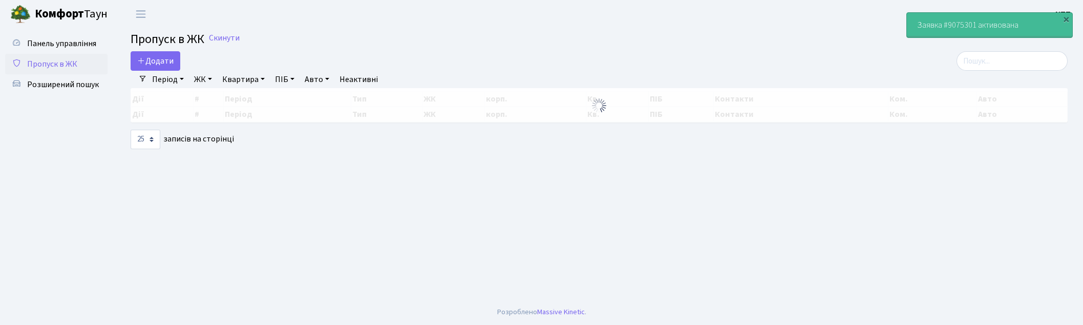
select select "25"
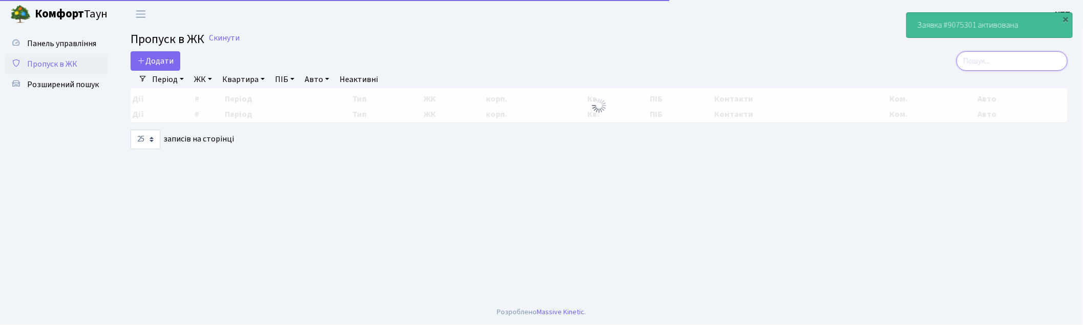
click at [1016, 58] on input "search" at bounding box center [1011, 60] width 111 height 19
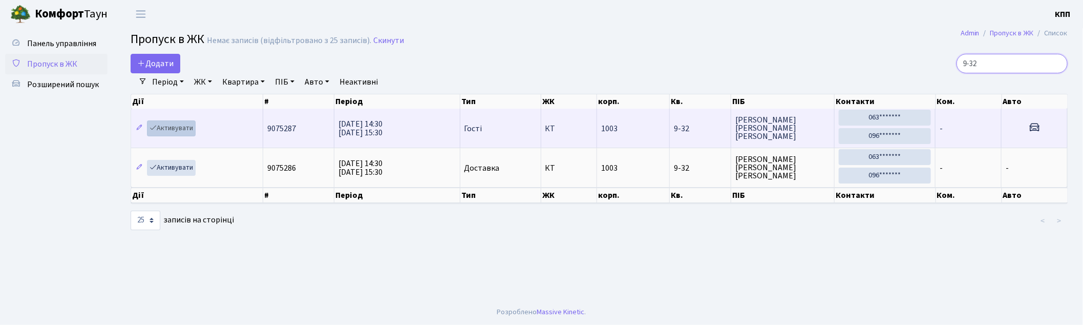
type input "9-32"
click at [162, 125] on link "Активувати" at bounding box center [171, 128] width 49 height 16
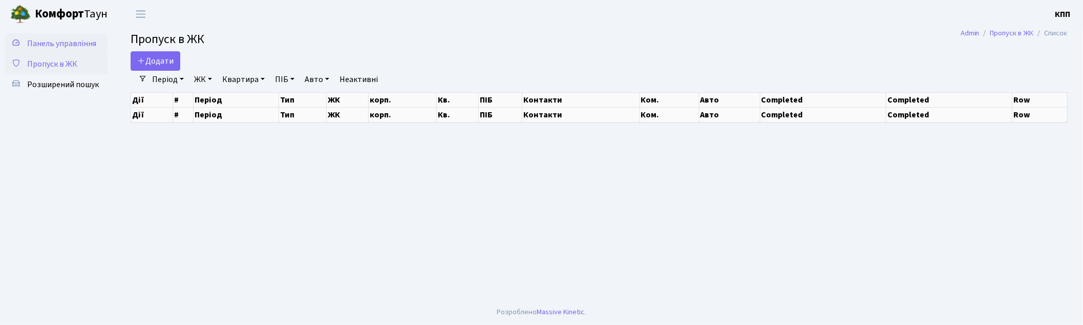
select select "25"
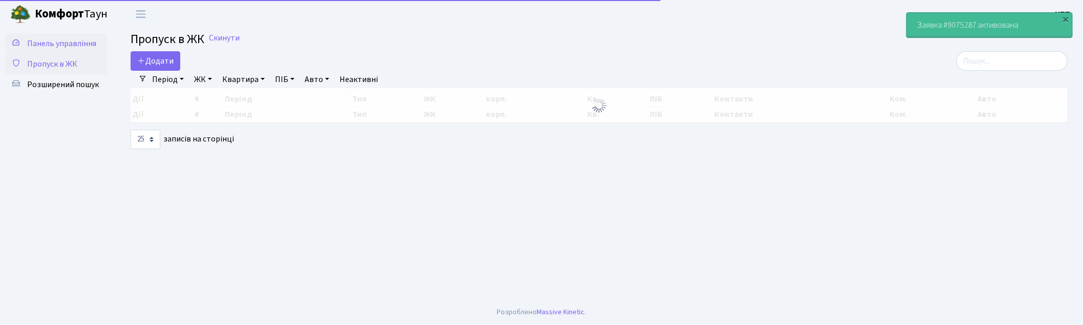
click at [44, 48] on span "Панель управління" at bounding box center [61, 43] width 69 height 11
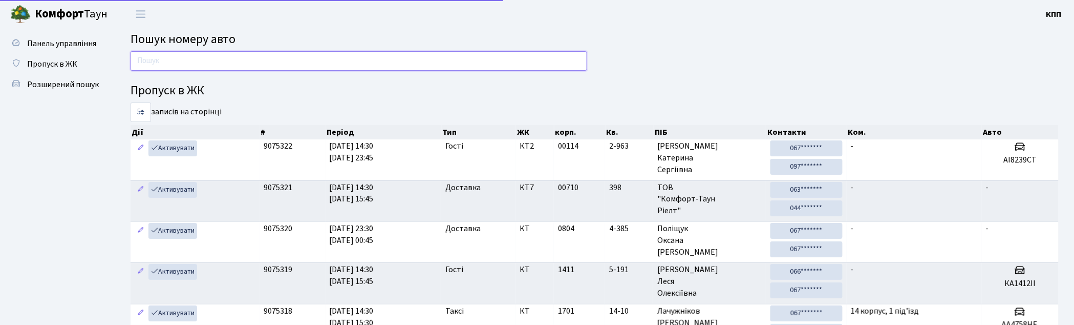
click at [192, 68] on input "text" at bounding box center [359, 60] width 457 height 19
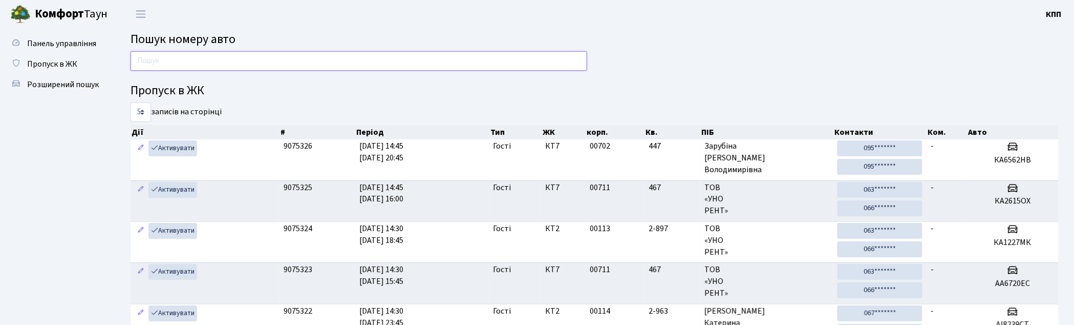
click at [328, 59] on input "text" at bounding box center [359, 60] width 457 height 19
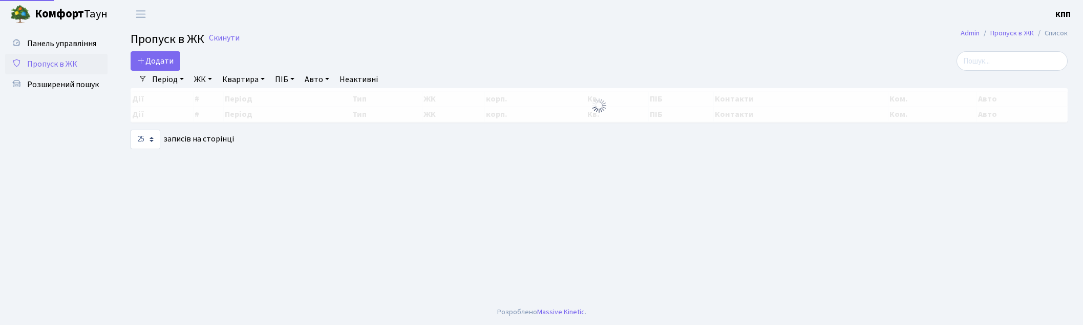
select select "25"
click at [1035, 58] on input "search" at bounding box center [1011, 60] width 111 height 19
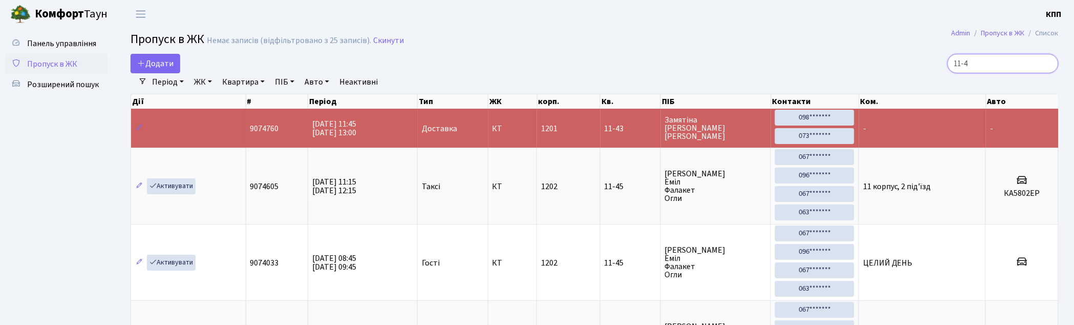
type input "11-4"
click at [42, 62] on span "Пропуск в ЖК" at bounding box center [52, 63] width 50 height 11
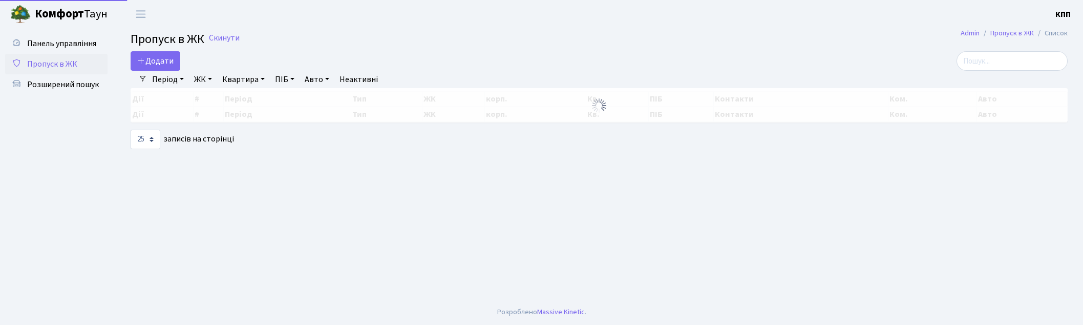
select select "25"
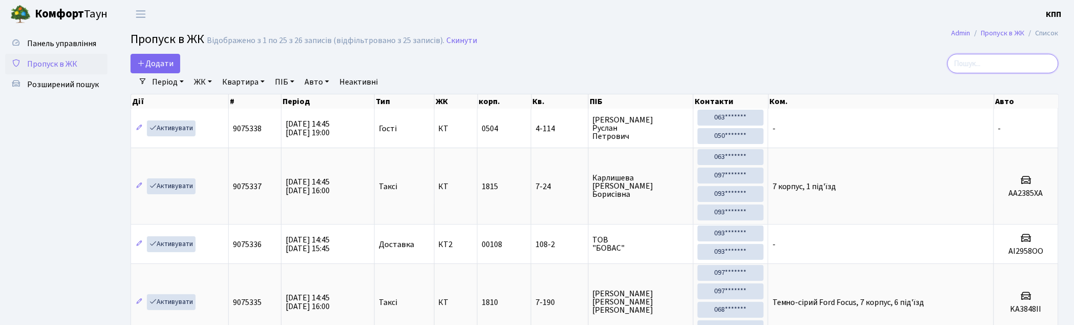
click at [1039, 59] on input "search" at bounding box center [1003, 63] width 111 height 19
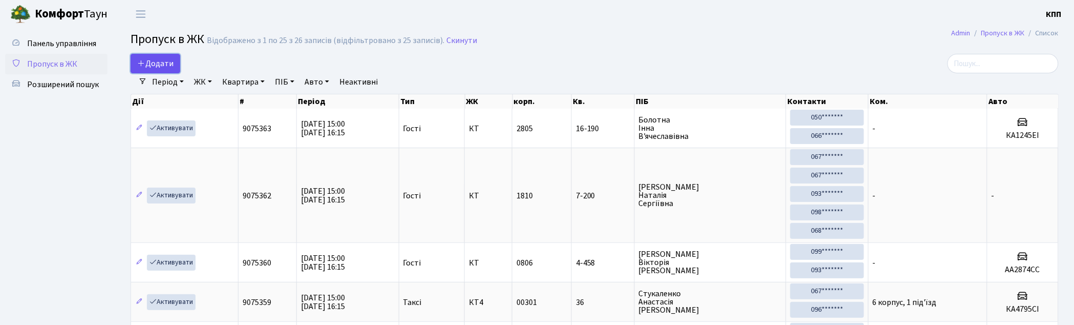
click at [162, 65] on span "Додати" at bounding box center [155, 63] width 36 height 11
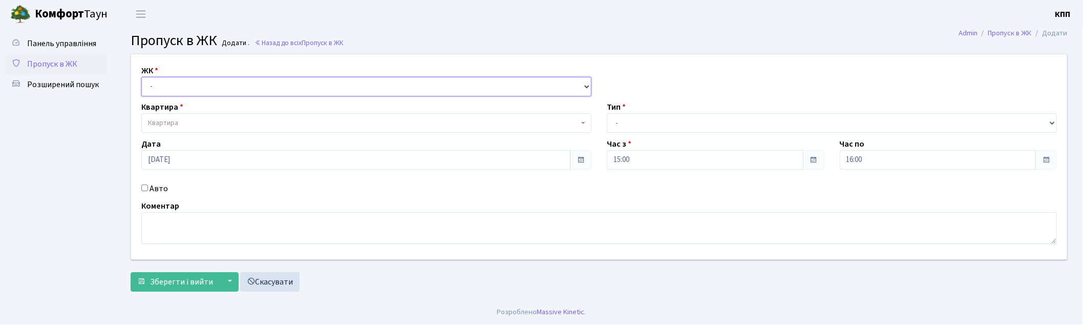
click at [182, 89] on select "- КТ, вул. Регенераторна, 4 КТ2, просп. [STREET_ADDRESS] [STREET_ADDRESS] [PERS…" at bounding box center [366, 86] width 450 height 19
select select "271"
click at [141, 77] on select "- КТ, вул. Регенераторна, 4 КТ2, просп. [STREET_ADDRESS] [STREET_ADDRESS] [PERS…" at bounding box center [366, 86] width 450 height 19
select select
click at [205, 121] on span "Квартира" at bounding box center [363, 123] width 431 height 10
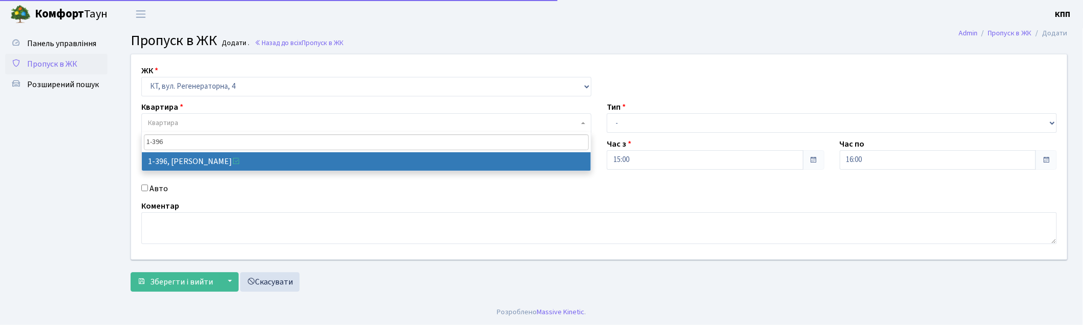
type input "1-396"
select select "448"
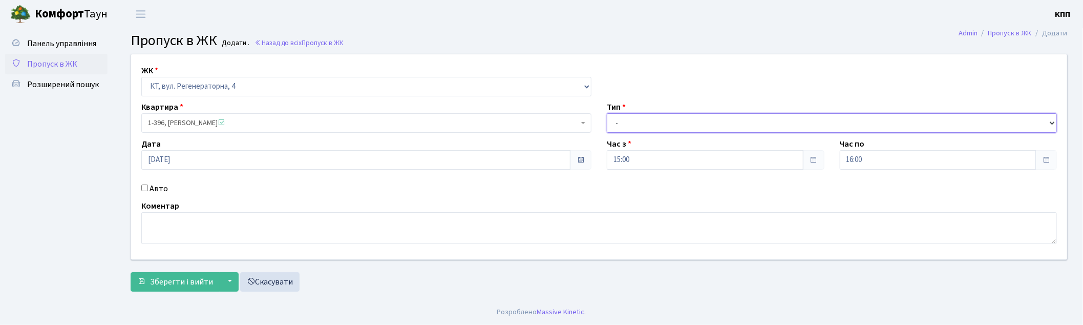
drag, startPoint x: 645, startPoint y: 116, endPoint x: 643, endPoint y: 130, distance: 13.9
click at [645, 116] on select "- Доставка Таксі Гості Сервіс" at bounding box center [832, 122] width 450 height 19
select select "1"
click at [607, 113] on select "- Доставка Таксі Гості Сервіс" at bounding box center [832, 122] width 450 height 19
click at [167, 282] on span "Зберегти і вийти" at bounding box center [181, 281] width 63 height 11
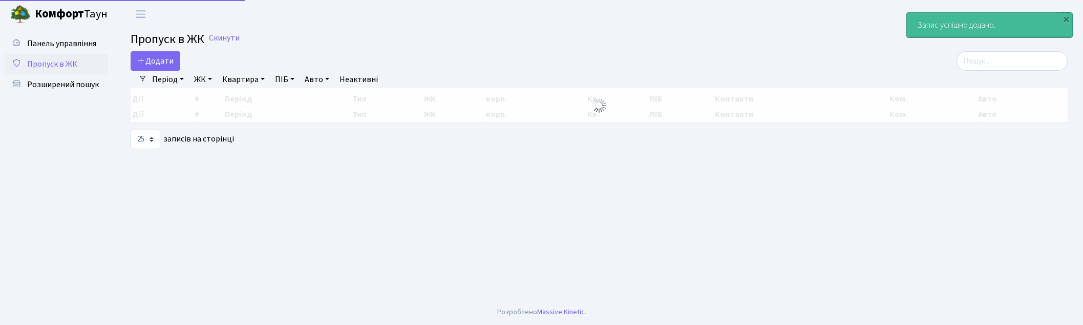
select select "25"
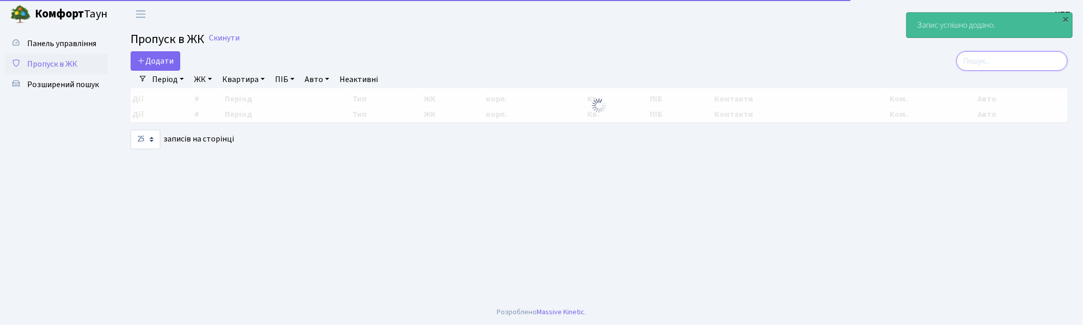
click at [997, 63] on input "search" at bounding box center [1011, 60] width 111 height 19
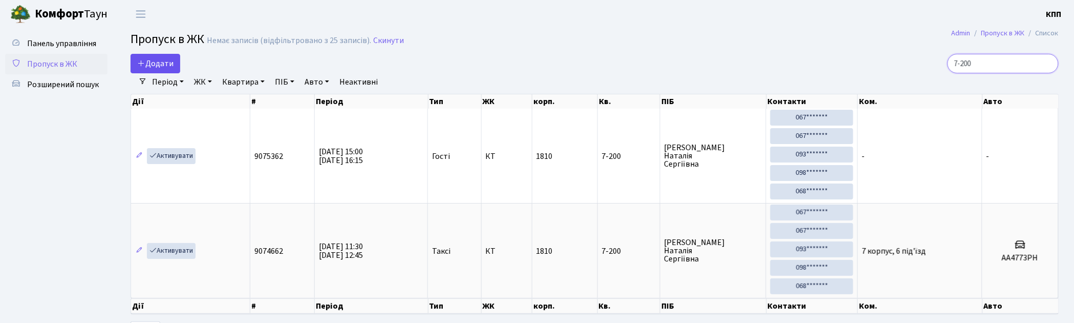
type input "7-200"
click at [160, 67] on span "Додати" at bounding box center [155, 63] width 36 height 11
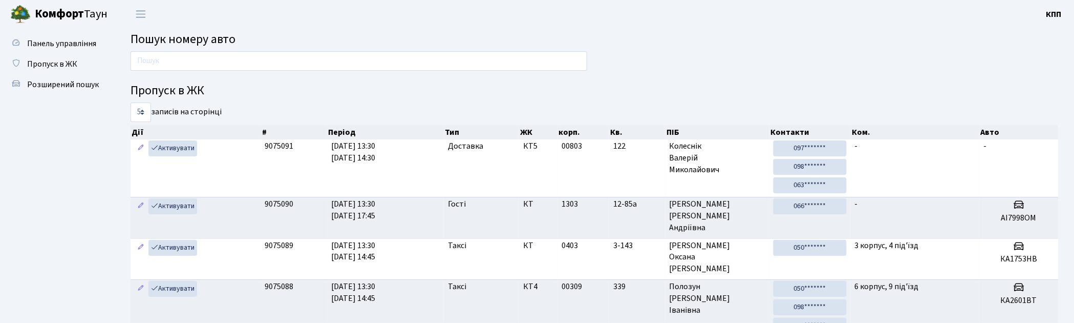
drag, startPoint x: 0, startPoint y: 0, endPoint x: 239, endPoint y: 59, distance: 246.3
click at [239, 59] on input "text" at bounding box center [359, 60] width 457 height 19
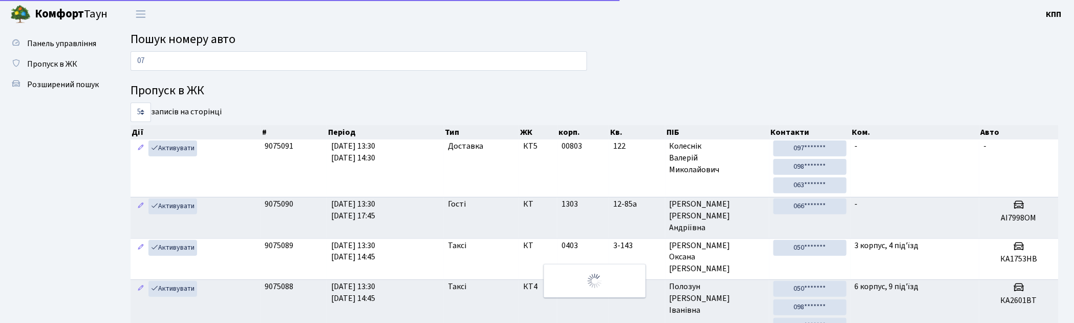
type input "0"
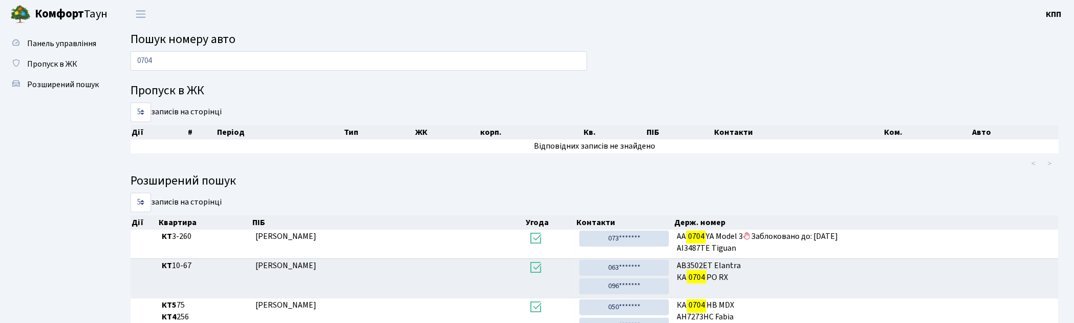
click at [232, 61] on input "0704" at bounding box center [359, 60] width 457 height 19
type input "0"
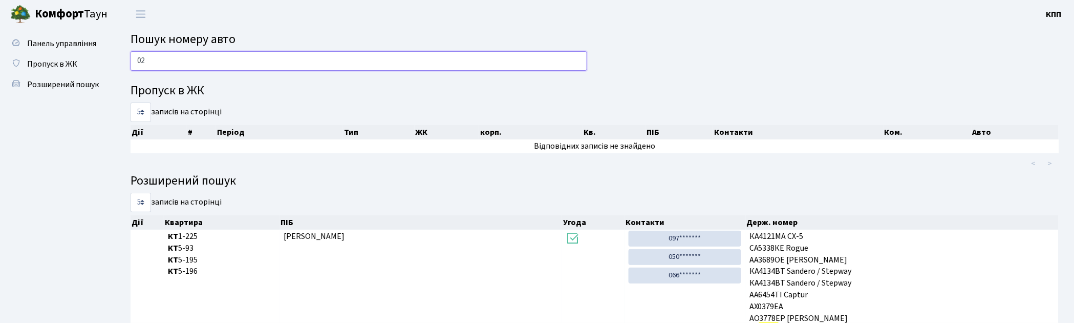
type input "0"
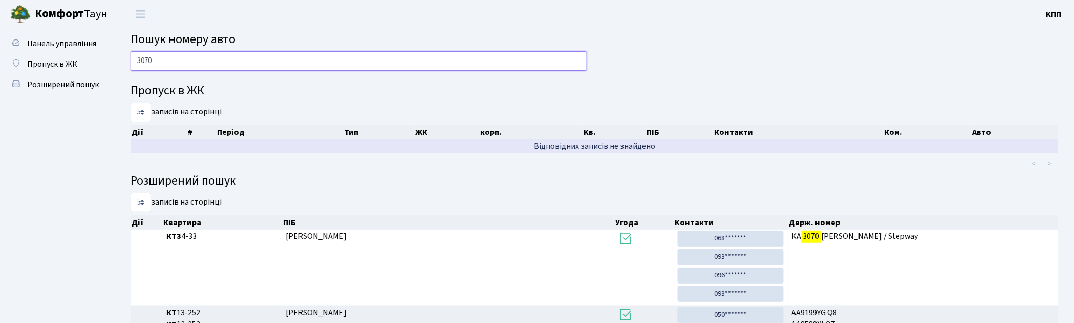
click at [238, 62] on input "3070" at bounding box center [359, 60] width 457 height 19
type input "3"
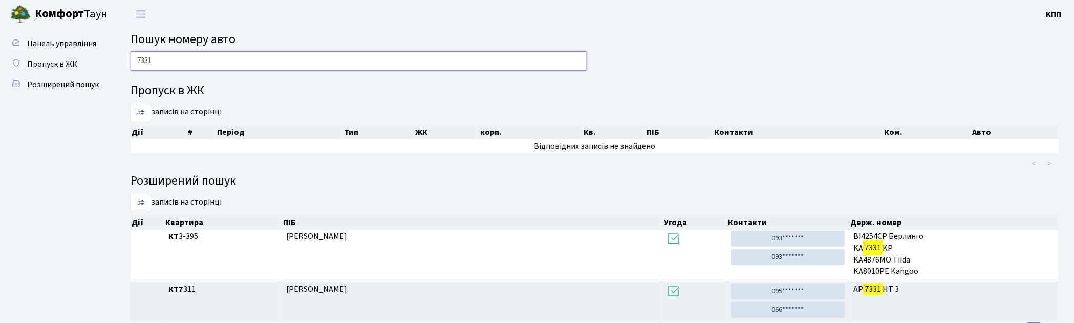
drag, startPoint x: 939, startPoint y: 132, endPoint x: 557, endPoint y: 65, distance: 387.6
click at [557, 65] on input "7331" at bounding box center [359, 60] width 457 height 19
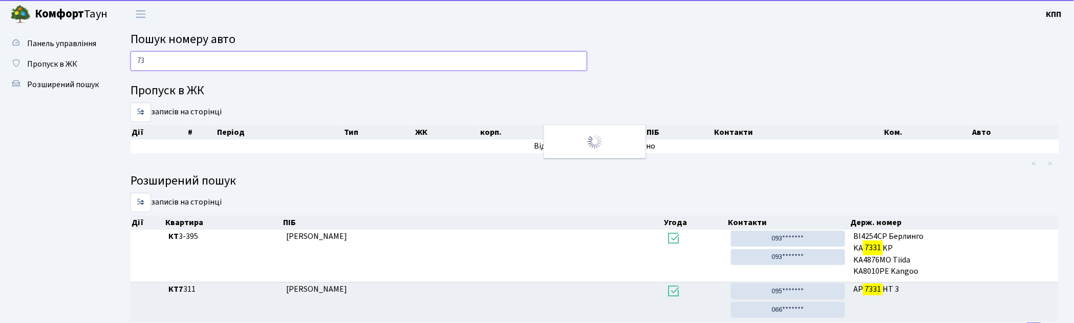
type input "7"
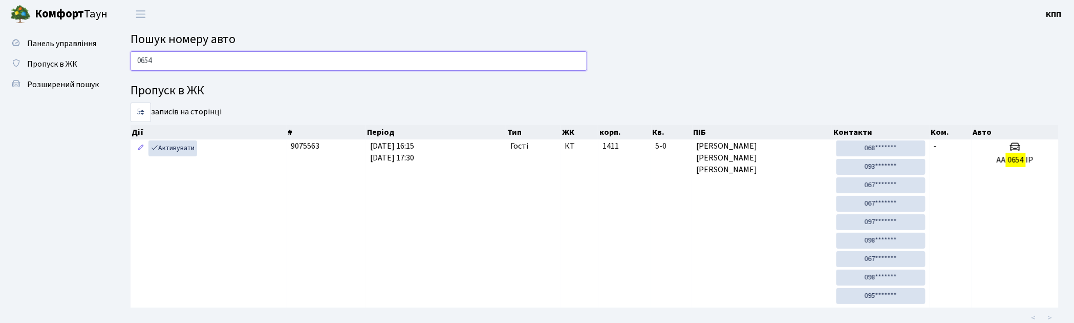
click at [246, 65] on input "0654" at bounding box center [359, 60] width 457 height 19
type input "0"
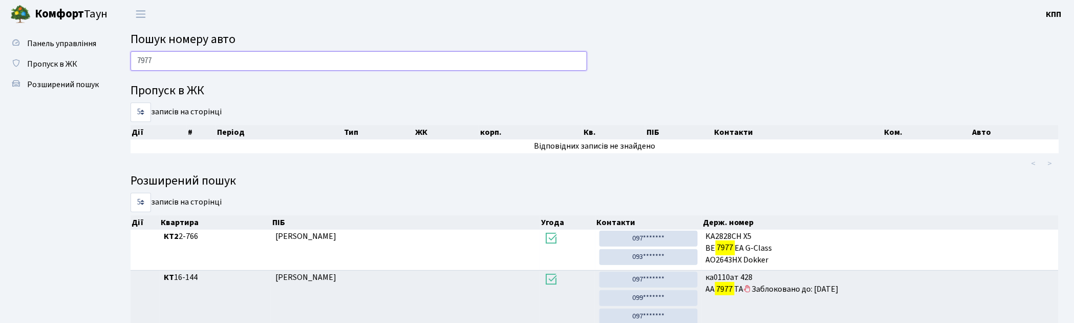
click at [239, 63] on input "7977" at bounding box center [359, 60] width 457 height 19
type input "7"
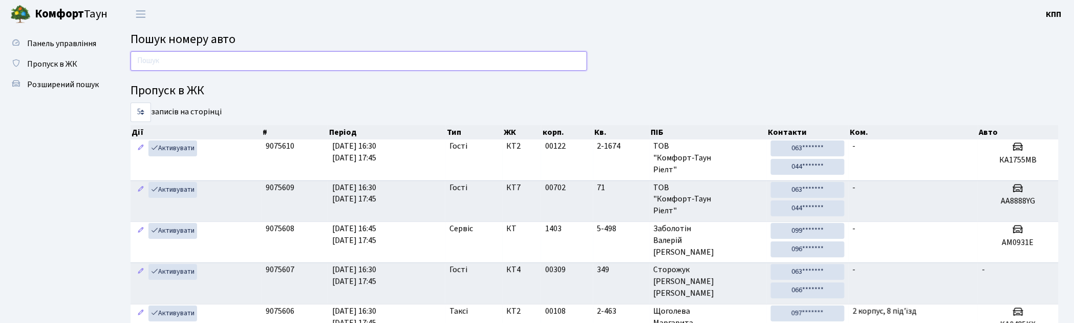
click at [357, 68] on input "text" at bounding box center [359, 60] width 457 height 19
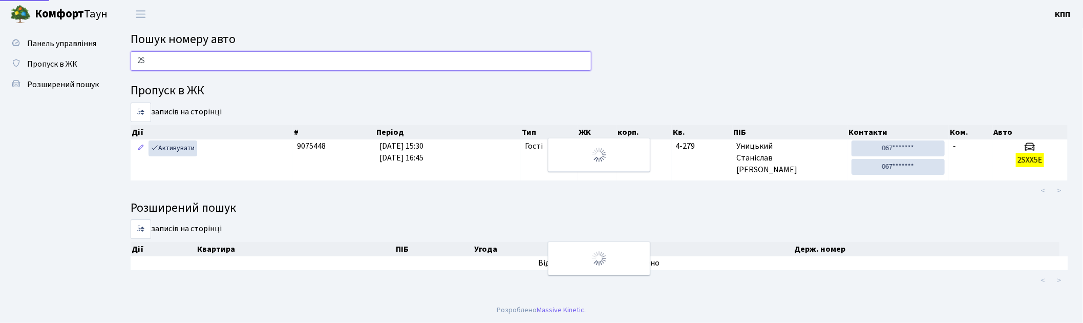
type input "2"
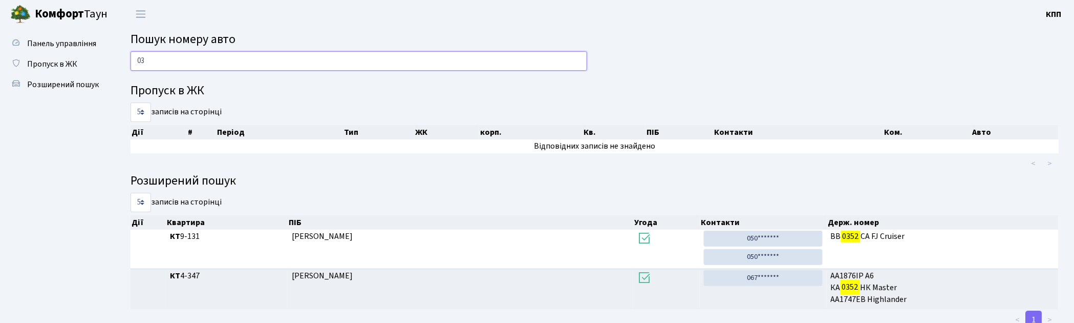
type input "0"
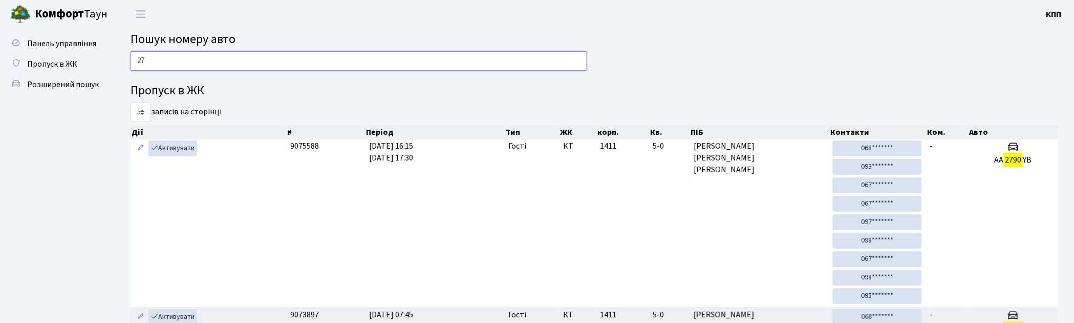
type input "2"
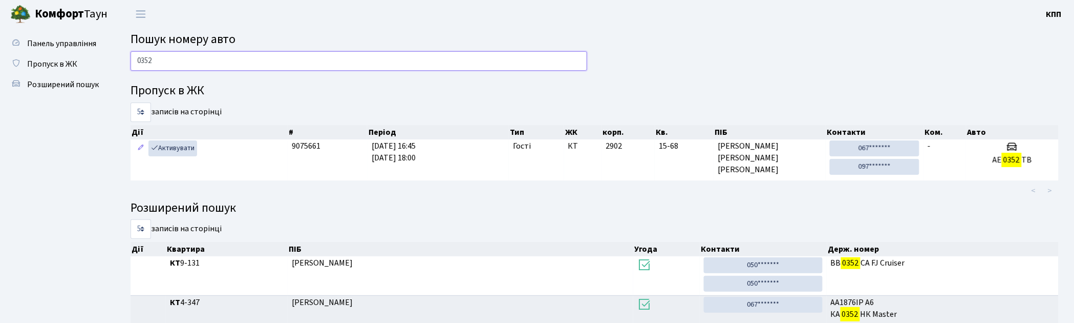
click at [190, 62] on input "0352" at bounding box center [359, 60] width 457 height 19
type input "0"
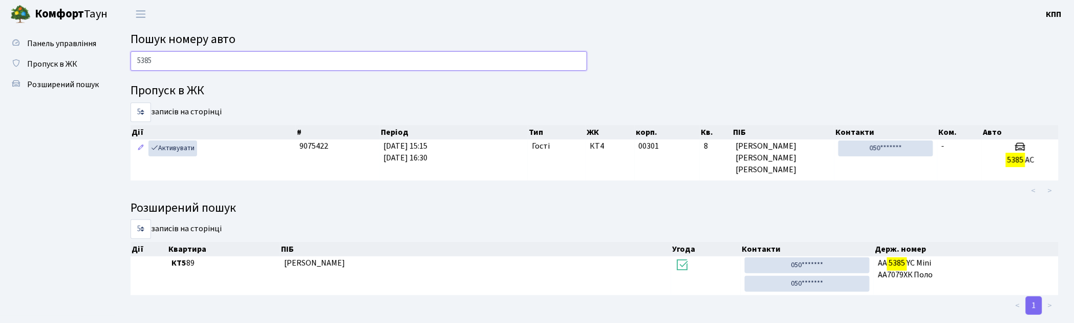
click at [173, 54] on input "5385" at bounding box center [359, 60] width 457 height 19
type input "5"
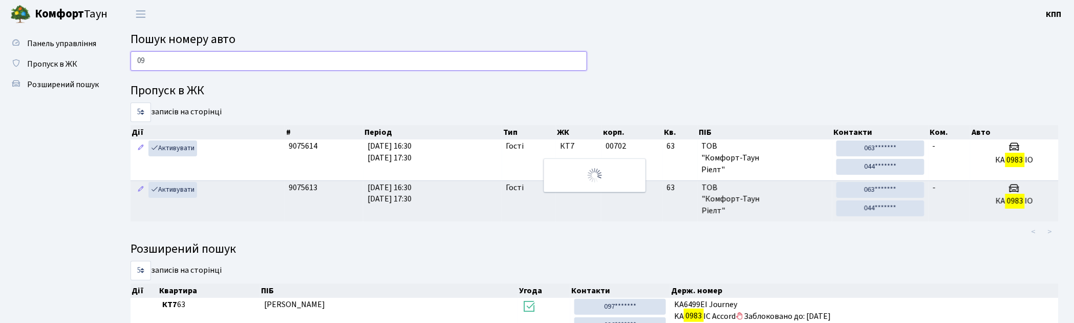
type input "0"
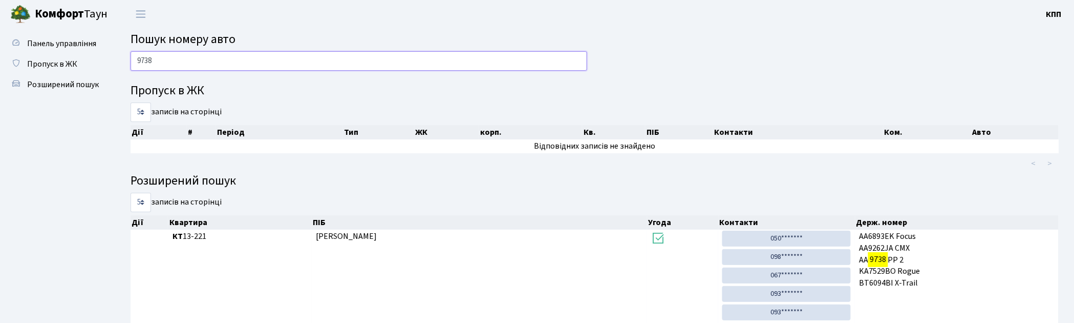
type input "9738"
click at [195, 42] on span "Пошук номеру авто" at bounding box center [183, 39] width 105 height 18
click at [53, 45] on span "Панель управління" at bounding box center [61, 43] width 69 height 11
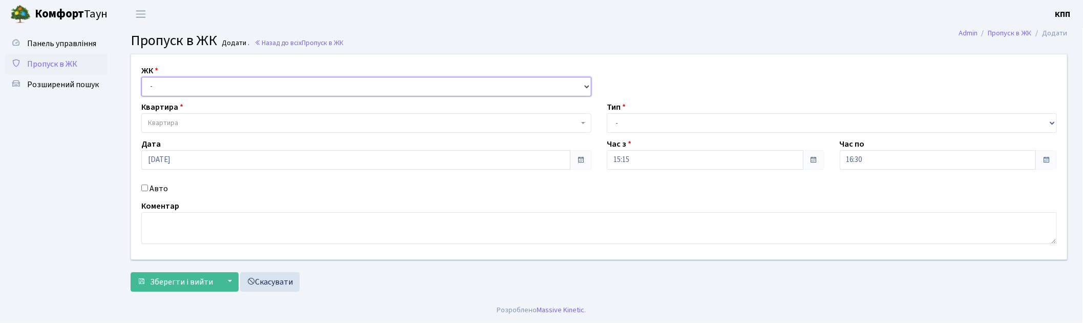
click at [186, 82] on select "- КТ, вул. Регенераторна, 4 КТ2, просп. [STREET_ADDRESS] [STREET_ADDRESS] [PERS…" at bounding box center [366, 86] width 450 height 19
select select "271"
click at [141, 77] on select "- КТ, вул. Регенераторна, 4 КТ2, просп. [STREET_ADDRESS] [STREET_ADDRESS] [PERS…" at bounding box center [366, 86] width 450 height 19
select select
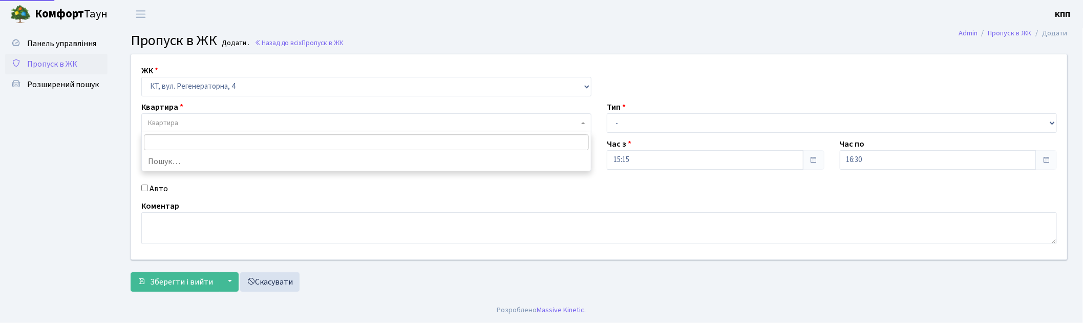
click at [261, 121] on span "Квартира" at bounding box center [363, 123] width 431 height 10
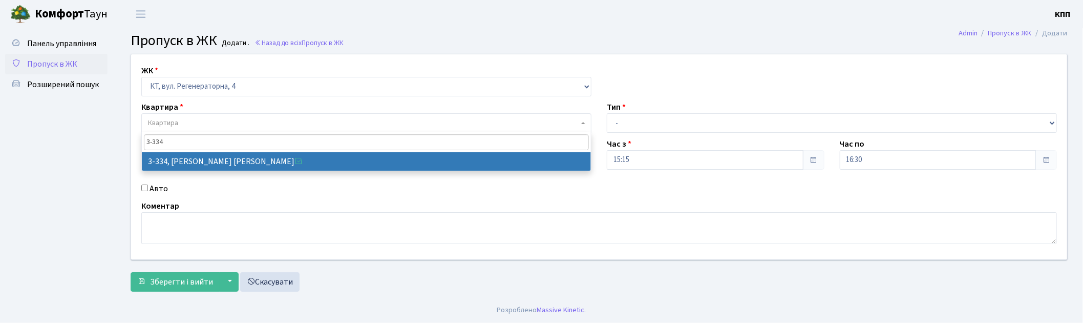
type input "3-334"
select select "1552"
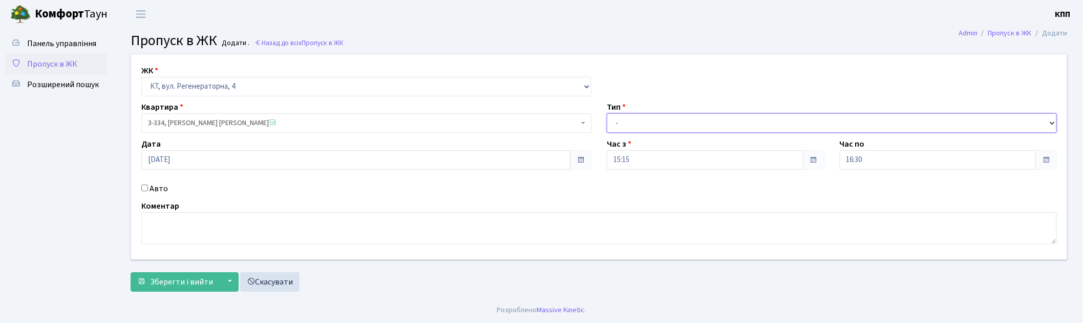
click at [704, 119] on select "- Доставка Таксі Гості Сервіс" at bounding box center [832, 122] width 450 height 19
select select "3"
click at [607, 113] on select "- Доставка Таксі Гості Сервіс" at bounding box center [832, 122] width 450 height 19
click at [864, 156] on input "16:30" at bounding box center [938, 159] width 197 height 19
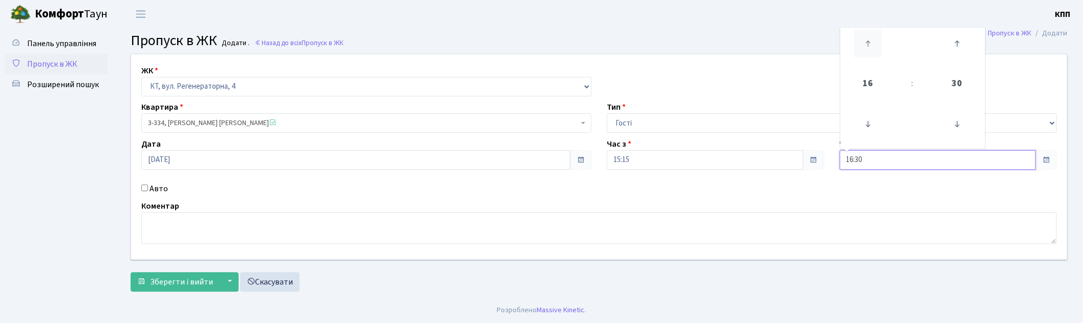
click at [872, 48] on icon at bounding box center [868, 44] width 28 height 28
click at [860, 39] on icon at bounding box center [868, 44] width 28 height 28
type input "20:30"
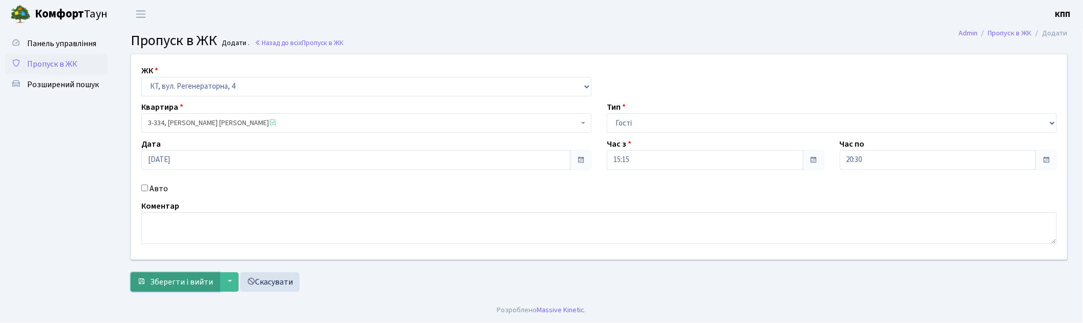
click at [187, 284] on span "Зберегти і вийти" at bounding box center [181, 281] width 63 height 11
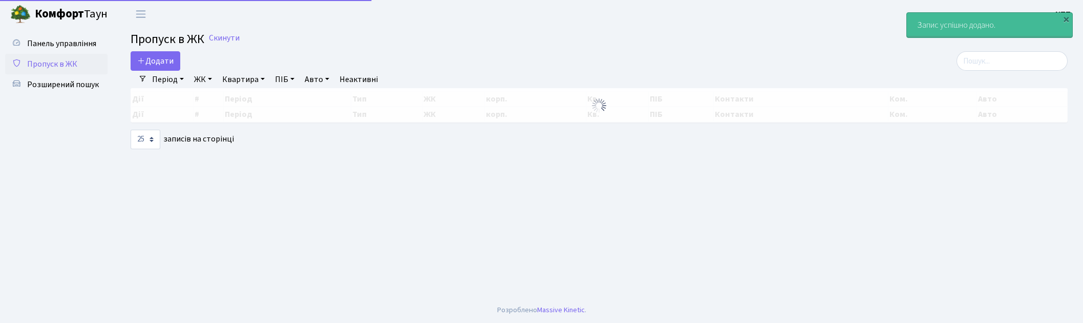
select select "25"
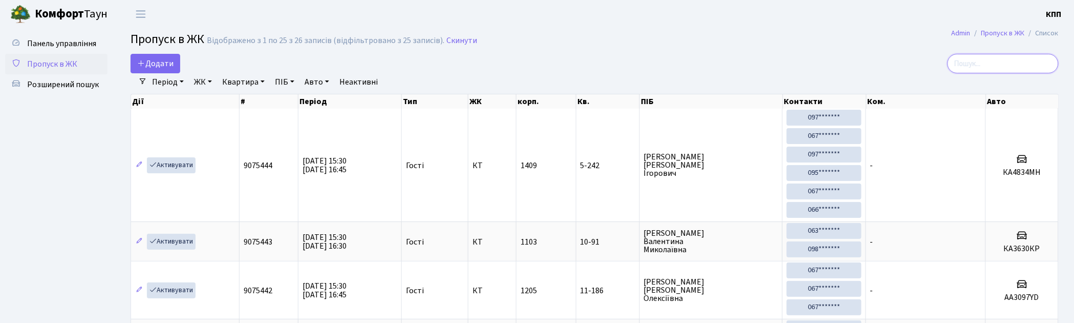
drag, startPoint x: 1000, startPoint y: 54, endPoint x: 998, endPoint y: 61, distance: 7.8
click at [999, 54] on input "search" at bounding box center [1003, 63] width 111 height 19
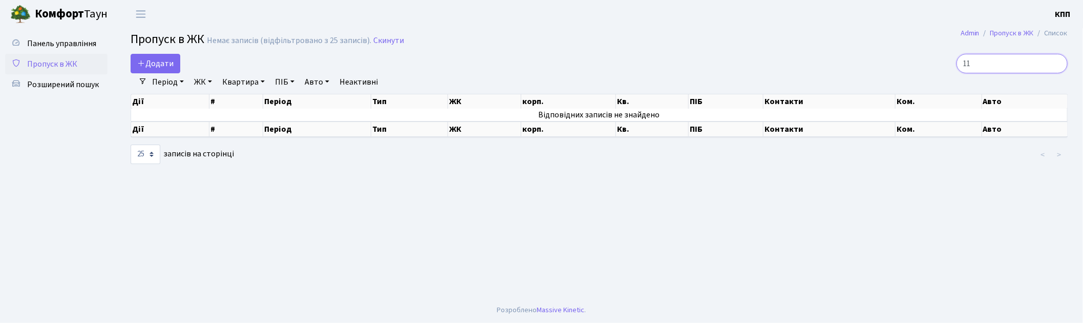
type input "1"
type input "3"
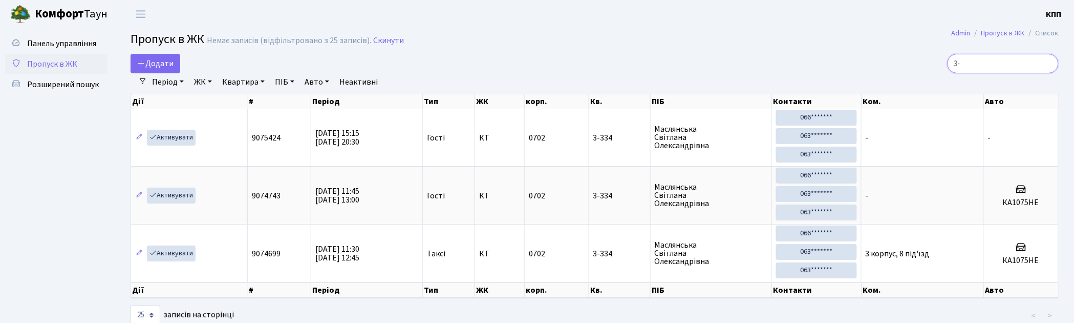
type input "3"
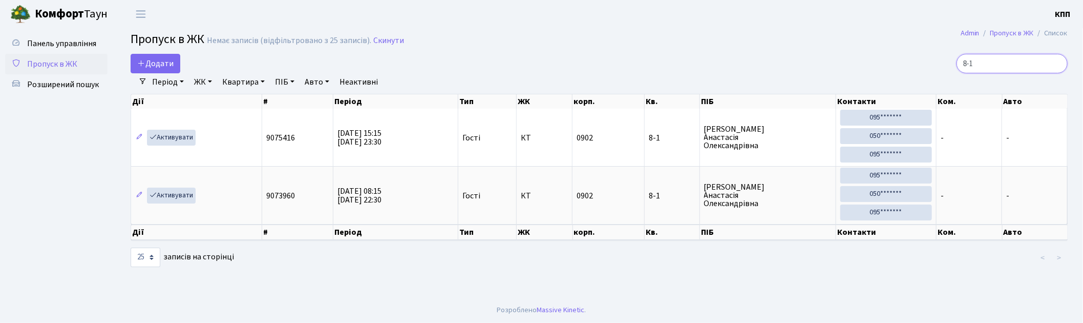
type input "8-1"
click at [1058, 63] on input "8-1" at bounding box center [1011, 63] width 111 height 19
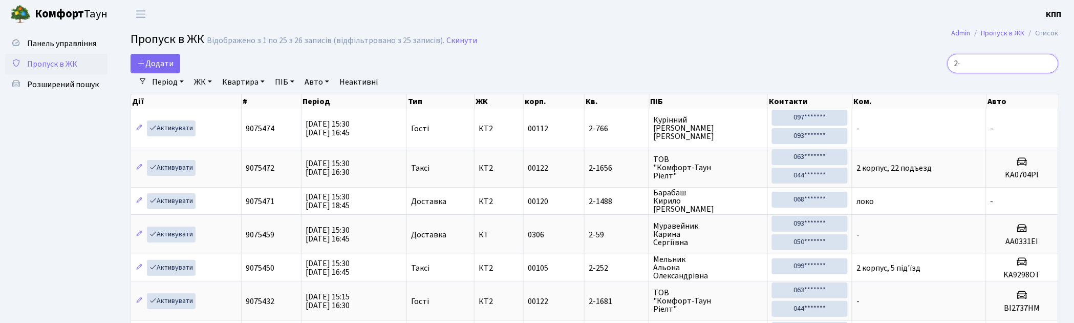
type input "2"
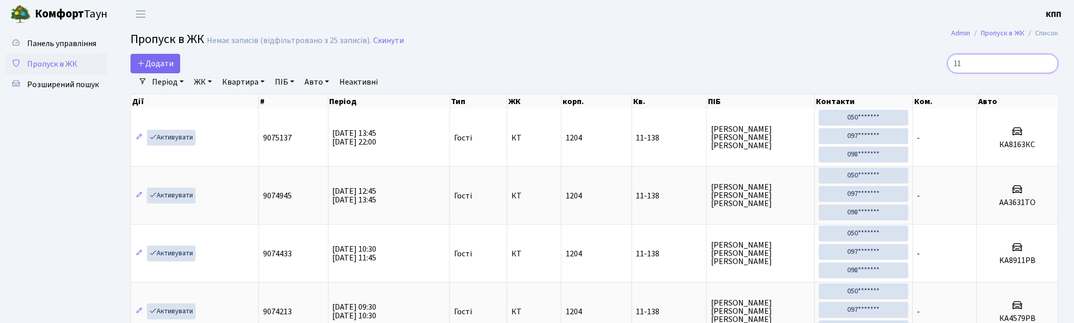
type input "1"
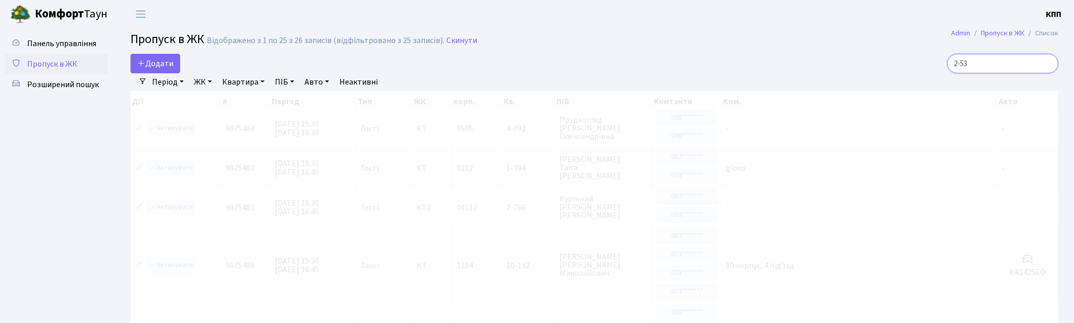
type input "2-534"
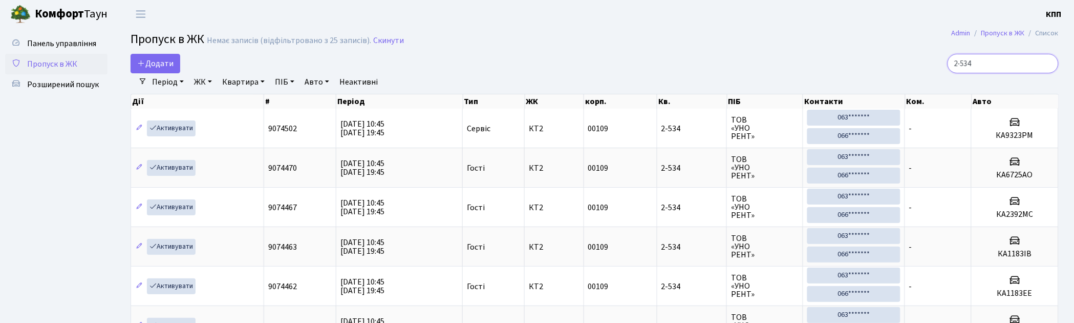
click at [1047, 62] on input "2-534" at bounding box center [1003, 63] width 111 height 19
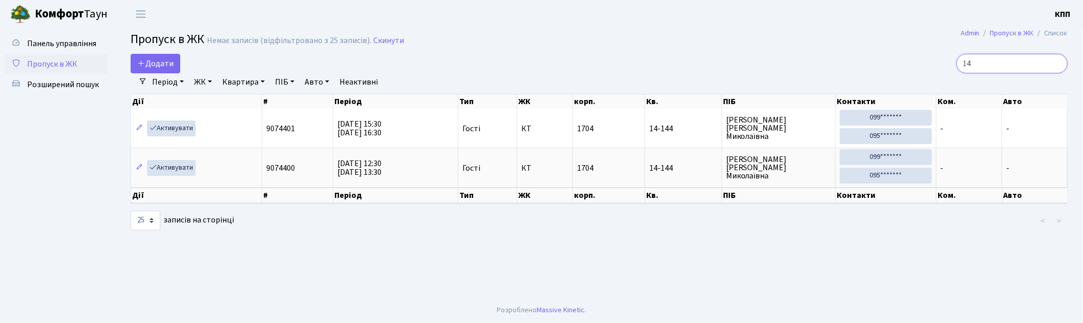
type input "1"
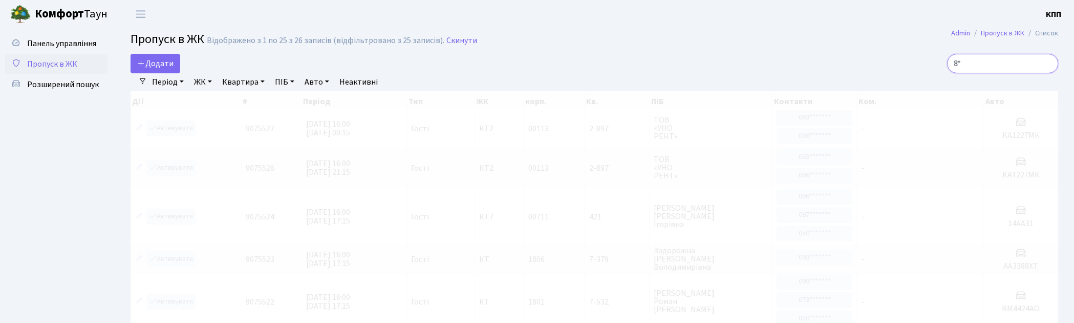
type input "8"
click at [992, 58] on input "search" at bounding box center [1003, 63] width 111 height 19
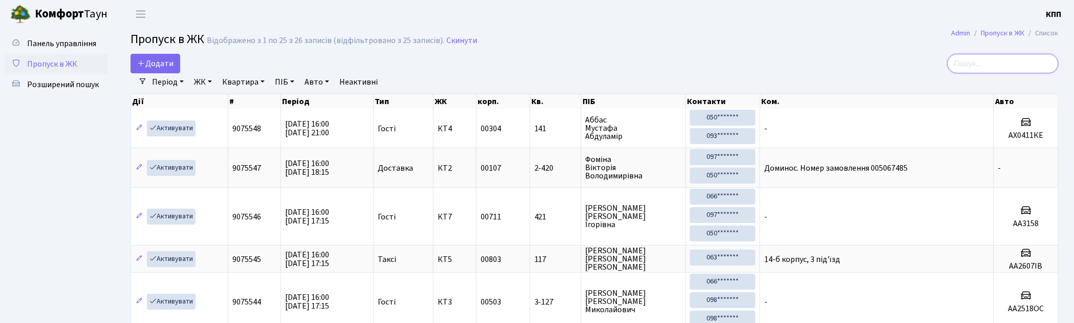
type input "7"
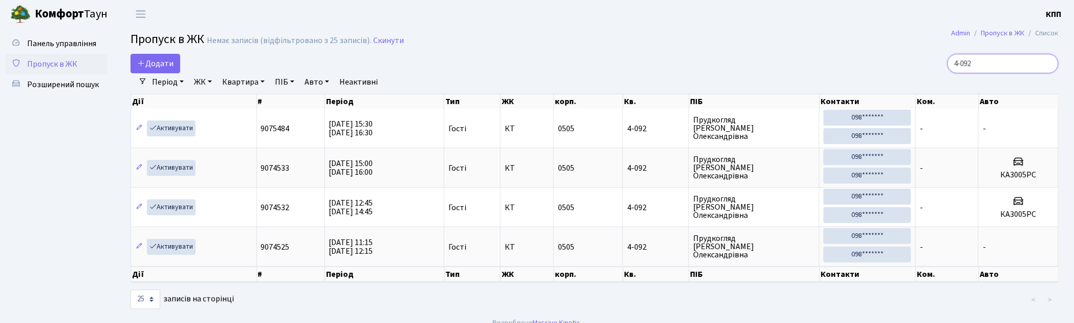
type input "4-092"
click at [1052, 63] on input "4-092" at bounding box center [1003, 63] width 111 height 19
click at [1048, 60] on input "4-092" at bounding box center [1003, 63] width 111 height 19
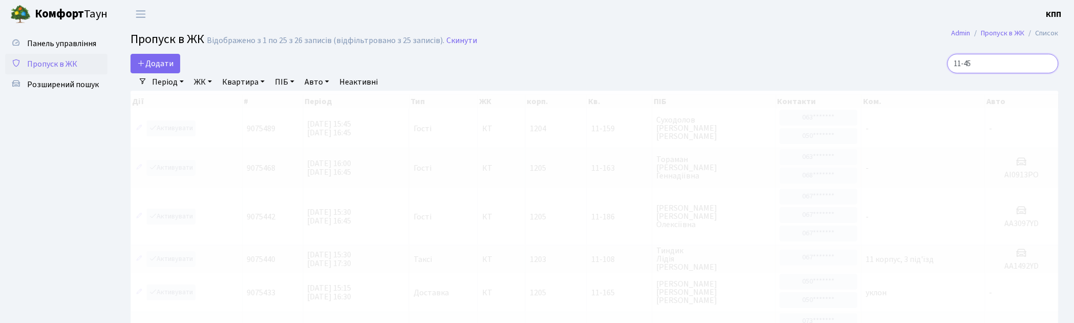
click at [989, 65] on input "11-45" at bounding box center [1003, 63] width 111 height 19
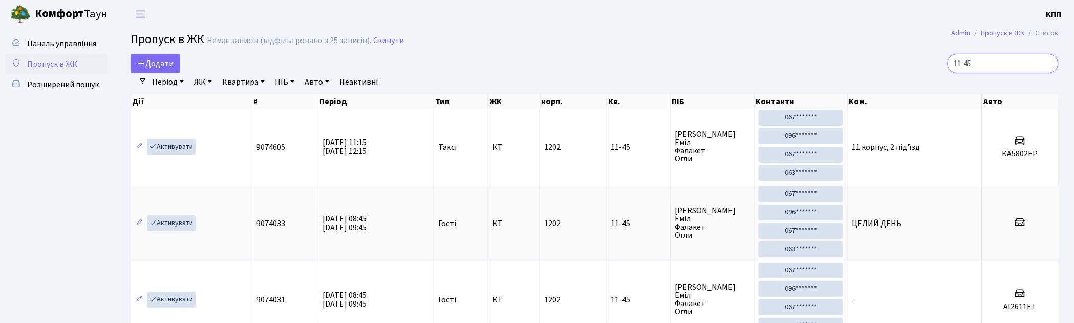
click at [1023, 68] on input "11-45" at bounding box center [1003, 63] width 111 height 19
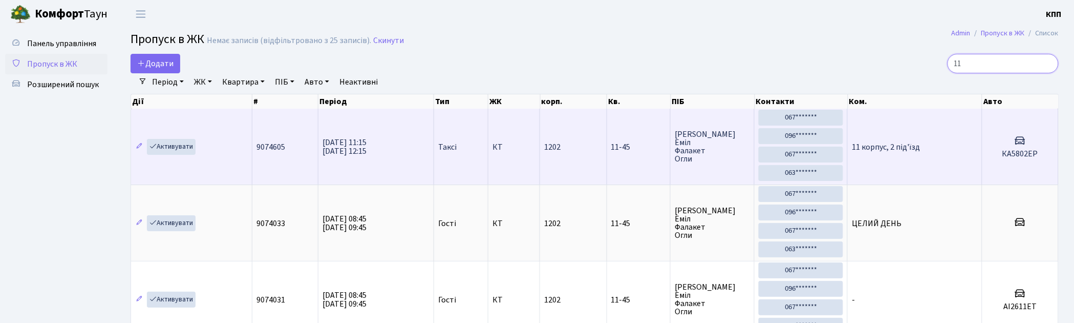
type input "1"
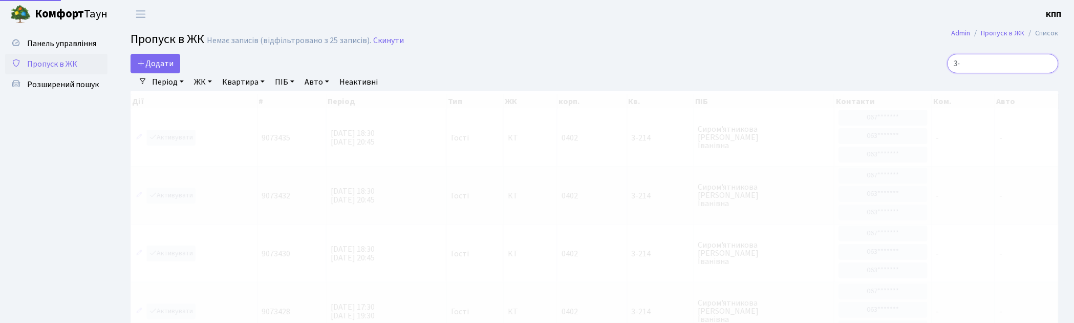
type input "3"
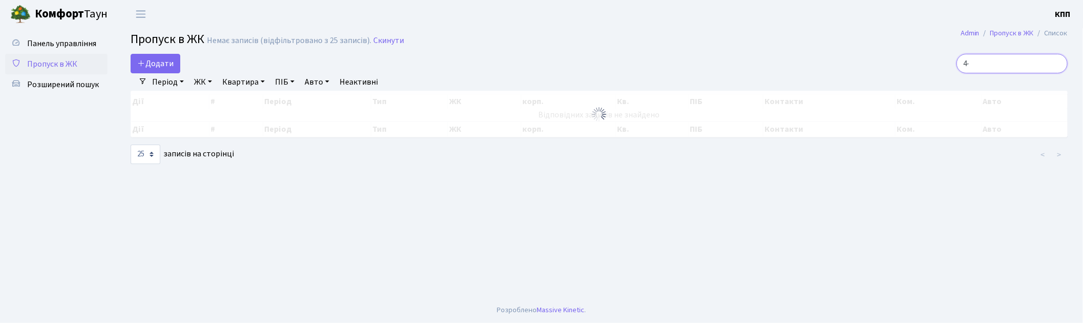
type input "4"
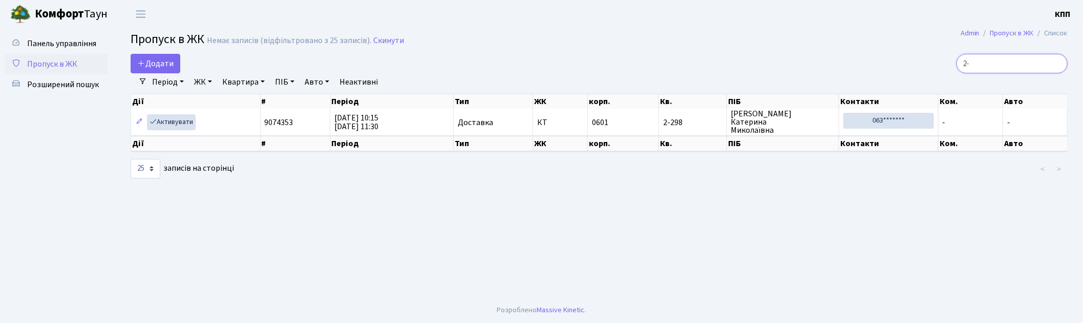
type input "2"
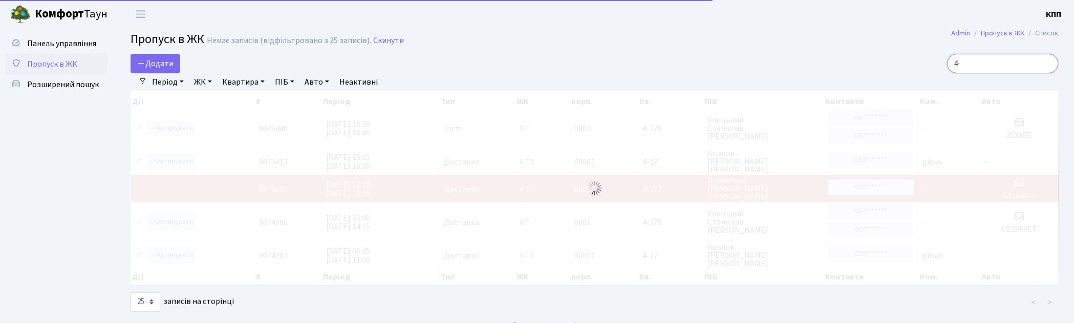
type input "4"
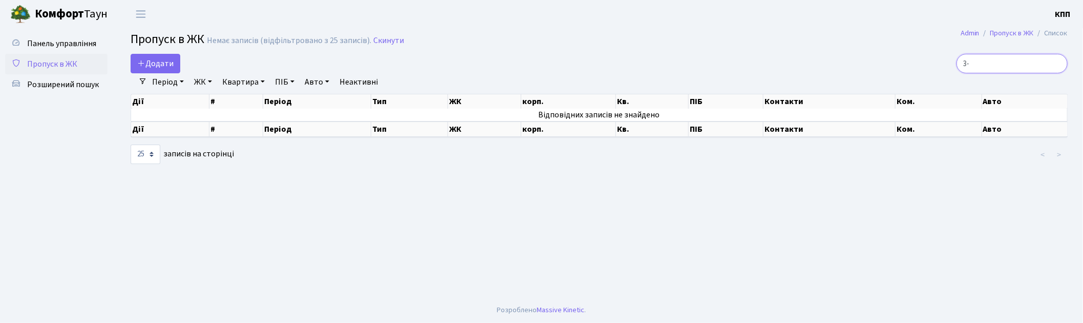
type input "3"
type input "13-243"
click at [1056, 61] on input "13-243" at bounding box center [1011, 63] width 111 height 19
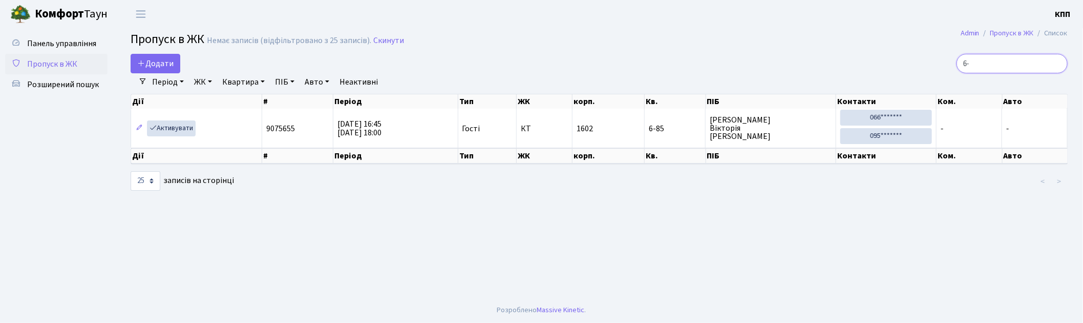
type input "6"
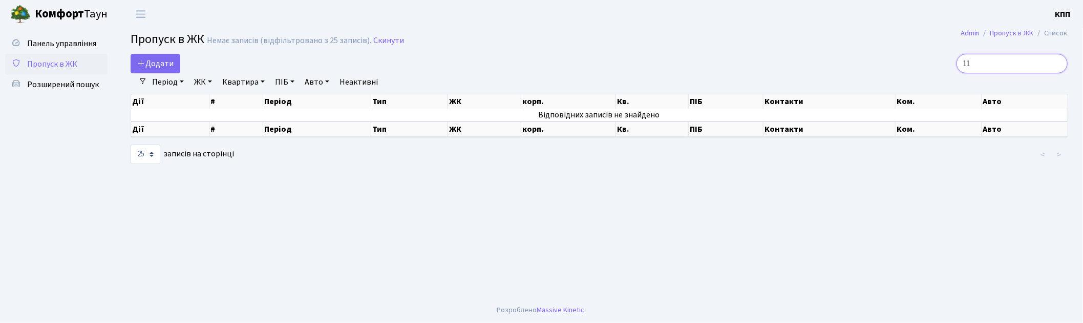
type input "1"
type input "16-477"
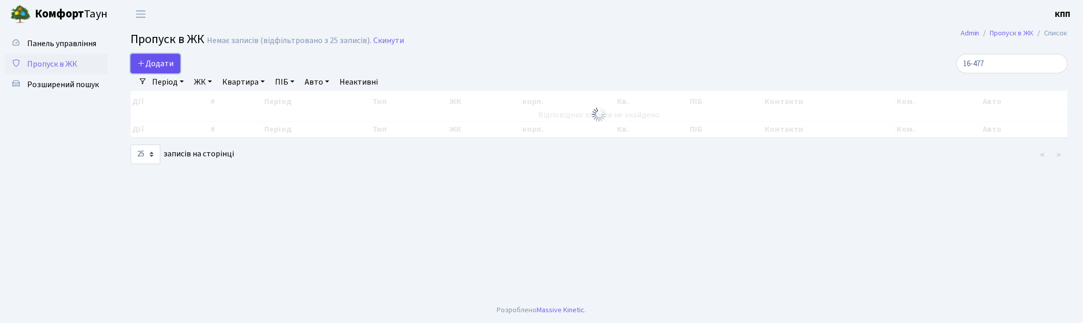
click at [164, 56] on link "Додати" at bounding box center [156, 63] width 50 height 19
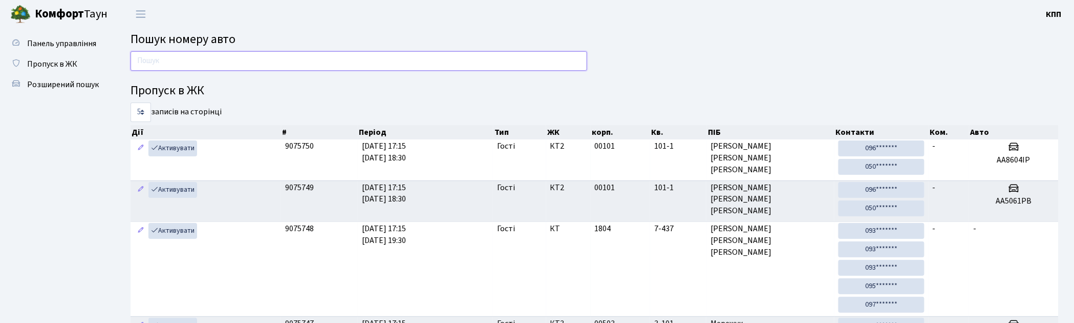
click at [269, 62] on input "text" at bounding box center [359, 60] width 457 height 19
click at [164, 63] on input "text" at bounding box center [359, 60] width 457 height 19
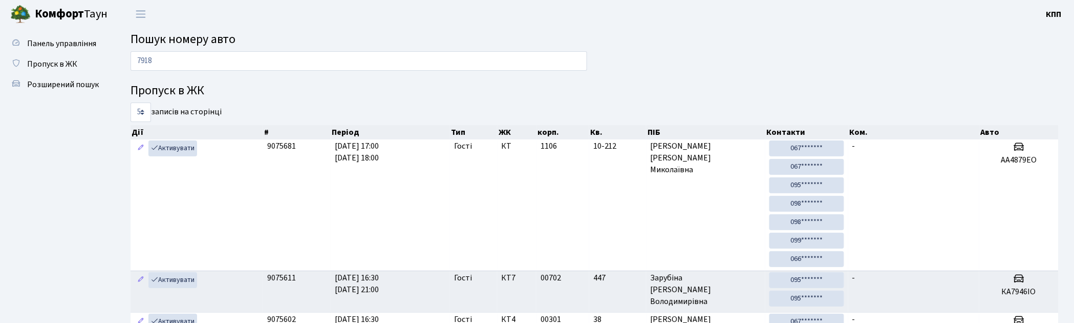
click at [395, 46] on h2 "Пошук номеру авто" at bounding box center [595, 39] width 928 height 15
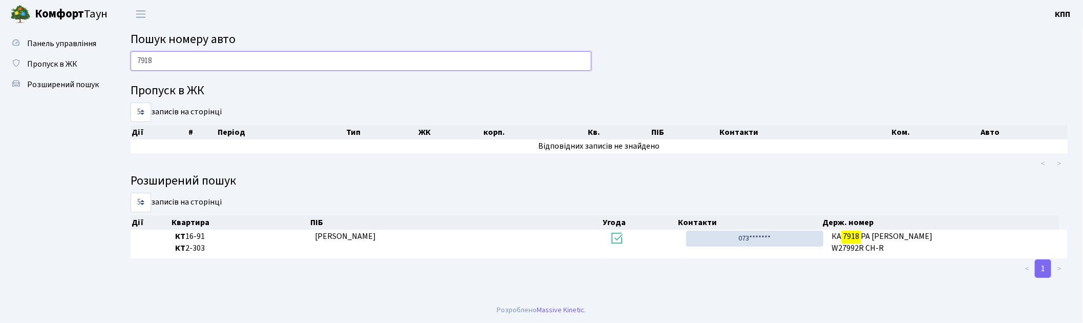
click at [391, 54] on input "7918" at bounding box center [361, 60] width 461 height 19
click at [185, 53] on input "7918" at bounding box center [361, 60] width 461 height 19
type input "7"
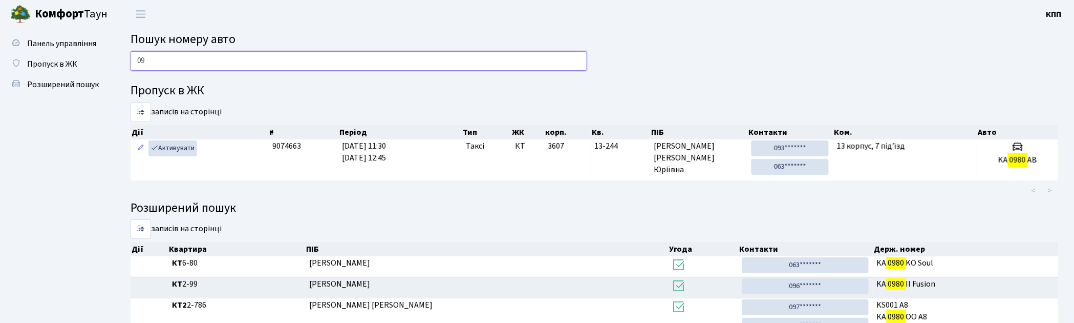
type input "0"
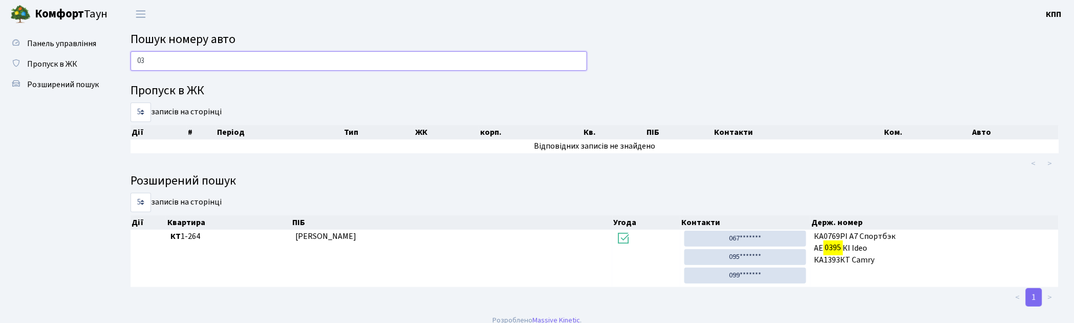
type input "0"
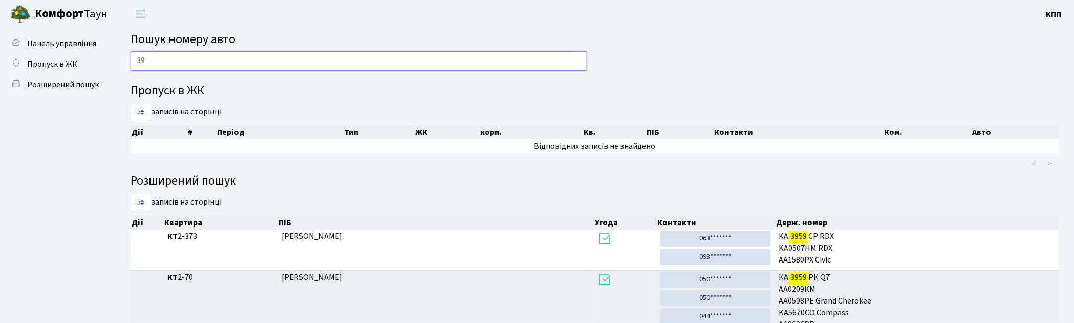
type input "3"
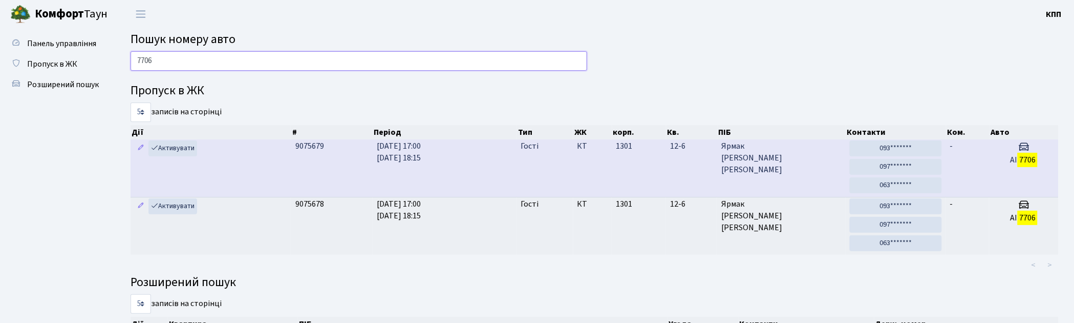
type input "7706"
click at [971, 170] on td "-" at bounding box center [968, 167] width 44 height 57
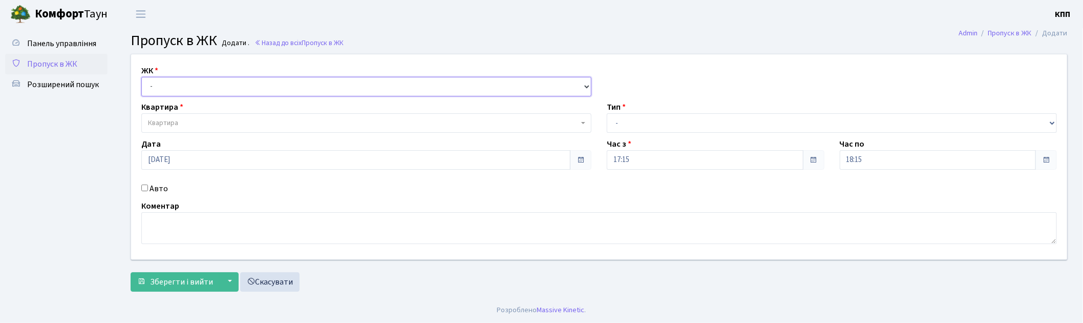
click at [187, 85] on select "- КТ, вул. Регенераторна, 4 КТ2, просп. [STREET_ADDRESS] [STREET_ADDRESS] [PERS…" at bounding box center [366, 86] width 450 height 19
select select "271"
click at [141, 77] on select "- КТ, вул. Регенераторна, 4 КТ2, просп. [STREET_ADDRESS] [STREET_ADDRESS] [PERS…" at bounding box center [366, 86] width 450 height 19
select select
click at [667, 123] on select "- Доставка Таксі Гості Сервіс" at bounding box center [832, 122] width 450 height 19
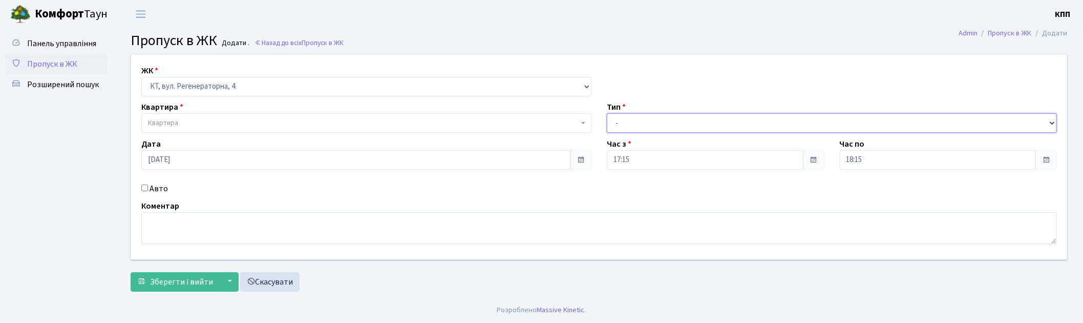
select select "3"
click at [607, 113] on select "- Доставка Таксі Гості Сервіс" at bounding box center [832, 122] width 450 height 19
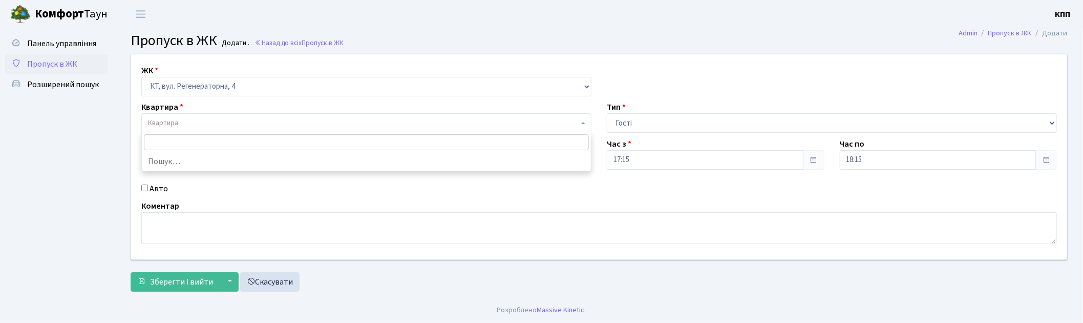
click at [297, 116] on span "Квартира" at bounding box center [366, 122] width 450 height 19
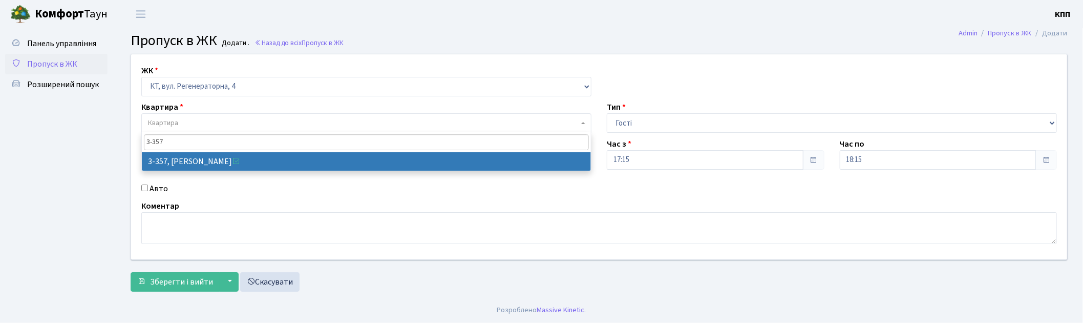
type input "3-357"
select select "1575"
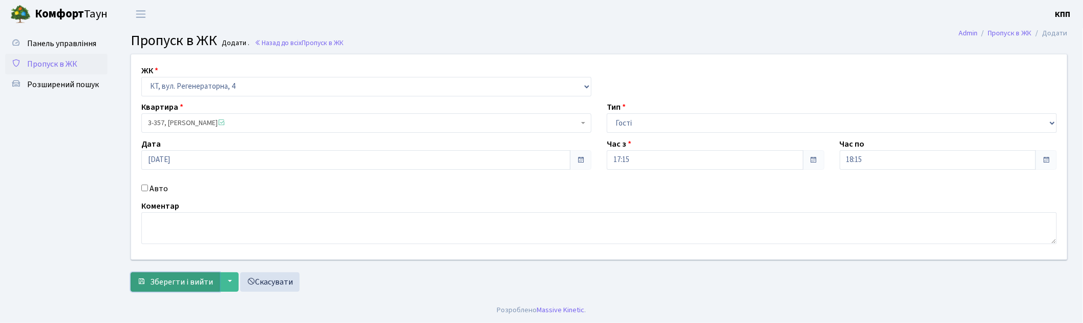
click at [179, 277] on span "Зберегти і вийти" at bounding box center [181, 281] width 63 height 11
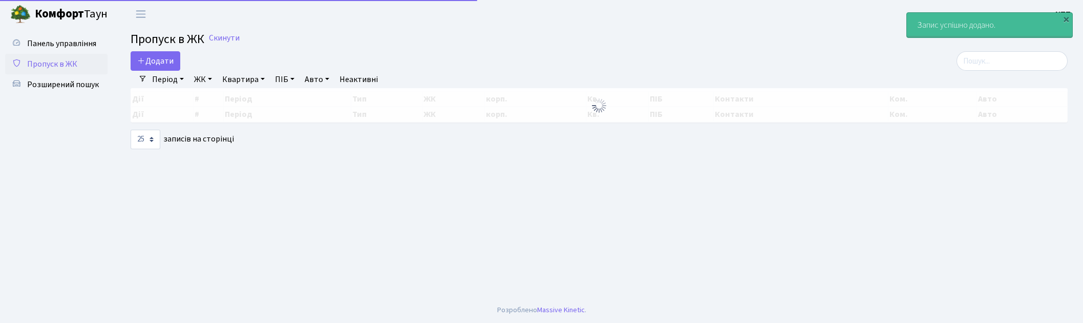
select select "25"
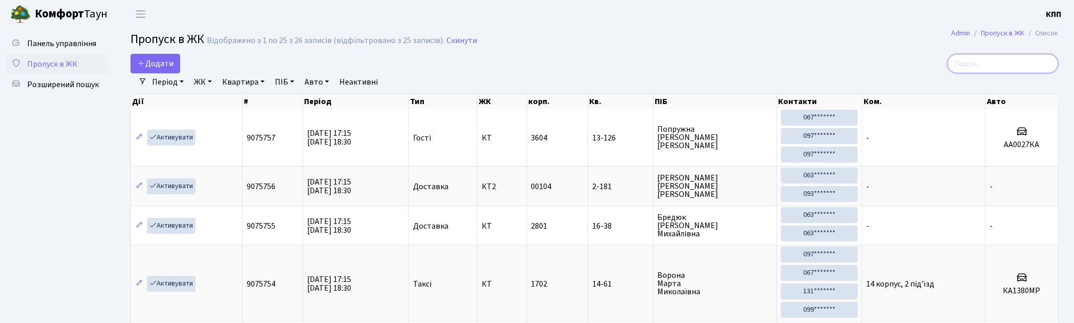
click at [1005, 67] on input "search" at bounding box center [1003, 63] width 111 height 19
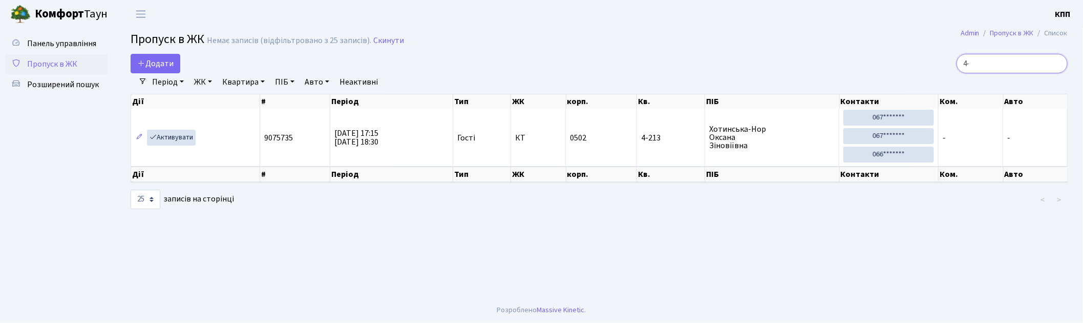
type input "4"
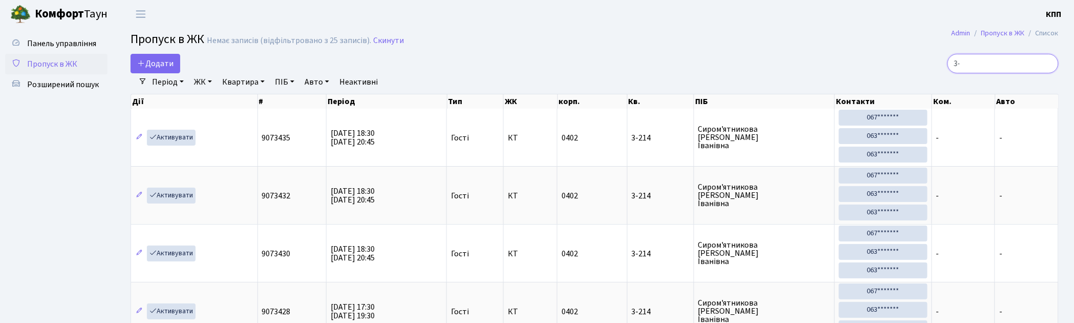
type input "3"
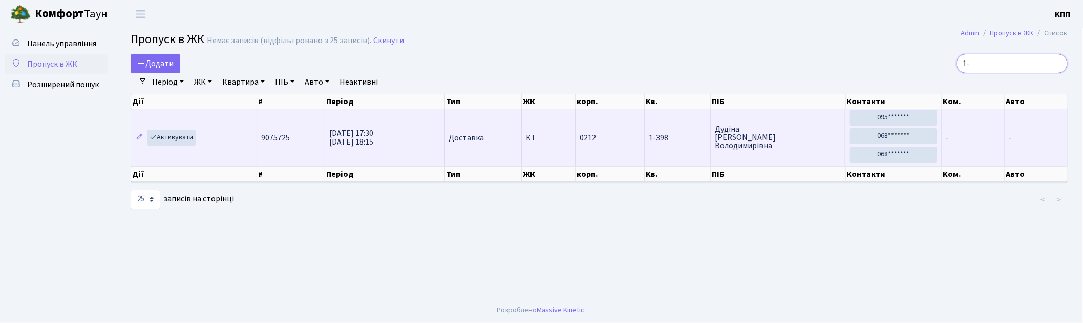
type input "1"
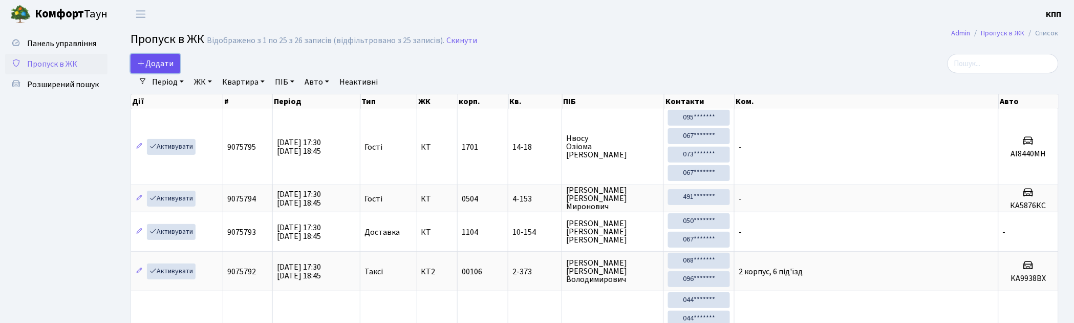
click at [155, 59] on span "Додати" at bounding box center [155, 63] width 36 height 11
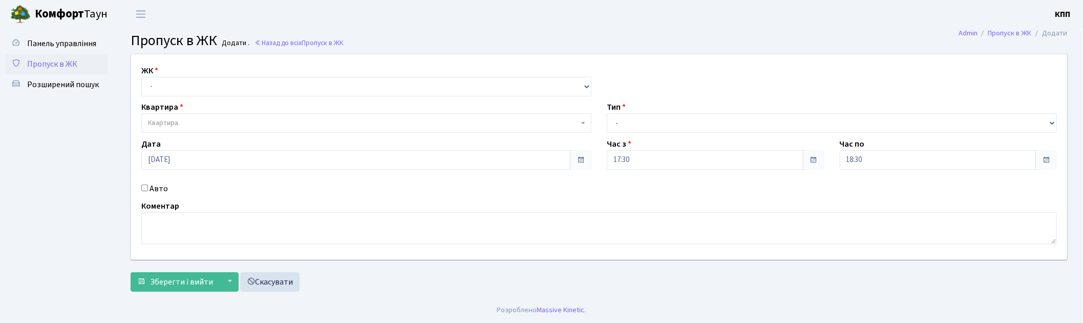
click at [156, 187] on label "Авто" at bounding box center [158, 188] width 18 height 12
click at [148, 187] on input "Авто" at bounding box center [144, 187] width 7 height 7
checkbox input "true"
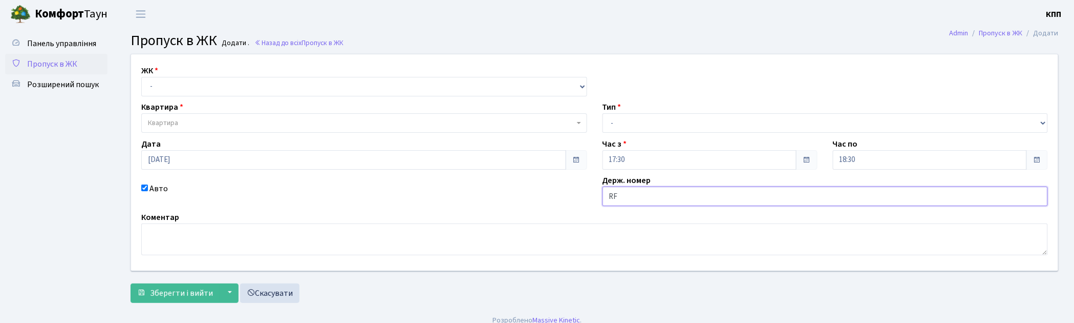
type input "R"
type input "КА2217ВА"
click at [638, 124] on select "- Доставка Таксі Гості Сервіс" at bounding box center [826, 122] width 446 height 19
select select "3"
click at [603, 113] on select "- Доставка Таксі Гості Сервіс" at bounding box center [826, 122] width 446 height 19
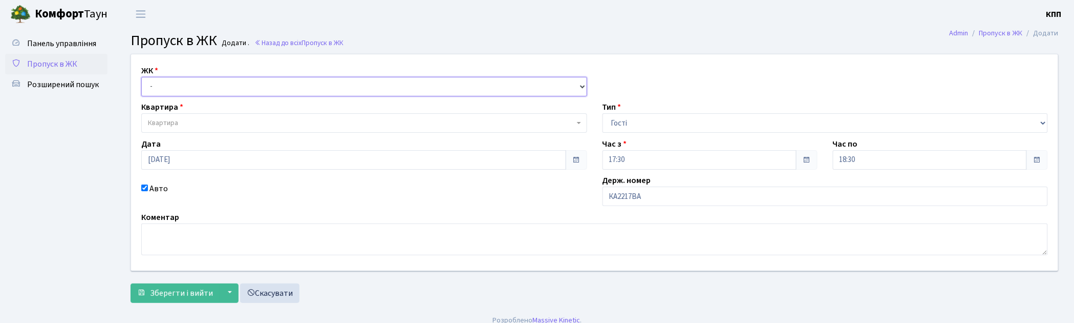
click at [344, 88] on select "- КТ, вул. Регенераторна, 4 КТ2, просп. [STREET_ADDRESS] [STREET_ADDRESS] [PERS…" at bounding box center [364, 86] width 446 height 19
select select "271"
click at [141, 77] on select "- КТ, вул. Регенераторна, 4 КТ2, просп. [STREET_ADDRESS] [STREET_ADDRESS] [PERS…" at bounding box center [364, 86] width 446 height 19
select select
click at [288, 124] on span "Квартира" at bounding box center [361, 123] width 426 height 10
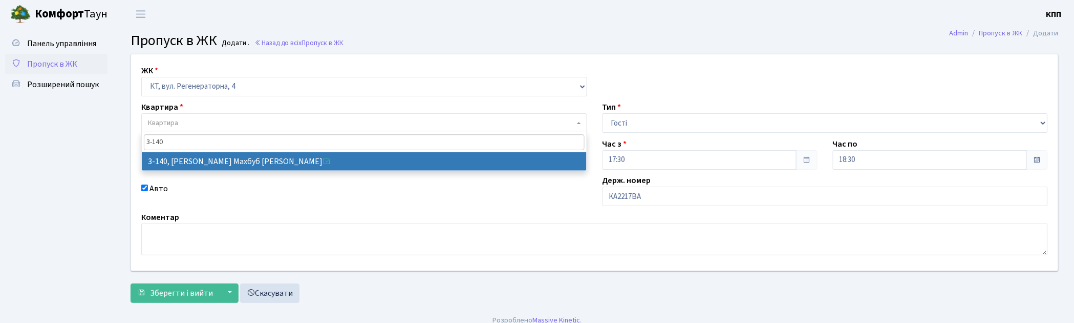
type input "3-140"
select select "807"
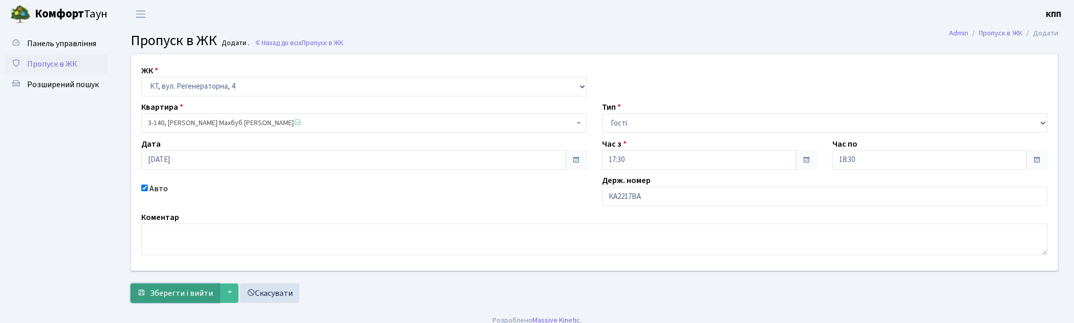
click at [183, 288] on span "Зберегти і вийти" at bounding box center [181, 292] width 63 height 11
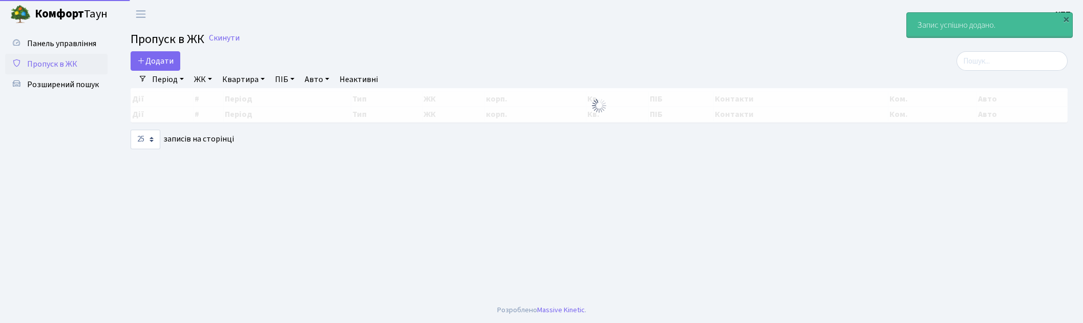
select select "25"
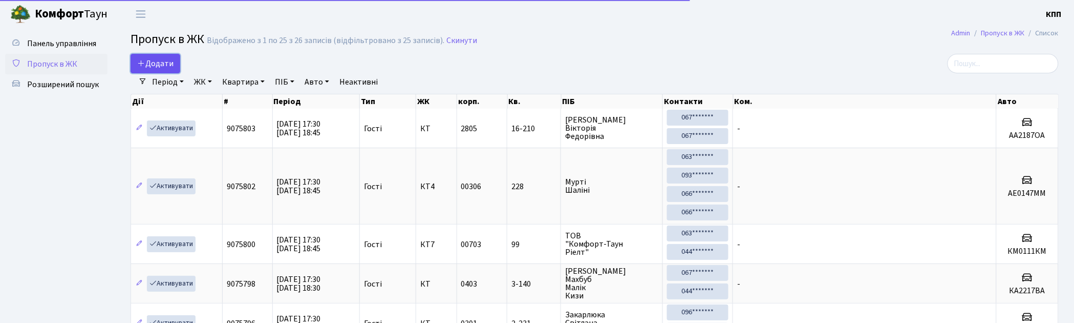
click at [173, 60] on span "Додати" at bounding box center [155, 63] width 36 height 11
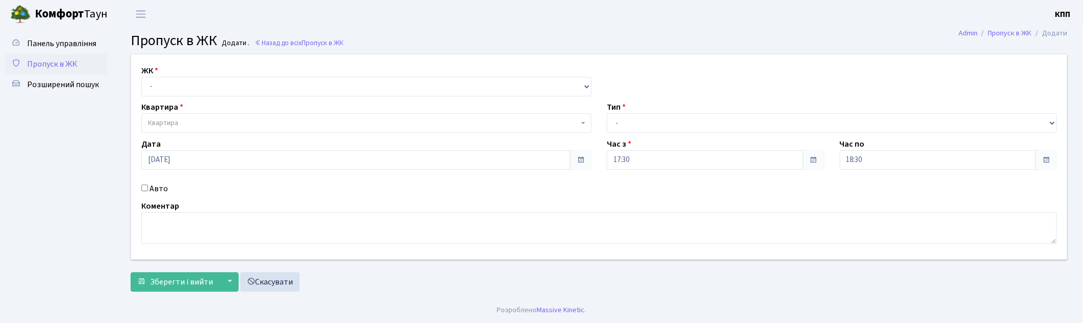
click at [143, 186] on input "Авто" at bounding box center [144, 187] width 7 height 7
checkbox input "true"
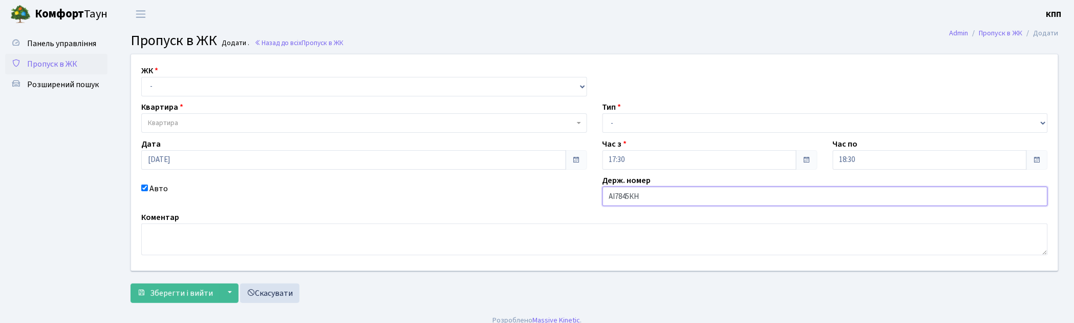
type input "АІ7845КН"
click at [640, 123] on select "- Доставка Таксі Гості Сервіс" at bounding box center [826, 122] width 446 height 19
select select "2"
click at [603, 113] on select "- Доставка Таксі Гості Сервіс" at bounding box center [826, 122] width 446 height 19
click at [253, 91] on select "- КТ, вул. Регенераторна, 4 КТ2, просп. [STREET_ADDRESS] [STREET_ADDRESS] [PERS…" at bounding box center [364, 86] width 446 height 19
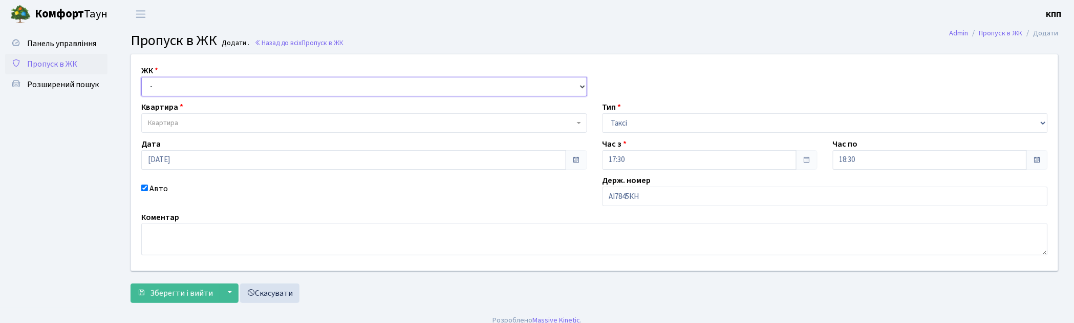
select select "271"
click at [141, 77] on select "- КТ, вул. Регенераторна, 4 КТ2, просп. [STREET_ADDRESS] [STREET_ADDRESS] [PERS…" at bounding box center [364, 86] width 446 height 19
select select
drag, startPoint x: 239, startPoint y: 118, endPoint x: 242, endPoint y: 112, distance: 7.3
click at [241, 117] on span "Квартира" at bounding box center [364, 122] width 446 height 19
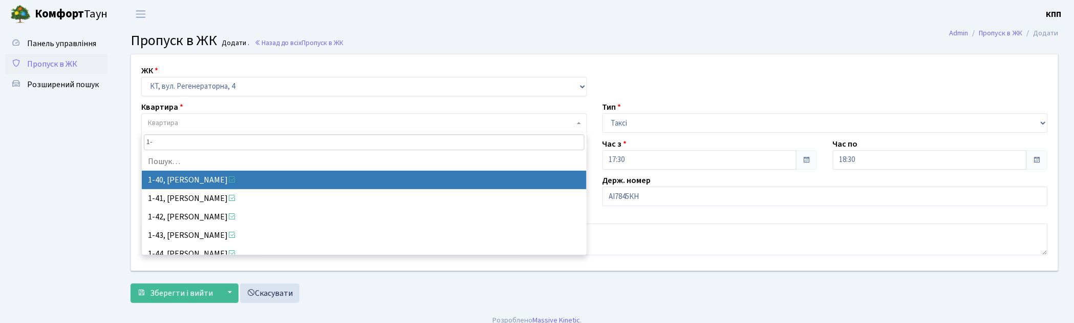
type input "1"
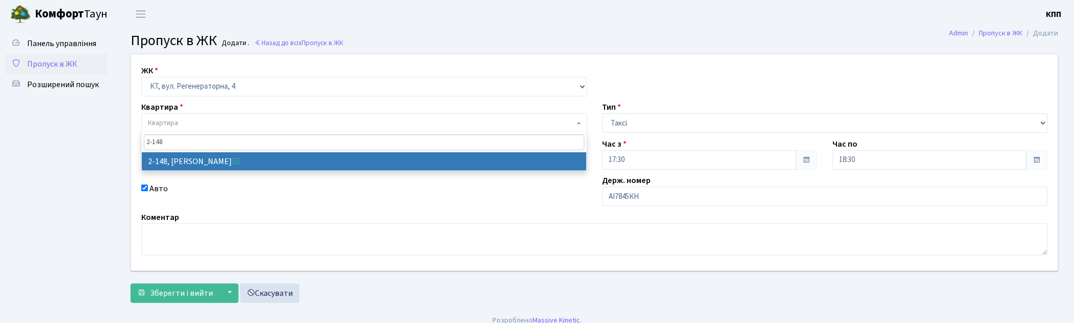
type input "2-148"
select select "561"
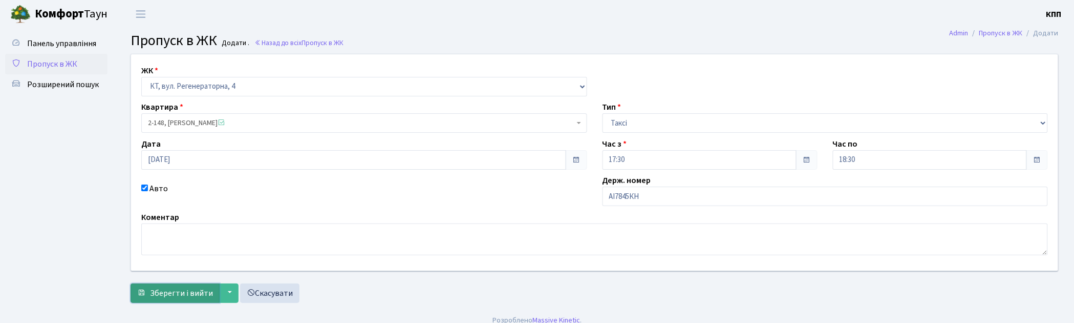
click at [182, 294] on span "Зберегти і вийти" at bounding box center [181, 292] width 63 height 11
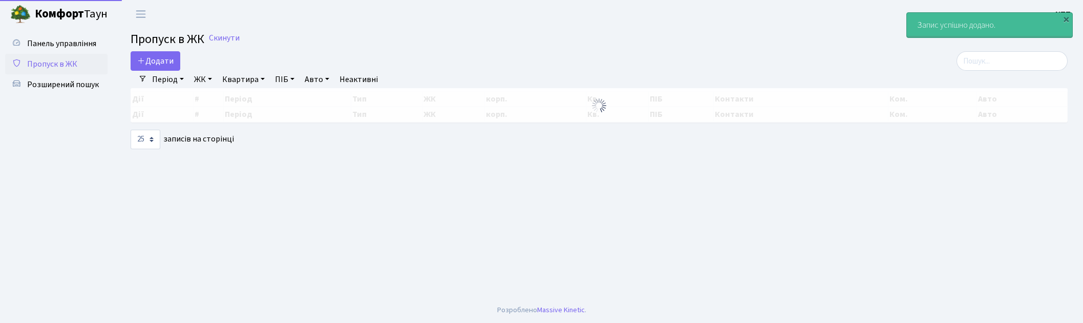
select select "25"
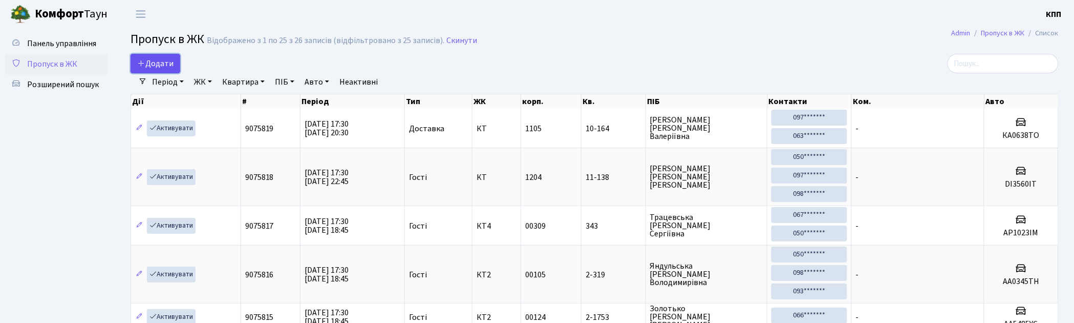
click at [162, 59] on span "Додати" at bounding box center [155, 63] width 36 height 11
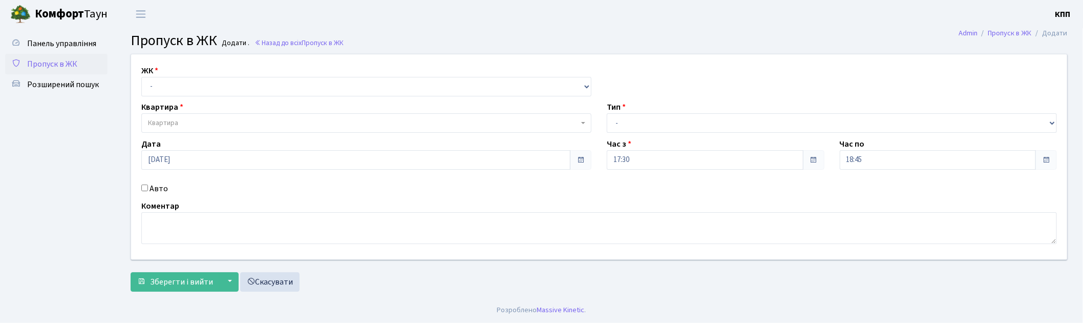
click at [157, 186] on label "Авто" at bounding box center [158, 188] width 18 height 12
click at [148, 186] on input "Авто" at bounding box center [144, 187] width 7 height 7
checkbox input "true"
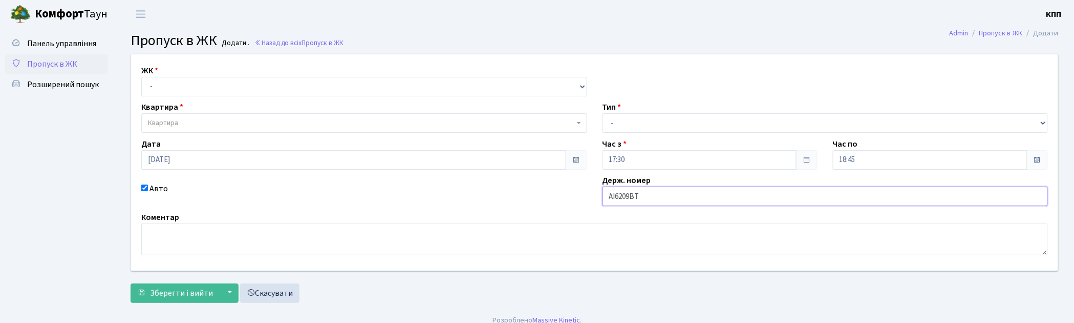
type input "АІ6209ВТ"
click at [624, 125] on select "- Доставка Таксі Гості Сервіс" at bounding box center [826, 122] width 446 height 19
select select "3"
click at [603, 113] on select "- Доставка Таксі Гості Сервіс" at bounding box center [826, 122] width 446 height 19
click at [242, 78] on select "- КТ, вул. Регенераторна, 4 КТ2, просп. Соборності, 17 КТ3, вул. Березнева, 16 …" at bounding box center [364, 86] width 446 height 19
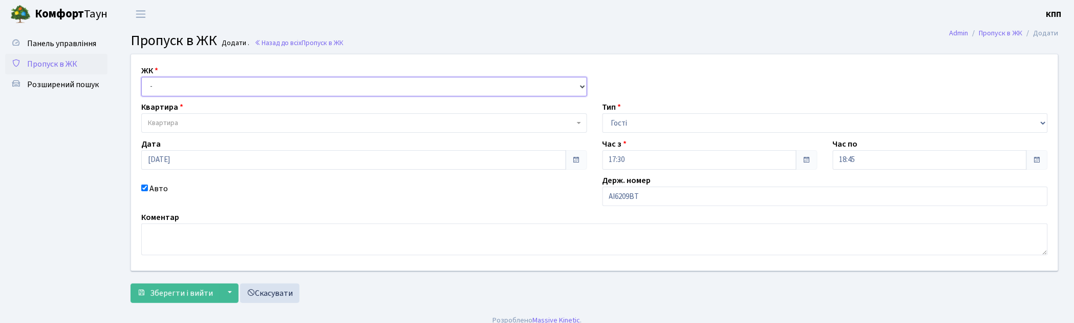
select select "271"
click at [141, 77] on select "- КТ, вул. Регенераторна, 4 КТ2, просп. Соборності, 17 КТ3, вул. Березнева, 16 …" at bounding box center [364, 86] width 446 height 19
select select
click at [233, 123] on span "Квартира" at bounding box center [361, 123] width 426 height 10
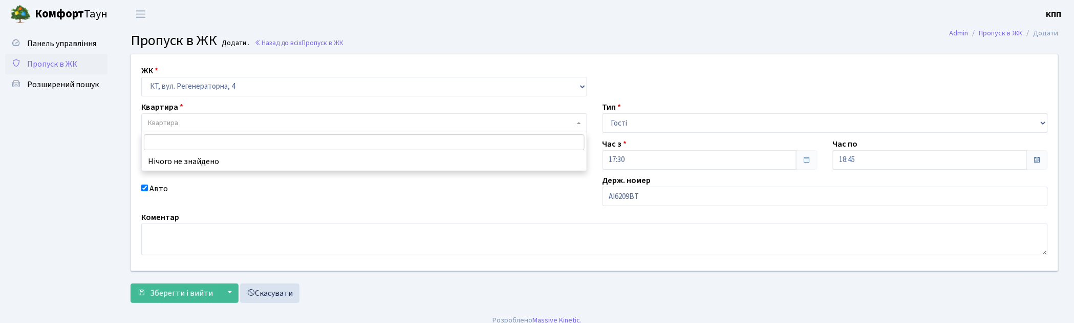
click at [207, 142] on input "search" at bounding box center [364, 142] width 441 height 16
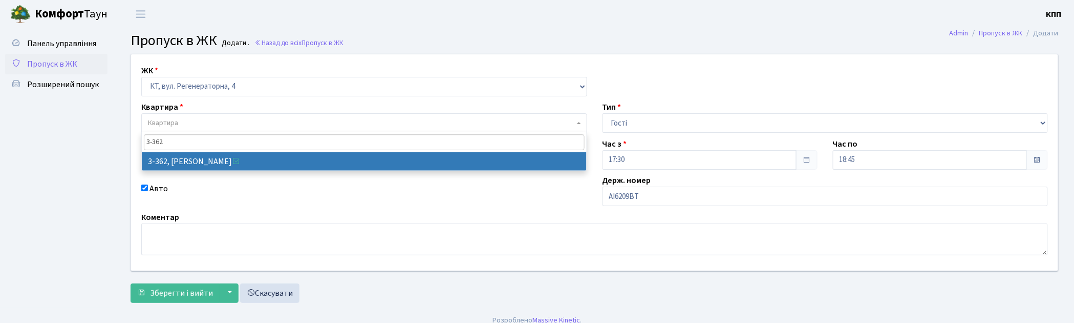
type input "3-362"
select select "1580"
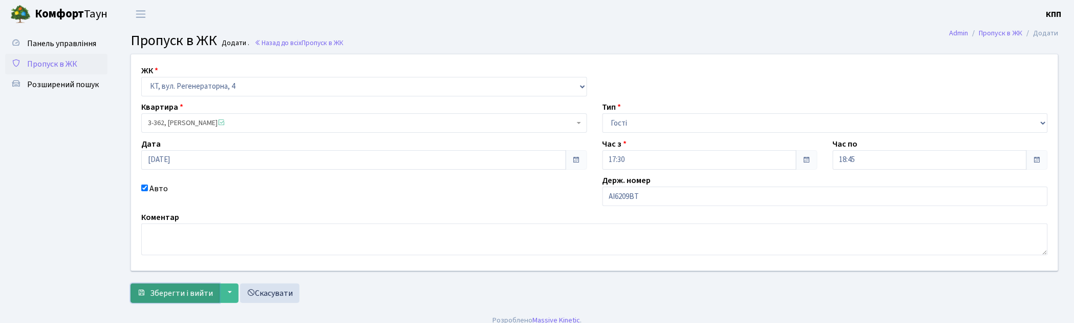
click at [165, 289] on span "Зберегти і вийти" at bounding box center [181, 292] width 63 height 11
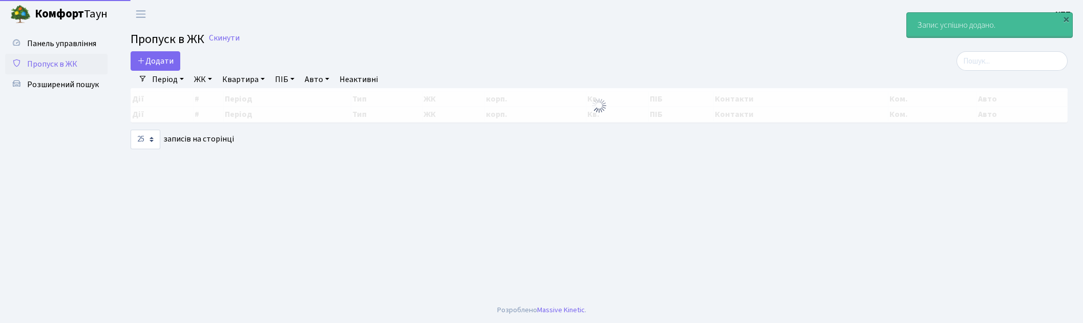
select select "25"
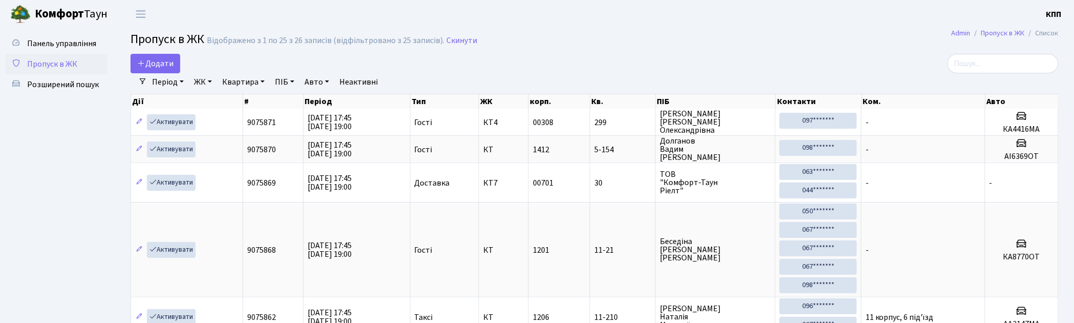
drag, startPoint x: 1007, startPoint y: 74, endPoint x: 1009, endPoint y: 62, distance: 12.0
click at [1009, 62] on input "search" at bounding box center [1003, 63] width 111 height 19
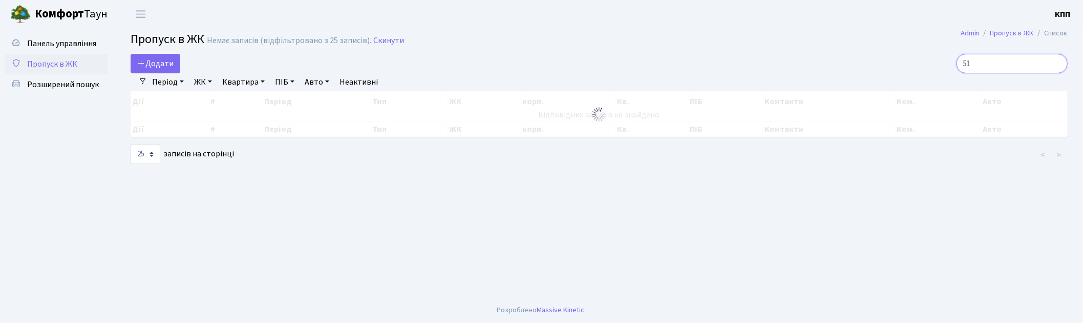
type input "5"
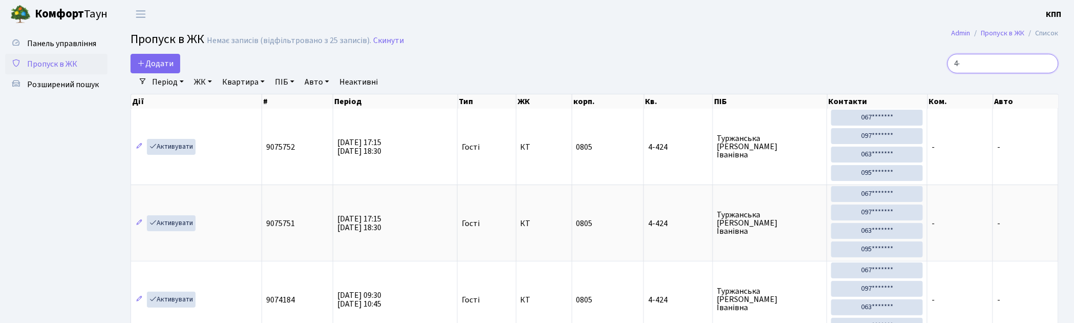
type input "4"
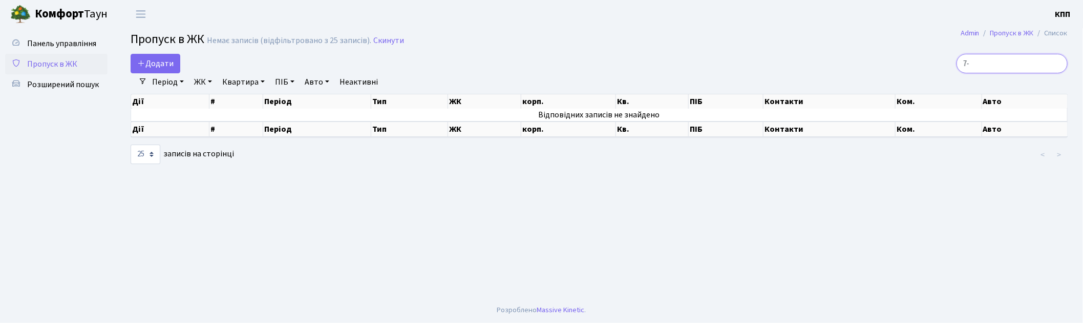
type input "7"
type input "7-427"
click at [161, 62] on span "Додати" at bounding box center [155, 63] width 36 height 11
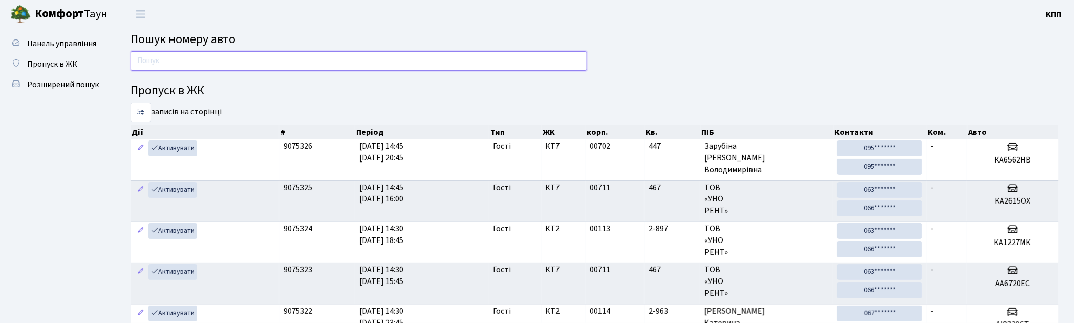
click at [181, 59] on input "text" at bounding box center [359, 60] width 457 height 19
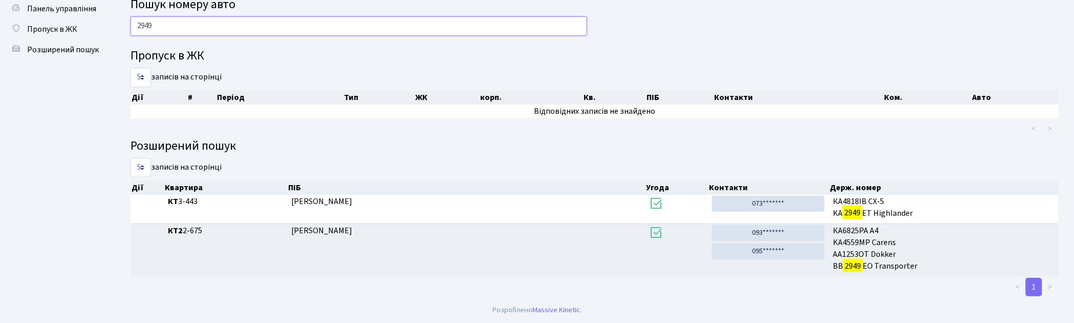
type input "2949"
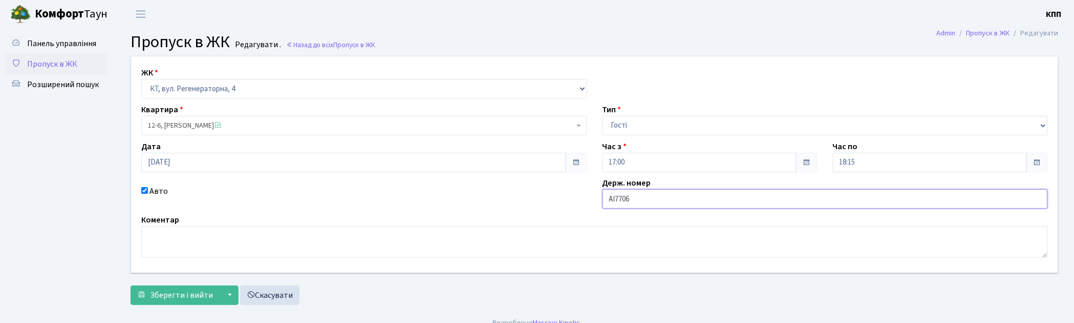
click at [692, 200] on input "АІ7706" at bounding box center [826, 198] width 446 height 19
type input "АІ7706РМ"
click at [171, 294] on span "Зберегти і вийти" at bounding box center [181, 294] width 63 height 11
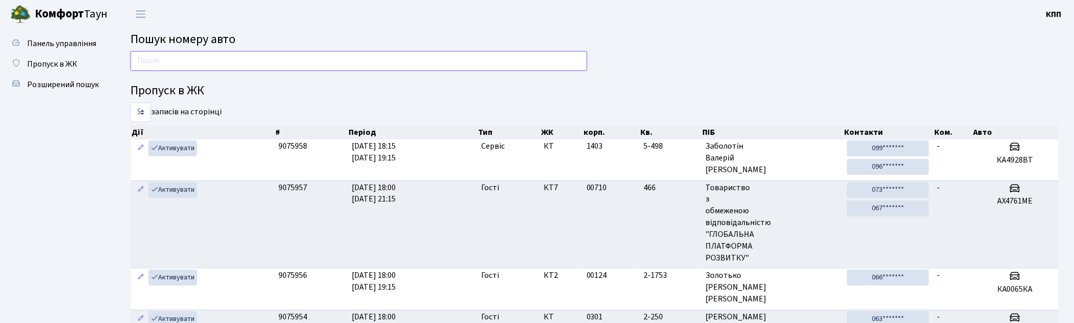
click at [219, 64] on input "text" at bounding box center [359, 60] width 457 height 19
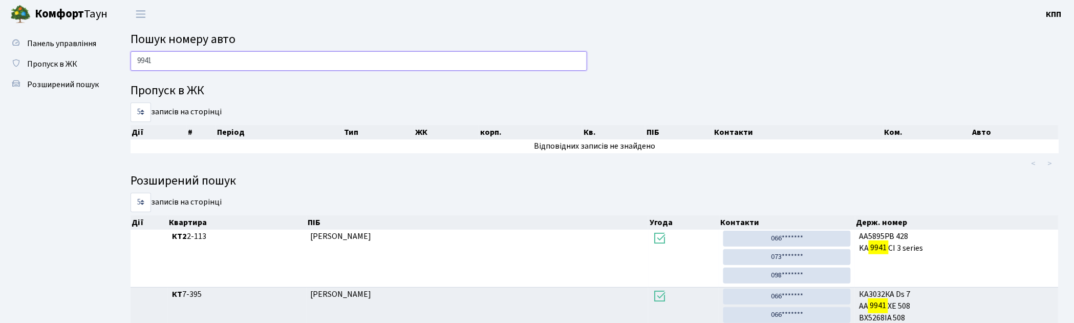
drag, startPoint x: 194, startPoint y: 68, endPoint x: 285, endPoint y: 84, distance: 93.1
click at [197, 68] on input "9941" at bounding box center [359, 60] width 457 height 19
type input "9"
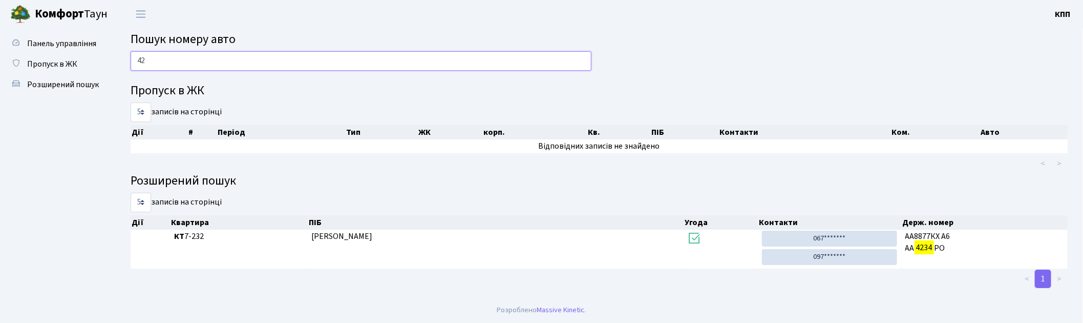
type input "4"
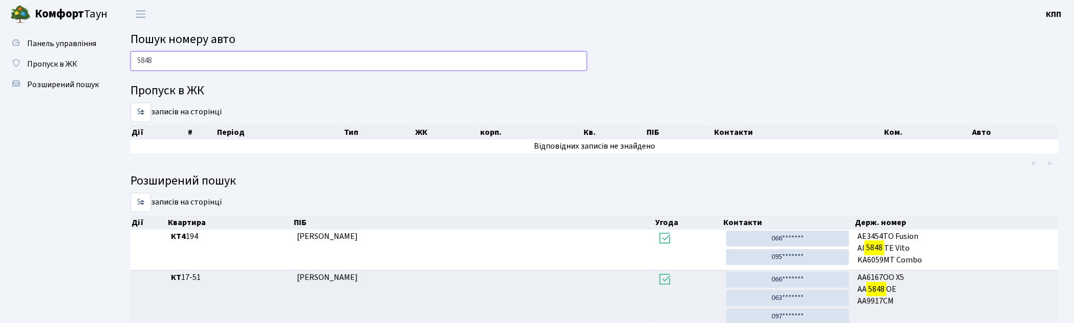
click at [309, 66] on input "5848" at bounding box center [359, 60] width 457 height 19
type input "5"
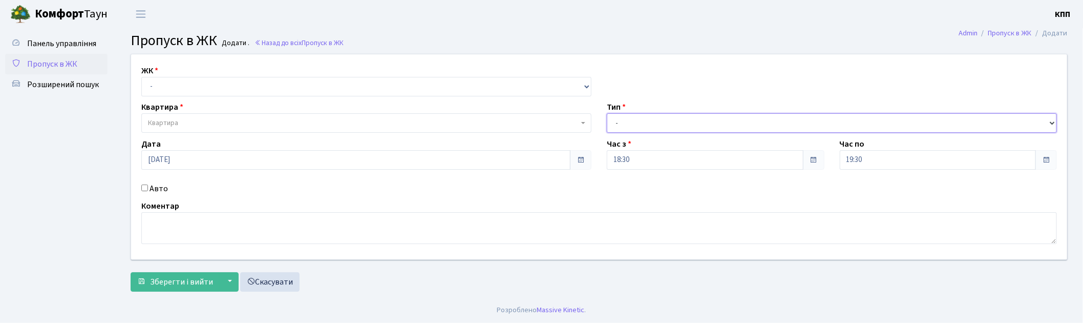
click at [677, 130] on select "- Доставка Таксі Гості Сервіс" at bounding box center [832, 122] width 450 height 19
click at [53, 63] on span "Пропуск в ЖК" at bounding box center [52, 63] width 50 height 11
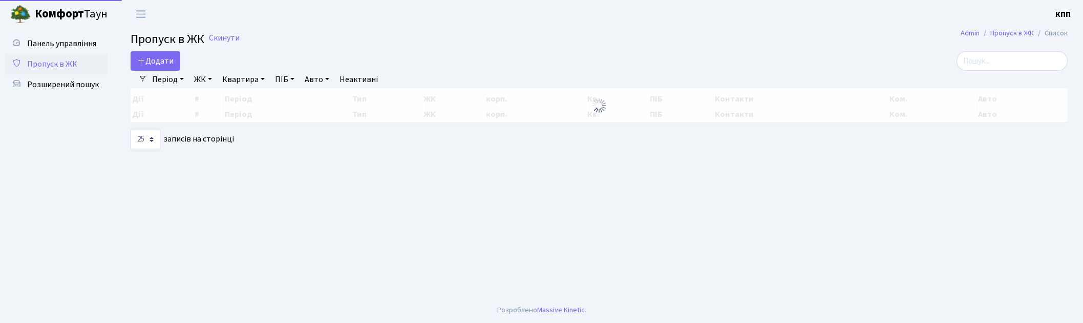
select select "25"
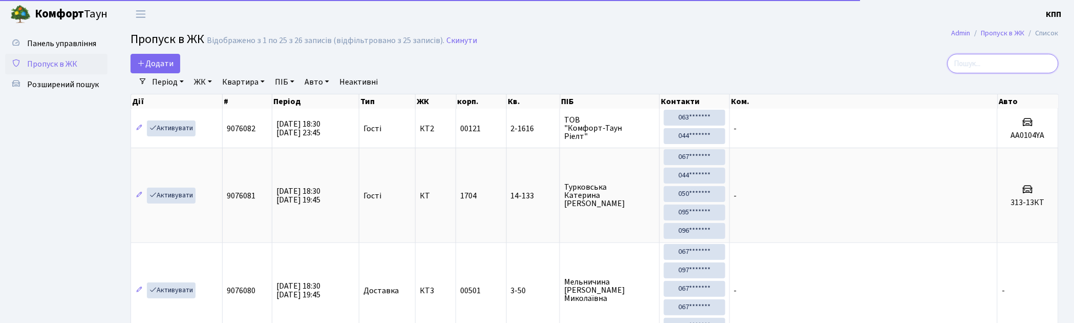
click at [1011, 54] on input "search" at bounding box center [1003, 63] width 111 height 19
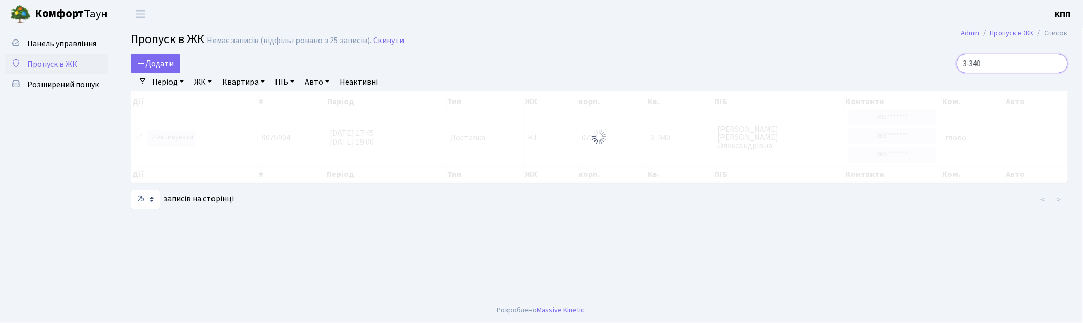
type input "3-340"
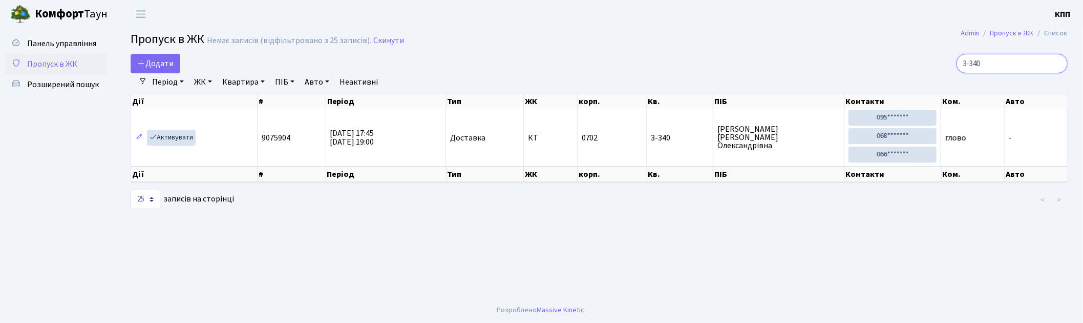
click at [1055, 65] on input "3-340" at bounding box center [1011, 63] width 111 height 19
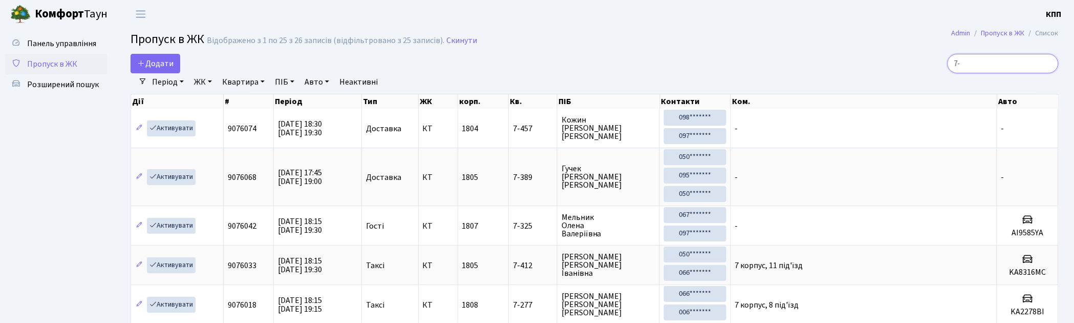
type input "7-0"
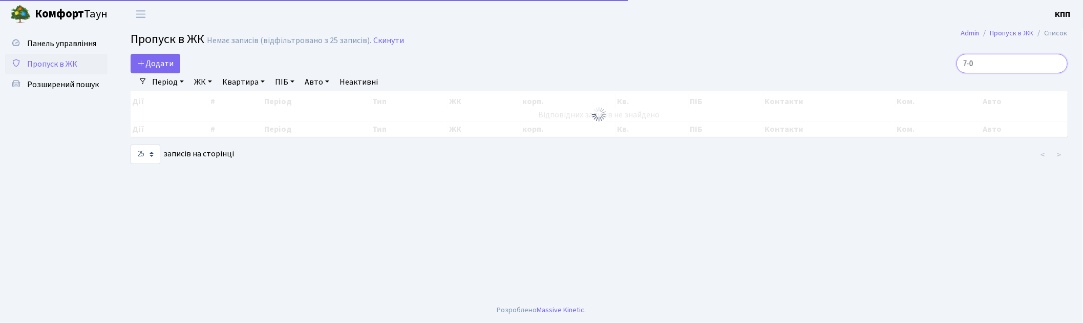
click at [1059, 63] on input "7-0" at bounding box center [1011, 63] width 111 height 19
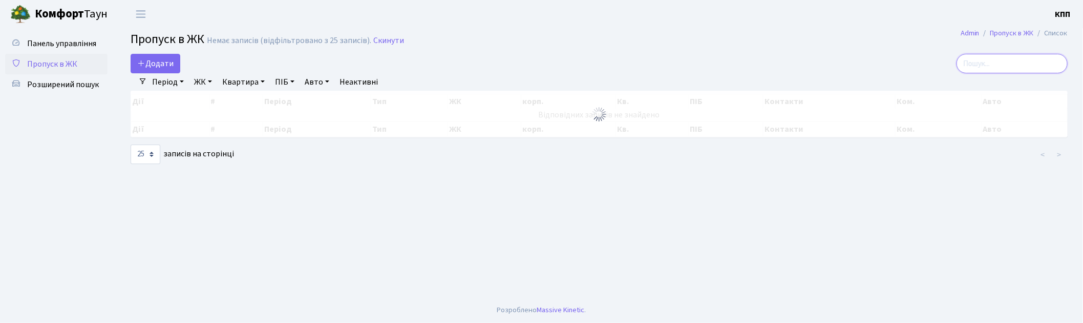
click at [1014, 63] on input "search" at bounding box center [1011, 63] width 111 height 19
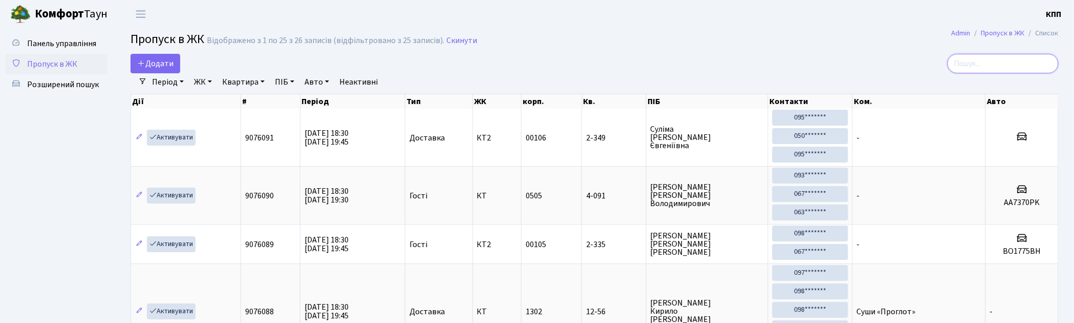
drag, startPoint x: 994, startPoint y: 53, endPoint x: 992, endPoint y: 63, distance: 10.1
click at [993, 59] on input "search" at bounding box center [1003, 63] width 111 height 19
click at [992, 63] on input "search" at bounding box center [1003, 63] width 111 height 19
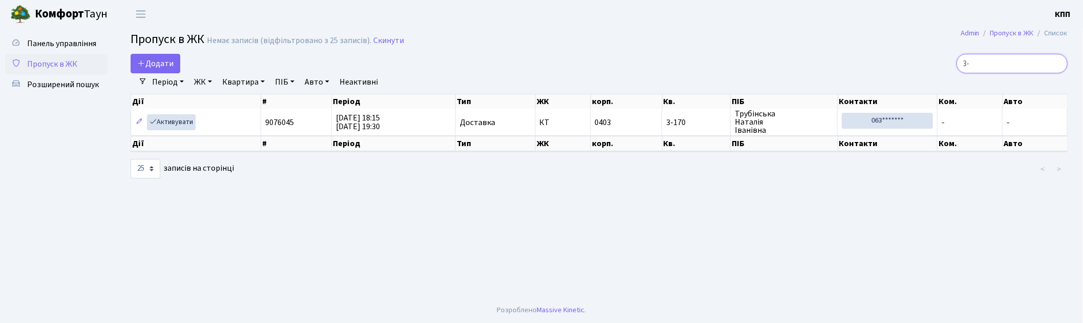
type input "3"
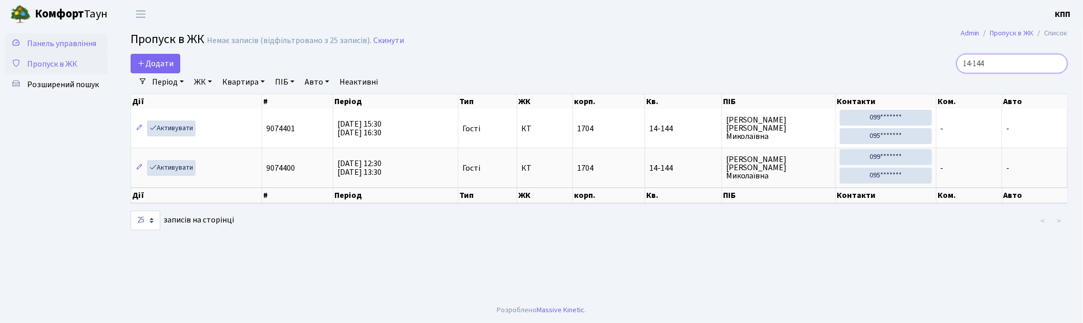
type input "14-144"
drag, startPoint x: 80, startPoint y: 44, endPoint x: 109, endPoint y: 51, distance: 30.2
click at [80, 43] on span "Панель управління" at bounding box center [61, 43] width 69 height 11
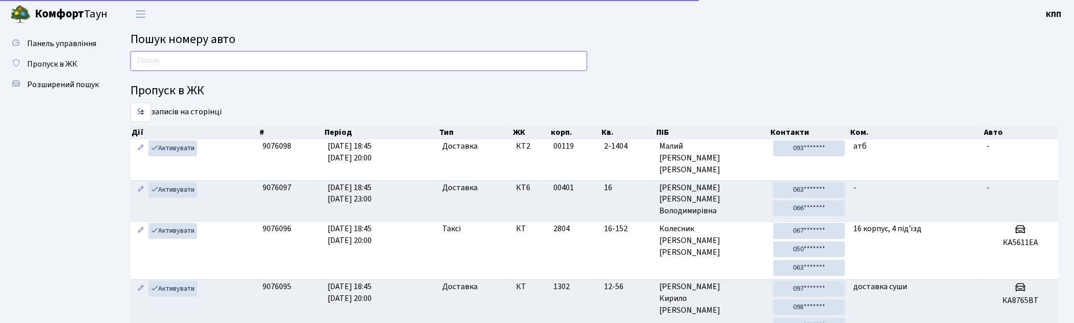
click at [263, 61] on input "text" at bounding box center [359, 60] width 457 height 19
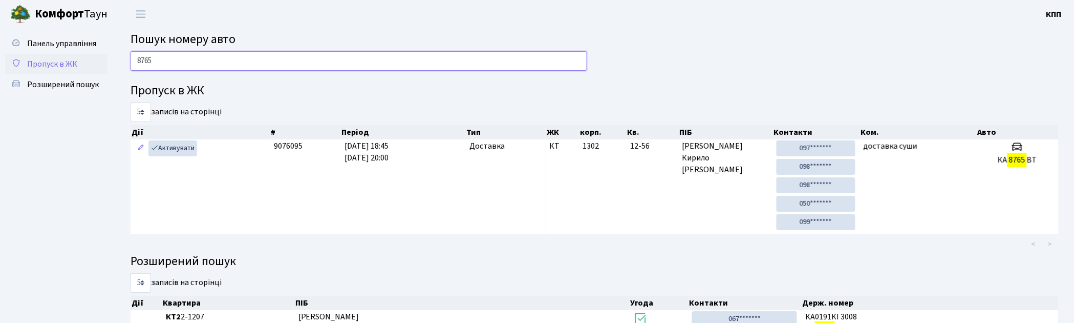
type input "8765"
click at [53, 59] on span "Пропуск в ЖК" at bounding box center [52, 63] width 50 height 11
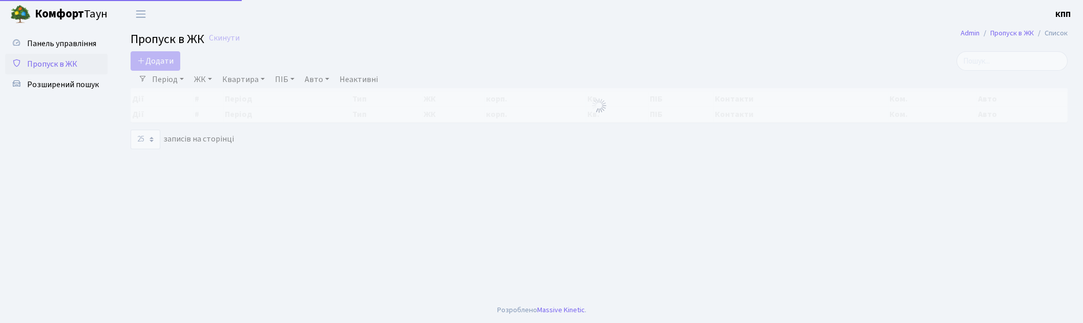
select select "25"
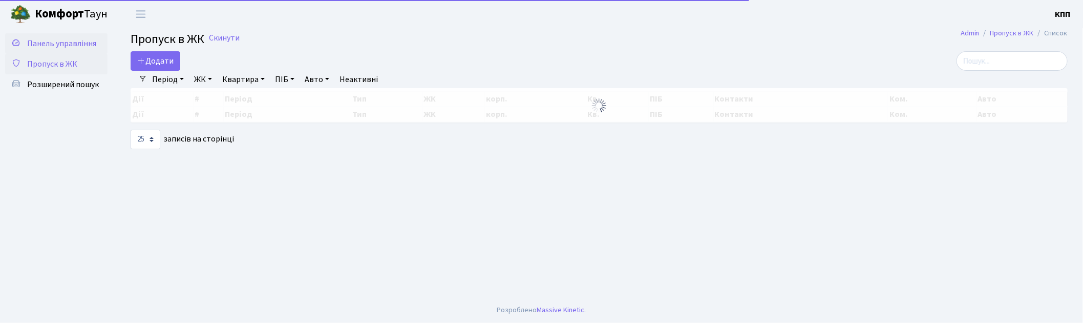
click at [71, 41] on span "Панель управління" at bounding box center [61, 43] width 69 height 11
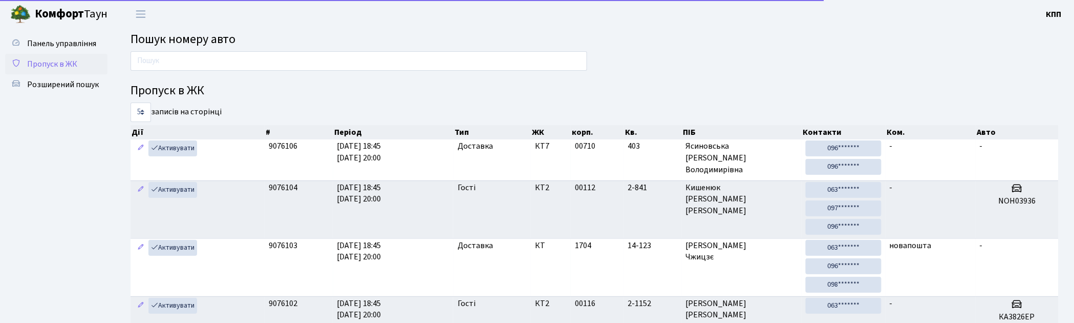
click at [84, 63] on link "Пропуск в ЖК" at bounding box center [56, 64] width 102 height 20
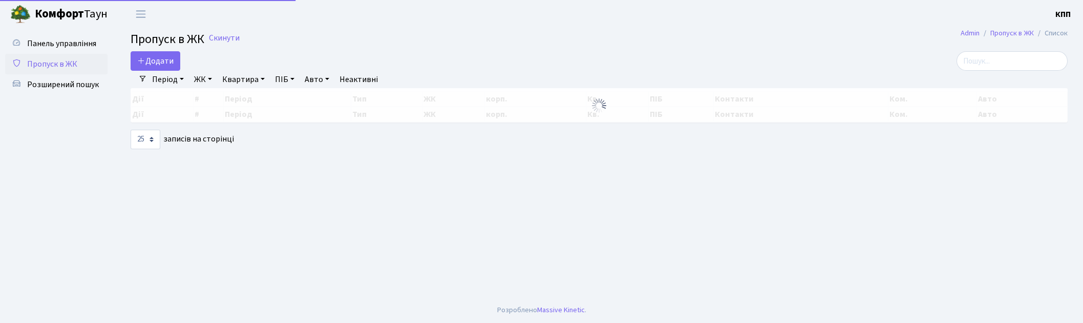
select select "25"
click at [166, 68] on link "Додати" at bounding box center [156, 60] width 50 height 19
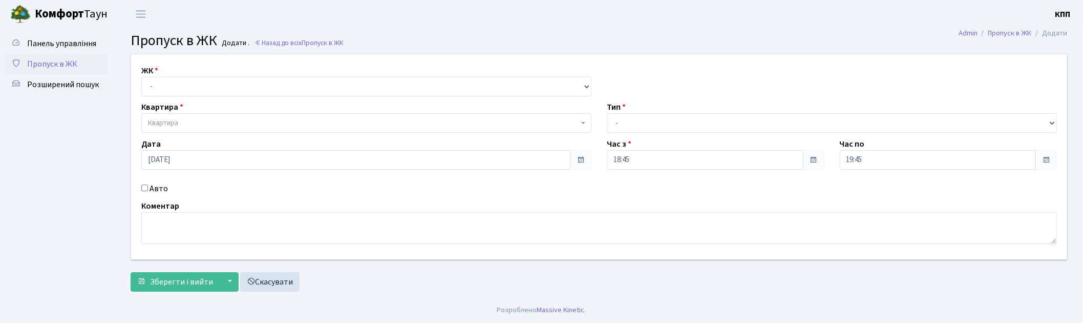
click at [154, 185] on label "Авто" at bounding box center [158, 188] width 18 height 12
click at [148, 185] on input "Авто" at bounding box center [144, 187] width 7 height 7
checkbox input "true"
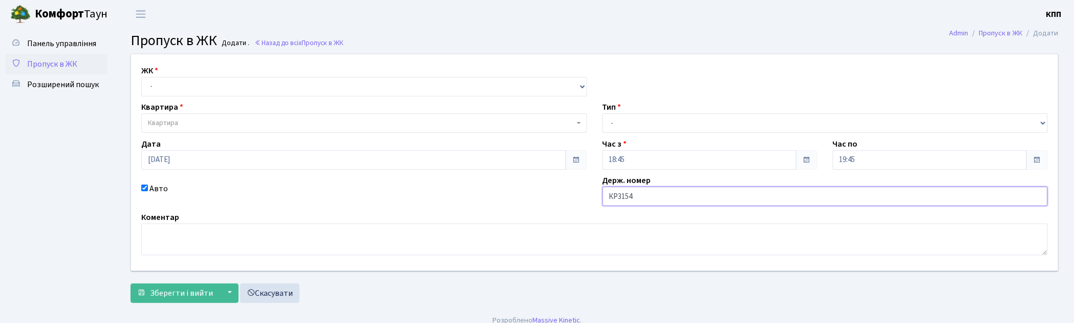
type input "КР3154АВ"
click at [640, 122] on select "- Доставка Таксі Гості Сервіс" at bounding box center [826, 122] width 446 height 19
select select "3"
click at [603, 113] on select "- Доставка Таксі Гості Сервіс" at bounding box center [826, 122] width 446 height 19
click at [241, 84] on select "- КТ, вул. Регенераторна, 4 КТ2, просп. Соборності, 17 КТ3, вул. Березнева, 16 …" at bounding box center [364, 86] width 446 height 19
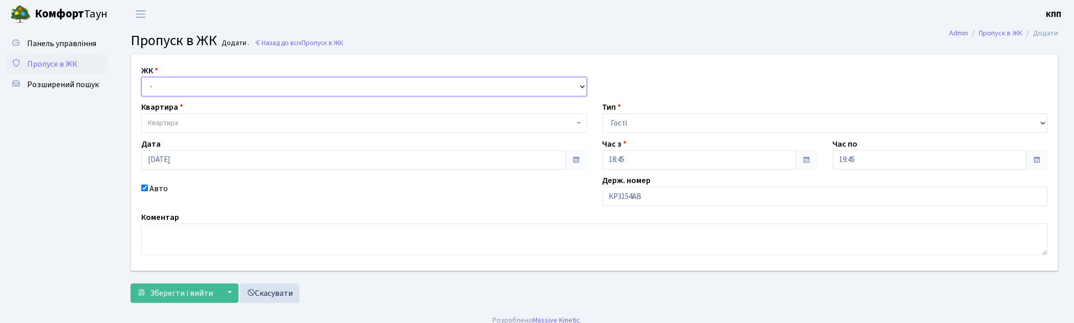
select select "271"
click at [141, 77] on select "- КТ, вул. Регенераторна, 4 КТ2, просп. Соборності, 17 КТ3, вул. Березнева, 16 …" at bounding box center [364, 86] width 446 height 19
select select
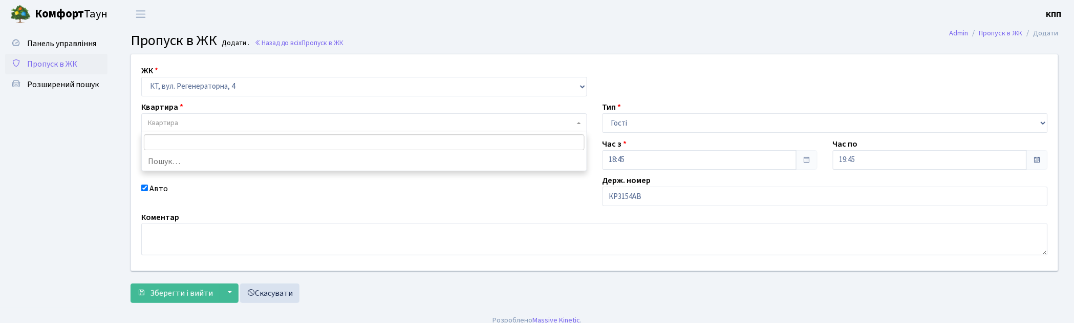
click at [231, 125] on span "Квартира" at bounding box center [361, 123] width 426 height 10
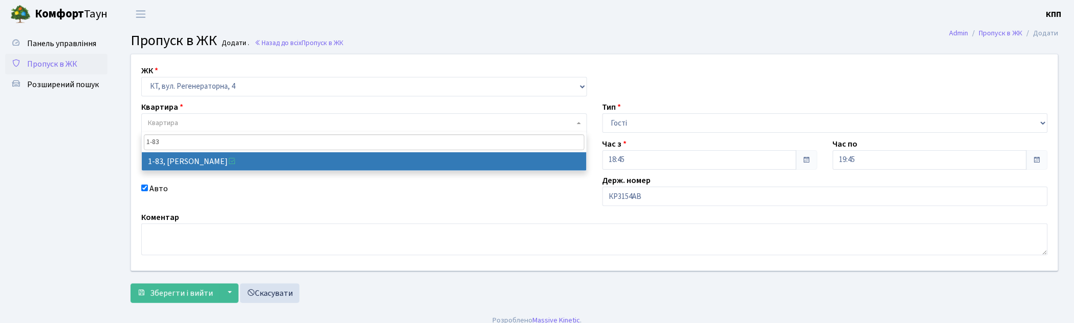
type input "1-83"
select select "83"
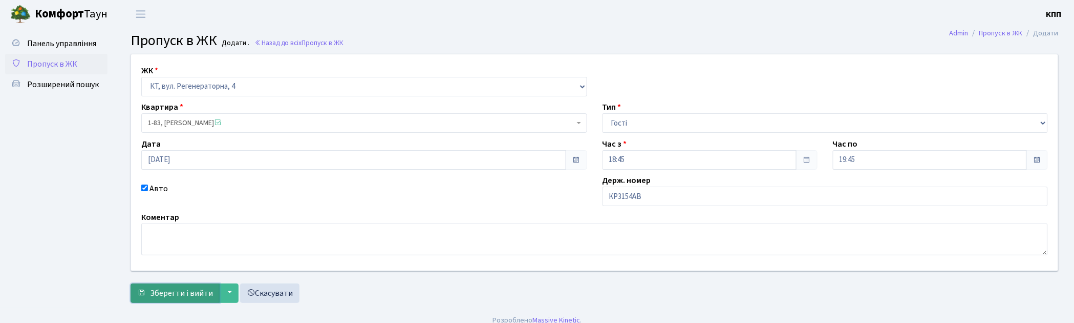
click at [177, 285] on button "Зберегти і вийти" at bounding box center [175, 292] width 89 height 19
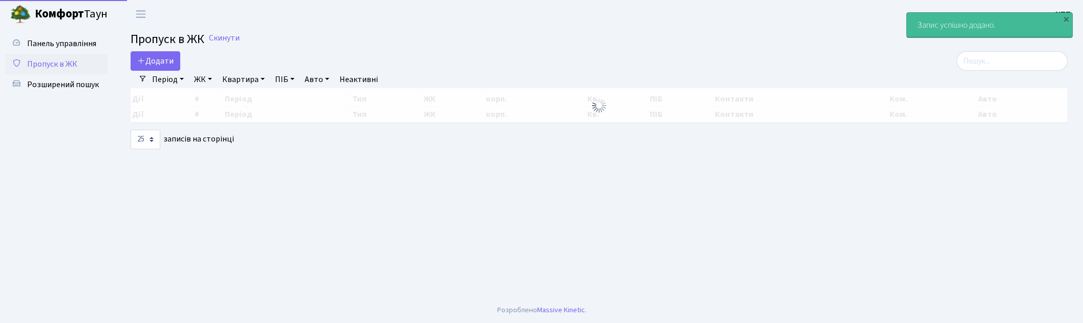
select select "25"
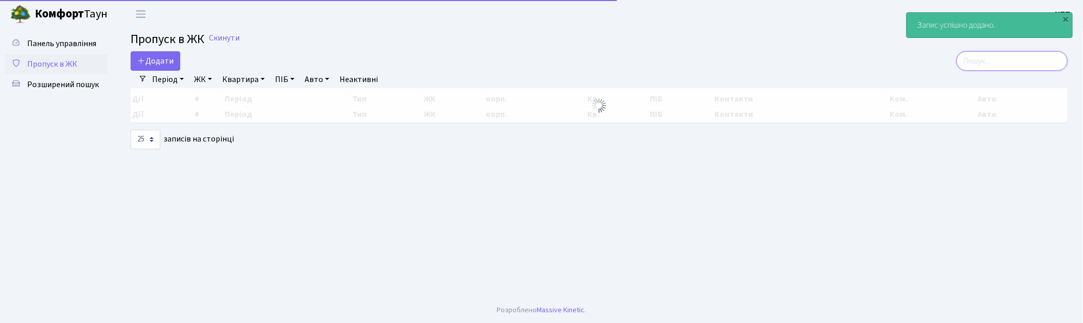
click at [1015, 53] on input "search" at bounding box center [1011, 60] width 111 height 19
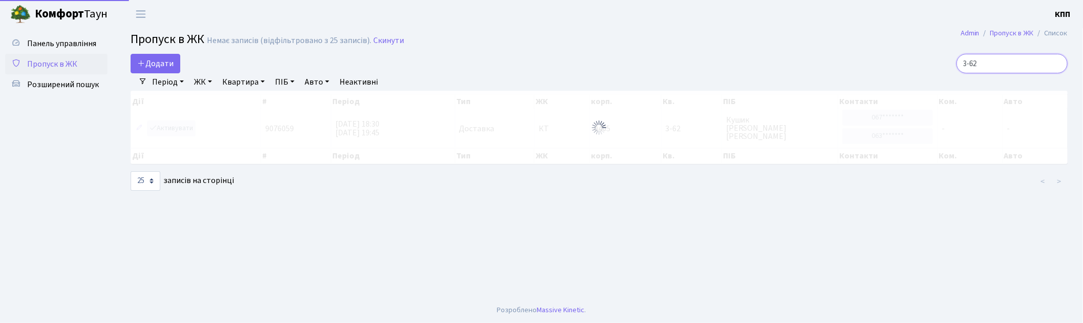
type input "3-62"
click at [156, 130] on div at bounding box center [599, 127] width 937 height 73
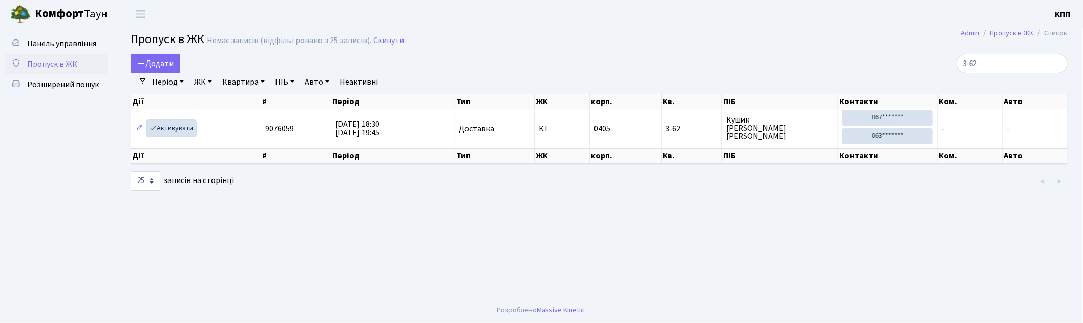
click at [177, 126] on link "Активувати" at bounding box center [171, 128] width 49 height 16
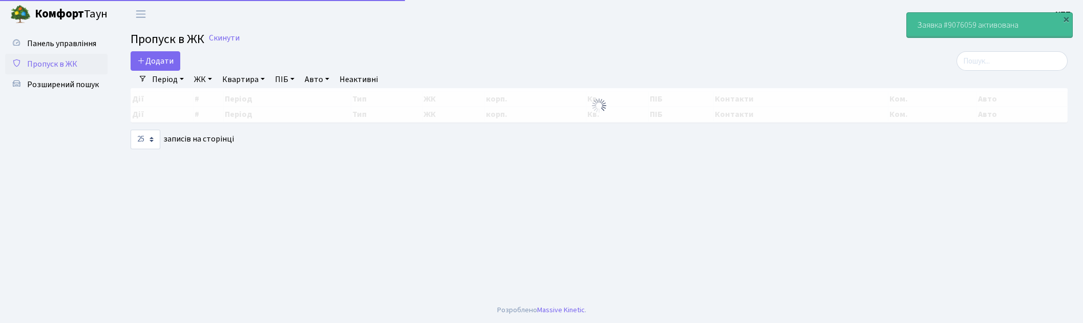
select select "25"
click at [993, 64] on input "search" at bounding box center [1011, 60] width 111 height 19
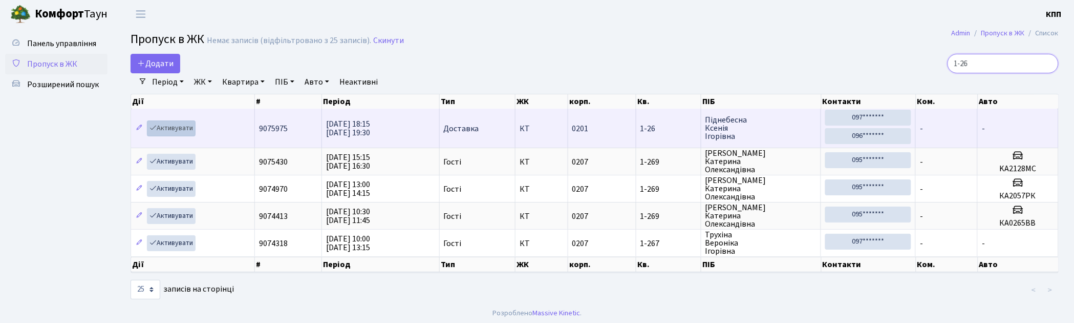
type input "1-26"
click at [161, 124] on link "Активувати" at bounding box center [171, 128] width 49 height 16
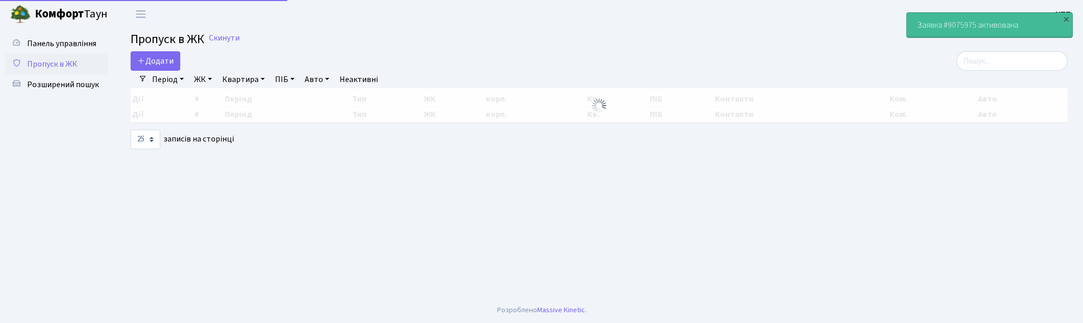
select select "25"
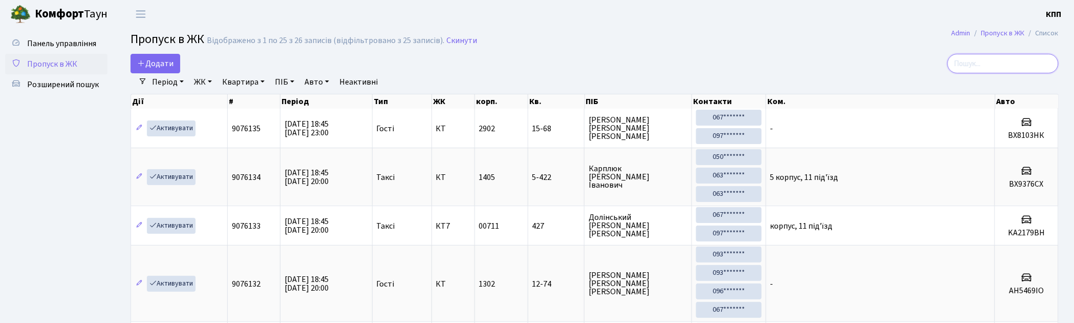
click at [979, 60] on input "search" at bounding box center [1003, 63] width 111 height 19
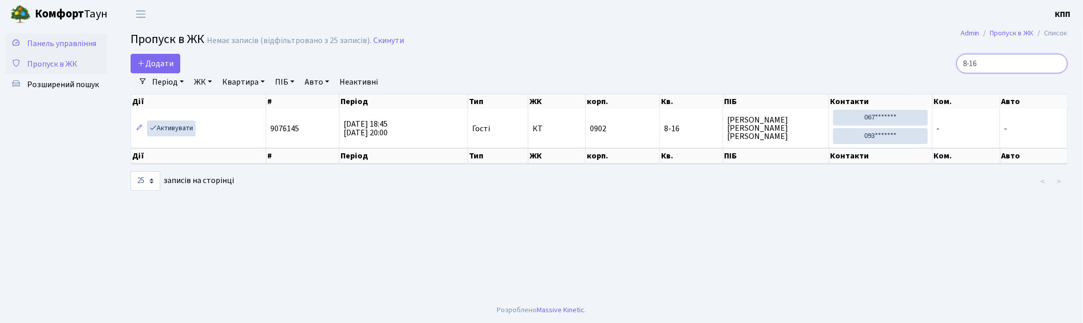
type input "8-16"
click at [68, 44] on span "Панель управління" at bounding box center [61, 43] width 69 height 11
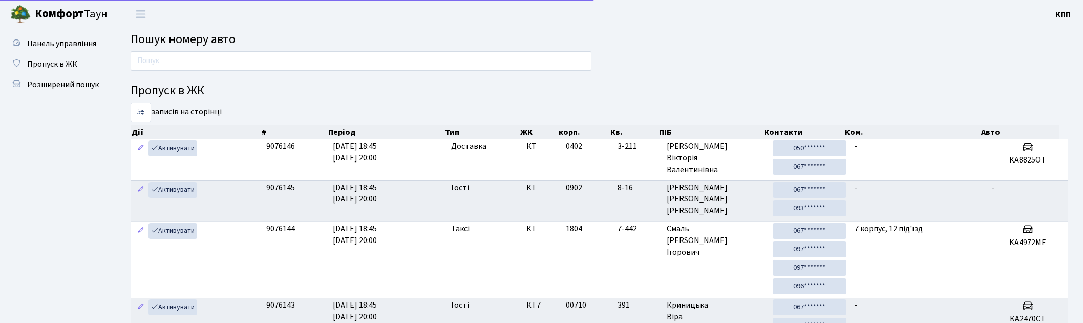
click at [217, 64] on input "text" at bounding box center [361, 60] width 461 height 19
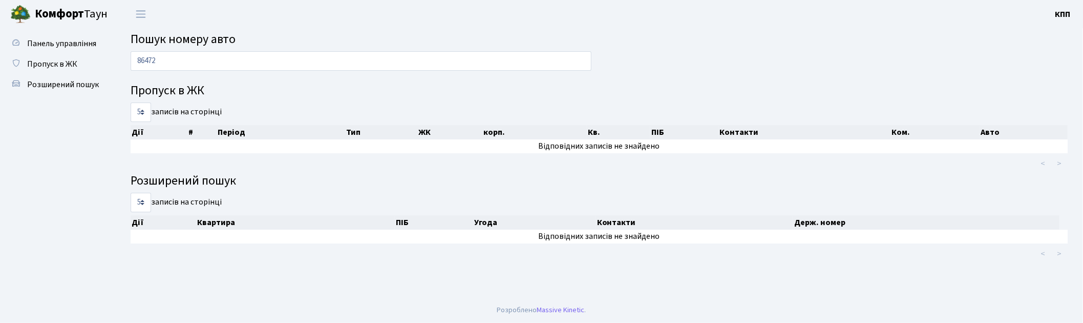
click at [147, 60] on input "86472" at bounding box center [361, 60] width 461 height 19
type input "864-72"
click at [33, 42] on span "Панель управління" at bounding box center [61, 43] width 69 height 11
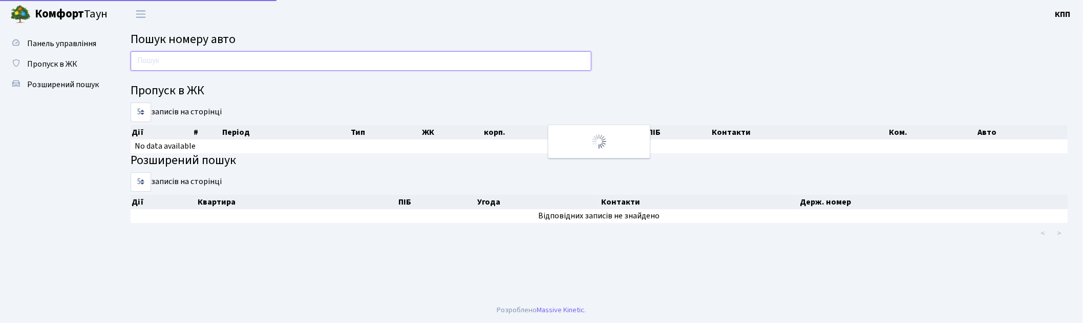
drag, startPoint x: 0, startPoint y: 0, endPoint x: 160, endPoint y: 62, distance: 172.0
click at [160, 62] on input "text" at bounding box center [361, 60] width 461 height 19
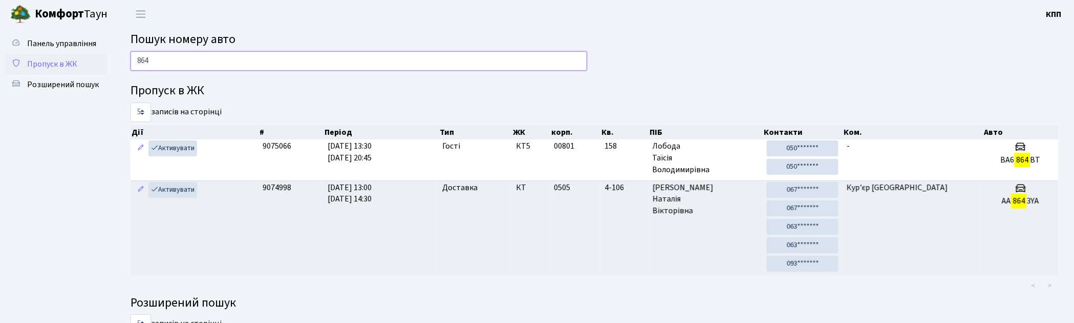
type input "864"
click at [52, 67] on span "Пропуск в ЖК" at bounding box center [52, 63] width 50 height 11
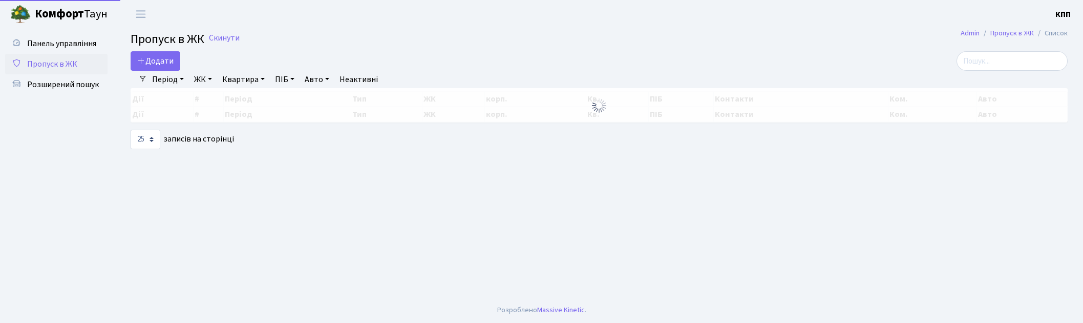
select select "25"
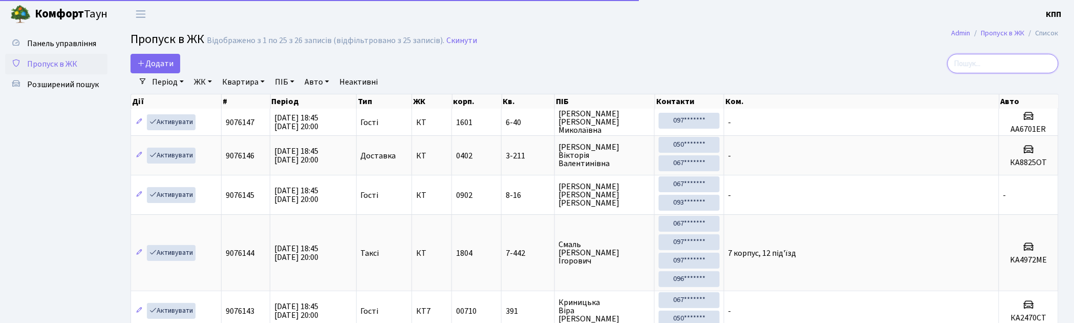
click at [985, 65] on input "search" at bounding box center [1003, 63] width 111 height 19
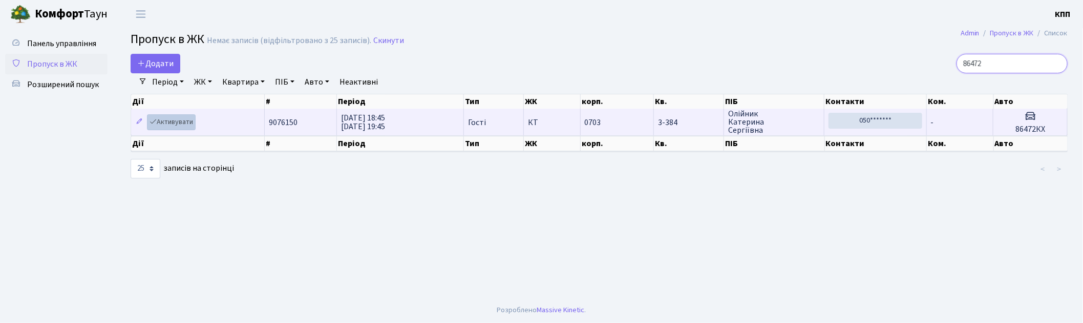
type input "86472"
click at [193, 126] on link "Активувати" at bounding box center [171, 122] width 49 height 16
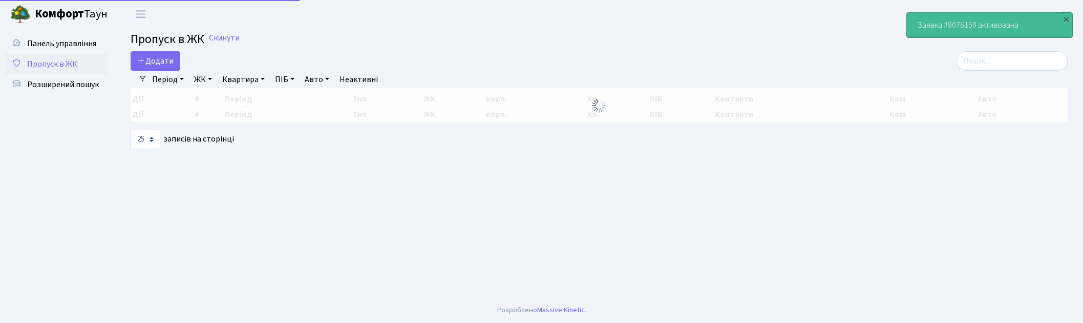
select select "25"
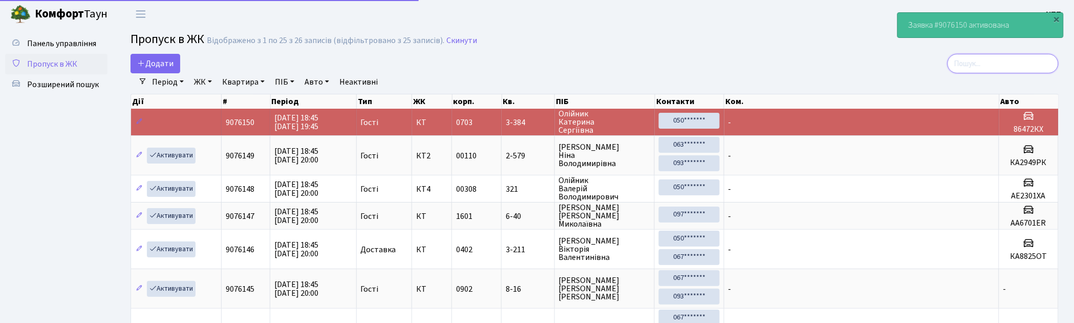
click at [977, 59] on input "search" at bounding box center [1003, 63] width 111 height 19
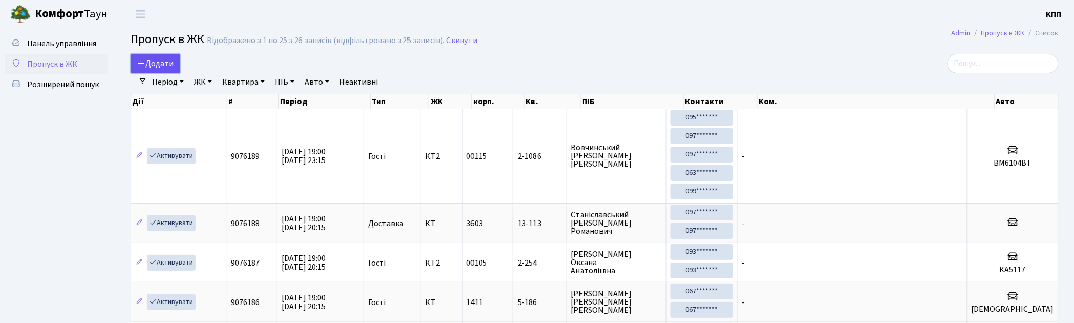
click at [136, 62] on link "Додати" at bounding box center [156, 63] width 50 height 19
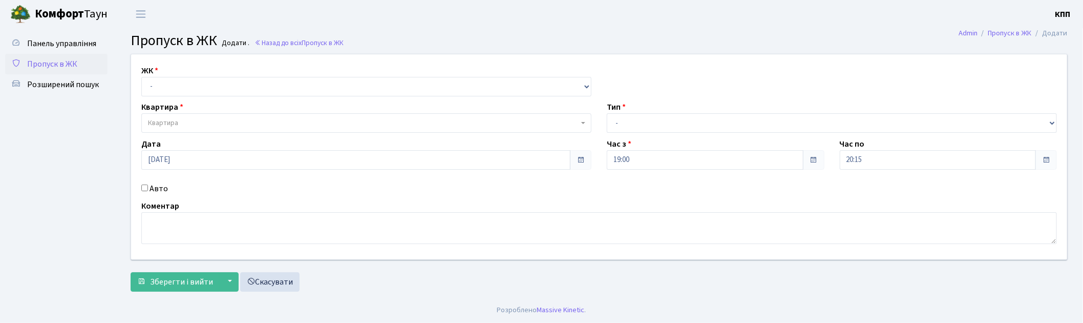
select select "271"
click at [141, 77] on select "- КТ, вул. Регенераторна, 4 КТ2, просп. Соборності, 17 КТ3, вул. Березнева, 16 …" at bounding box center [366, 86] width 450 height 19
select select
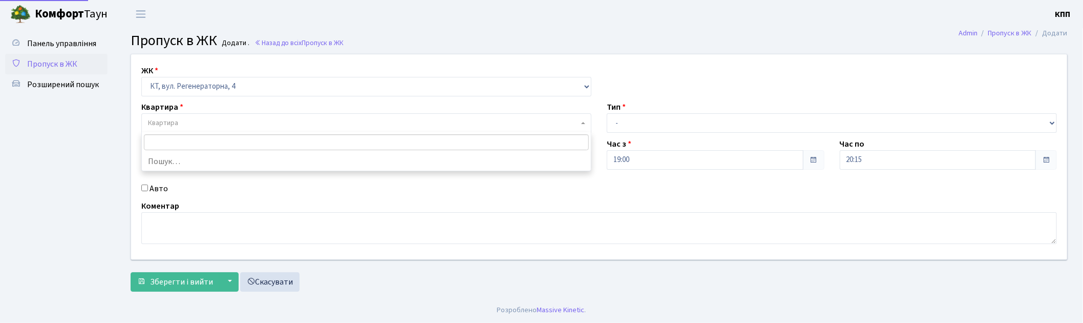
click at [196, 121] on span "Квартира" at bounding box center [363, 123] width 431 height 10
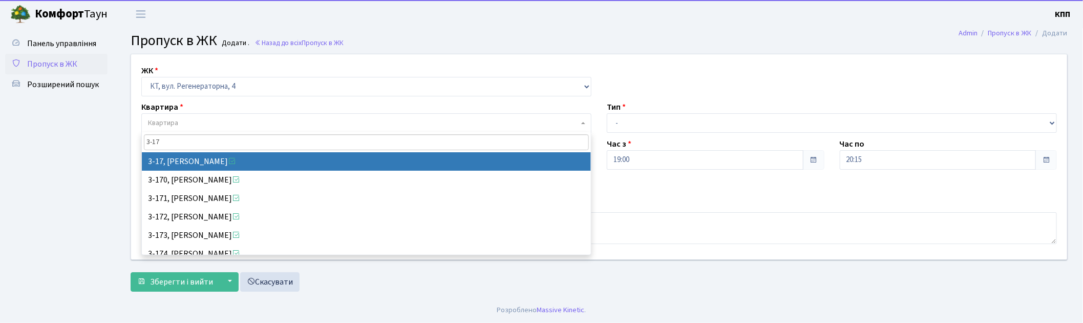
type input "3-17"
select select "988"
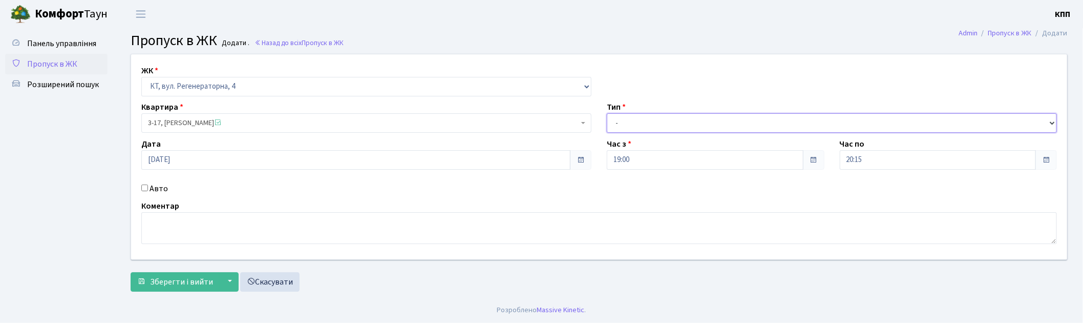
click at [662, 125] on select "- Доставка Таксі Гості Сервіс" at bounding box center [832, 122] width 450 height 19
select select "1"
click at [607, 113] on select "- Доставка Таксі Гості Сервіс" at bounding box center [832, 122] width 450 height 19
click at [176, 278] on span "Зберегти і вийти" at bounding box center [181, 281] width 63 height 11
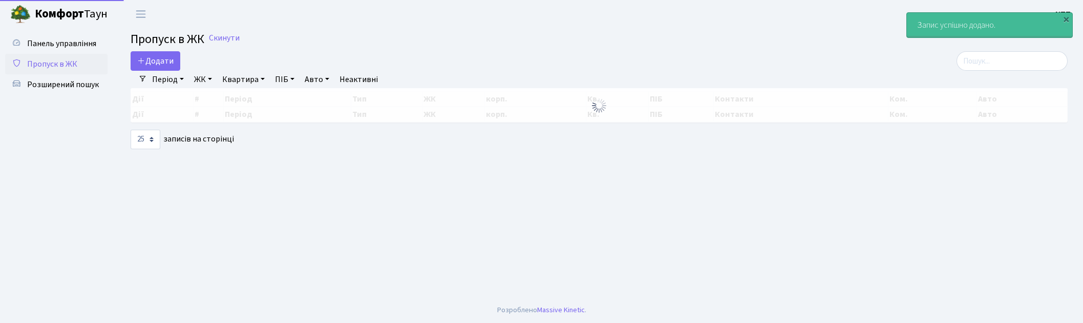
select select "25"
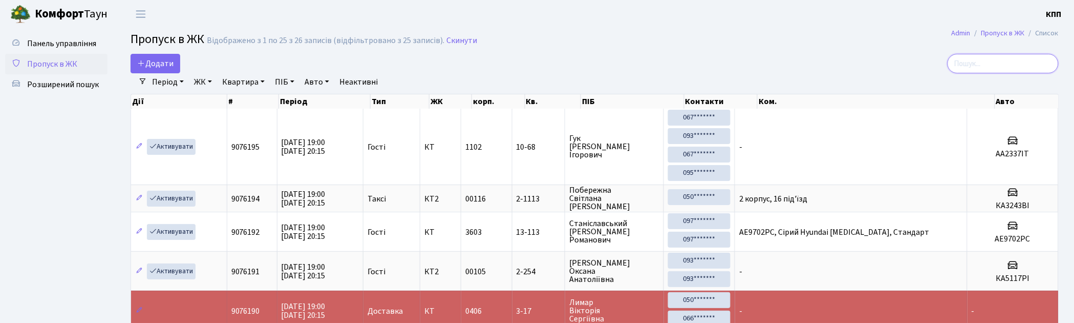
click at [1022, 71] on input "search" at bounding box center [1003, 63] width 111 height 19
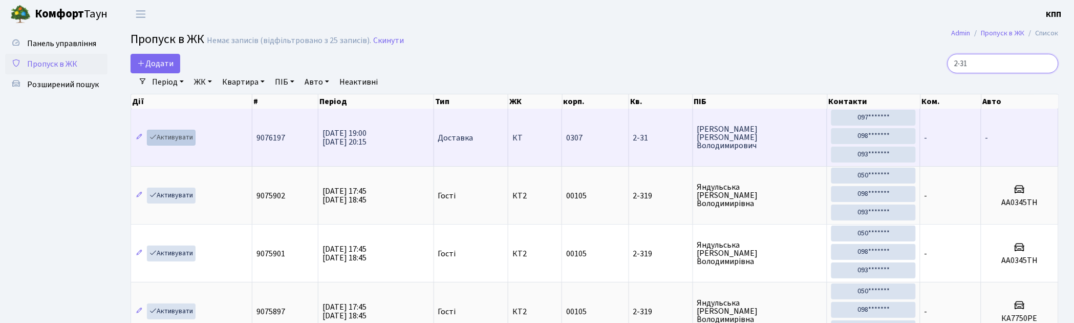
type input "2-31"
click at [175, 140] on link "Активувати" at bounding box center [171, 138] width 49 height 16
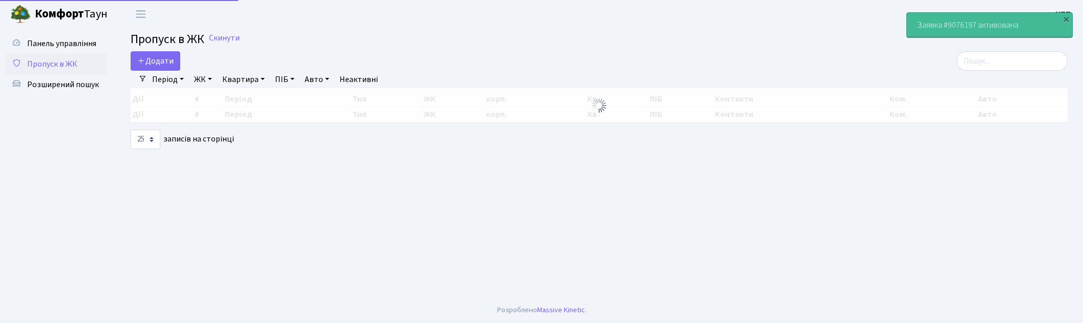
select select "25"
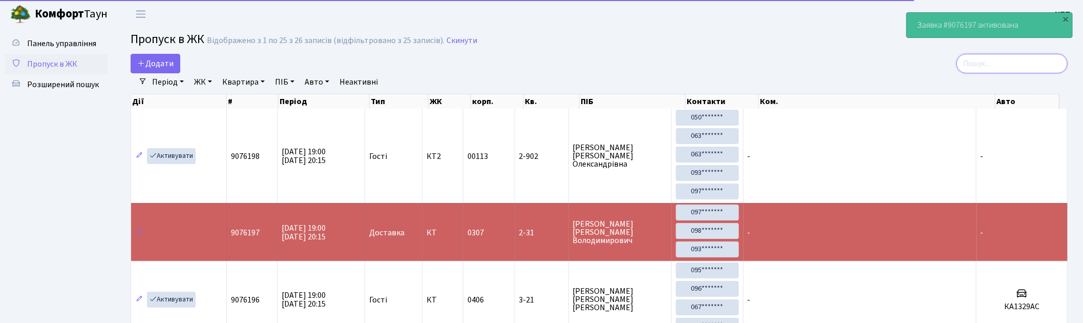
click at [1001, 54] on input "search" at bounding box center [1011, 63] width 111 height 19
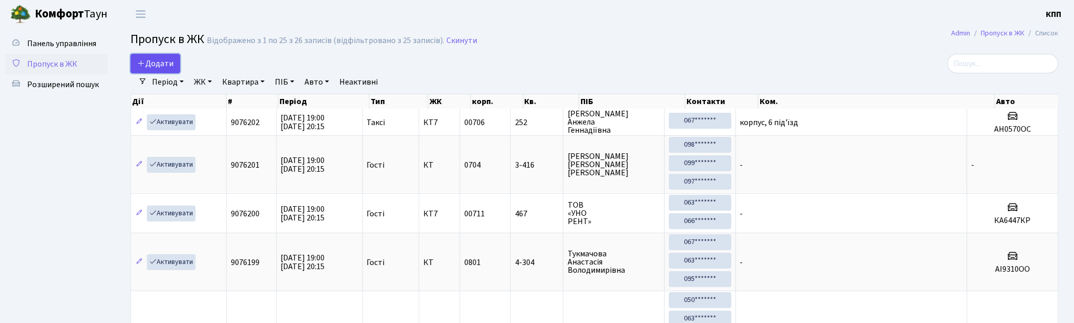
click at [156, 69] on span "Додати" at bounding box center [155, 63] width 36 height 11
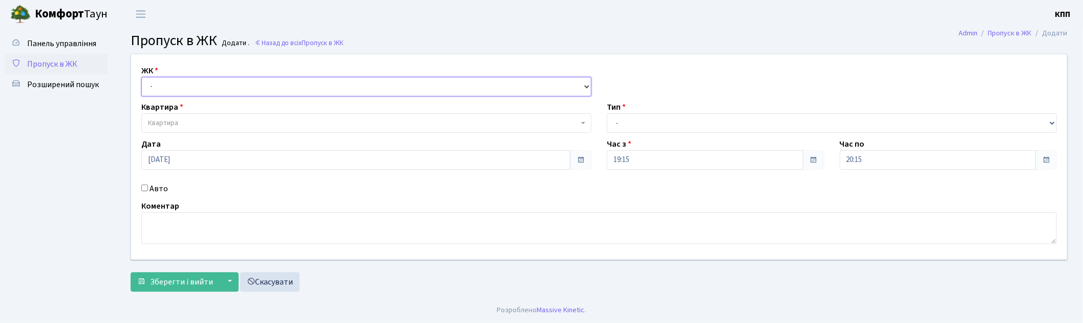
drag, startPoint x: 0, startPoint y: 0, endPoint x: 173, endPoint y: 85, distance: 192.3
click at [169, 78] on select "- КТ, вул. Регенераторна, 4 КТ2, просп. Соборності, 17 КТ3, вул. Березнева, 16 …" at bounding box center [366, 86] width 450 height 19
select select "271"
click at [141, 77] on select "- КТ, вул. Регенераторна, 4 КТ2, просп. Соборності, 17 КТ3, вул. Березнева, 16 …" at bounding box center [366, 86] width 450 height 19
select select
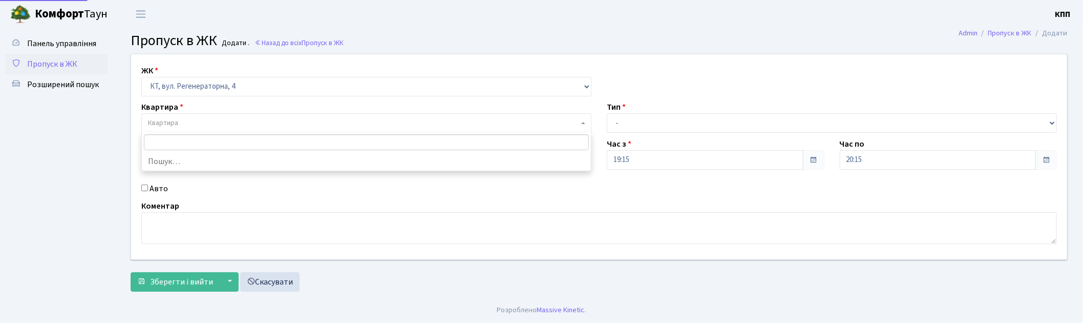
click at [196, 120] on span "Квартира" at bounding box center [363, 123] width 431 height 10
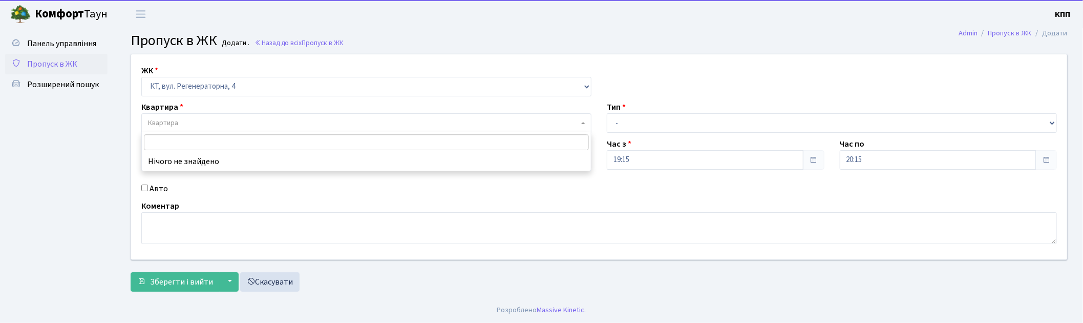
type input "2"
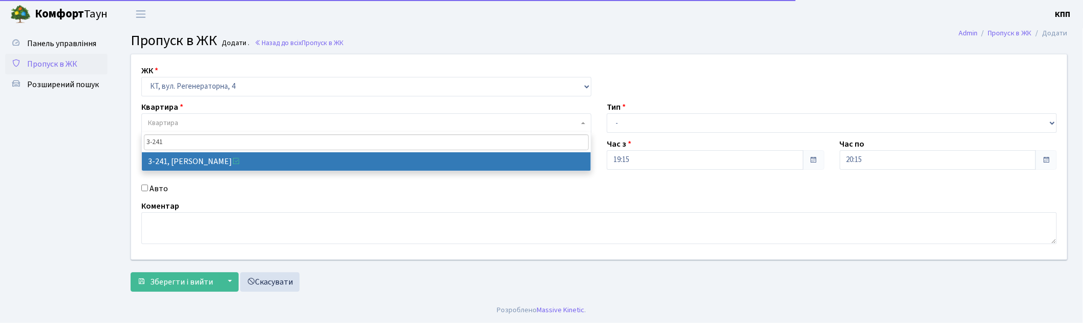
type input "3-241"
select select "742"
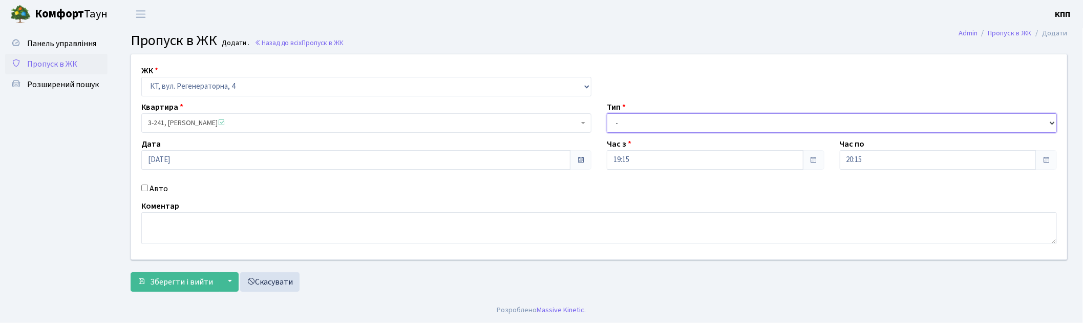
click at [637, 124] on select "- Доставка Таксі Гості Сервіс" at bounding box center [832, 122] width 450 height 19
select select "2"
click at [607, 113] on select "- Доставка Таксі Гості Сервіс" at bounding box center [832, 122] width 450 height 19
click at [159, 185] on label "Авто" at bounding box center [158, 188] width 18 height 12
click at [148, 185] on input "Авто" at bounding box center [144, 187] width 7 height 7
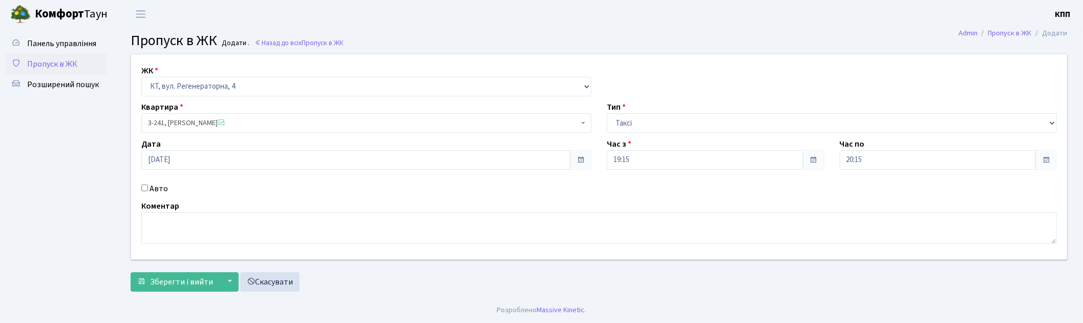
checkbox input "true"
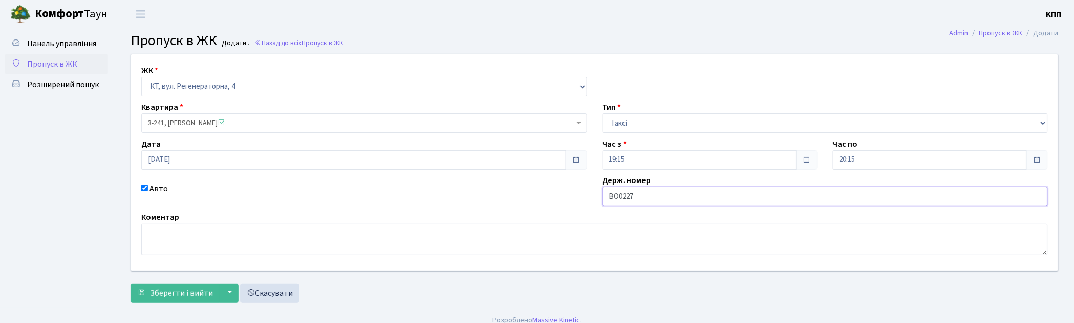
type input "ВО0227НВ"
click at [190, 290] on span "Зберегти і вийти" at bounding box center [181, 292] width 63 height 11
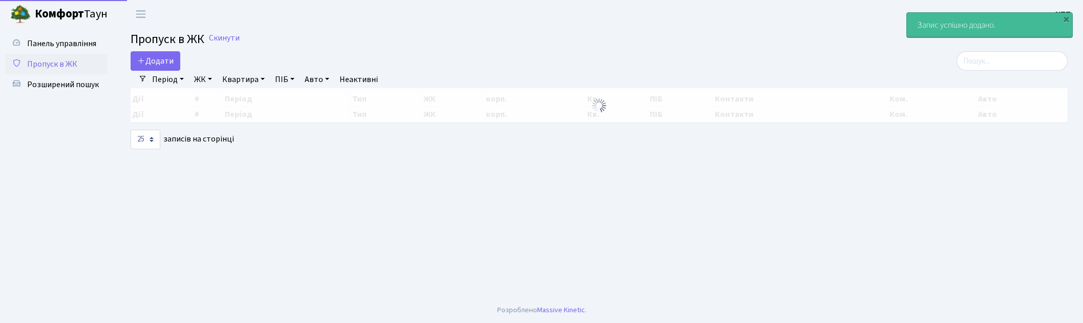
select select "25"
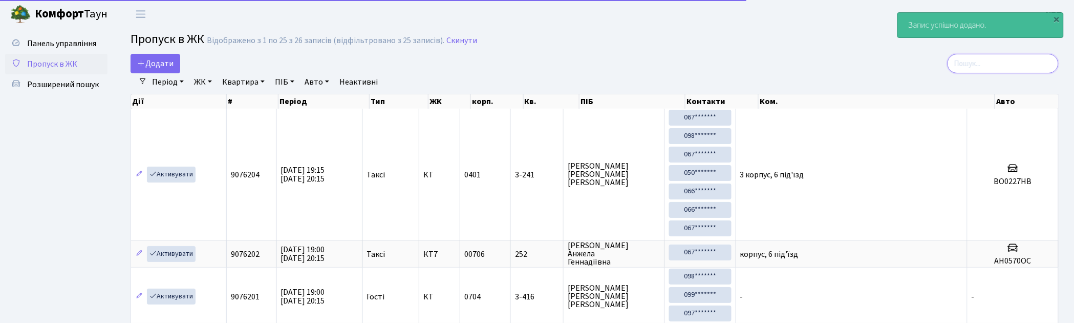
click at [1011, 65] on input "search" at bounding box center [1003, 63] width 111 height 19
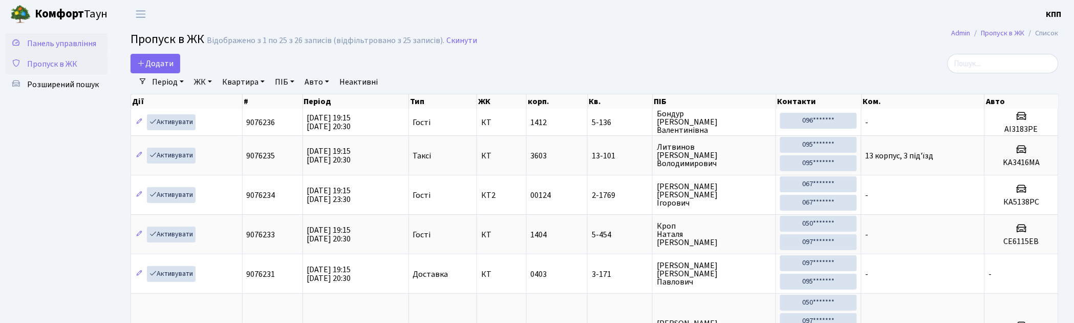
click at [72, 45] on span "Панель управління" at bounding box center [61, 43] width 69 height 11
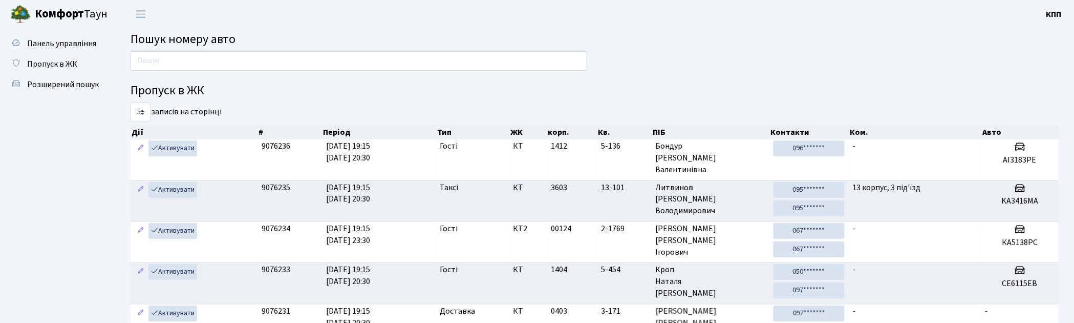
click at [200, 46] on span "Пошук номеру авто" at bounding box center [183, 39] width 105 height 18
click at [192, 63] on input "text" at bounding box center [359, 60] width 457 height 19
drag, startPoint x: 70, startPoint y: 62, endPoint x: 321, endPoint y: 101, distance: 254.3
click at [70, 62] on span "Пропуск в ЖК" at bounding box center [52, 63] width 50 height 11
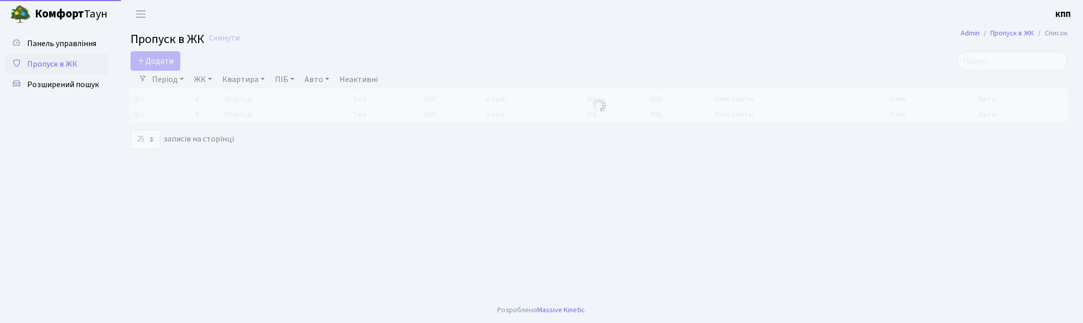
select select "25"
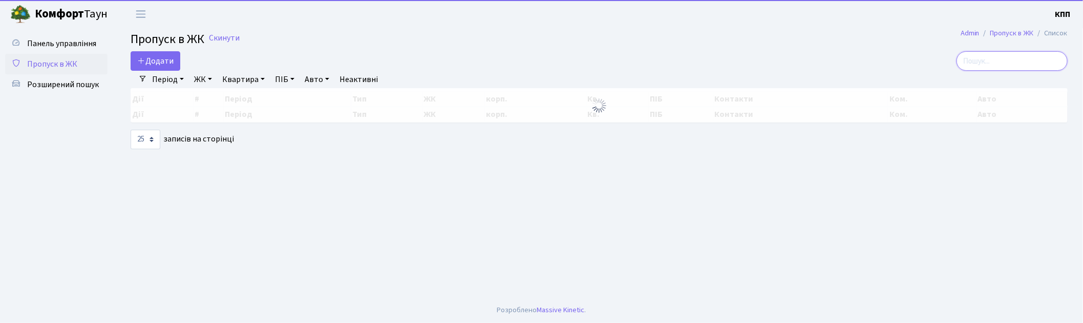
click at [1006, 62] on input "search" at bounding box center [1011, 60] width 111 height 19
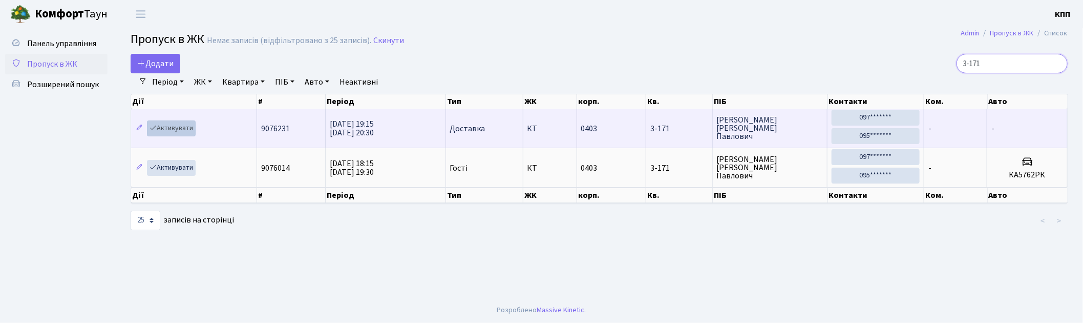
type input "3-171"
click at [185, 127] on link "Активувати" at bounding box center [171, 128] width 49 height 16
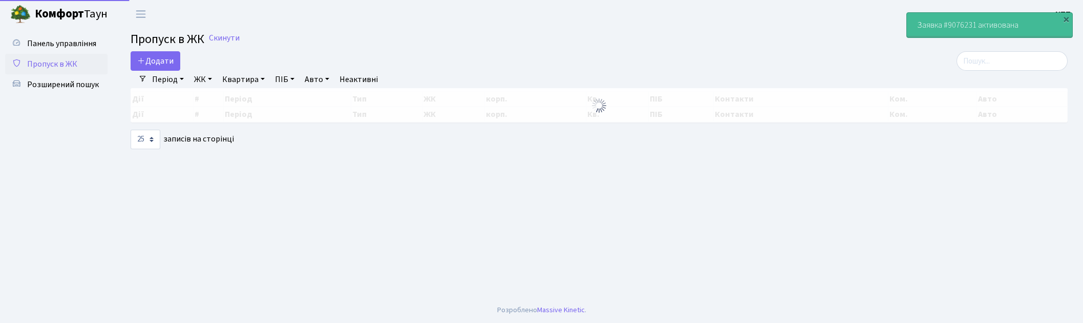
select select "25"
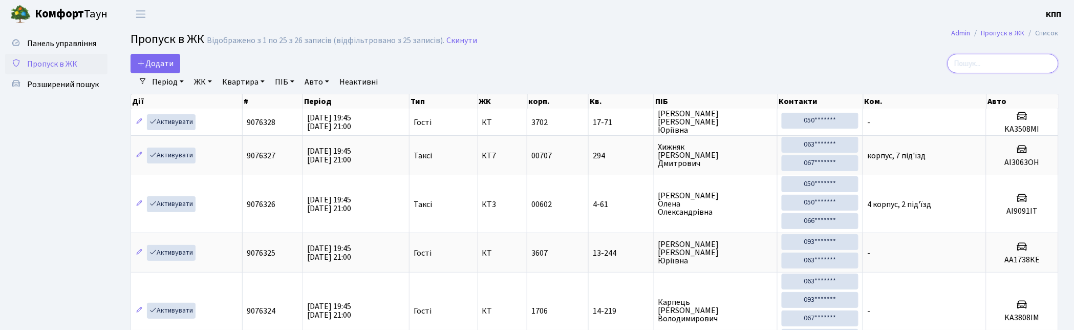
click at [1019, 63] on input "search" at bounding box center [1003, 63] width 111 height 19
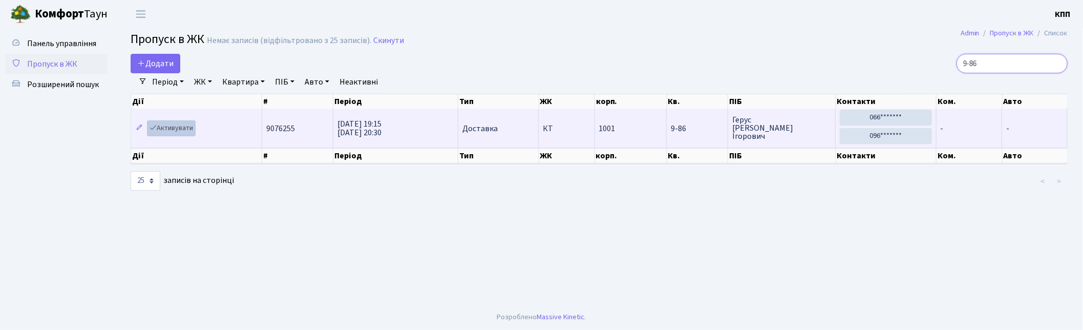
type input "9-86"
click at [167, 131] on link "Активувати" at bounding box center [171, 128] width 49 height 16
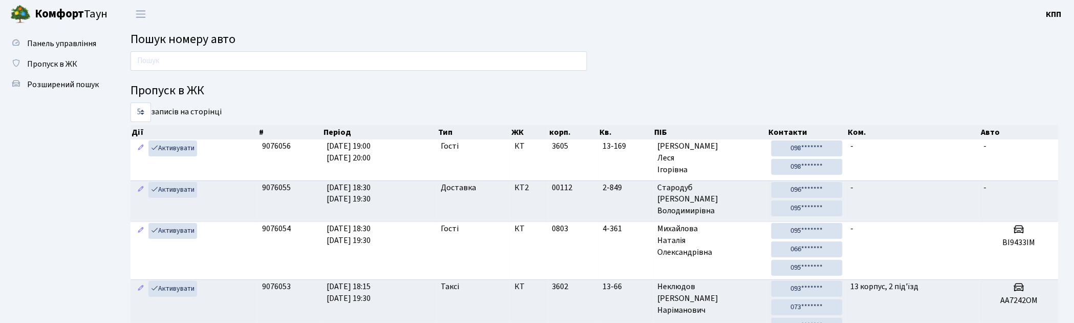
click at [178, 59] on input "text" at bounding box center [359, 60] width 457 height 19
type input "2634"
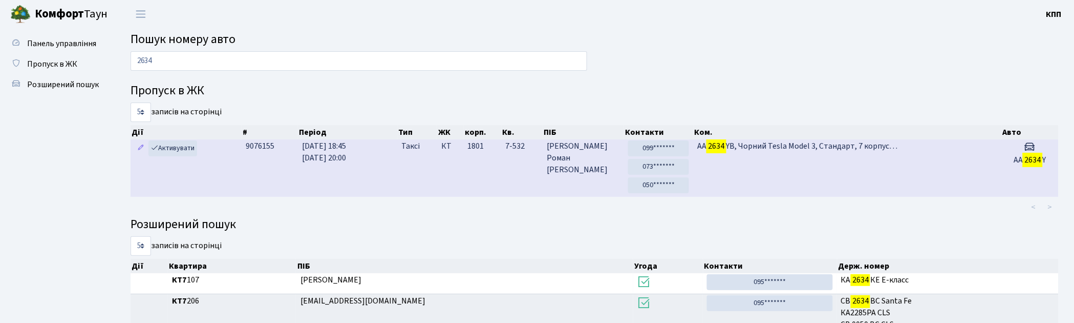
click at [461, 165] on td "КТ" at bounding box center [450, 167] width 27 height 57
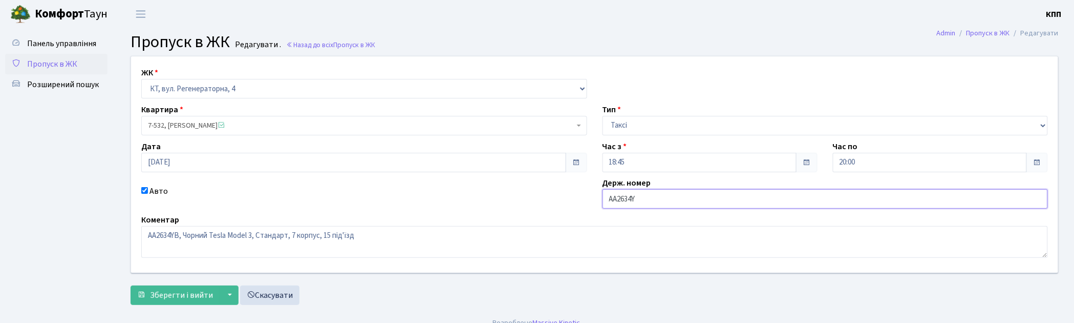
click at [664, 200] on input "AA2634Y" at bounding box center [826, 198] width 446 height 19
type input "AA2634YВ"
click at [161, 298] on span "Зберегти і вийти" at bounding box center [181, 294] width 63 height 11
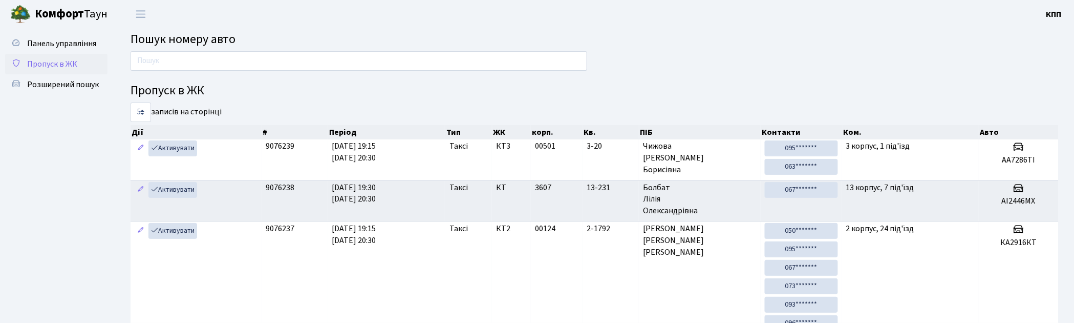
click at [33, 58] on span "Пропуск в ЖК" at bounding box center [52, 63] width 50 height 11
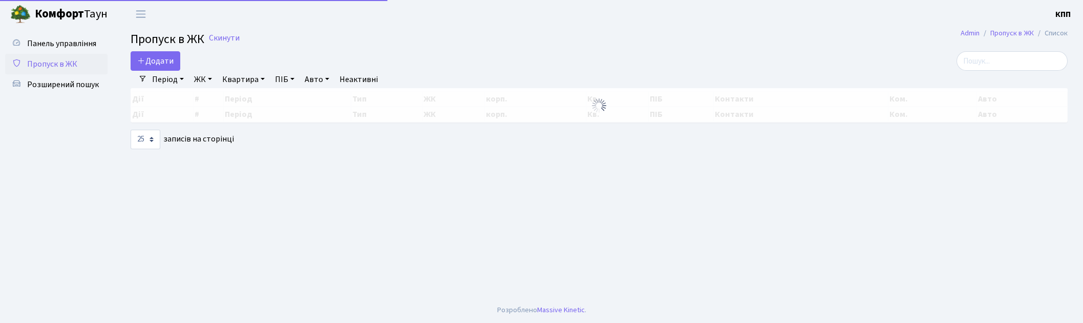
select select "25"
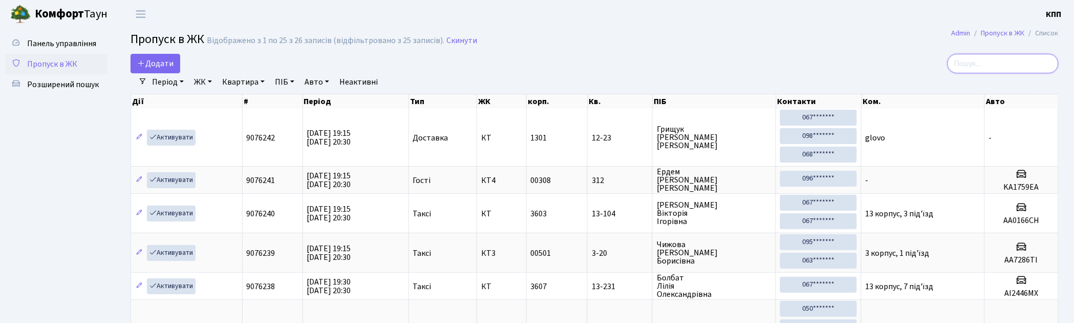
click at [995, 60] on input "search" at bounding box center [1003, 63] width 111 height 19
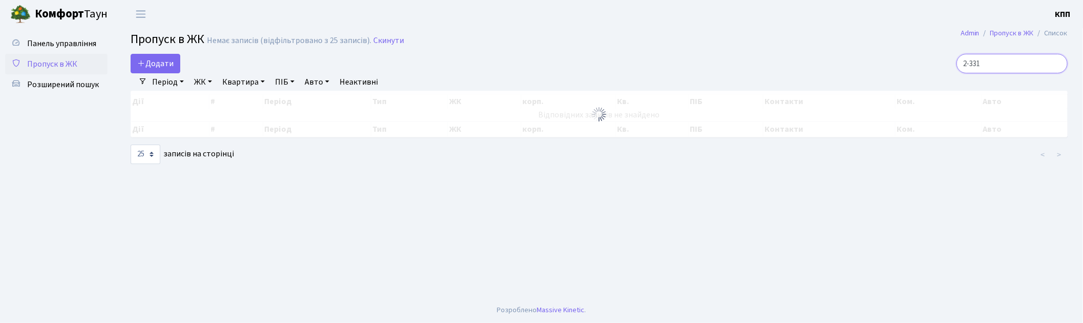
click at [1015, 66] on input "2-331" at bounding box center [1011, 63] width 111 height 19
type input "2-331"
click at [70, 62] on span "Пропуск в ЖК" at bounding box center [52, 63] width 50 height 11
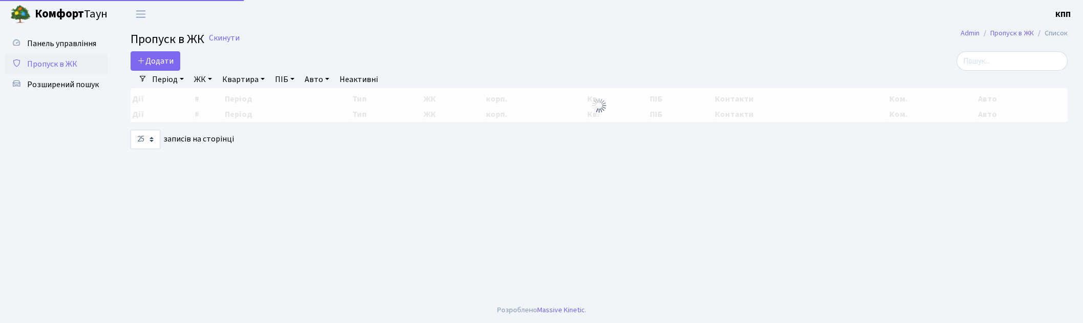
select select "25"
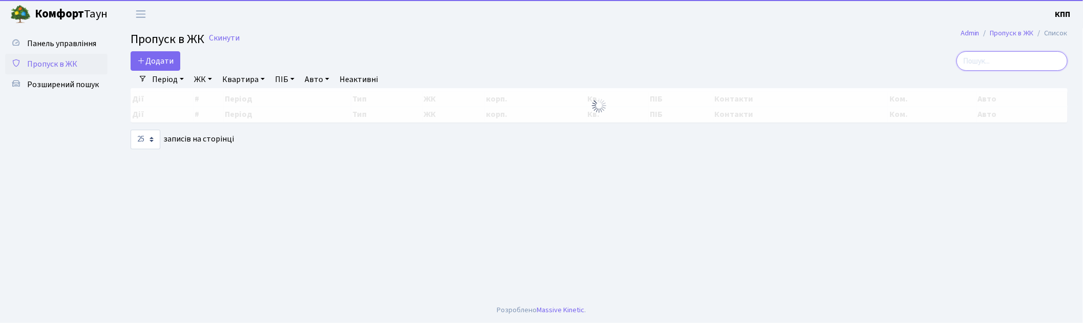
click at [1006, 57] on input "search" at bounding box center [1011, 60] width 111 height 19
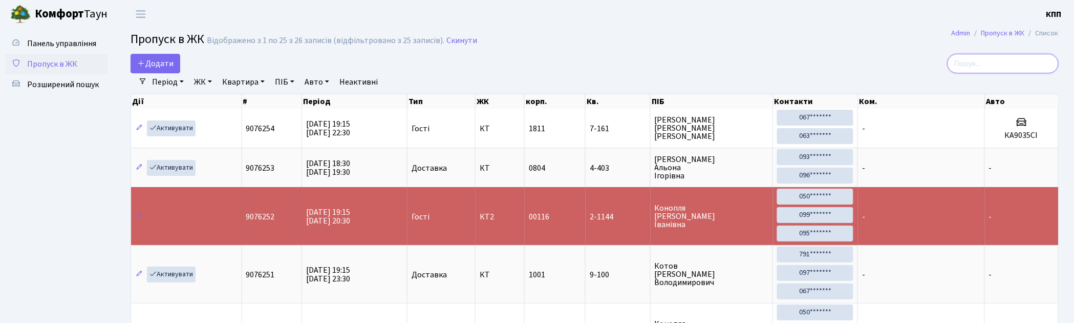
click at [994, 65] on input "search" at bounding box center [1003, 63] width 111 height 19
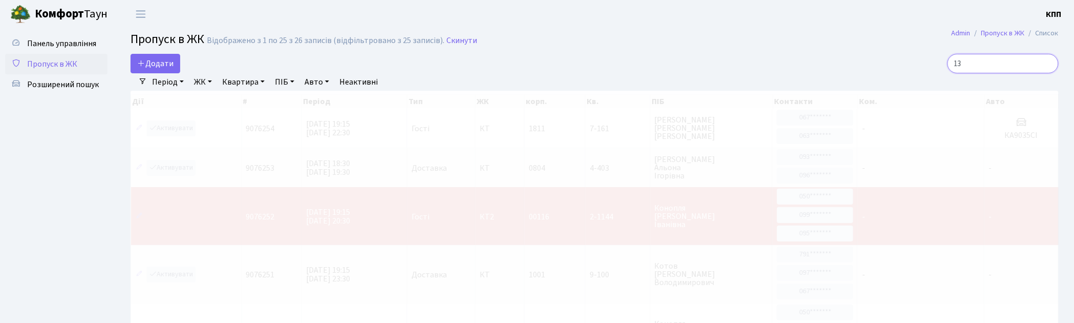
type input "1"
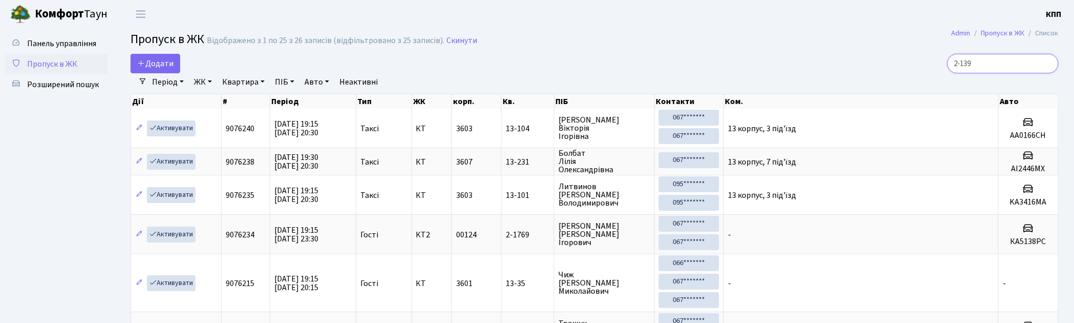
type input "2-1390"
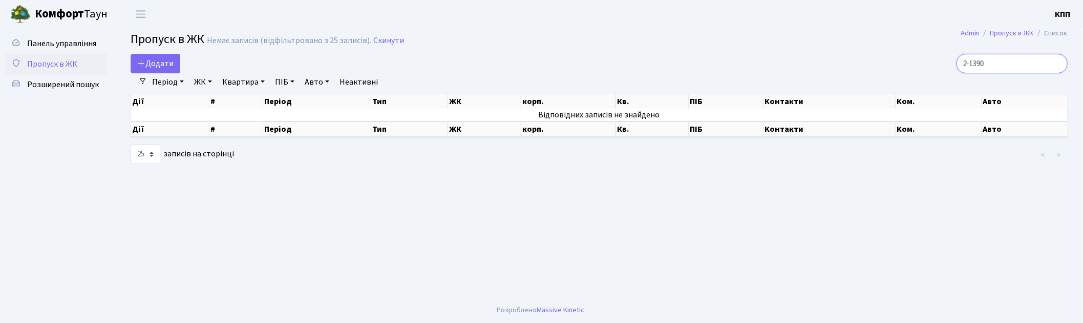
drag, startPoint x: 1021, startPoint y: 67, endPoint x: 920, endPoint y: 55, distance: 102.1
click at [920, 55] on div "2-1390" at bounding box center [916, 63] width 302 height 19
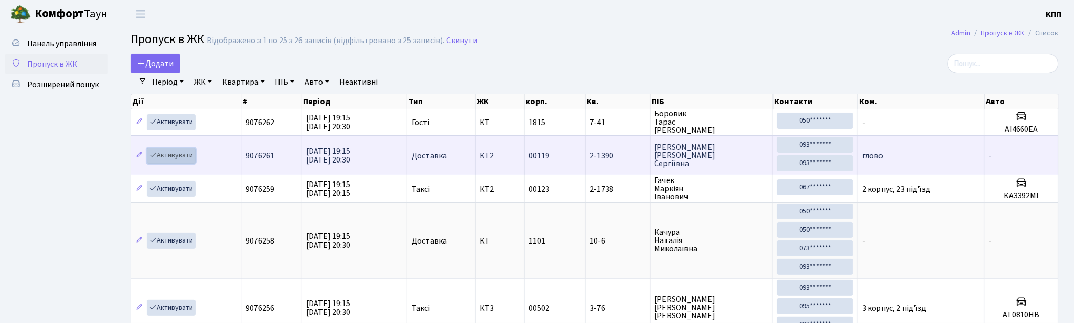
click at [165, 159] on link "Активувати" at bounding box center [171, 155] width 49 height 16
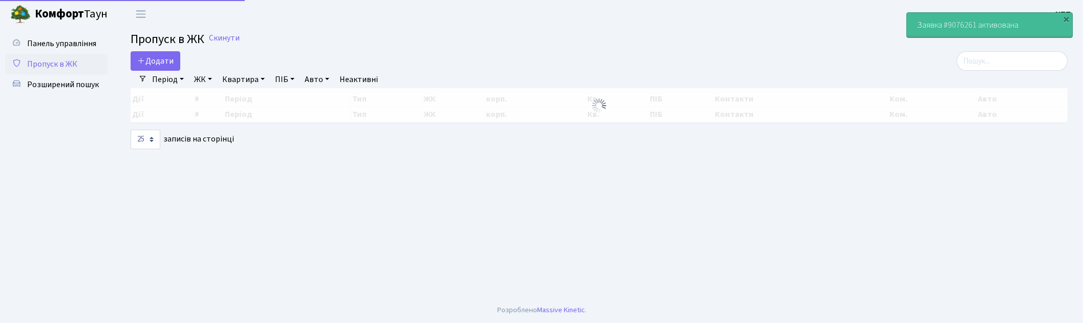
select select "25"
click at [1029, 63] on input "search" at bounding box center [1011, 60] width 111 height 19
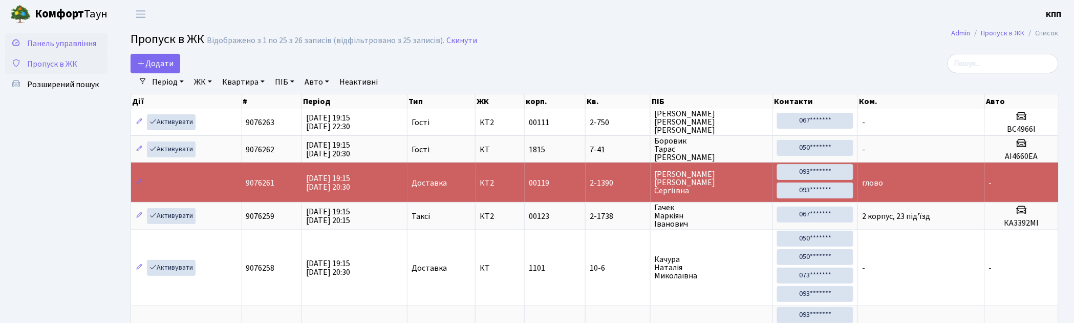
click at [46, 38] on span "Панель управління" at bounding box center [61, 43] width 69 height 11
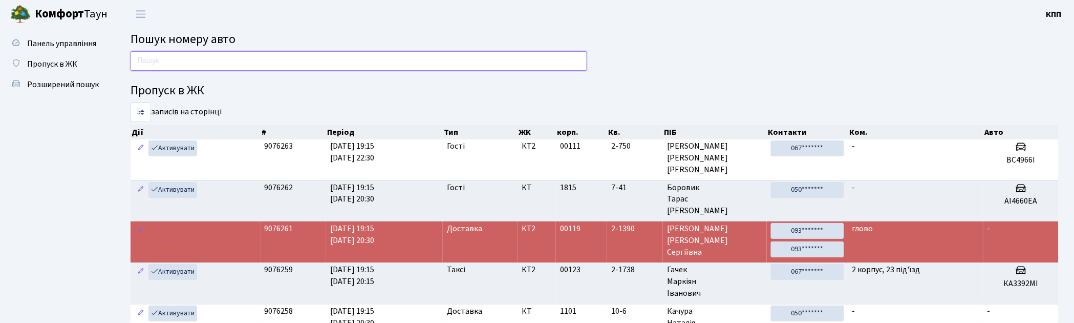
drag, startPoint x: 140, startPoint y: 57, endPoint x: 145, endPoint y: 58, distance: 5.2
click at [140, 57] on input "text" at bounding box center [359, 60] width 457 height 19
type input "5330"
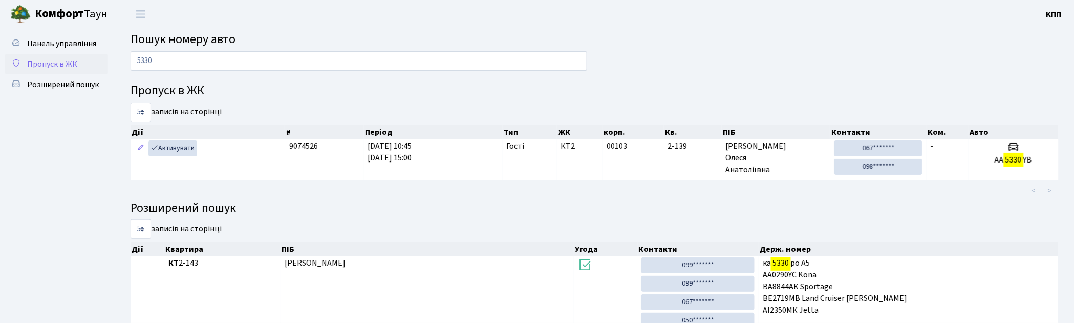
click at [66, 59] on span "Пропуск в ЖК" at bounding box center [52, 63] width 50 height 11
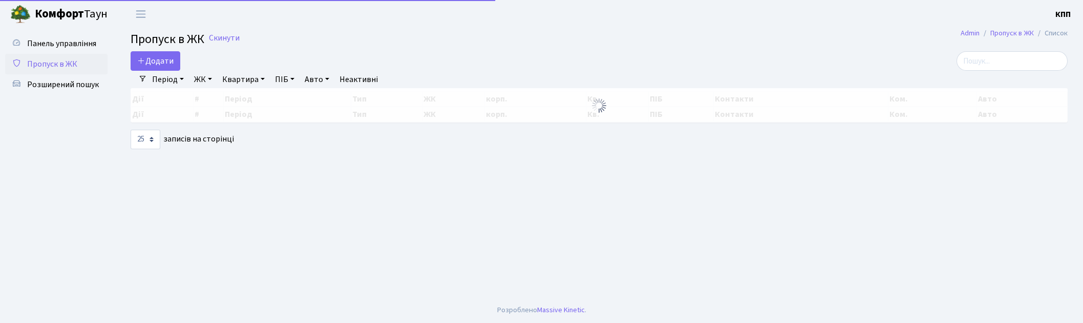
select select "25"
click at [1054, 60] on input "search" at bounding box center [1003, 60] width 111 height 19
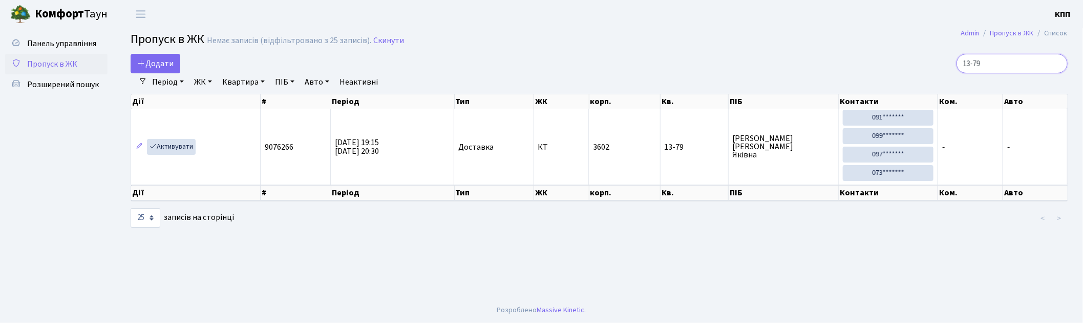
drag, startPoint x: 1014, startPoint y: 72, endPoint x: 925, endPoint y: 65, distance: 89.8
click at [925, 65] on div "13-79" at bounding box center [916, 63] width 302 height 19
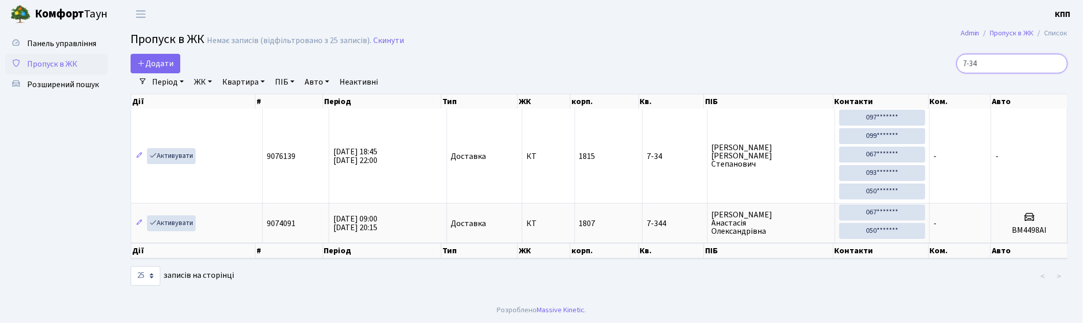
drag, startPoint x: 1004, startPoint y: 68, endPoint x: 872, endPoint y: 54, distance: 133.3
click at [873, 54] on div "7-34" at bounding box center [916, 63] width 302 height 19
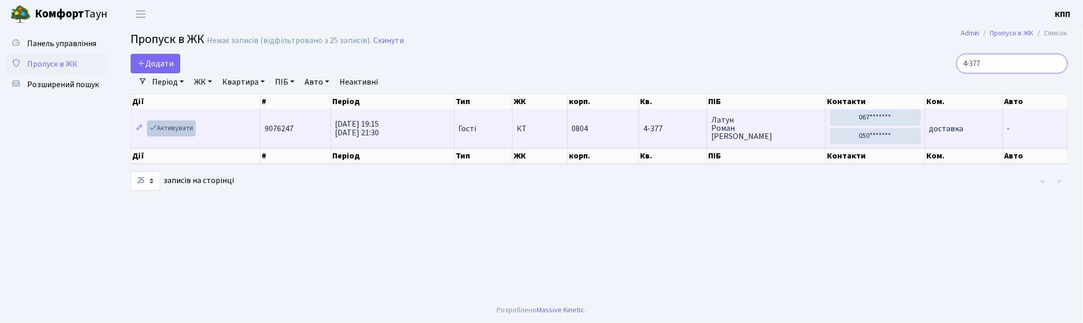
type input "4-377"
click at [184, 126] on link "Активувати" at bounding box center [171, 128] width 49 height 16
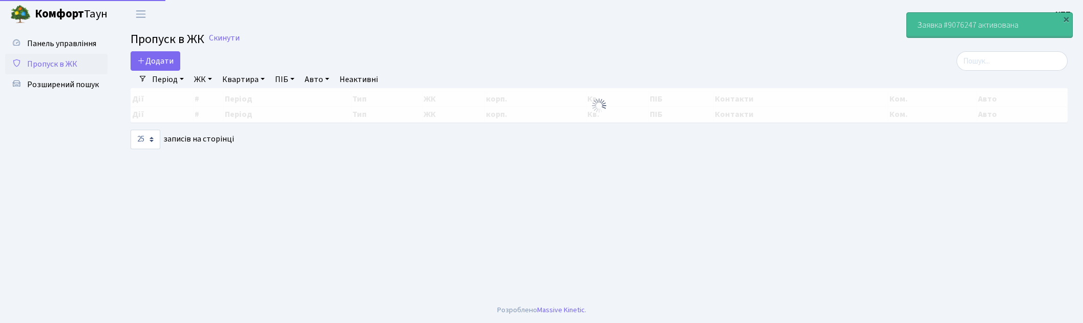
select select "25"
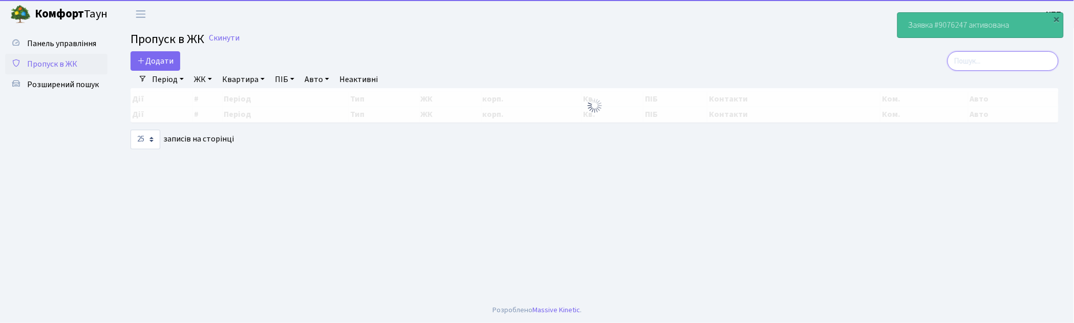
click at [991, 66] on input "search" at bounding box center [1003, 60] width 111 height 19
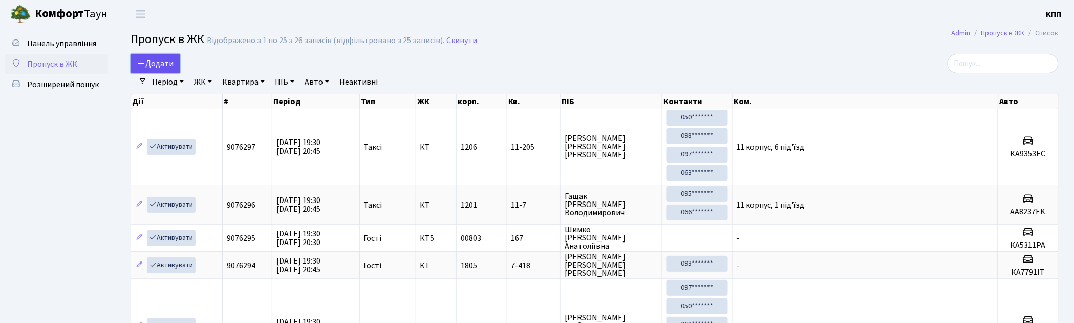
click at [169, 66] on span "Додати" at bounding box center [155, 63] width 36 height 11
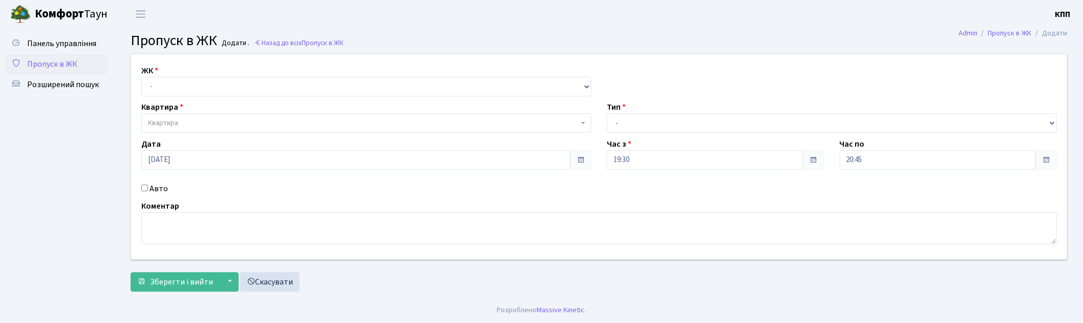
click at [198, 102] on div "Квартира Квартира" at bounding box center [366, 117] width 465 height 32
drag, startPoint x: 207, startPoint y: 85, endPoint x: 207, endPoint y: 94, distance: 8.2
click at [207, 86] on select "- КТ, вул. Регенераторна, 4 КТ2, просп. [STREET_ADDRESS] [STREET_ADDRESS] [PERS…" at bounding box center [366, 86] width 450 height 19
select select "271"
click at [141, 77] on select "- КТ, вул. Регенераторна, 4 КТ2, просп. Соборності, 17 КТ3, вул. Березнева, 16 …" at bounding box center [366, 86] width 450 height 19
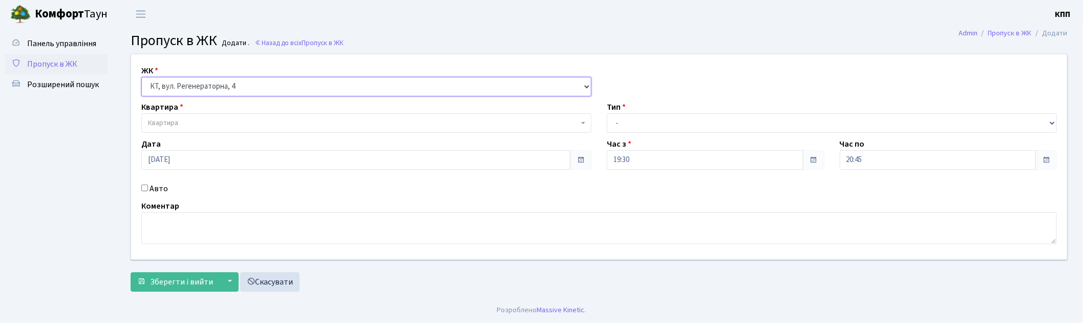
select select
click at [207, 121] on span "Квартира" at bounding box center [363, 123] width 431 height 10
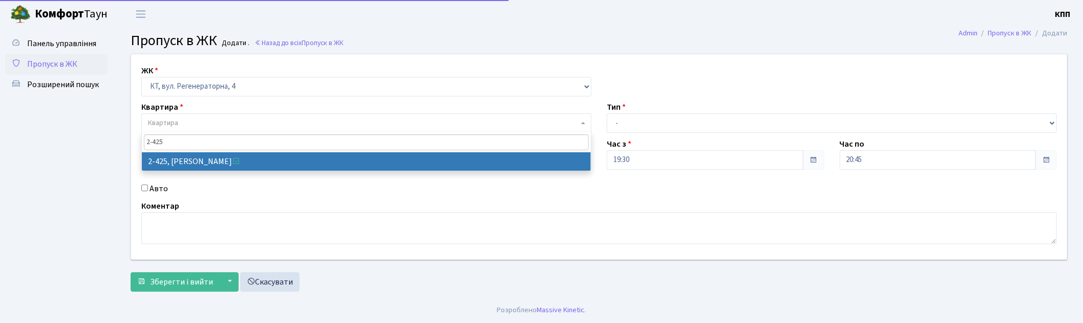
type input "2-425"
select select "1439"
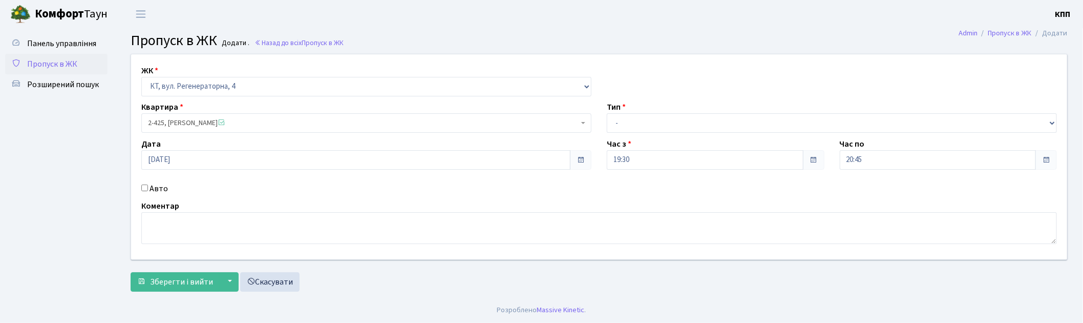
drag, startPoint x: 678, startPoint y: 111, endPoint x: 676, endPoint y: 154, distance: 42.5
click at [678, 115] on div "Тип - Доставка Таксі Гості Сервіс" at bounding box center [831, 117] width 465 height 32
drag, startPoint x: 673, startPoint y: 127, endPoint x: 665, endPoint y: 131, distance: 8.3
click at [673, 127] on select "- Доставка Таксі Гості Сервіс" at bounding box center [832, 122] width 450 height 19
select select "1"
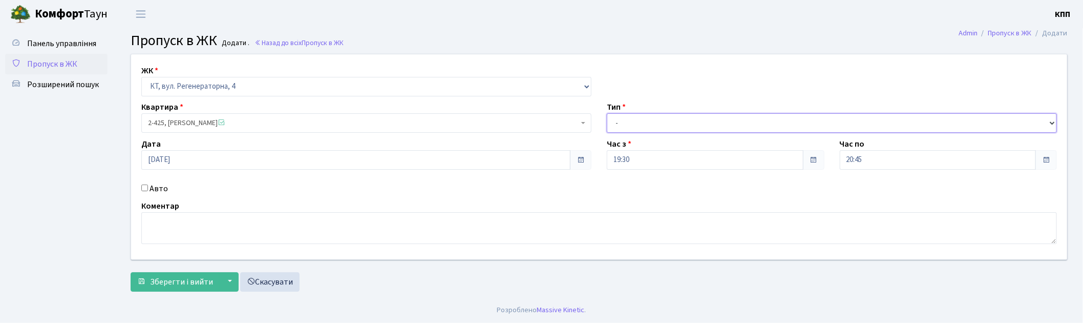
click at [607, 113] on select "- Доставка Таксі Гості Сервіс" at bounding box center [832, 122] width 450 height 19
click at [173, 287] on span "Зберегти і вийти" at bounding box center [181, 281] width 63 height 11
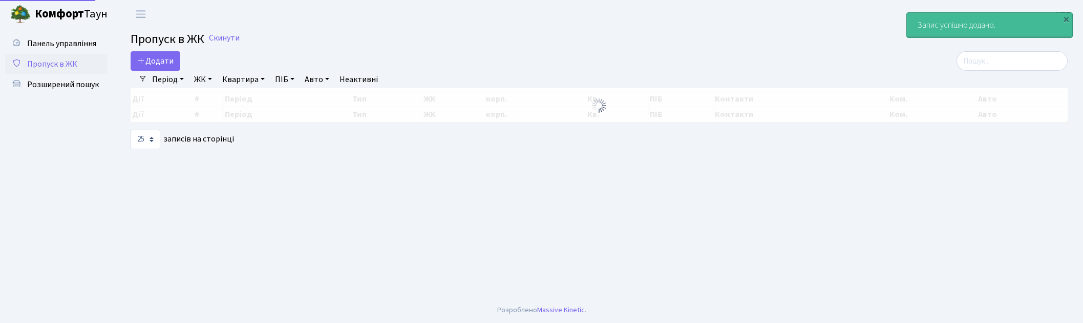
select select "25"
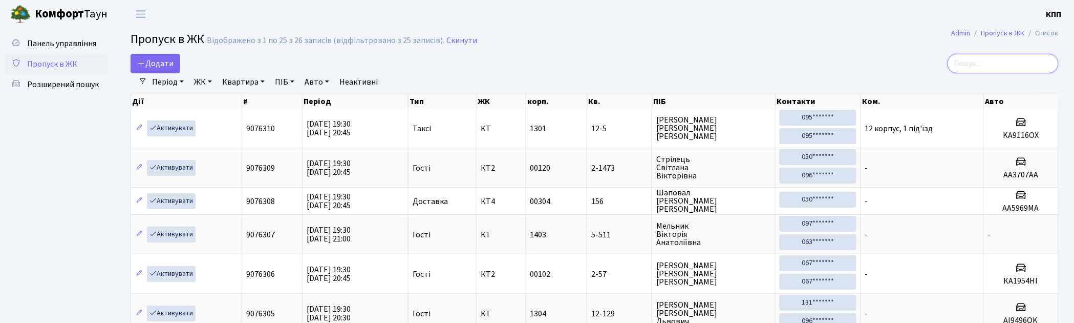
click at [994, 67] on input "search" at bounding box center [1003, 63] width 111 height 19
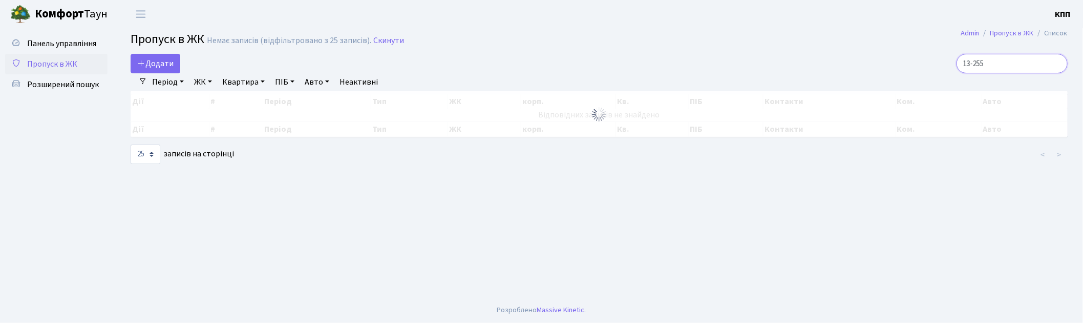
type input "13-255"
click at [55, 66] on span "Пропуск в ЖК" at bounding box center [52, 63] width 50 height 11
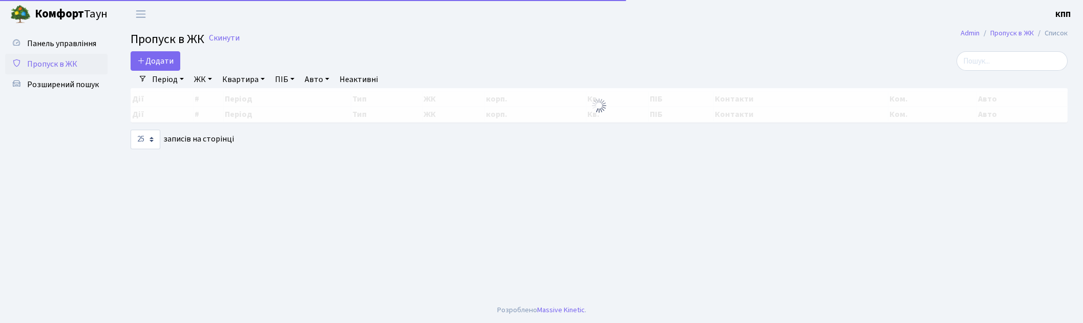
select select "25"
click at [1007, 62] on input "search" at bounding box center [1011, 60] width 111 height 19
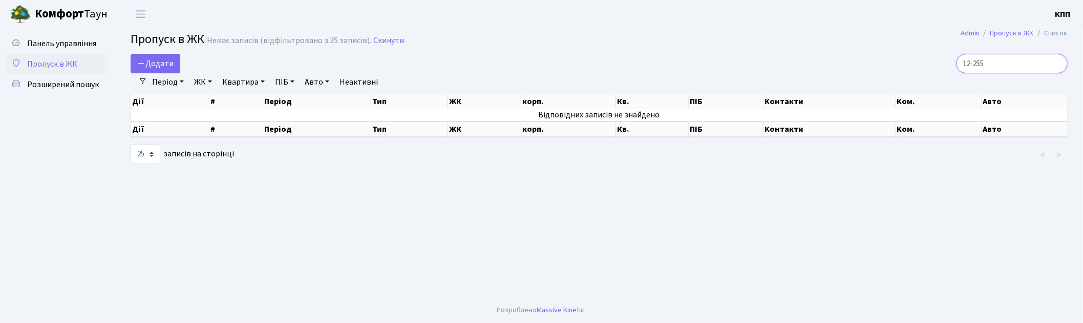
type input "12-255"
click at [64, 60] on span "Пропуск в ЖК" at bounding box center [52, 63] width 50 height 11
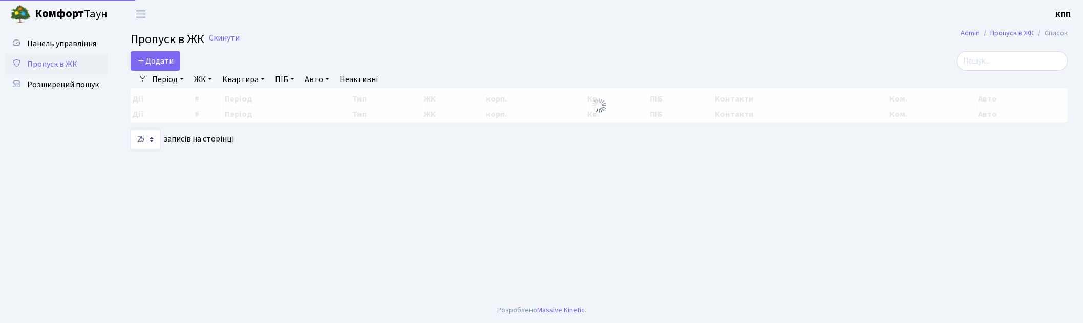
select select "25"
click at [999, 60] on input "search" at bounding box center [1011, 60] width 111 height 19
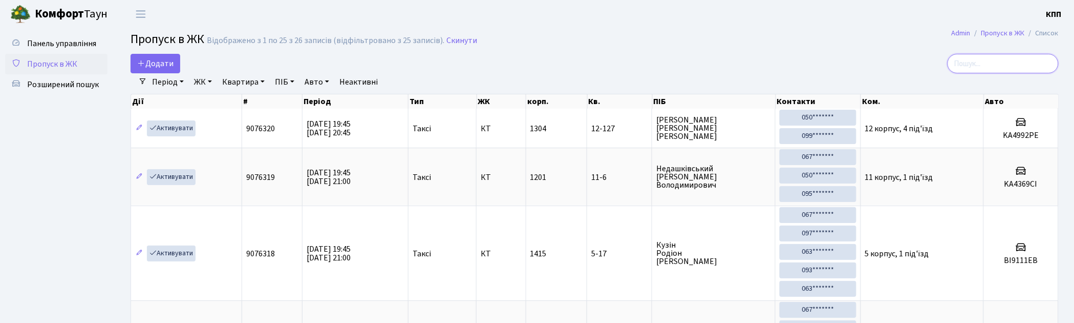
click at [990, 67] on input "search" at bounding box center [1003, 63] width 111 height 19
click at [990, 61] on input "search" at bounding box center [1003, 63] width 111 height 19
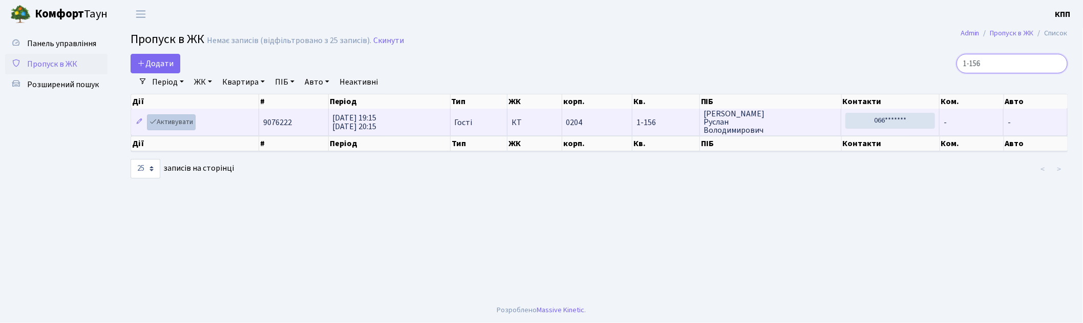
type input "1-156"
click at [180, 119] on link "Активувати" at bounding box center [171, 122] width 49 height 16
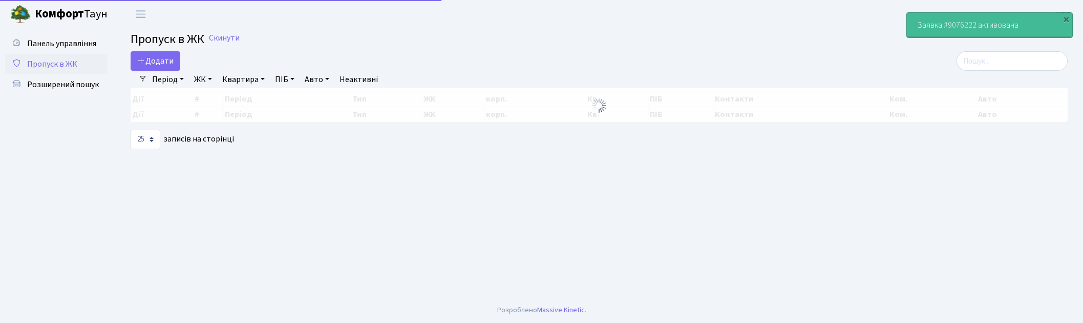
select select "25"
click at [1004, 66] on input "search" at bounding box center [1011, 60] width 111 height 19
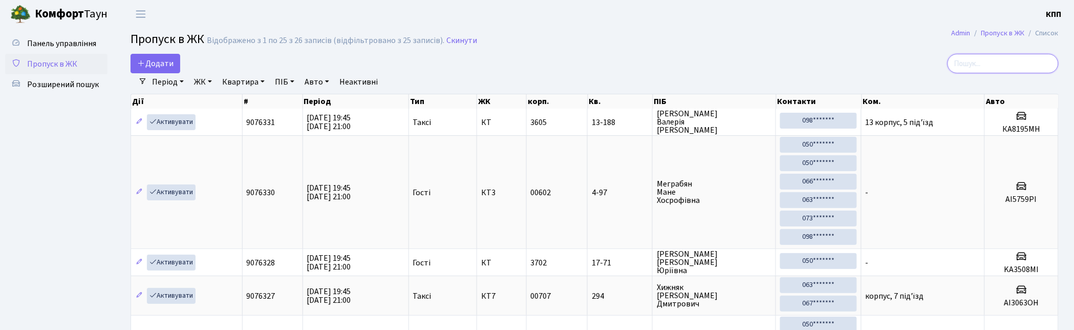
click at [1012, 63] on input "search" at bounding box center [1003, 63] width 111 height 19
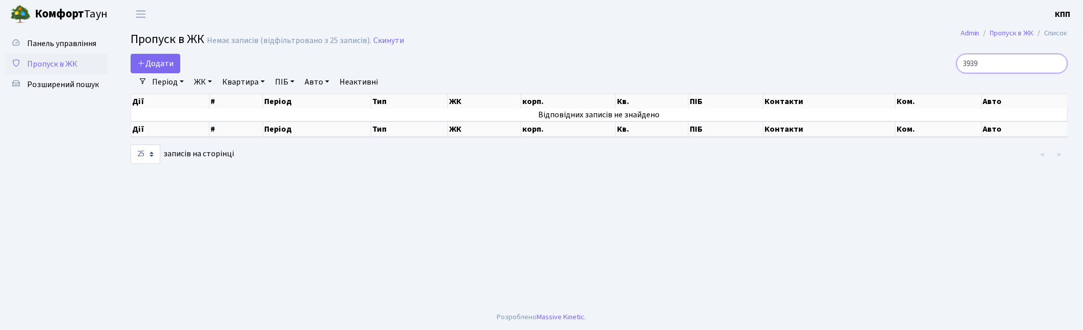
type input "3939"
click at [151, 79] on link "Період" at bounding box center [168, 81] width 40 height 17
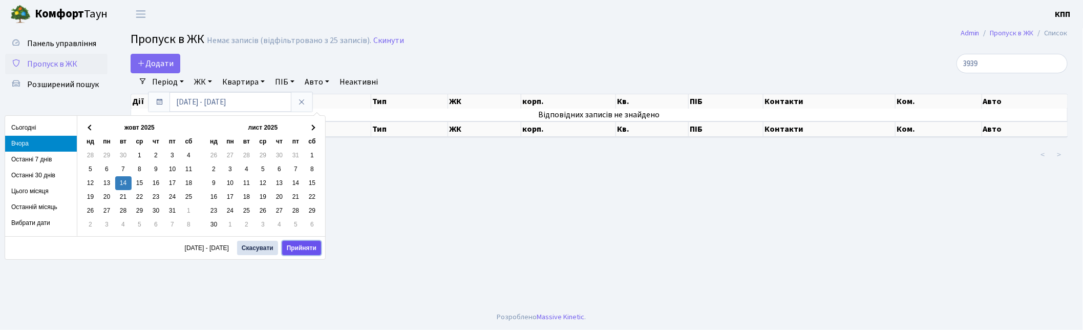
click at [300, 247] on button "Прийняти" at bounding box center [301, 248] width 39 height 14
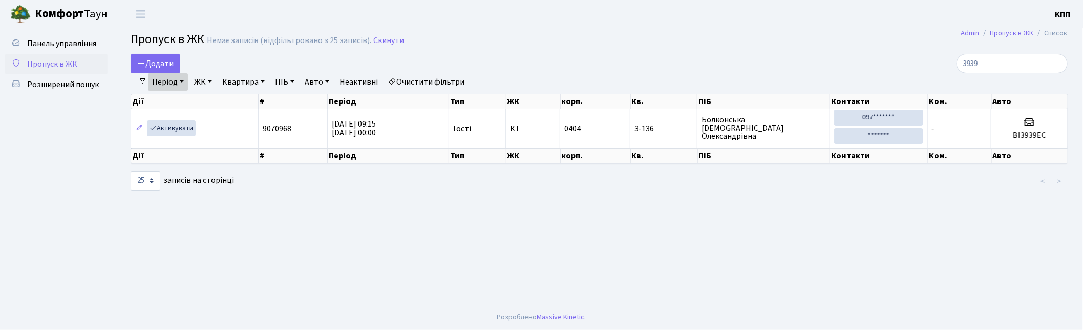
click at [171, 78] on link "Період" at bounding box center [168, 81] width 40 height 17
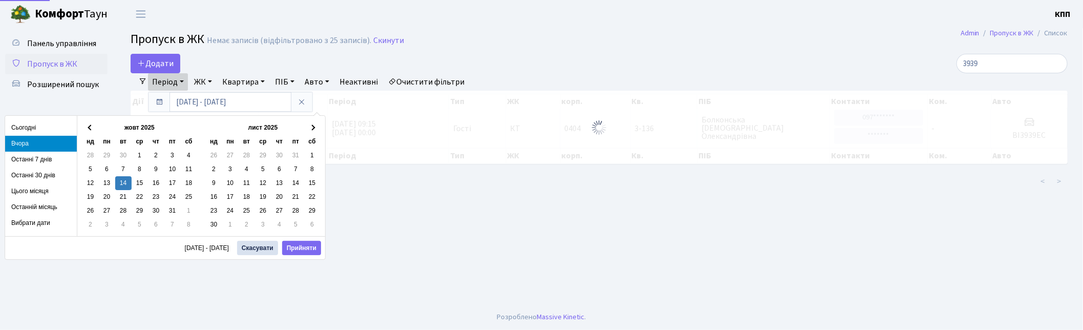
click at [58, 55] on link "Пропуск в ЖК" at bounding box center [56, 64] width 102 height 20
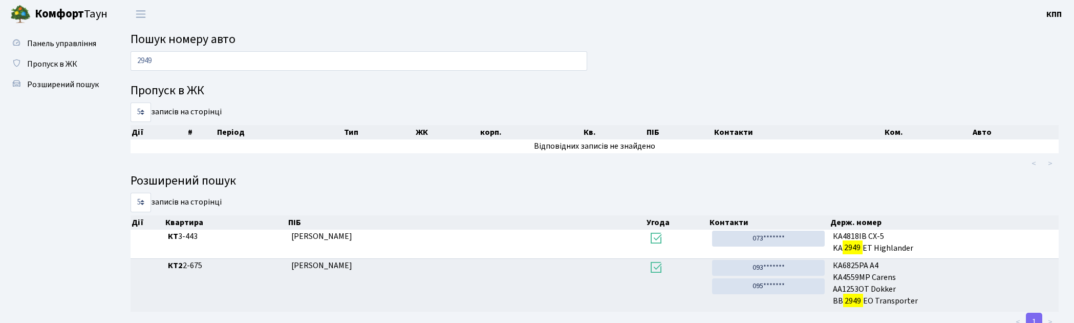
scroll to position [35, 0]
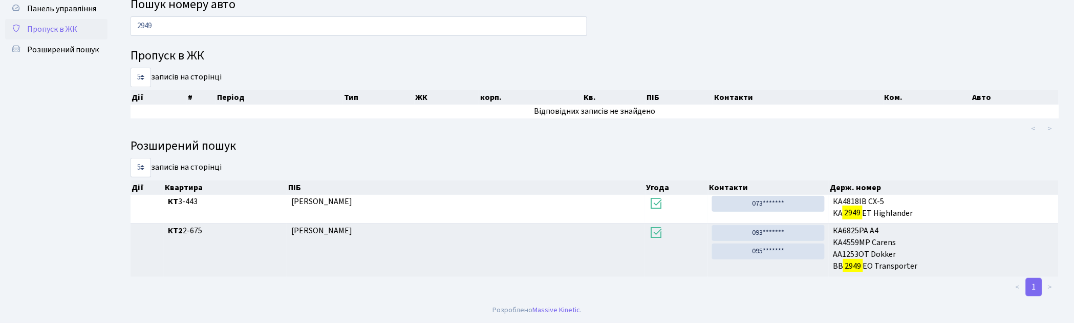
click at [82, 31] on link "Пропуск в ЖК" at bounding box center [56, 29] width 102 height 20
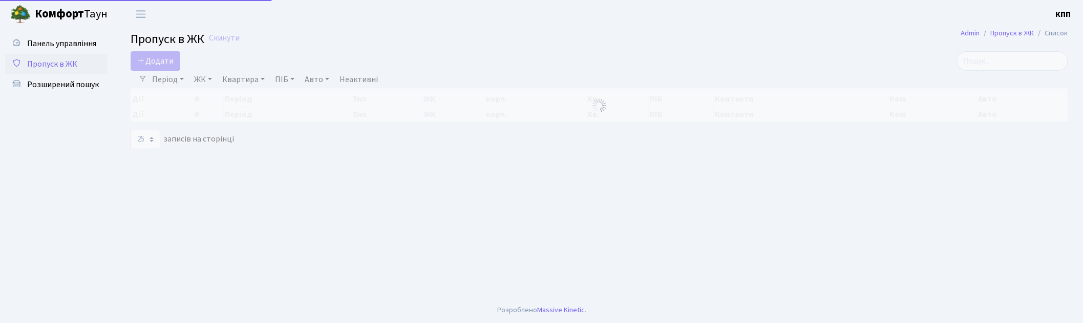
select select "25"
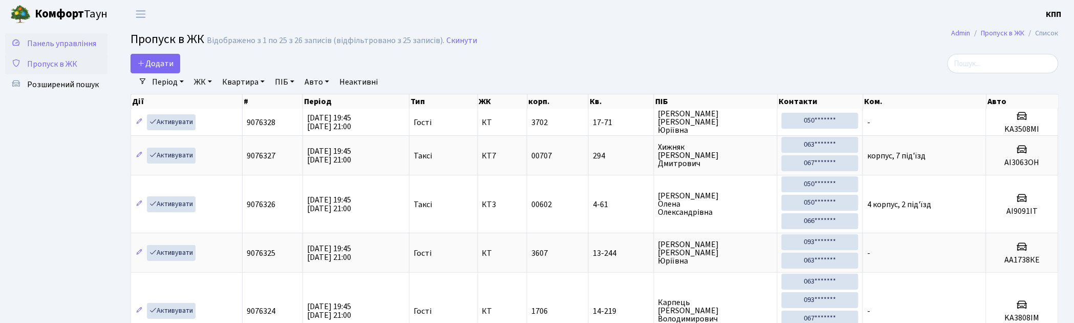
click at [70, 41] on span "Панель управління" at bounding box center [61, 43] width 69 height 11
click at [214, 67] on div "Додати" at bounding box center [438, 63] width 614 height 19
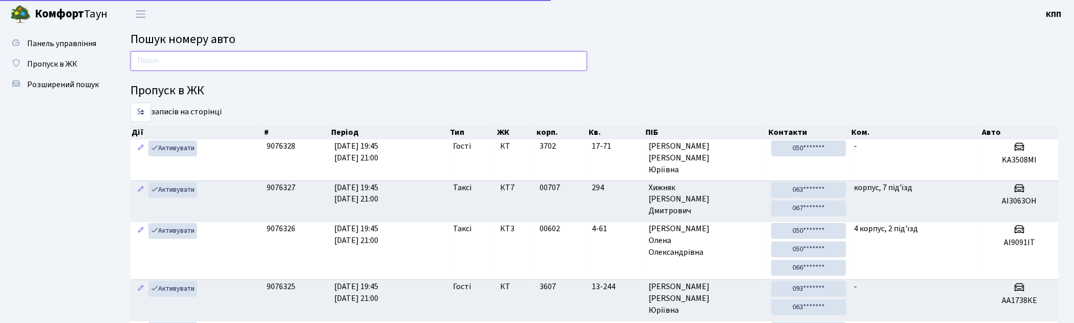
drag, startPoint x: 0, startPoint y: 0, endPoint x: 211, endPoint y: 57, distance: 218.4
click at [211, 57] on input "text" at bounding box center [359, 60] width 457 height 19
type input "9605"
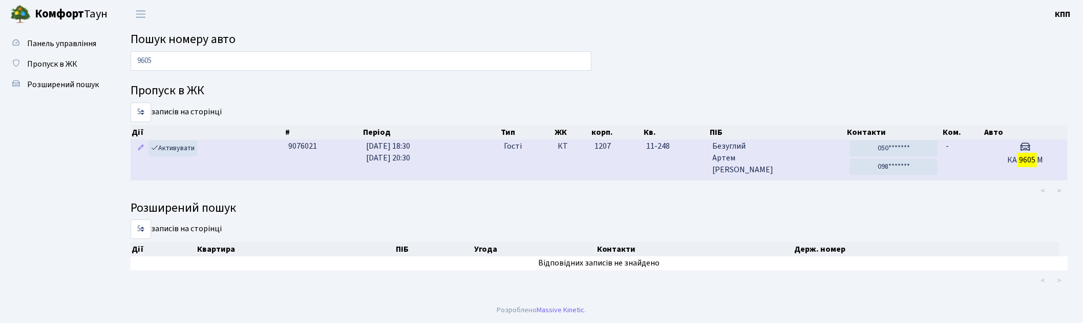
click at [532, 164] on td "Гості" at bounding box center [527, 159] width 54 height 40
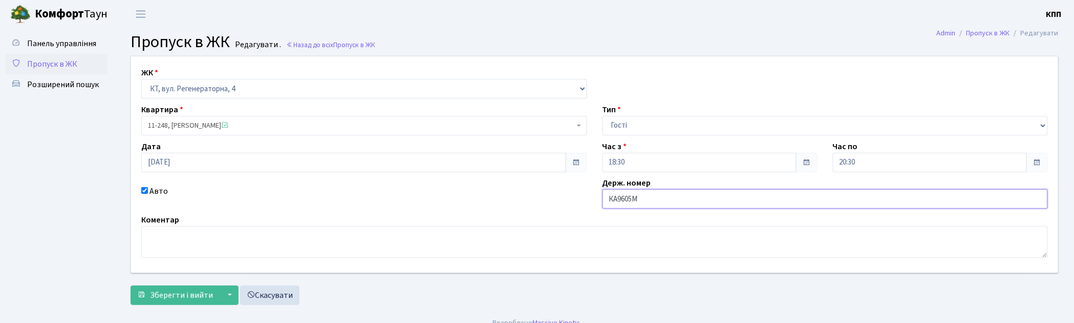
click at [649, 199] on input "КА9605М" at bounding box center [826, 198] width 446 height 19
type input "КА9605МТ"
click at [170, 299] on span "Зберегти і вийти" at bounding box center [181, 294] width 63 height 11
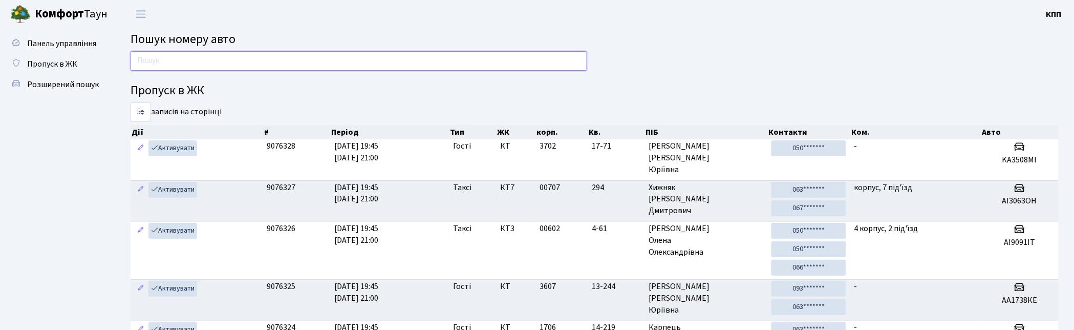
click at [498, 61] on input "text" at bounding box center [359, 60] width 457 height 19
click at [48, 59] on span "Пропуск в ЖК" at bounding box center [52, 63] width 50 height 11
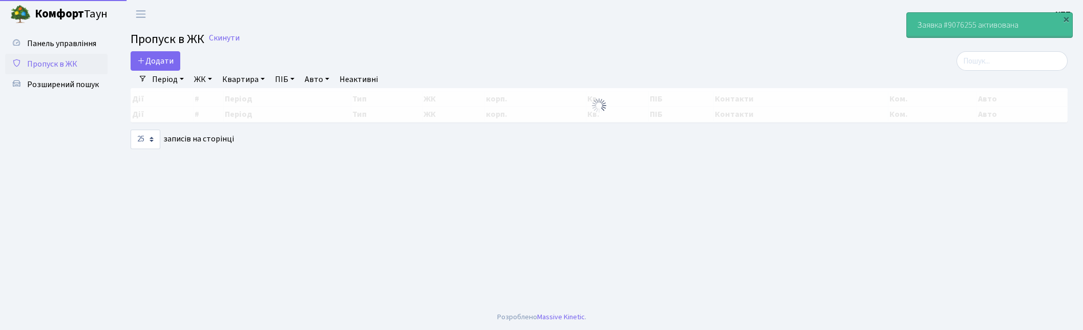
select select "25"
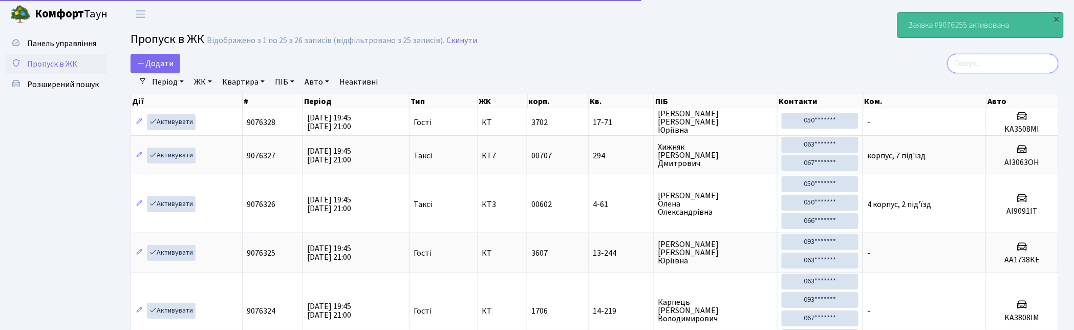
click at [1016, 54] on input "search" at bounding box center [1003, 63] width 111 height 19
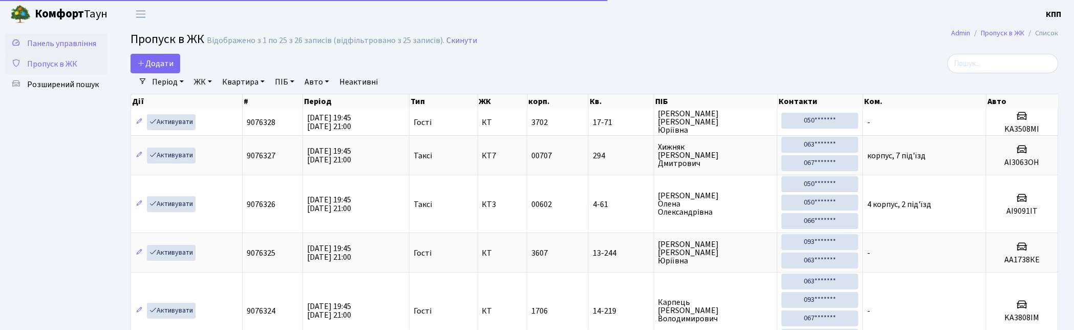
click at [68, 38] on span "Панель управління" at bounding box center [61, 43] width 69 height 11
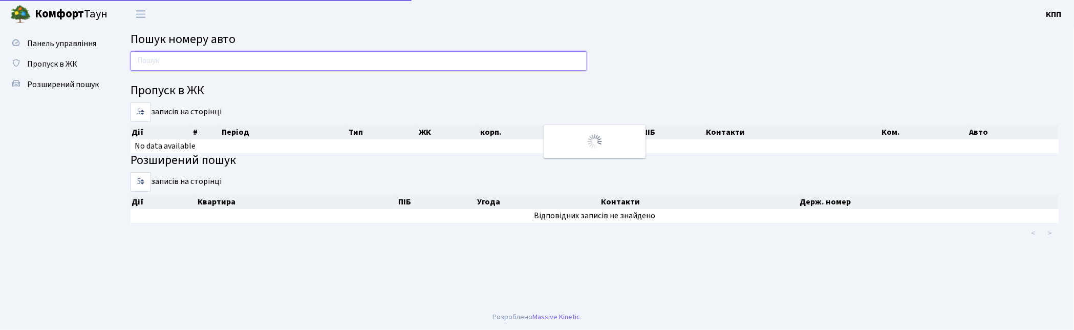
click at [177, 63] on input "text" at bounding box center [359, 60] width 457 height 19
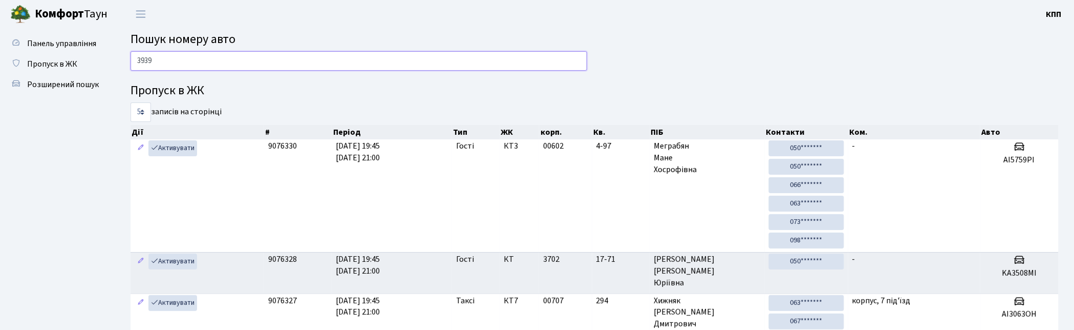
type input "3939"
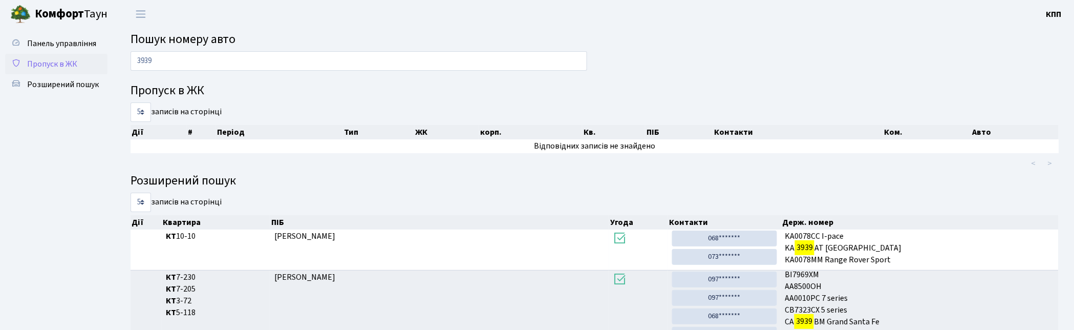
click at [64, 63] on span "Пропуск в ЖК" at bounding box center [52, 63] width 50 height 11
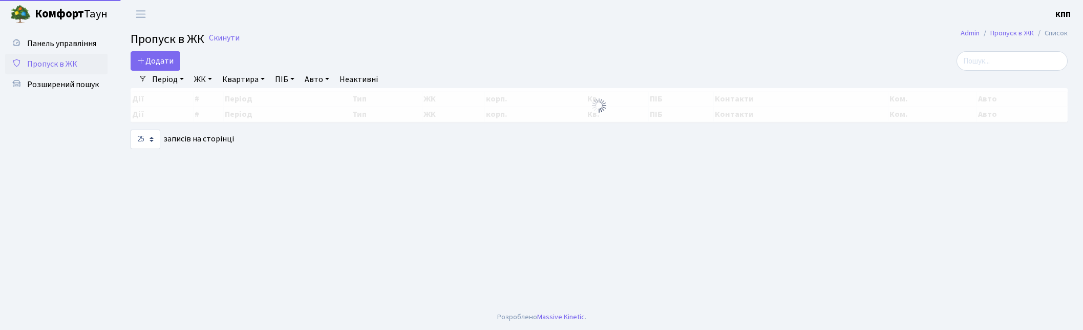
select select "25"
click at [998, 64] on input "search" at bounding box center [1011, 60] width 111 height 19
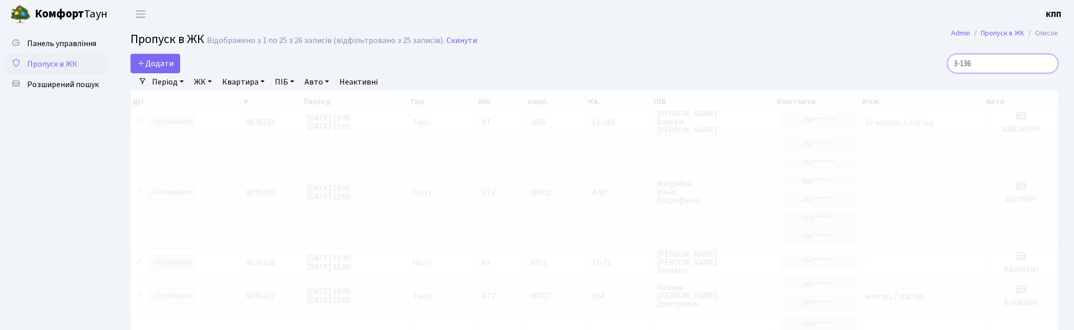
type input "3-136"
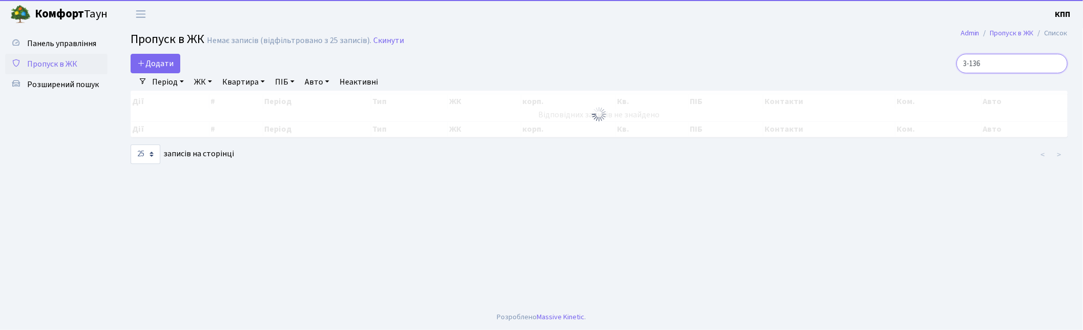
click at [1007, 56] on input "3-136" at bounding box center [1011, 63] width 111 height 19
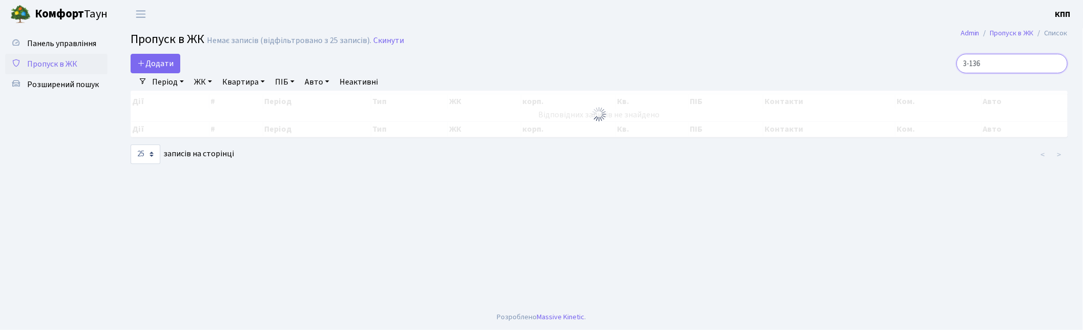
click at [1007, 63] on input "3-136" at bounding box center [1011, 63] width 111 height 19
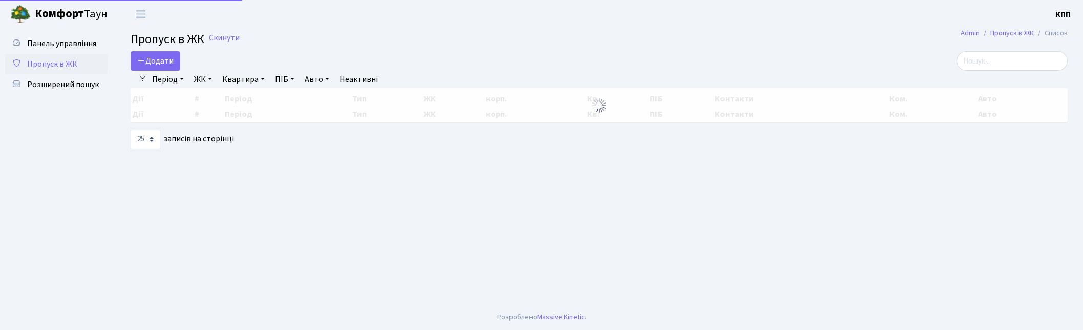
select select "25"
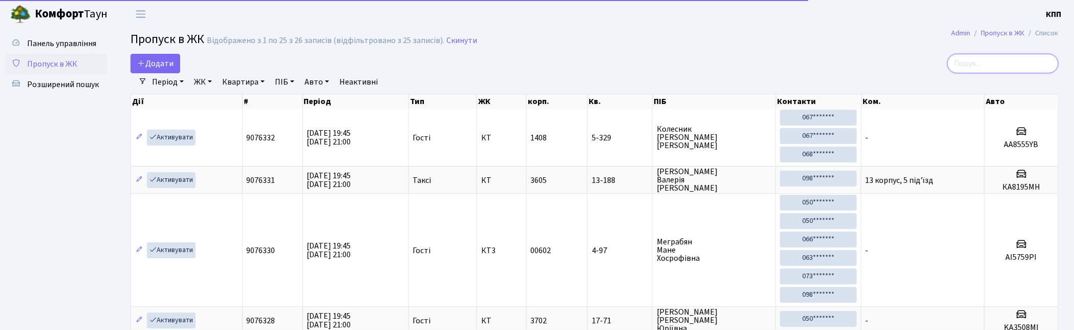
click at [1007, 58] on input "search" at bounding box center [1003, 63] width 111 height 19
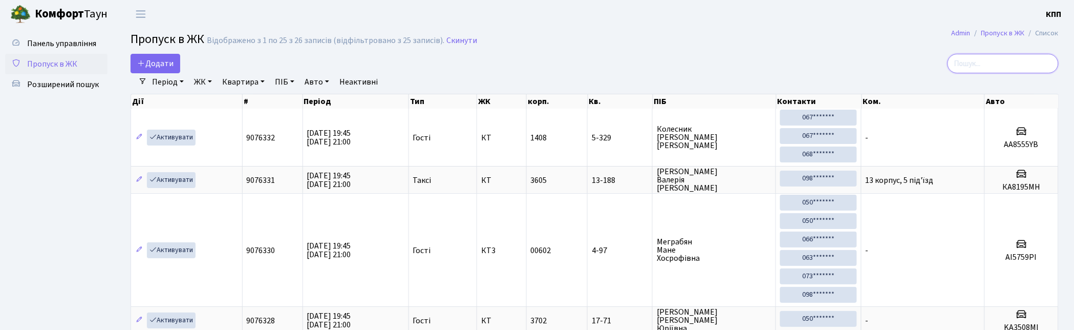
click at [1011, 59] on input "search" at bounding box center [1003, 63] width 111 height 19
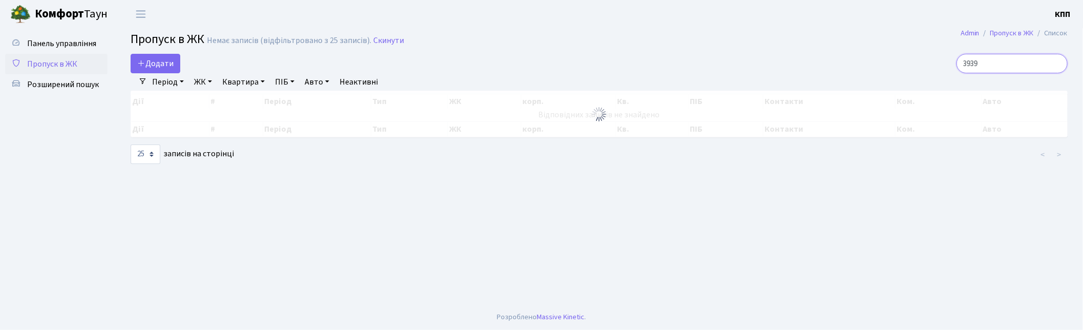
click at [1016, 58] on input "3939" at bounding box center [1011, 63] width 111 height 19
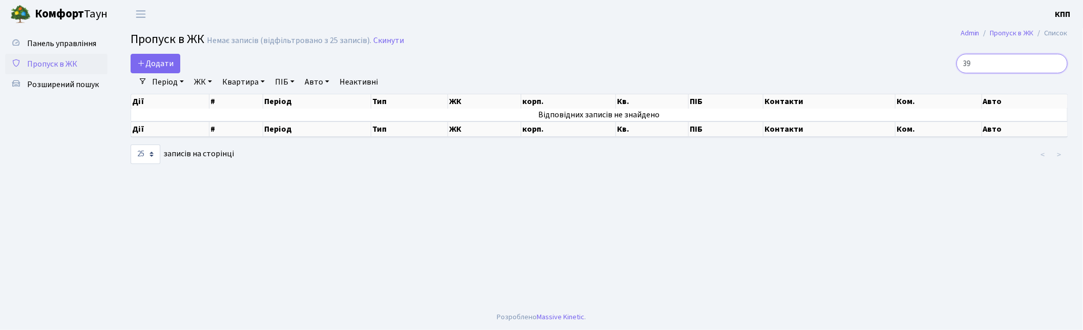
type input "3"
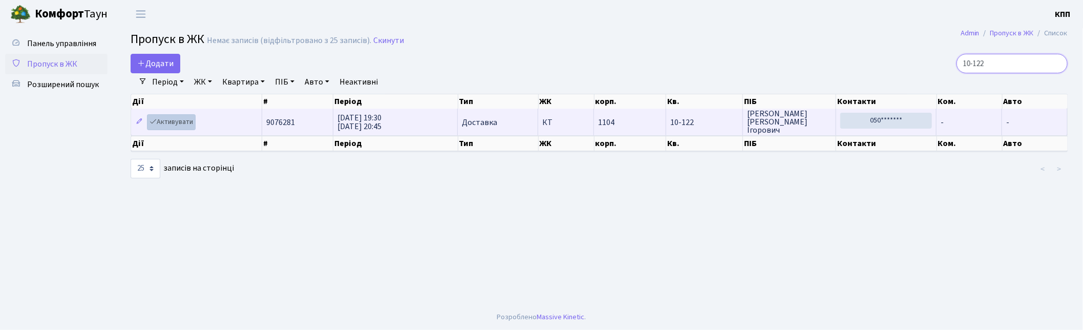
type input "10-122"
click at [176, 123] on link "Активувати" at bounding box center [171, 122] width 49 height 16
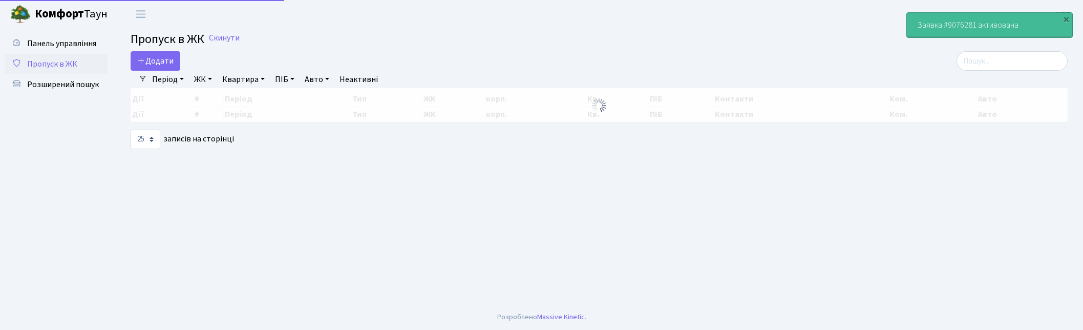
select select "25"
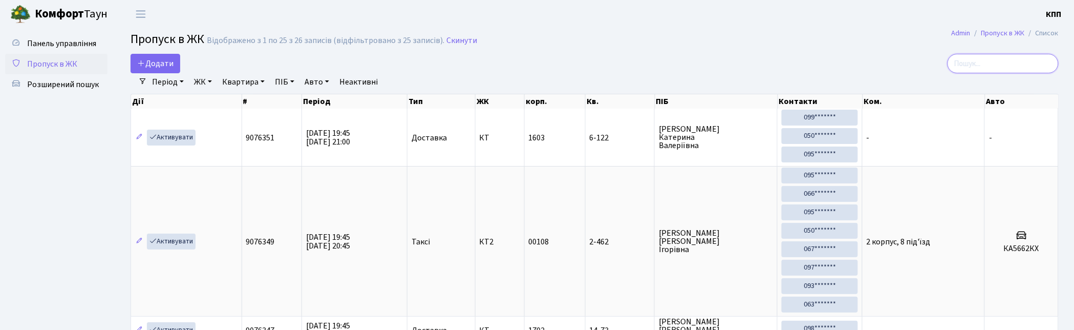
click at [1005, 55] on input "search" at bounding box center [1003, 63] width 111 height 19
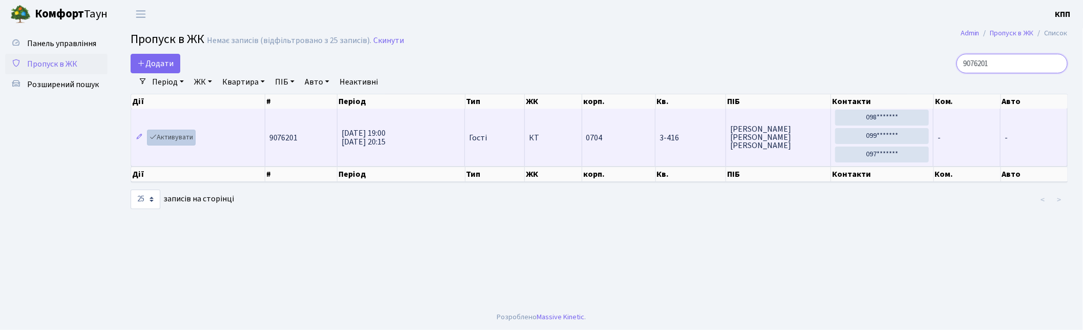
type input "9076201"
click at [167, 139] on link "Активувати" at bounding box center [171, 138] width 49 height 16
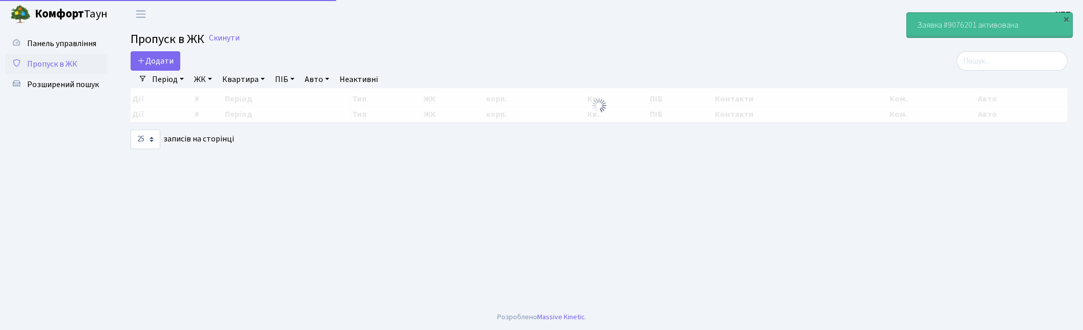
select select "25"
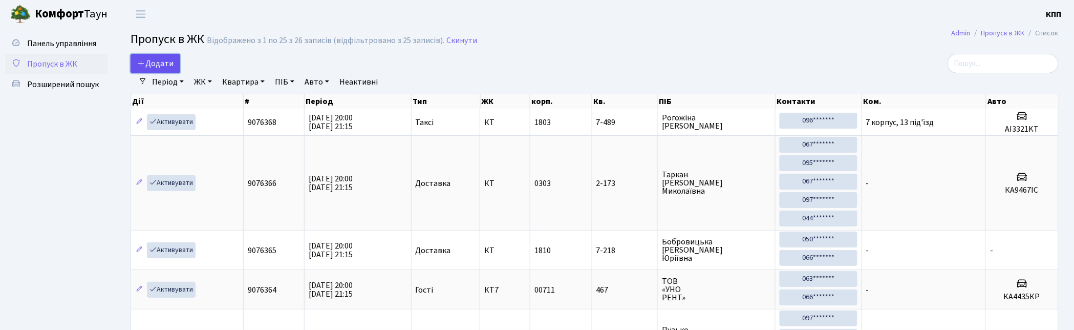
click at [142, 62] on icon at bounding box center [141, 63] width 8 height 8
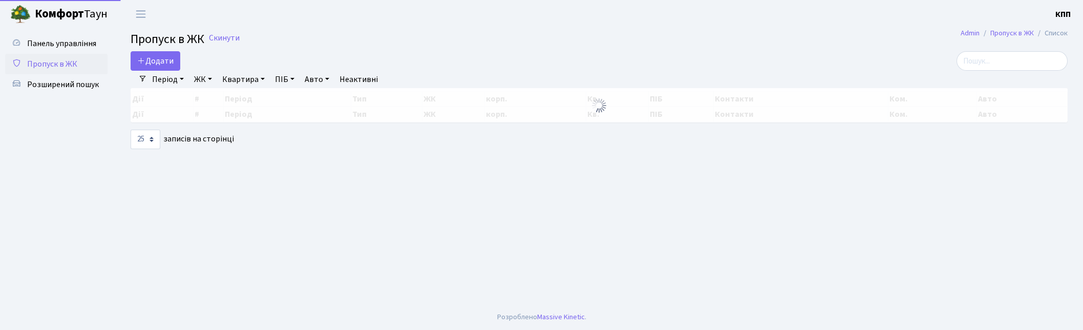
select select "25"
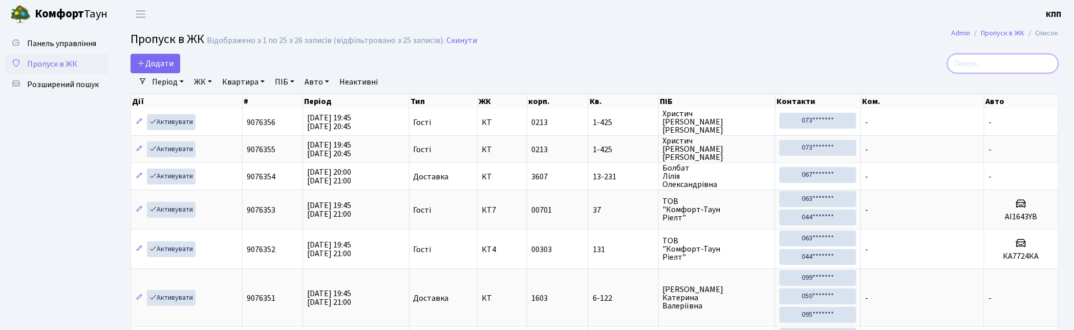
click at [980, 70] on input "search" at bounding box center [1003, 63] width 111 height 19
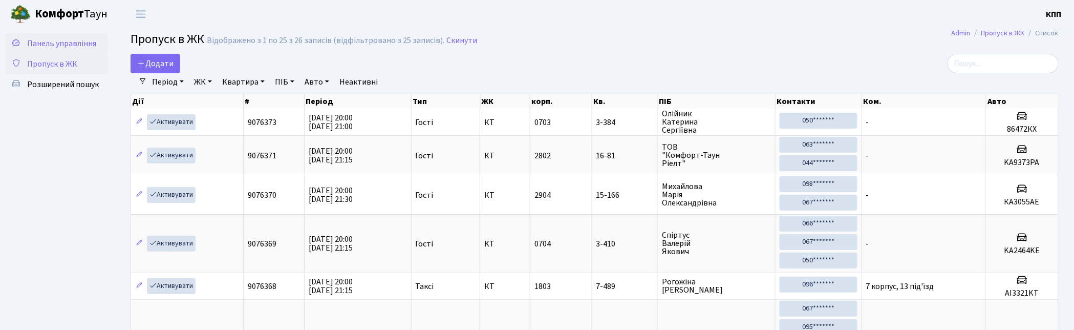
click at [65, 40] on span "Панель управління" at bounding box center [61, 43] width 69 height 11
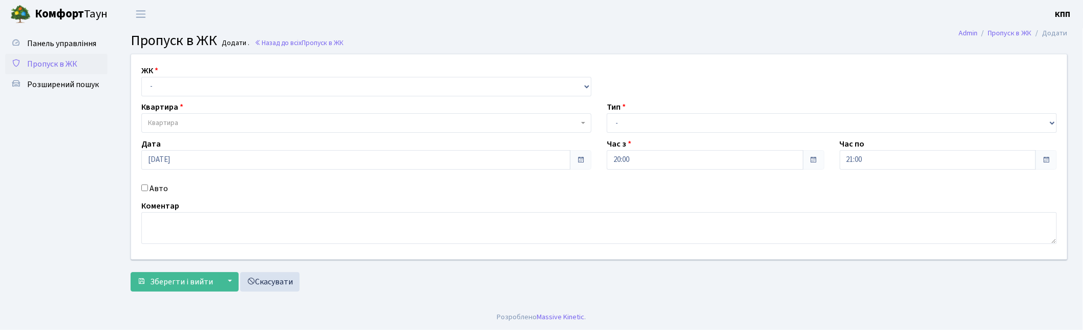
click at [141, 77] on select "- КТ, вул. Регенераторна, 4 КТ2, просп. [STREET_ADDRESS] [STREET_ADDRESS] [PERS…" at bounding box center [366, 86] width 450 height 19
click at [170, 85] on select "- КТ, вул. Регенераторна, 4 КТ2, просп. [STREET_ADDRESS] [STREET_ADDRESS] [PERS…" at bounding box center [366, 86] width 450 height 19
select select "271"
click at [141, 77] on select "- КТ, вул. Регенераторна, 4 КТ2, просп. Соборності, 17 КТ3, вул. Березнева, 16 …" at bounding box center [366, 86] width 450 height 19
select select
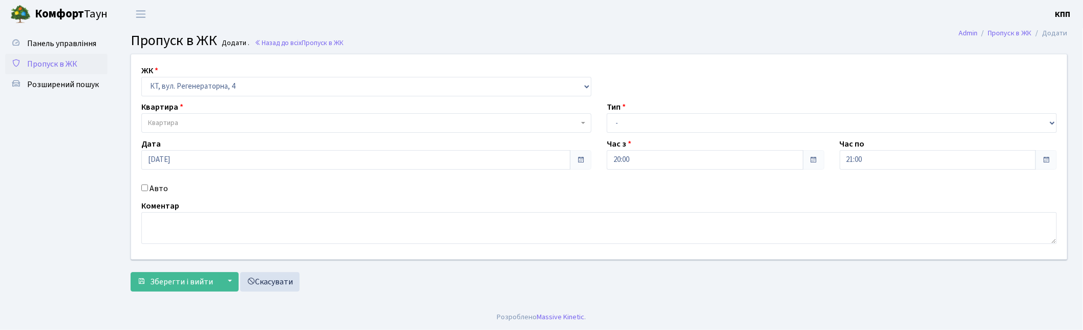
click at [169, 122] on span "Квартира" at bounding box center [163, 123] width 30 height 10
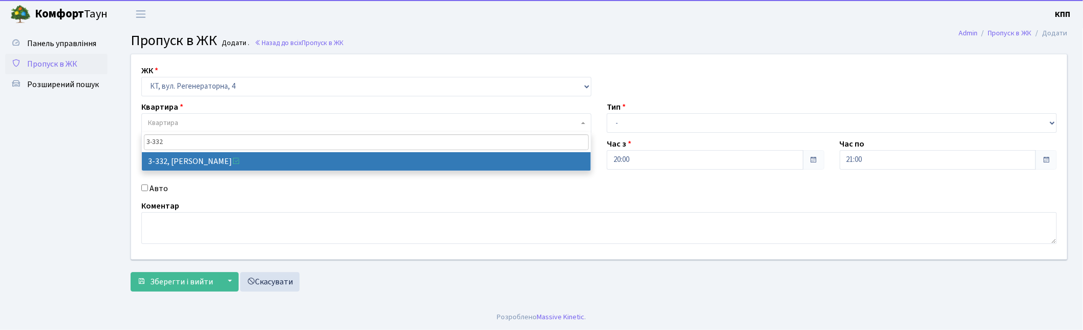
type input "3-332"
select select "1550"
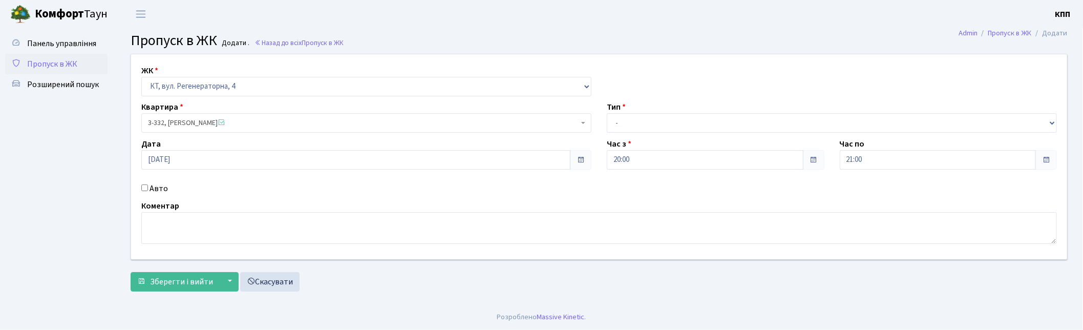
drag, startPoint x: 162, startPoint y: 186, endPoint x: 161, endPoint y: 192, distance: 5.7
click at [162, 188] on label "Авто" at bounding box center [158, 188] width 18 height 12
click at [148, 188] on input "Авто" at bounding box center [144, 187] width 7 height 7
checkbox input "true"
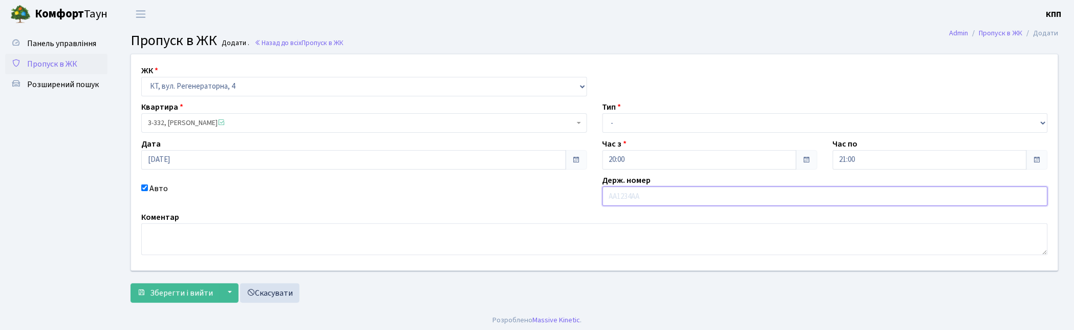
drag, startPoint x: 719, startPoint y: 197, endPoint x: 725, endPoint y: 193, distance: 6.7
click at [719, 197] on input "text" at bounding box center [826, 195] width 446 height 19
type input "АА8889ХІ"
drag, startPoint x: 679, startPoint y: 123, endPoint x: 668, endPoint y: 127, distance: 12.5
click at [679, 123] on select "- Доставка Таксі Гості Сервіс" at bounding box center [826, 122] width 446 height 19
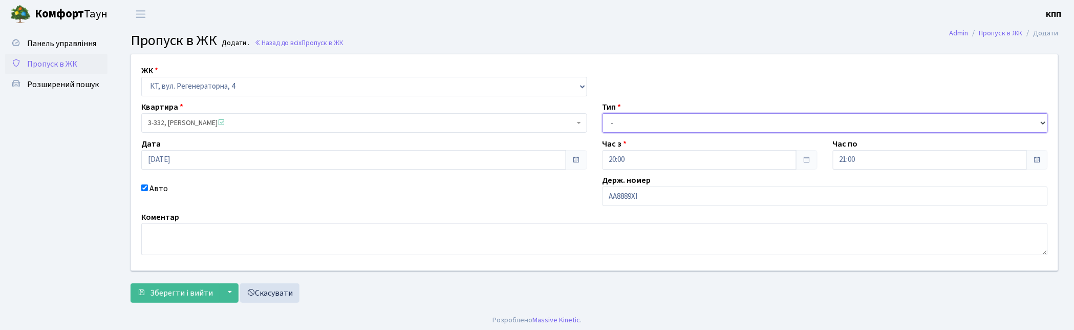
select select "2"
click at [603, 113] on select "- Доставка Таксі Гості Сервіс" at bounding box center [826, 122] width 446 height 19
click at [244, 85] on select "- КТ, вул. Регенераторна, 4 КТ2, просп. Соборності, 17 КТ3, вул. Березнева, 16 …" at bounding box center [364, 86] width 446 height 19
click at [141, 77] on select "- КТ, вул. Регенераторна, 4 КТ2, просп. Соборності, 17 КТ3, вул. Березнева, 16 …" at bounding box center [364, 86] width 446 height 19
click at [202, 121] on span "3-332, Власенко Людмила Віталіївна" at bounding box center [361, 123] width 426 height 10
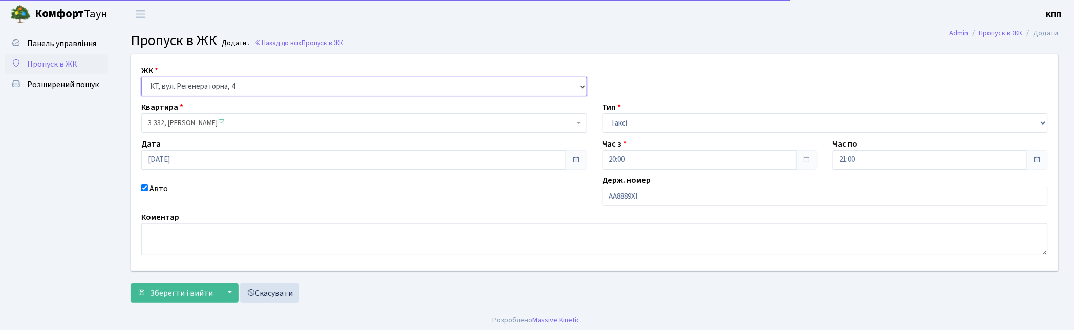
click at [206, 84] on select "- КТ, вул. Регенераторна, 4 КТ2, просп. Соборності, 17 КТ3, вул. Березнева, 16 …" at bounding box center [364, 86] width 446 height 19
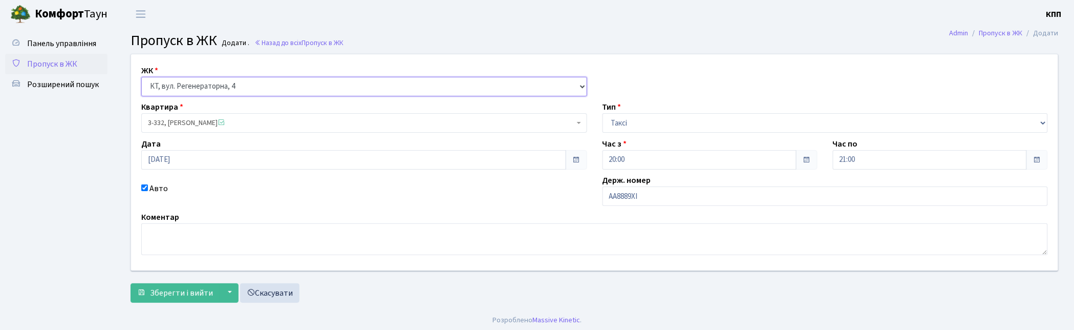
click at [141, 77] on select "- КТ, вул. Регенераторна, 4 КТ2, просп. Соборності, 17 КТ3, вул. Березнева, 16 …" at bounding box center [364, 86] width 446 height 19
click at [202, 123] on span "3-332, Власенко Людмила Віталіївна" at bounding box center [361, 123] width 426 height 10
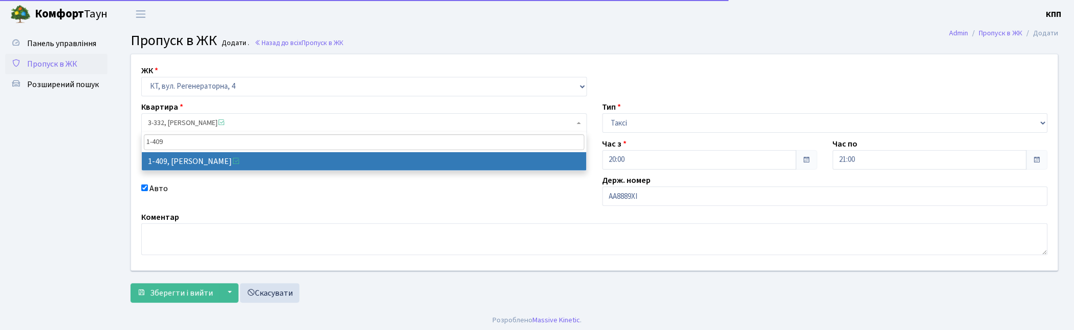
type input "1-409"
select select "460"
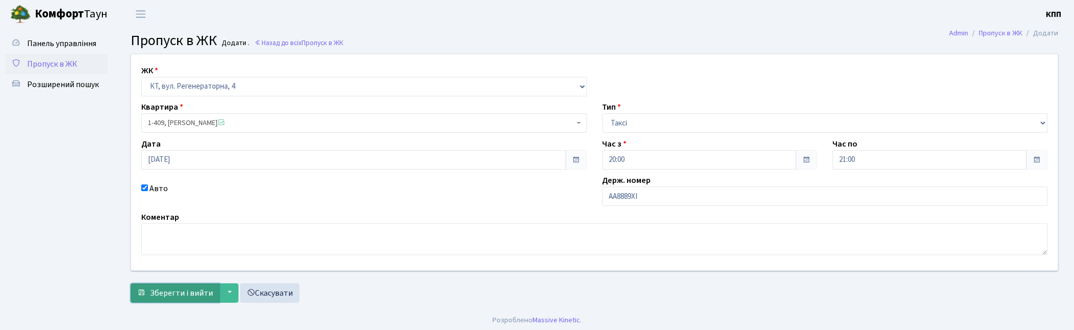
click at [182, 295] on span "Зберегти і вийти" at bounding box center [181, 292] width 63 height 11
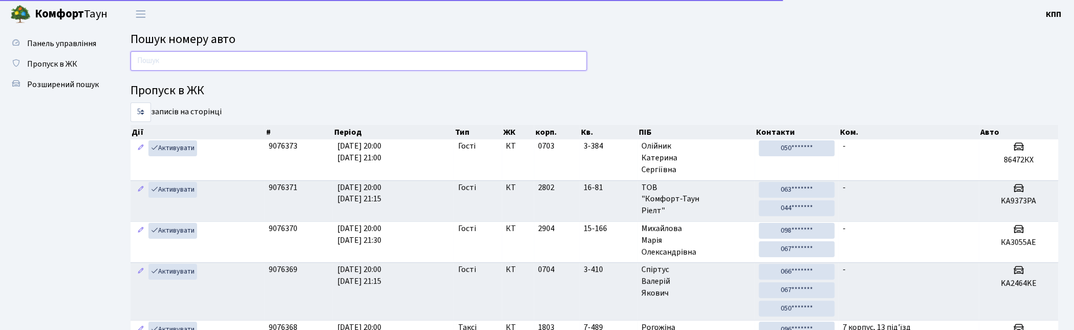
click at [211, 67] on input "text" at bounding box center [359, 60] width 457 height 19
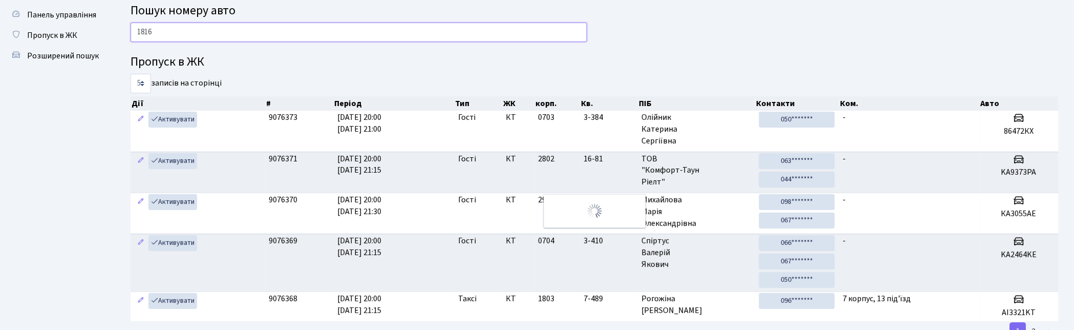
scroll to position [6, 0]
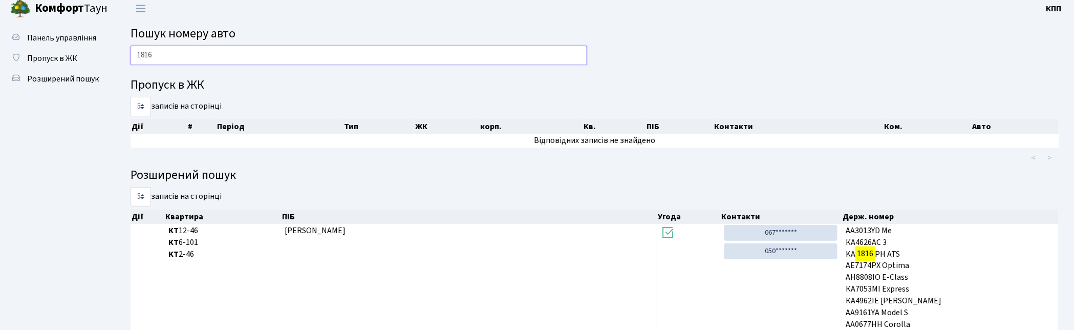
click at [324, 56] on input "1816" at bounding box center [359, 55] width 457 height 19
type input "1"
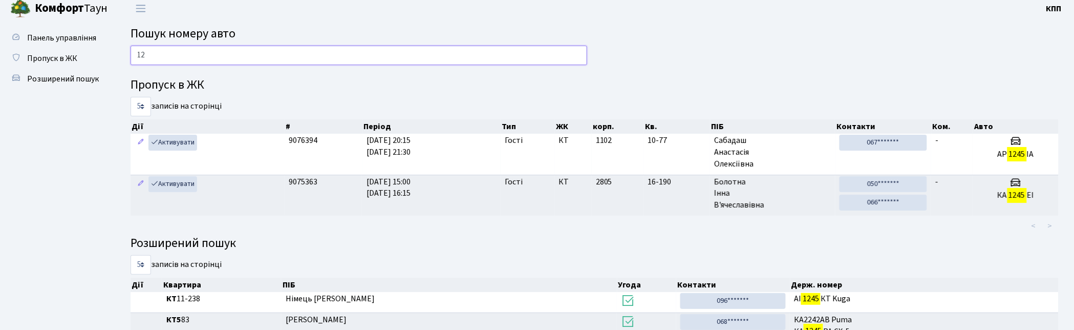
type input "1"
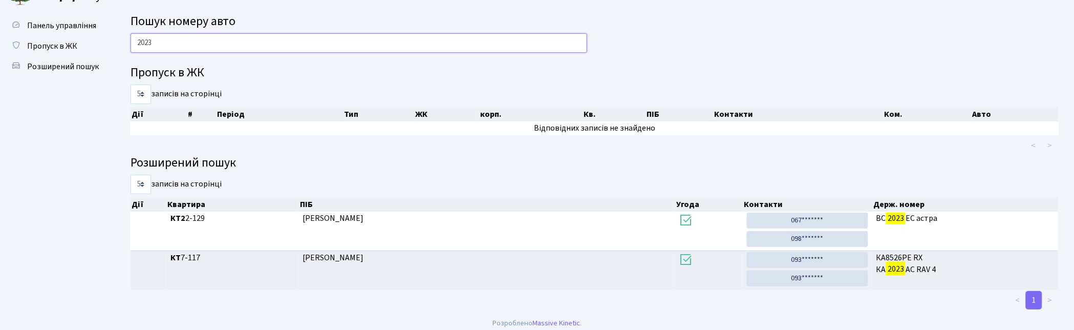
scroll to position [24, 0]
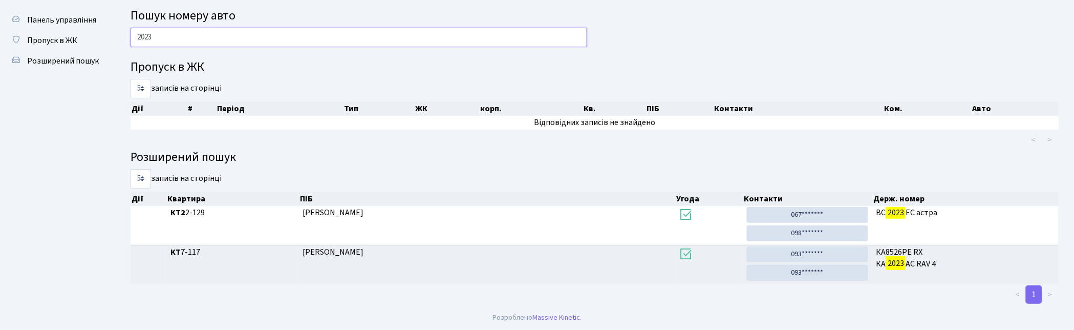
type input "2023"
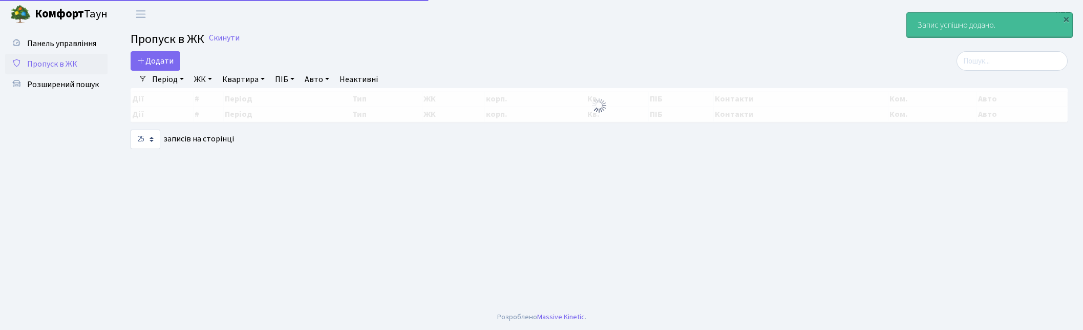
select select "25"
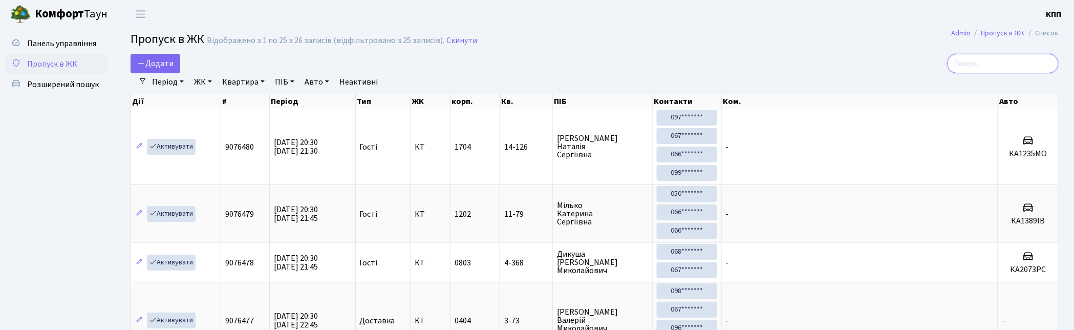
click at [1004, 71] on input "search" at bounding box center [1003, 63] width 111 height 19
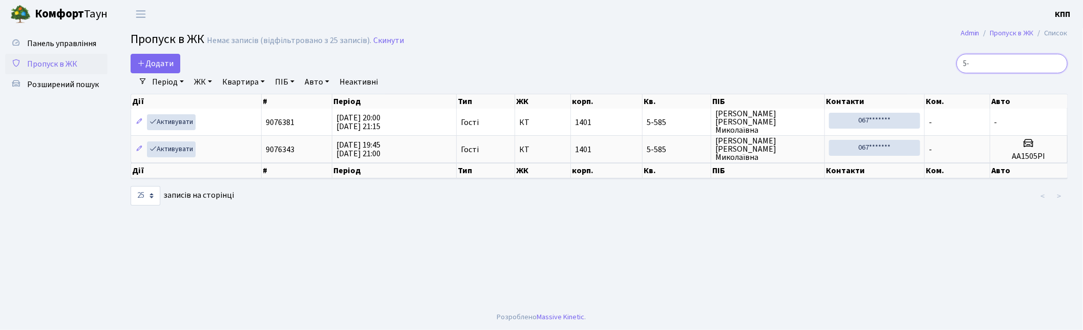
type input "5"
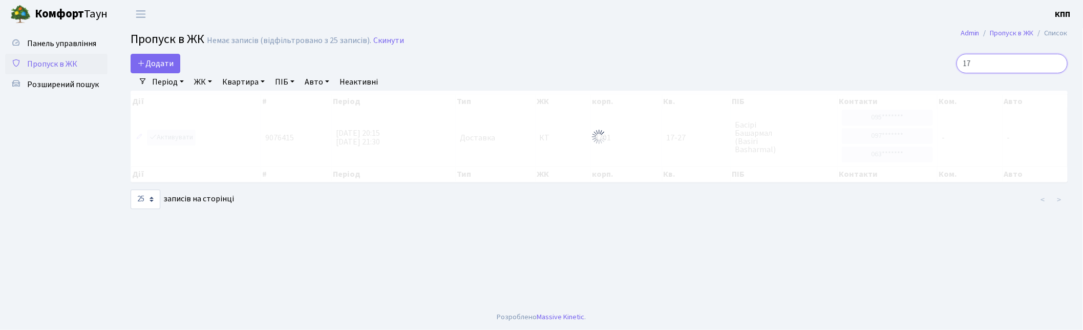
type input "1"
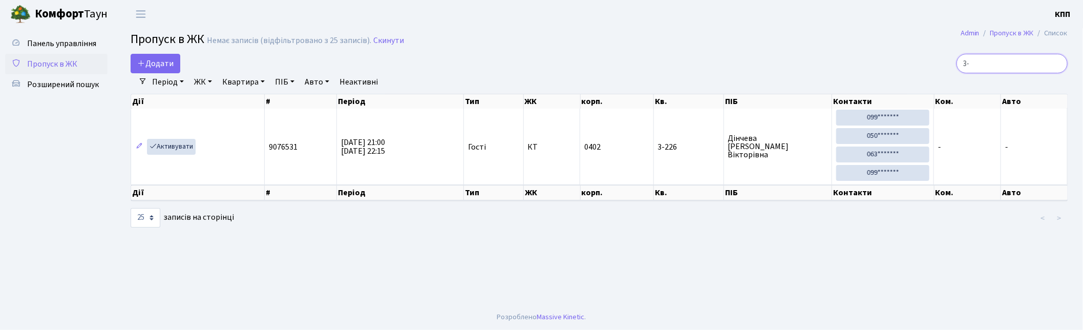
type input "3"
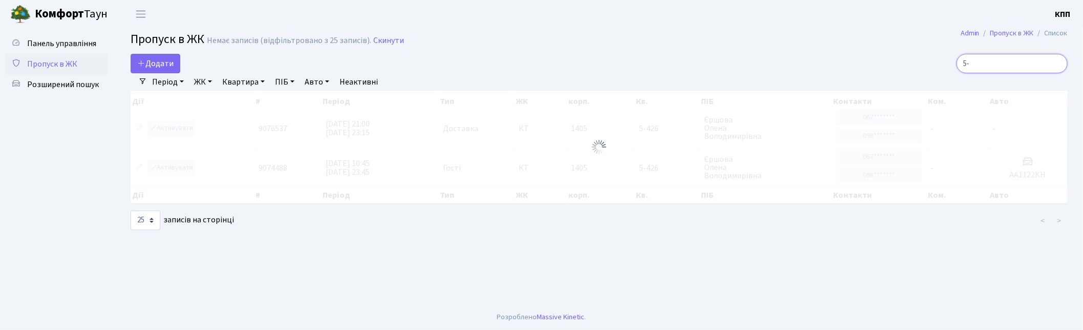
type input "5"
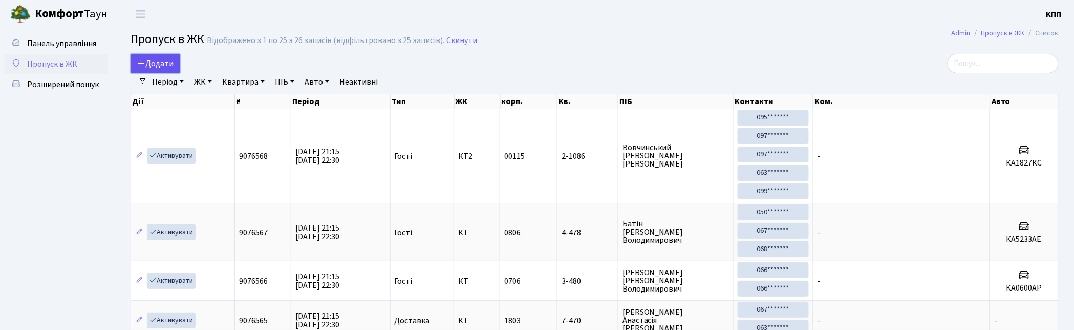
click at [151, 65] on span "Додати" at bounding box center [155, 63] width 36 height 11
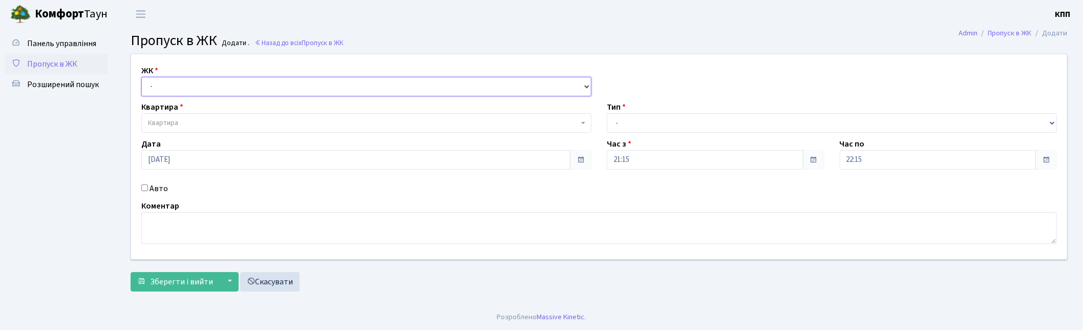
drag, startPoint x: 0, startPoint y: 0, endPoint x: 155, endPoint y: 94, distance: 181.2
click at [155, 84] on select "- КТ, вул. Регенераторна, 4 КТ2, просп. [STREET_ADDRESS] [STREET_ADDRESS] [PERS…" at bounding box center [366, 86] width 450 height 19
select select "305"
click at [141, 77] on select "- КТ, вул. Регенераторна, 4 КТ2, просп. Соборності, 17 КТ3, вул. Березнева, 16 …" at bounding box center [366, 86] width 450 height 19
select select
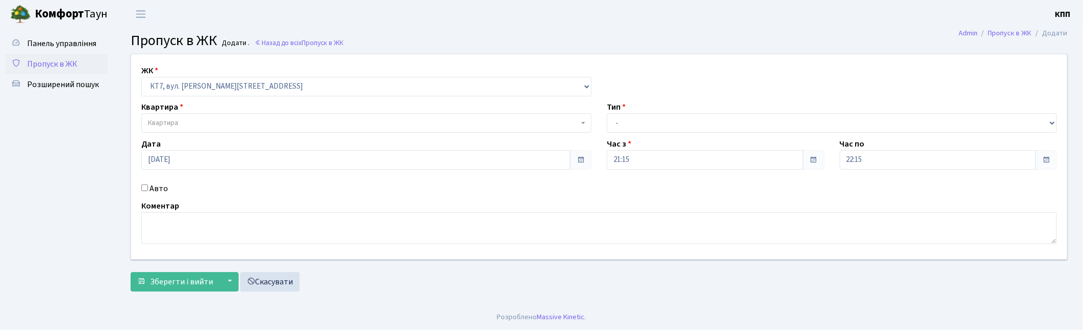
click at [200, 124] on span "Квартира" at bounding box center [363, 123] width 431 height 10
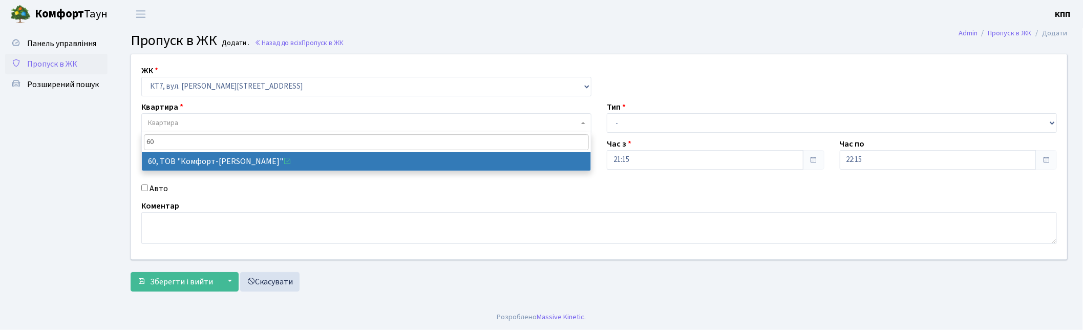
type input "6"
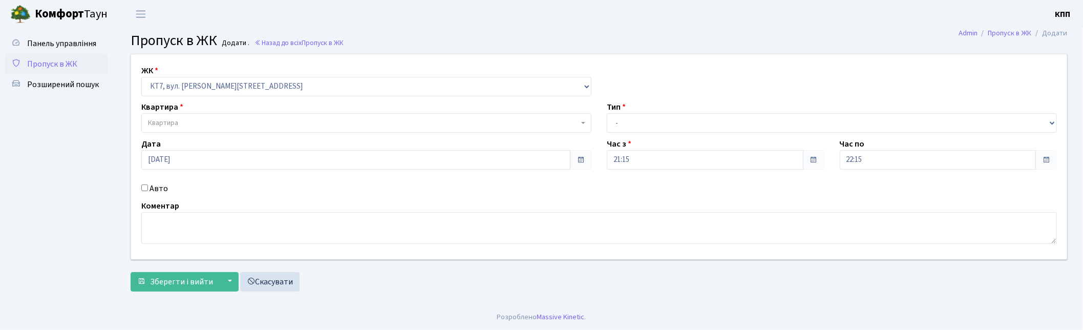
click at [44, 62] on span "Пропуск в ЖК" at bounding box center [52, 63] width 50 height 11
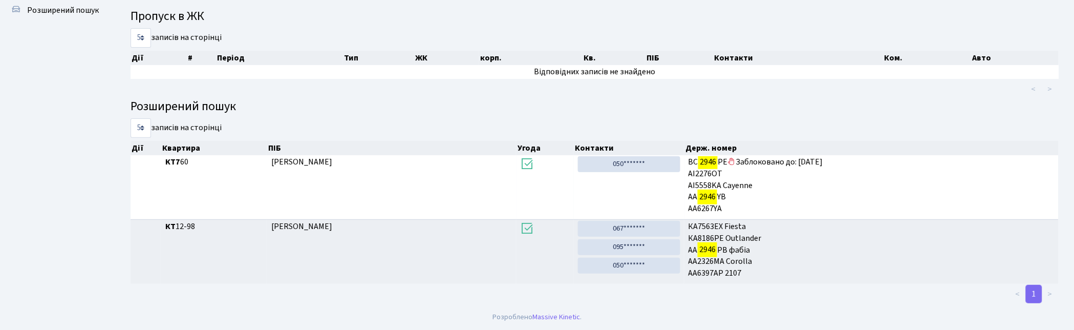
scroll to position [55, 0]
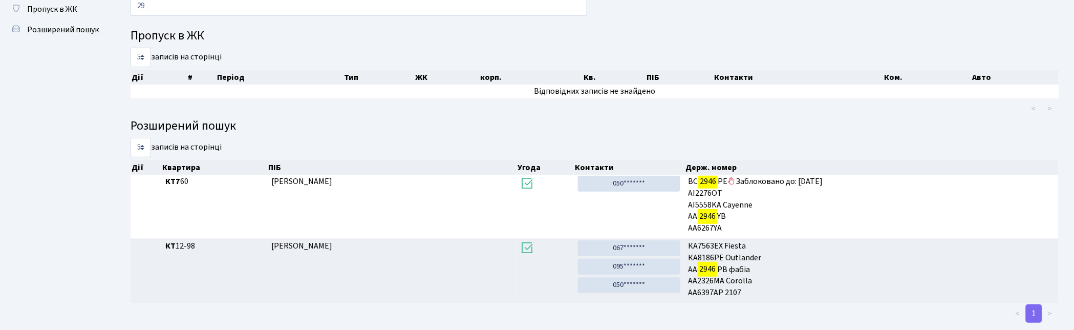
type input "2"
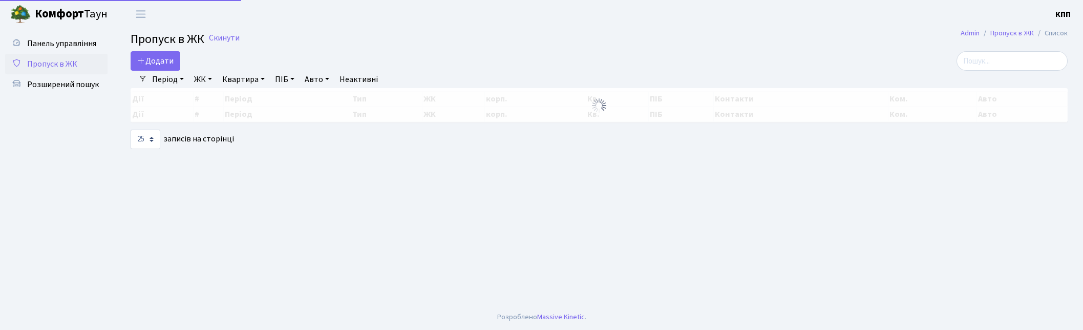
select select "25"
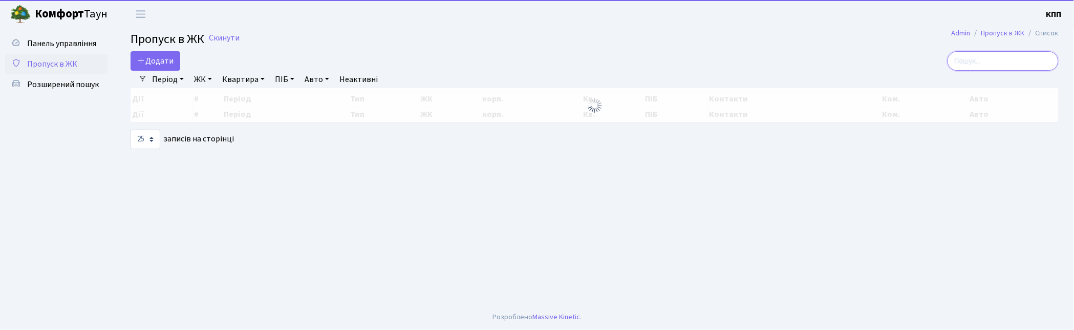
click at [975, 68] on input "search" at bounding box center [1003, 60] width 111 height 19
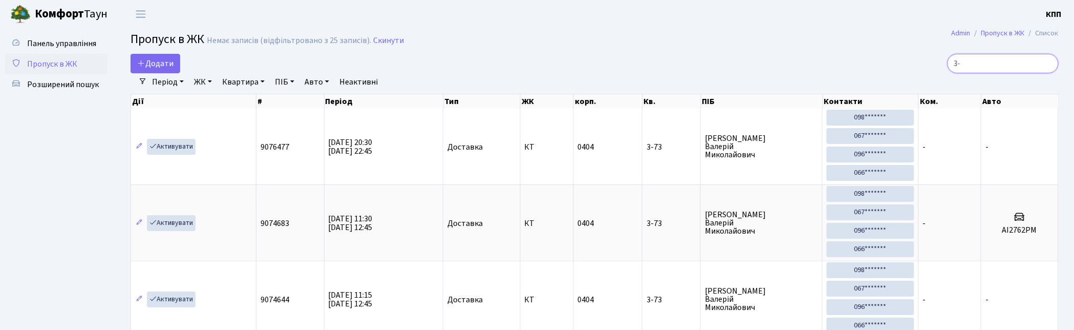
type input "3"
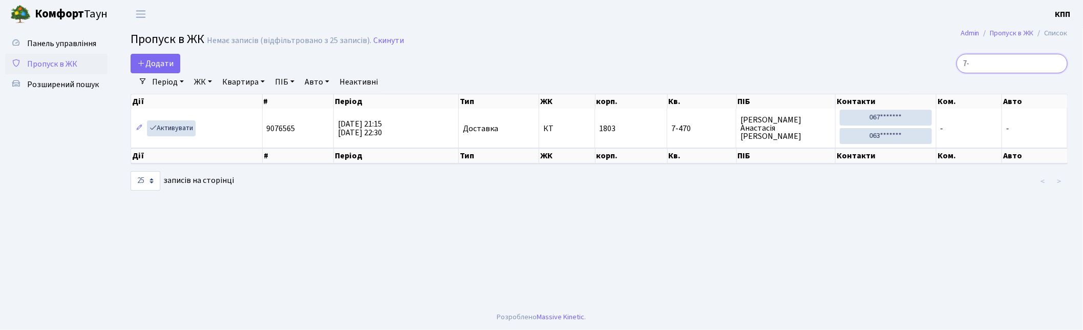
type input "7"
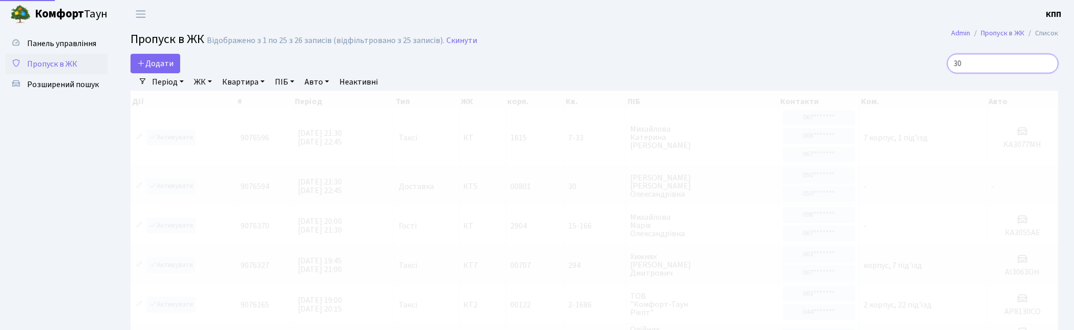
type input "3"
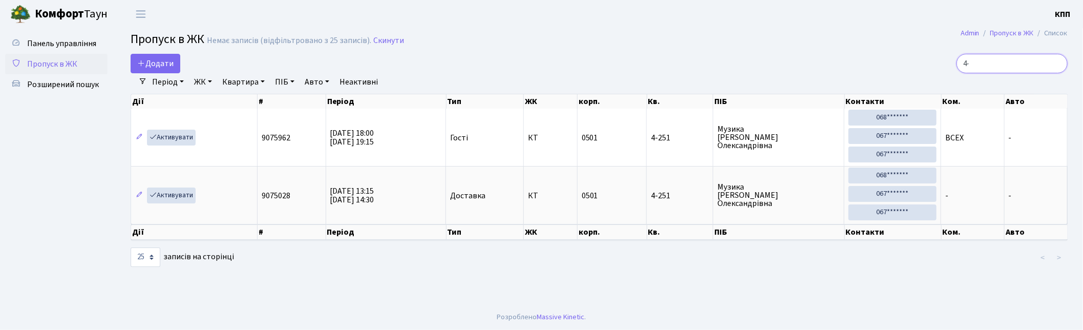
type input "4"
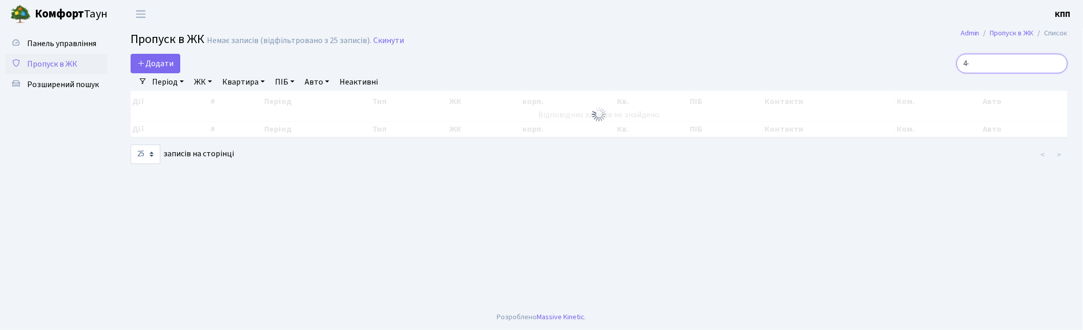
type input "4"
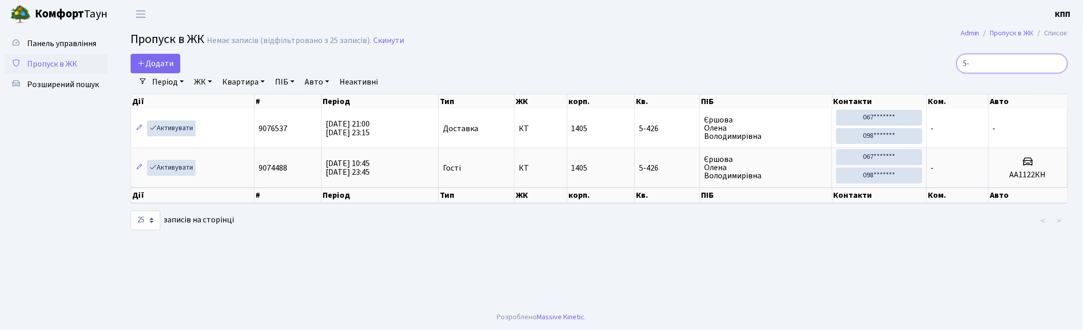
type input "5"
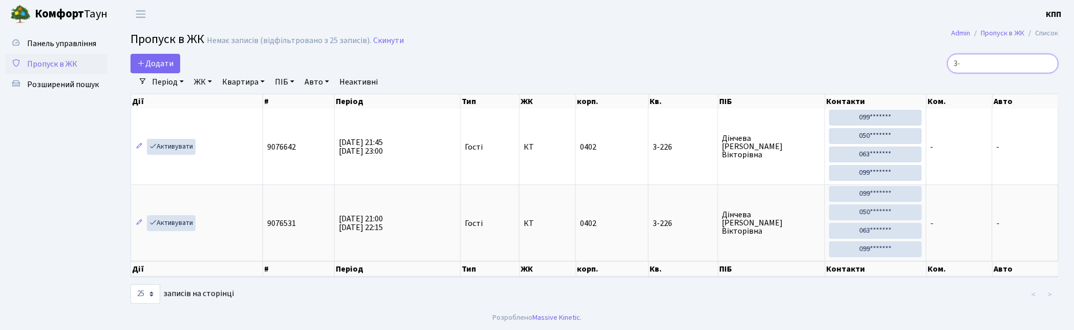
type input "3"
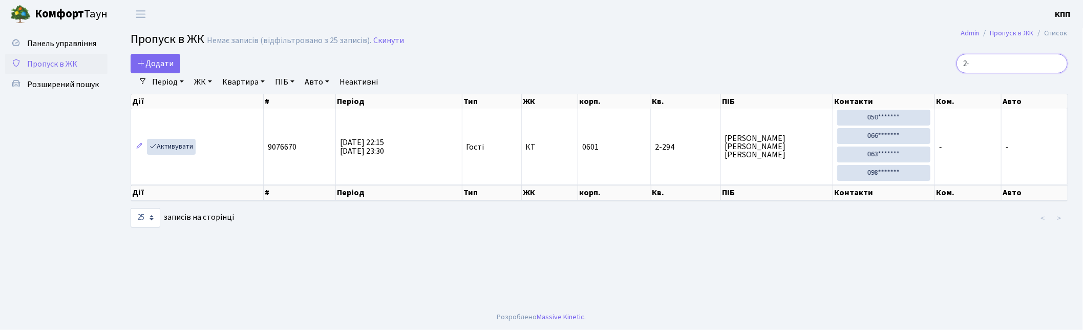
type input "2"
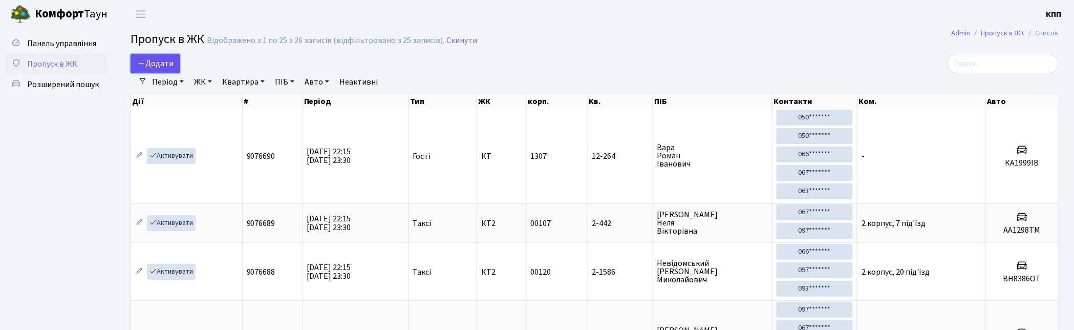
click at [142, 58] on span "Додати" at bounding box center [155, 63] width 36 height 11
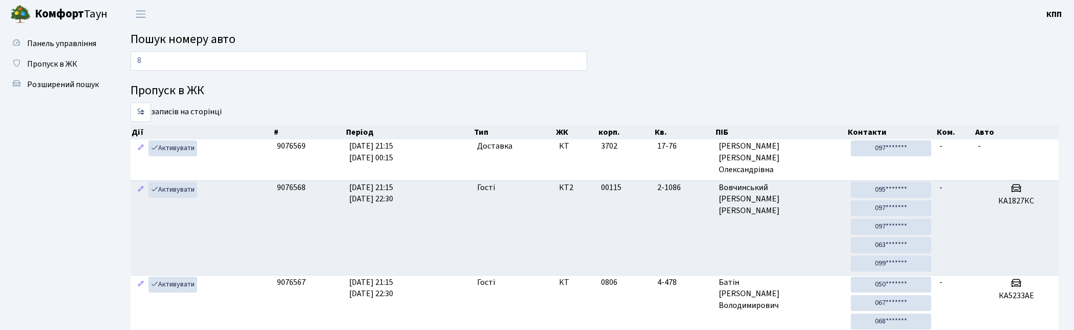
scroll to position [55, 0]
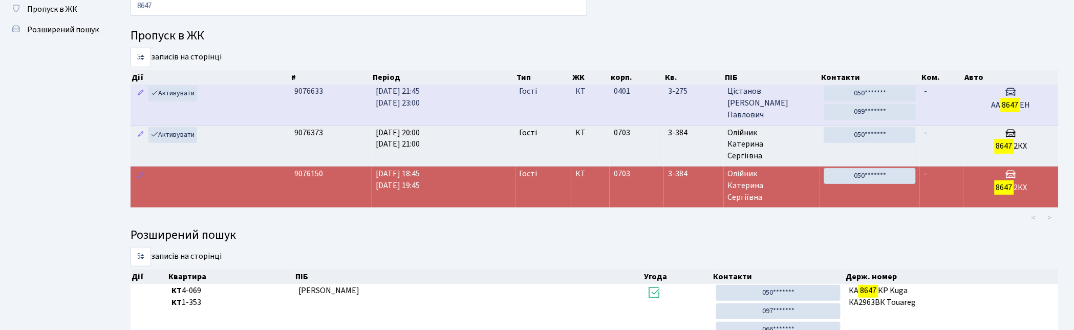
type input "8647"
click at [615, 103] on td "0401" at bounding box center [637, 104] width 54 height 40
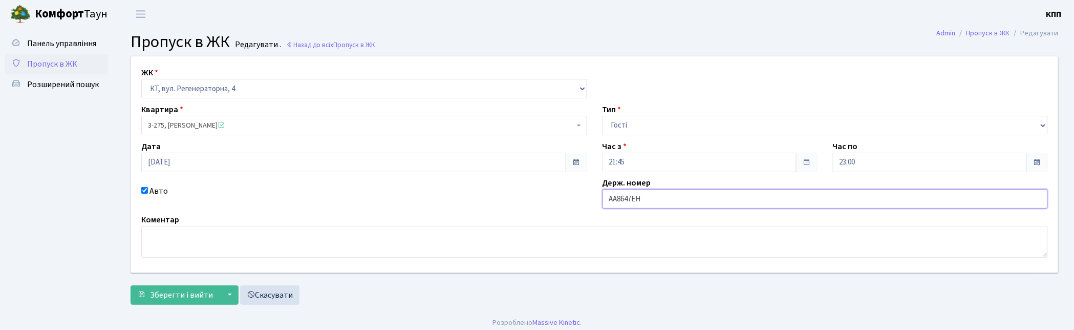
click at [613, 201] on input "АА8647ЕН" at bounding box center [826, 198] width 446 height 19
type input "КА8647ЕН"
click at [173, 298] on span "Зберегти і вийти" at bounding box center [181, 294] width 63 height 11
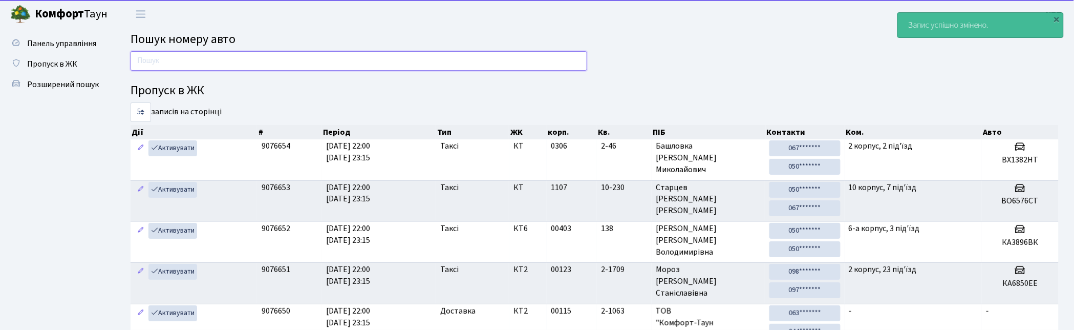
click at [371, 64] on input "text" at bounding box center [359, 60] width 457 height 19
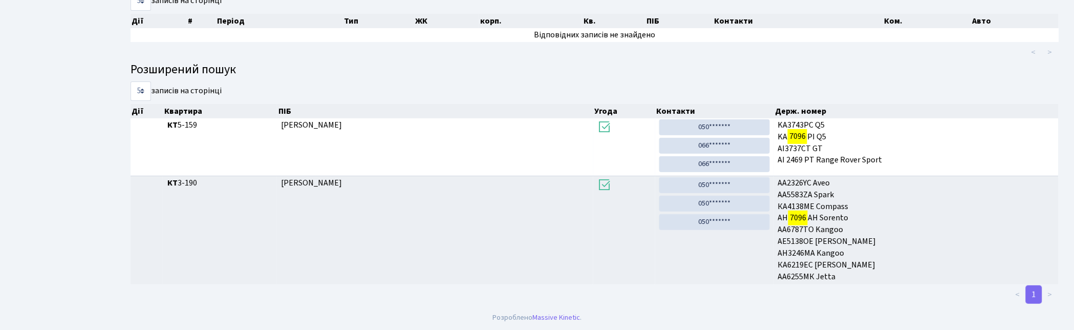
scroll to position [55, 0]
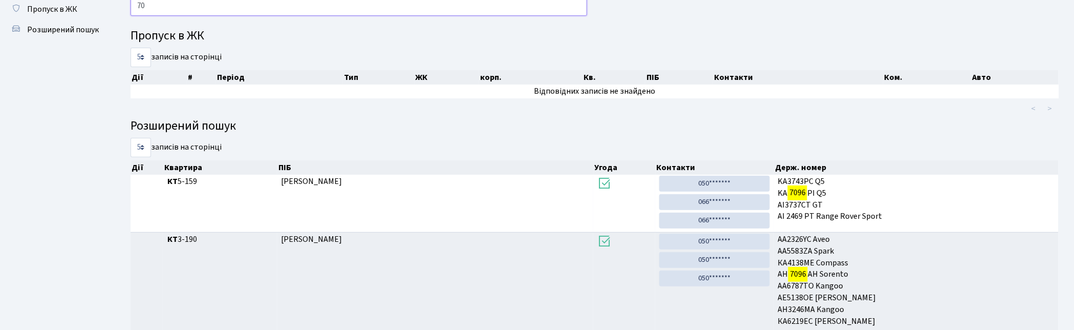
type input "7"
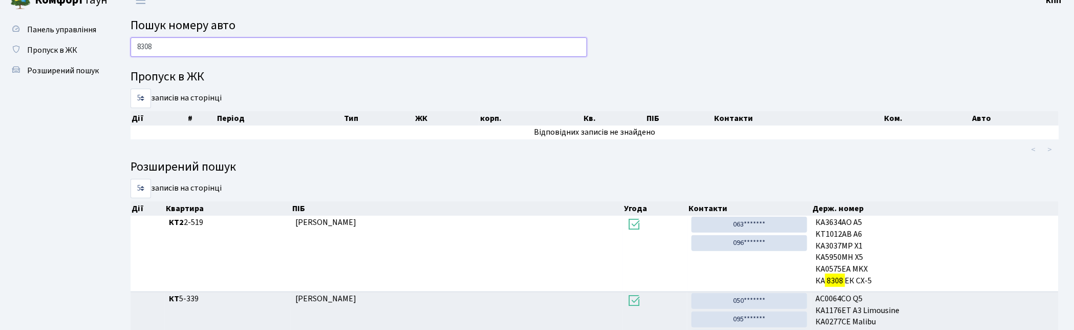
scroll to position [0, 0]
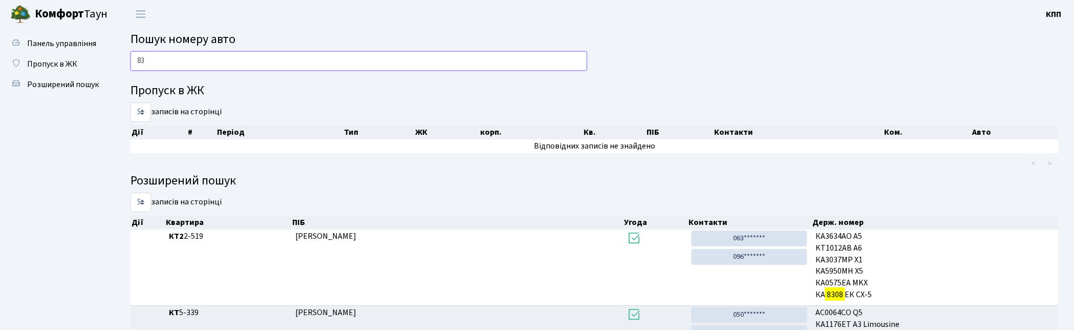
type input "8"
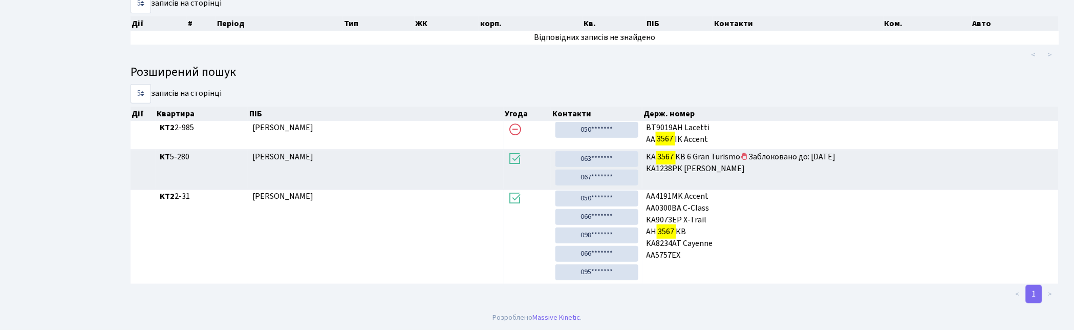
scroll to position [55, 0]
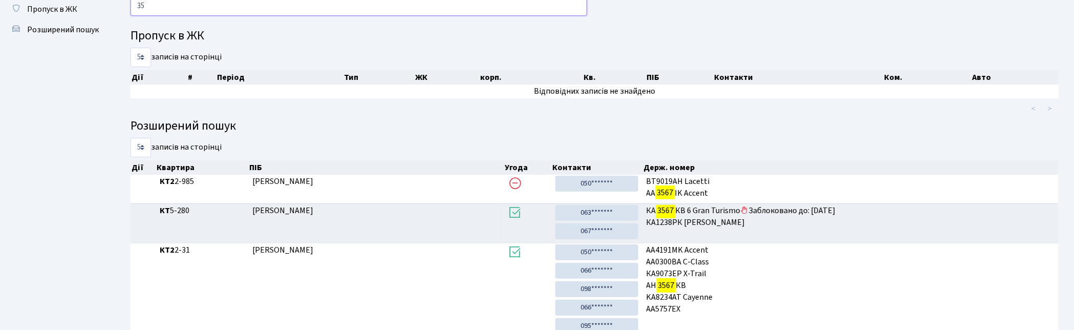
type input "3"
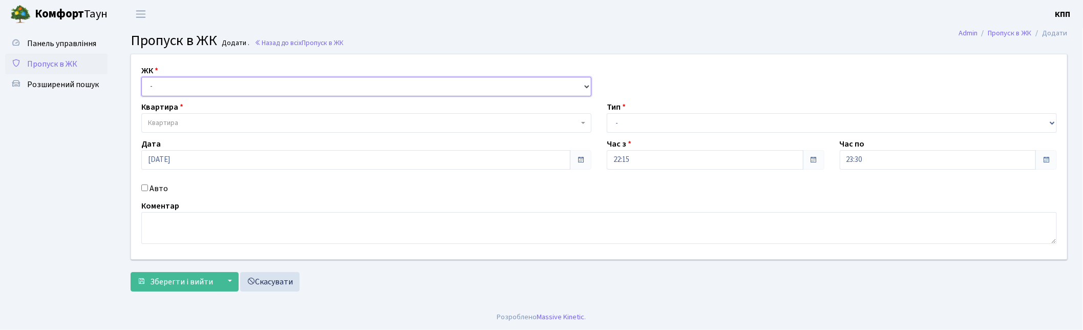
click at [171, 80] on select "- КТ, вул. Регенераторна, 4 КТ2, просп. [STREET_ADDRESS] [STREET_ADDRESS] [PERS…" at bounding box center [366, 86] width 450 height 19
select select "271"
click at [141, 77] on select "- КТ, вул. Регенераторна, 4 КТ2, просп. [STREET_ADDRESS] [STREET_ADDRESS] [PERS…" at bounding box center [366, 86] width 450 height 19
select select
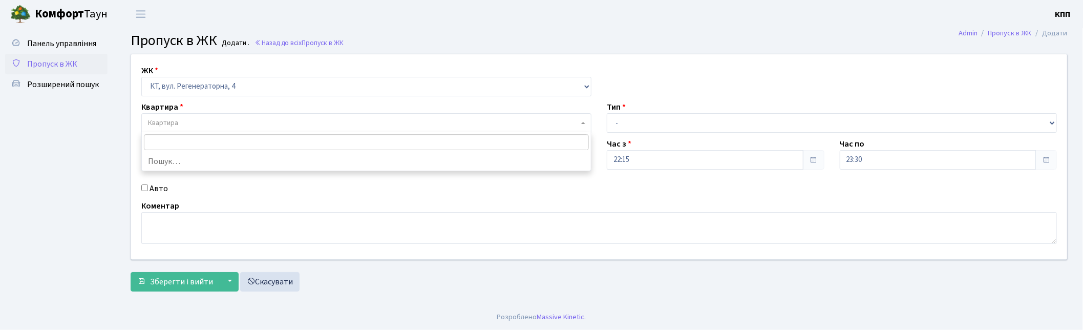
click at [188, 118] on span "Квартира" at bounding box center [363, 123] width 431 height 10
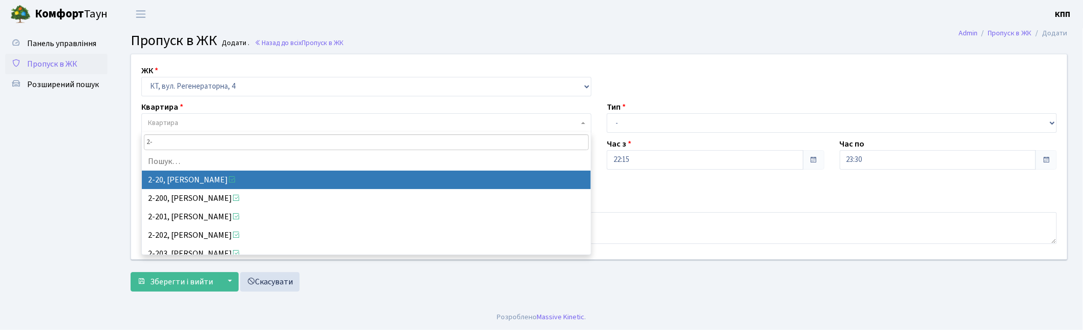
type input "2"
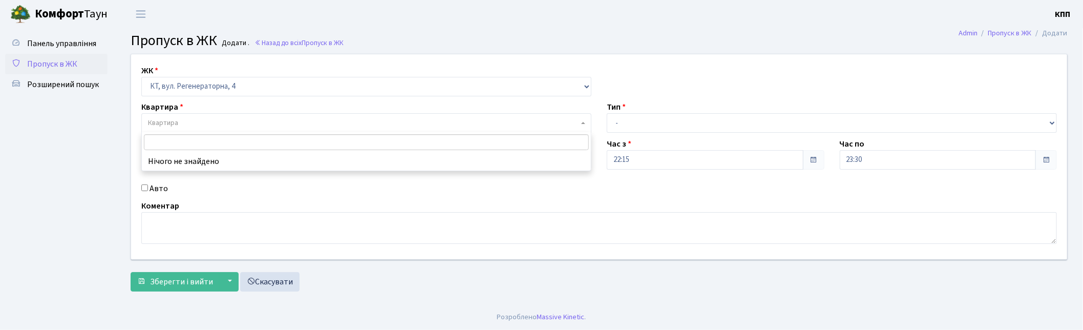
click at [67, 63] on span "Пропуск в ЖК" at bounding box center [52, 63] width 50 height 11
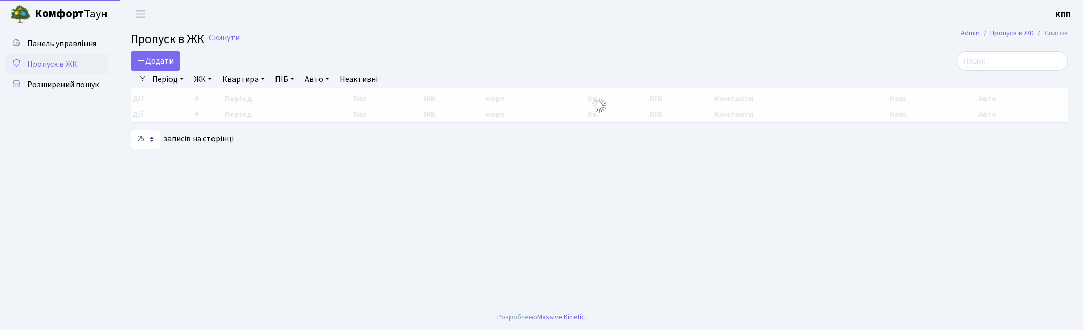
select select "25"
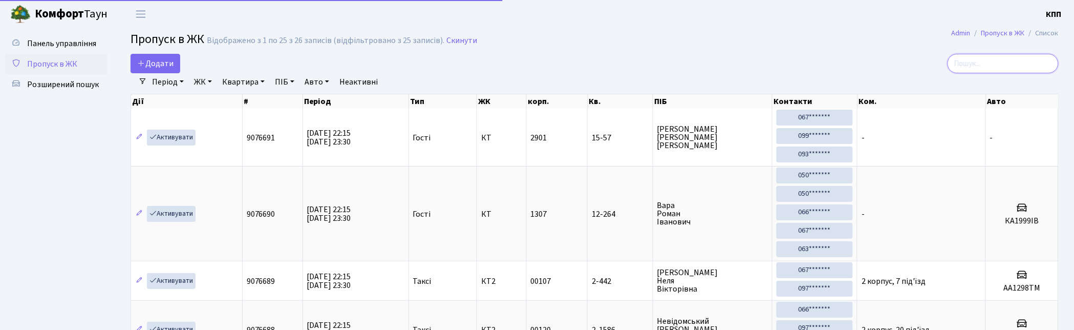
click at [1021, 60] on input "search" at bounding box center [1003, 63] width 111 height 19
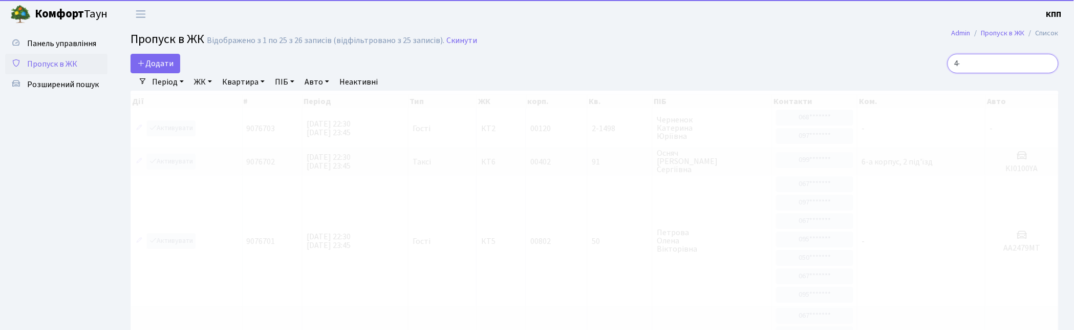
type input "4"
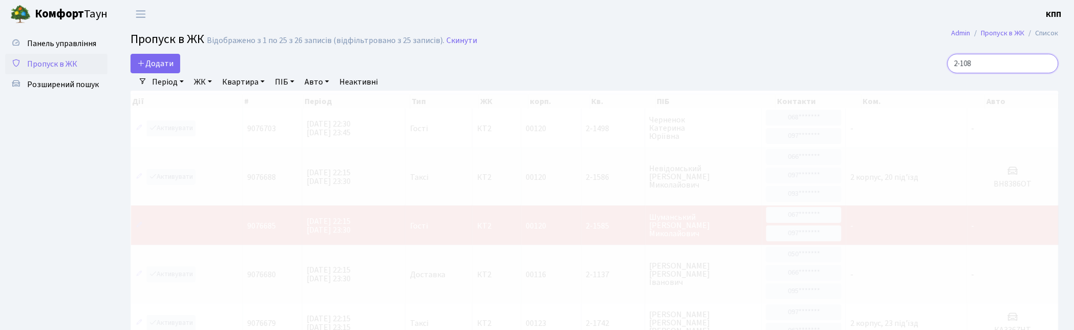
type input "2-1086"
